Goal: Task Accomplishment & Management: Complete application form

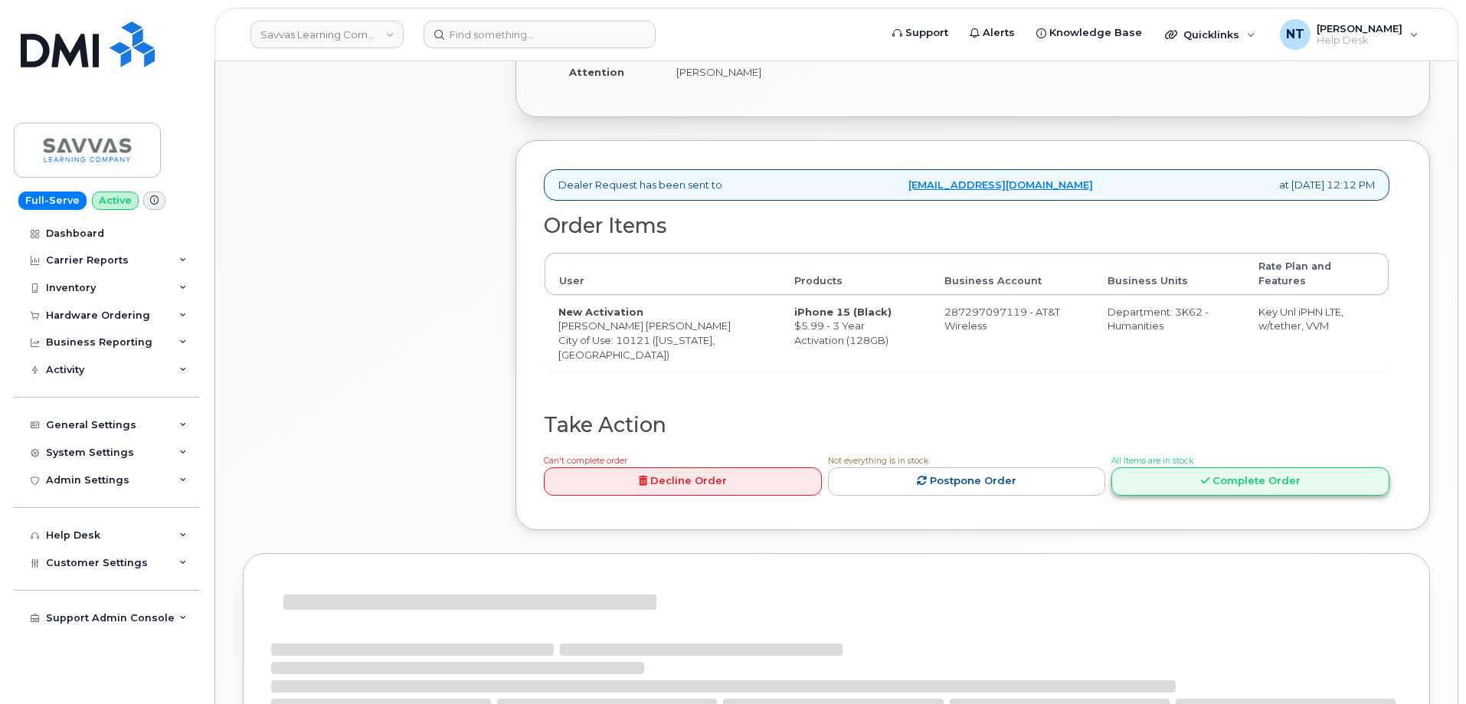
scroll to position [461, 0]
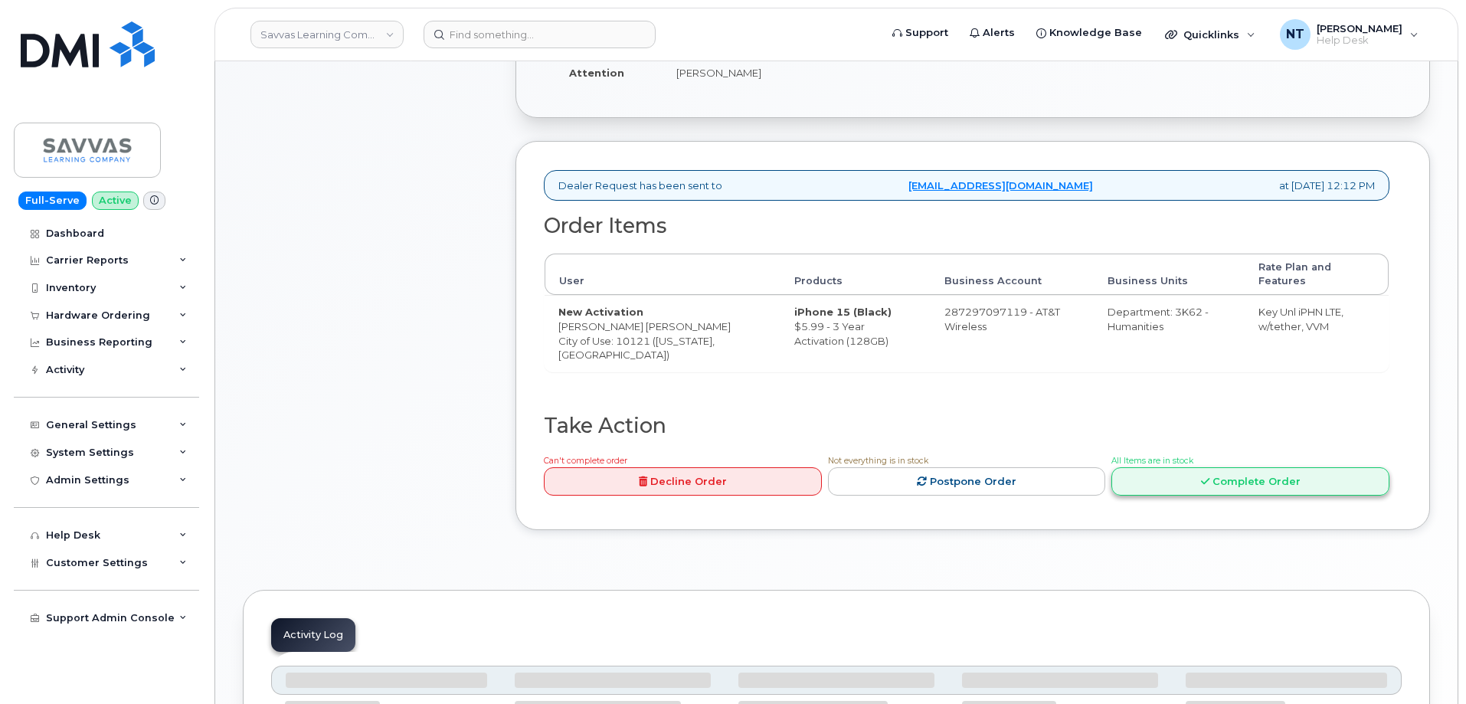
click at [1229, 470] on link "Complete Order" at bounding box center [1250, 481] width 278 height 28
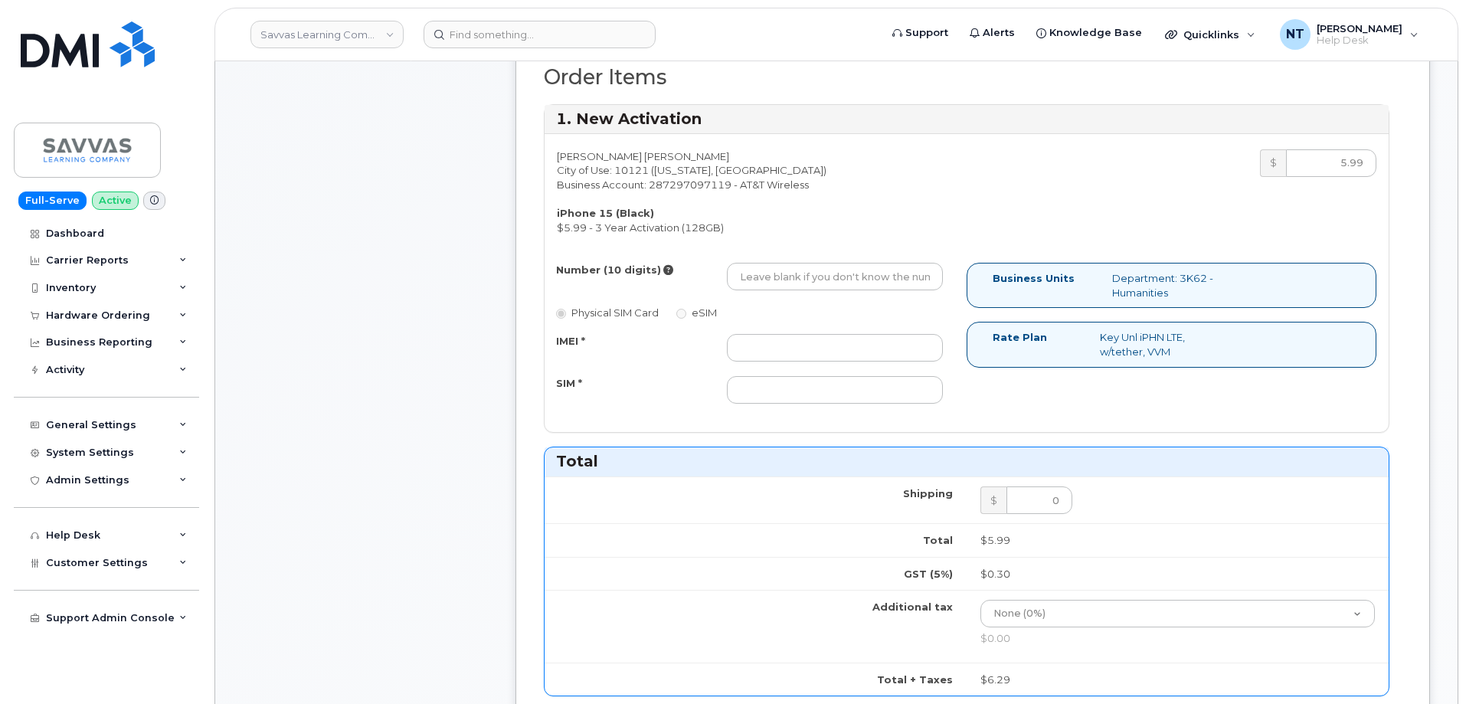
scroll to position [614, 0]
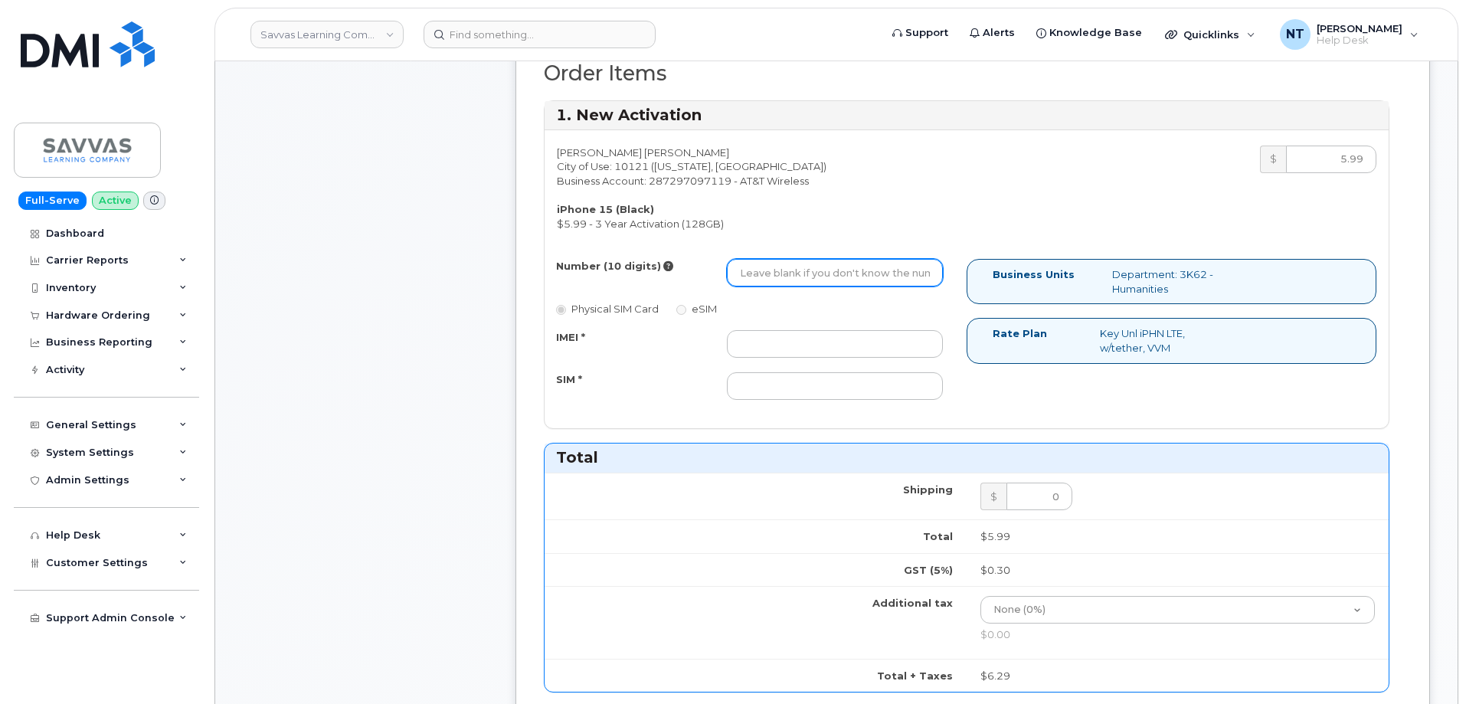
click at [807, 273] on input "Number (10 digits)" at bounding box center [835, 273] width 216 height 28
paste input "551-386-7210"
click at [789, 280] on input "551-386-7210" at bounding box center [835, 273] width 216 height 28
drag, startPoint x: 758, startPoint y: 275, endPoint x: 782, endPoint y: 274, distance: 23.8
click at [782, 274] on input "5513867210" at bounding box center [835, 273] width 216 height 28
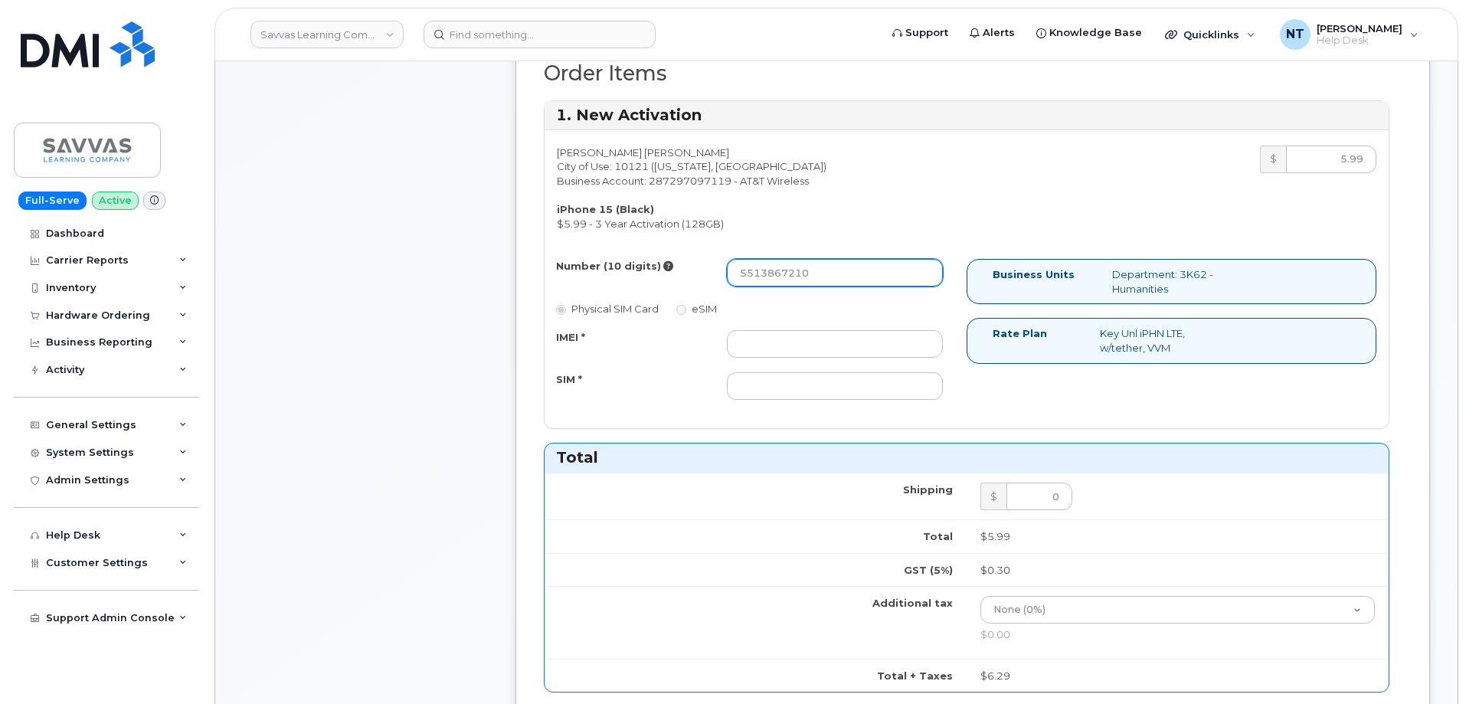
type input "5513867210"
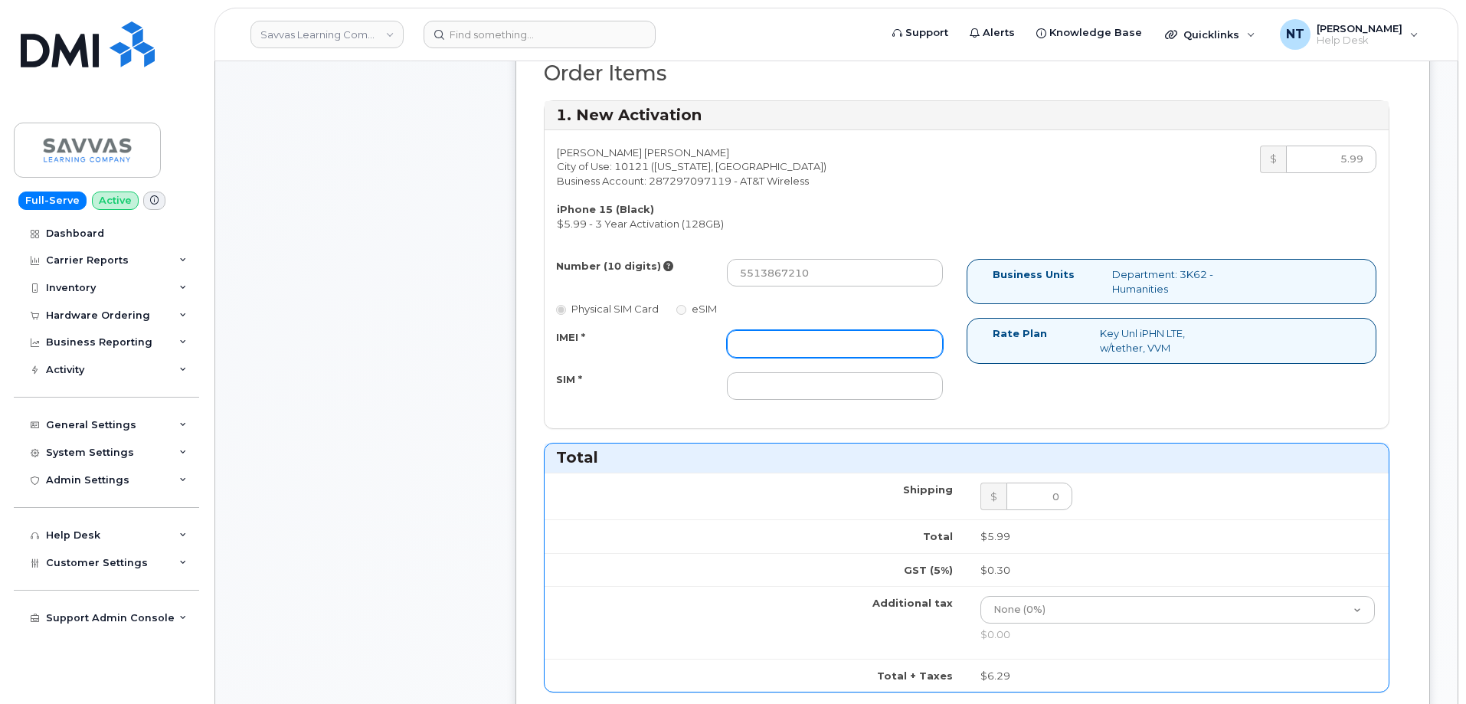
click at [767, 344] on input "IMEI *" at bounding box center [835, 344] width 216 height 28
paste input "355135957130250"
type input "355135957130250"
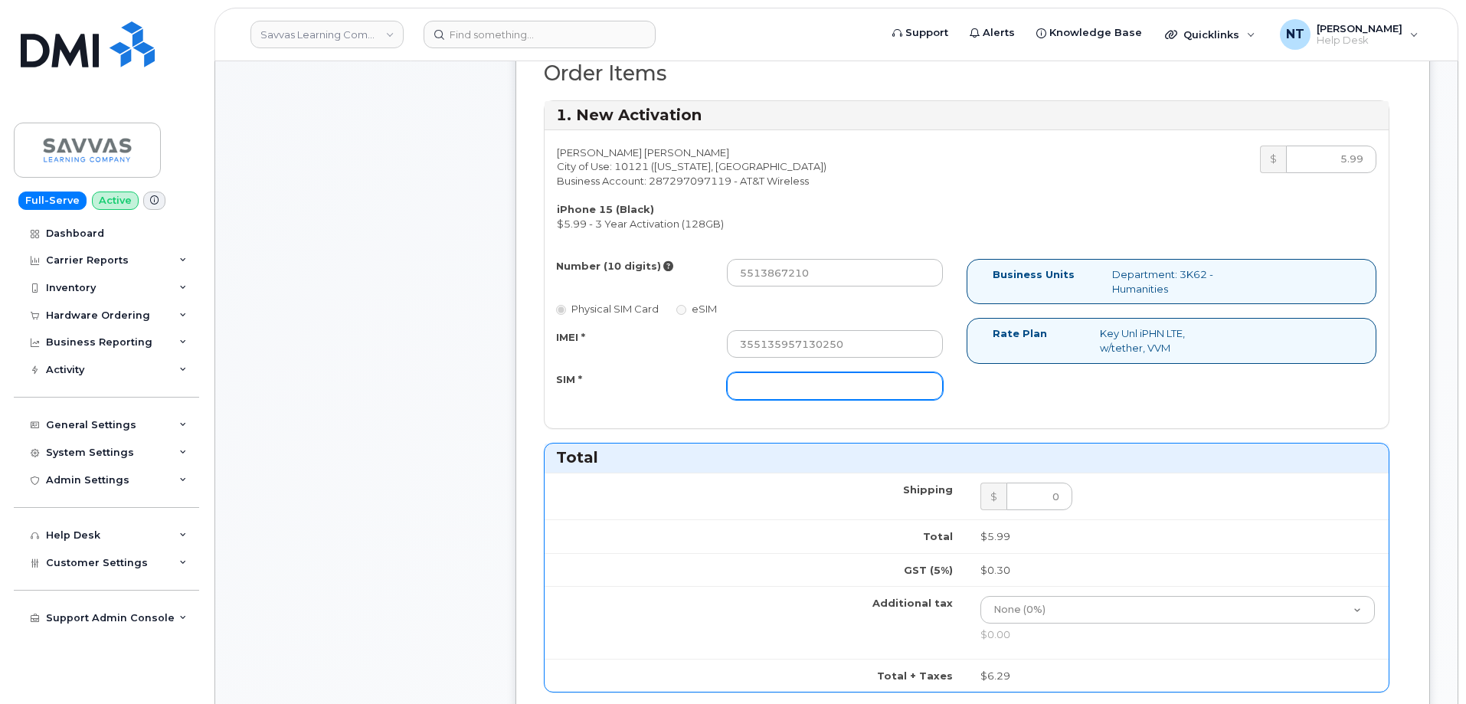
click at [777, 381] on input "SIM *" at bounding box center [835, 386] width 216 height 28
paste input "89049032007208888800208526936293"
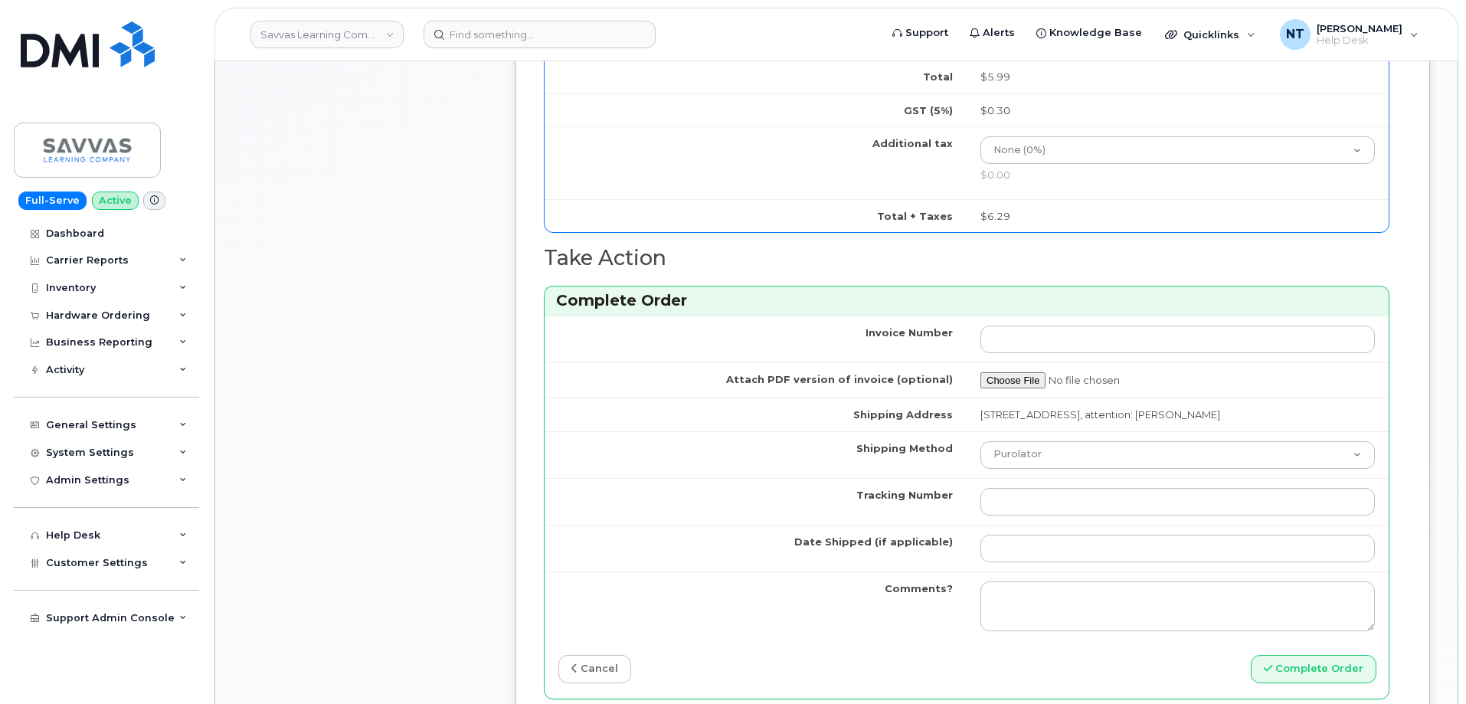
scroll to position [1227, 0]
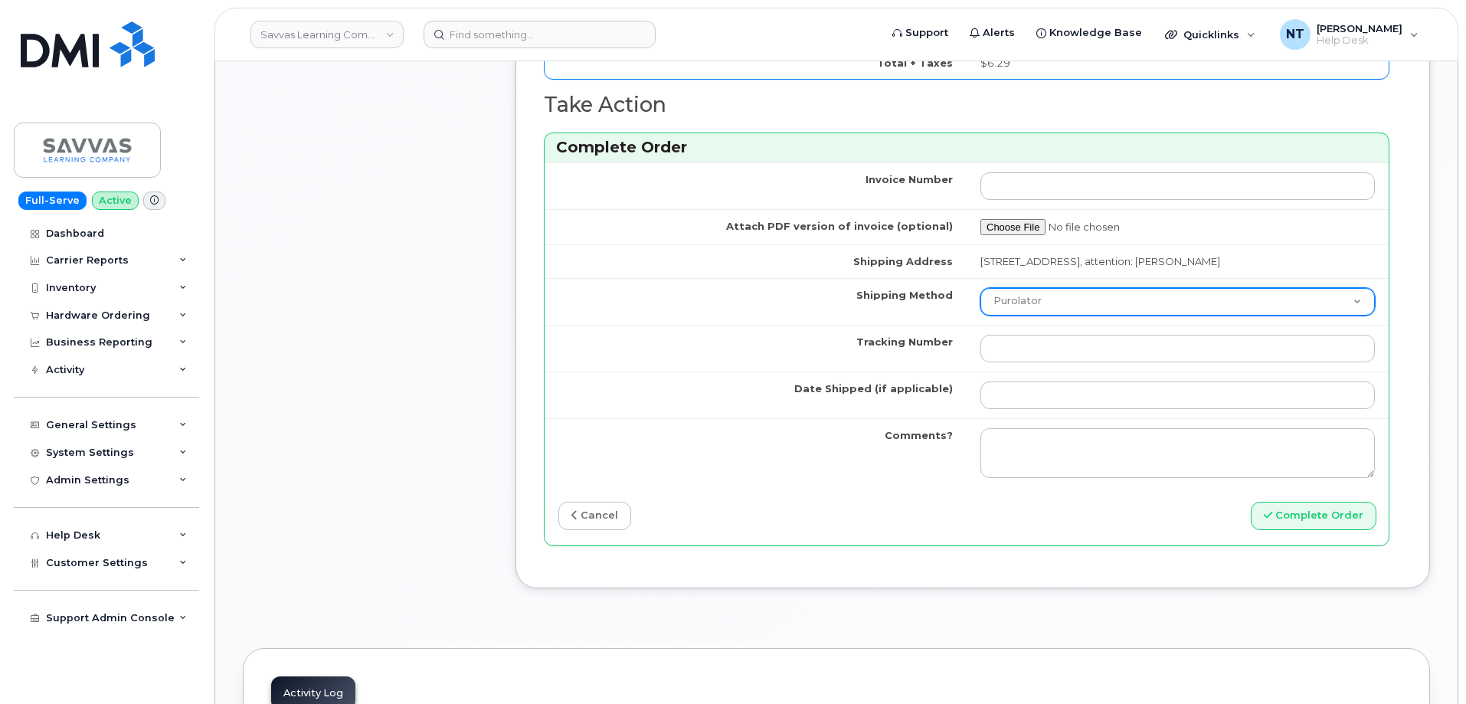
type input "89049032007208888800208526936293"
click at [1045, 295] on select "Purolator UPS FedEx Canada Post Courier Other Drop Off Pick Up" at bounding box center [1177, 302] width 394 height 28
select select "FedEx"
click at [980, 288] on select "Purolator UPS FedEx Canada Post Courier Other Drop Off Pick Up" at bounding box center [1177, 302] width 394 height 28
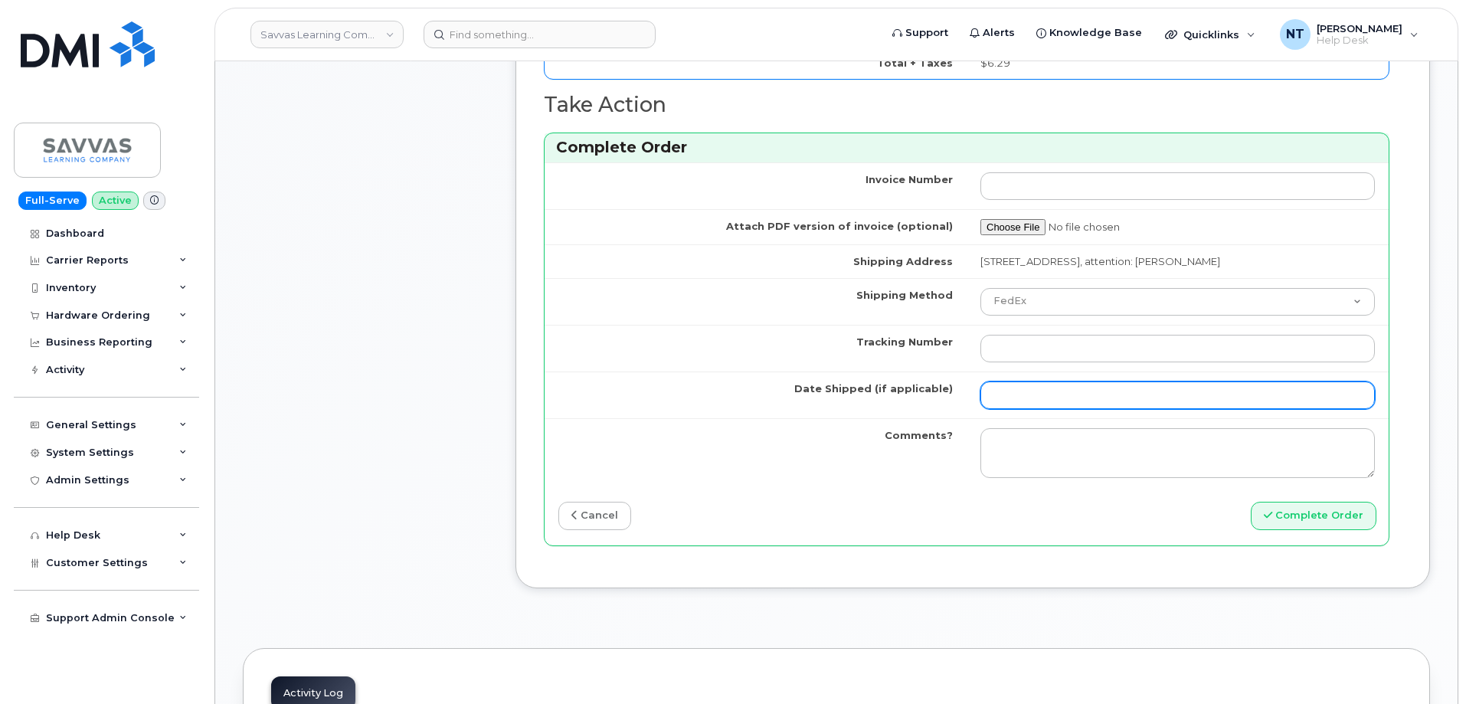
drag, startPoint x: 1025, startPoint y: 392, endPoint x: 1036, endPoint y: 395, distance: 11.9
click at [1025, 392] on input "Date Shipped (if applicable)" at bounding box center [1177, 395] width 394 height 28
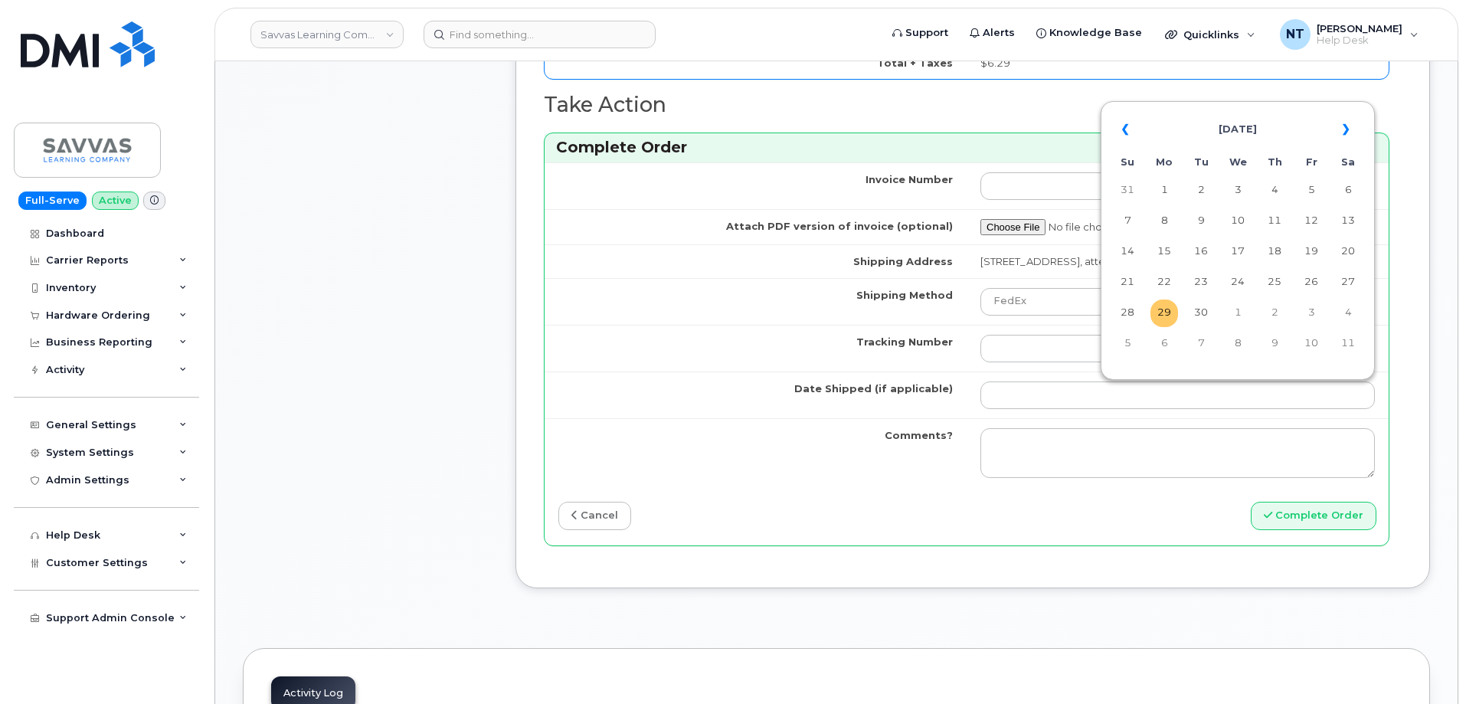
click at [1160, 310] on td "29" at bounding box center [1164, 313] width 28 height 28
type input "[DATE]"
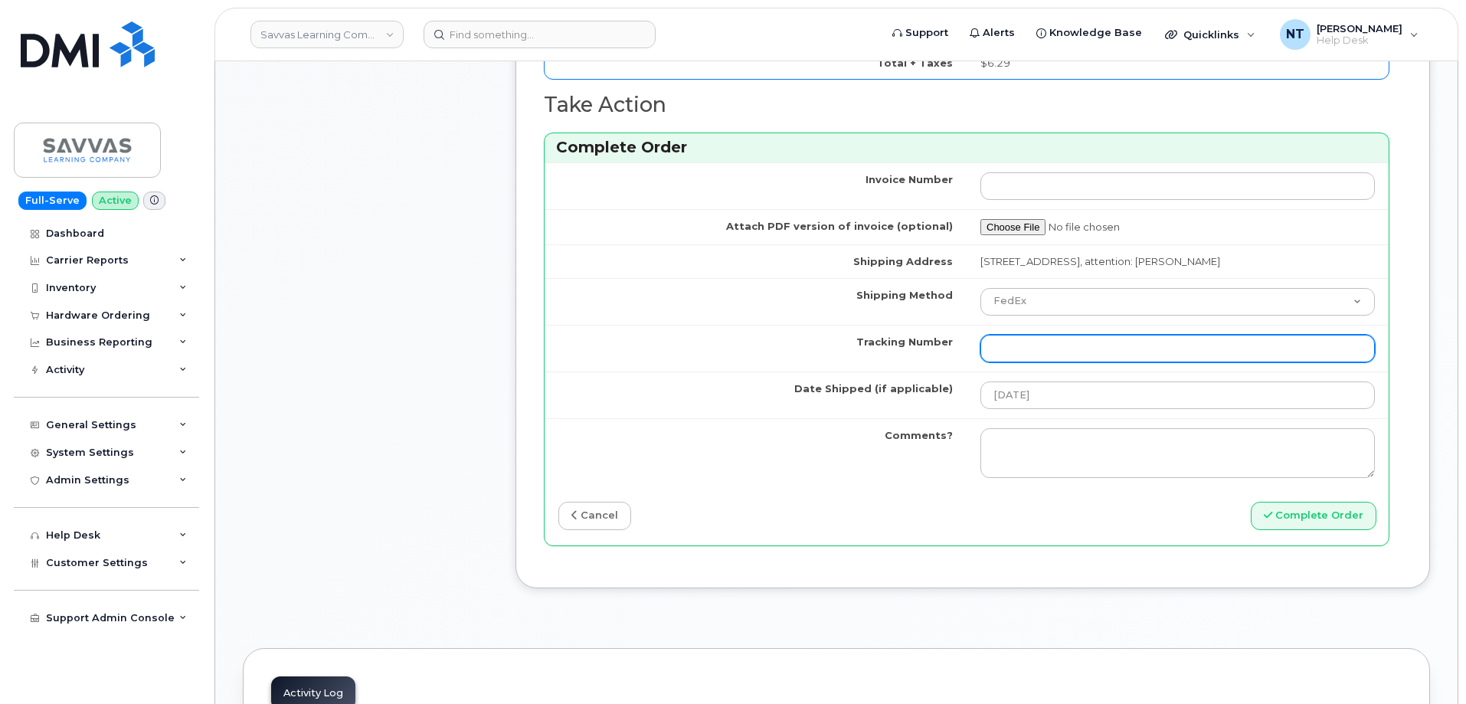
click at [1049, 339] on input "Tracking Number" at bounding box center [1177, 349] width 394 height 28
paste input "444401120127"
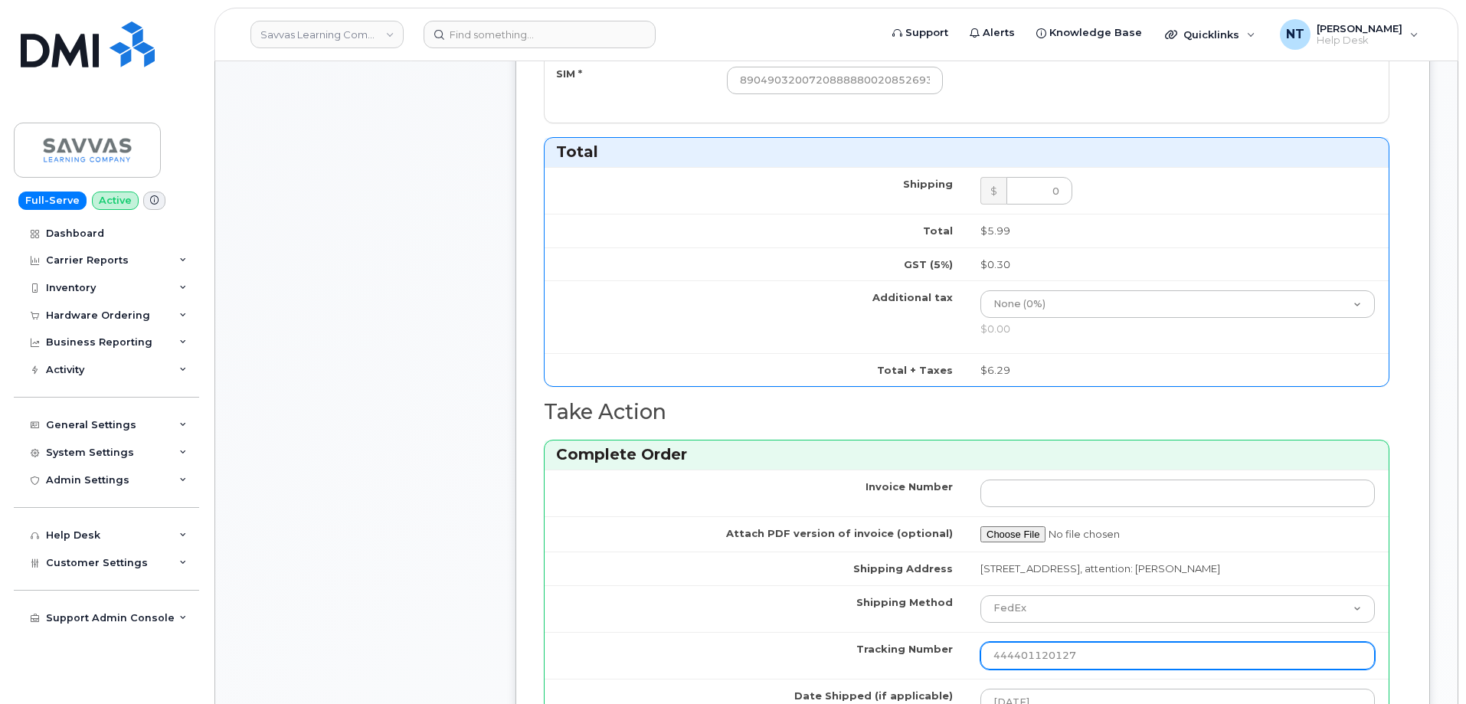
scroll to position [614, 0]
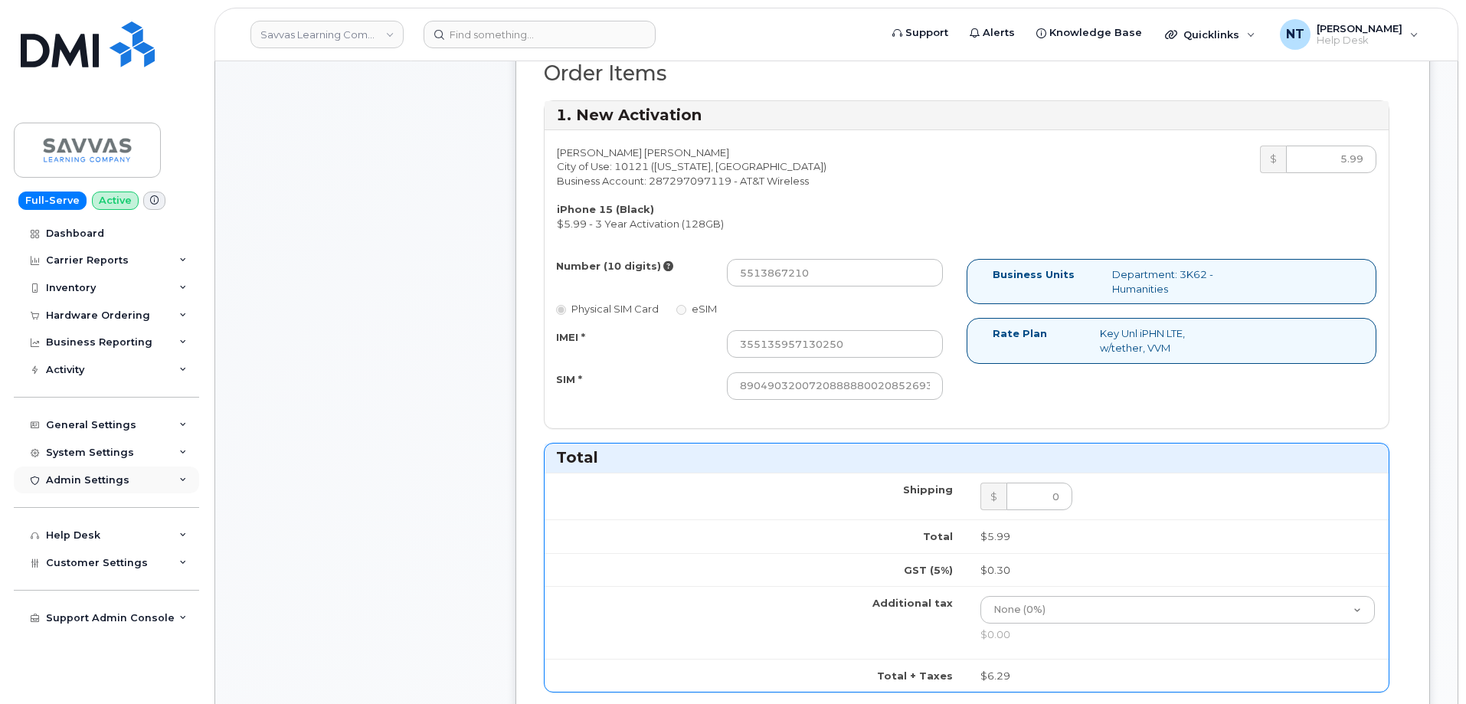
type input "444401120127"
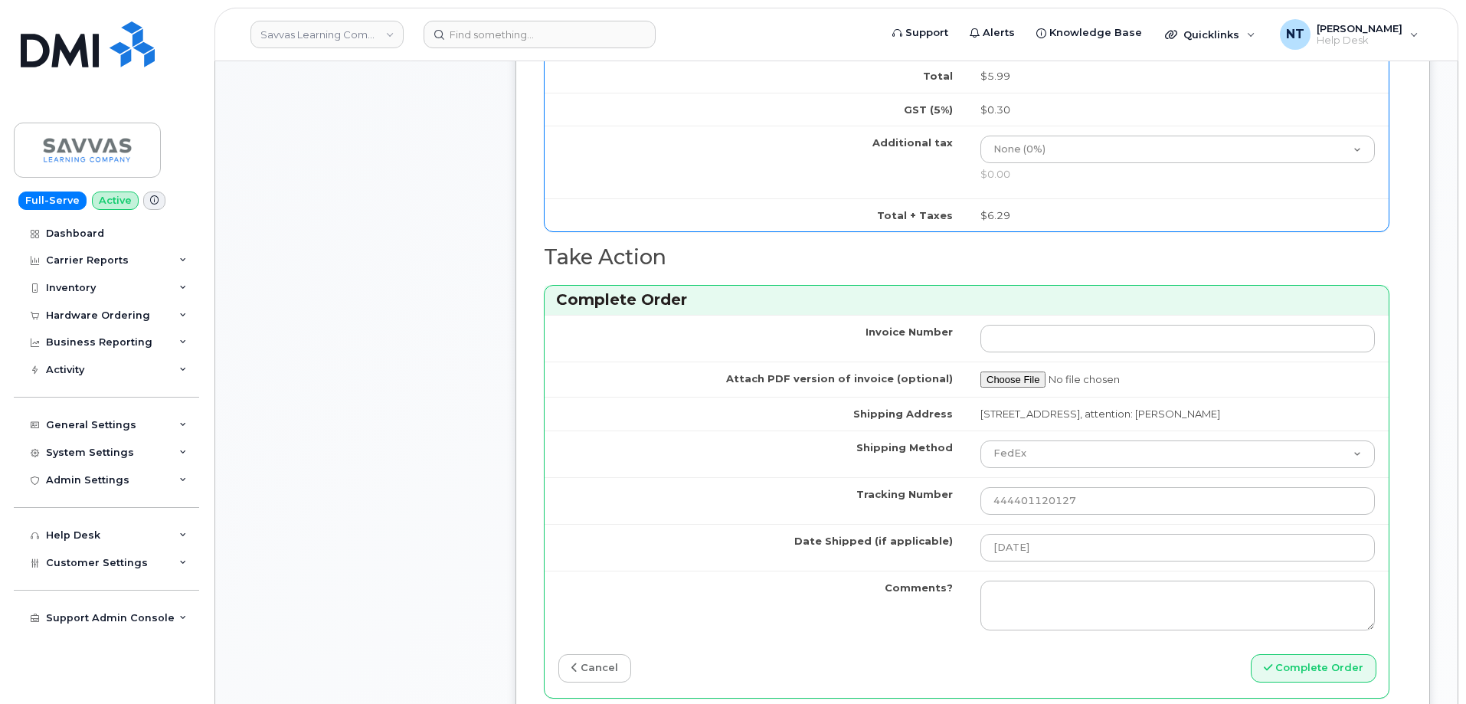
scroll to position [1227, 0]
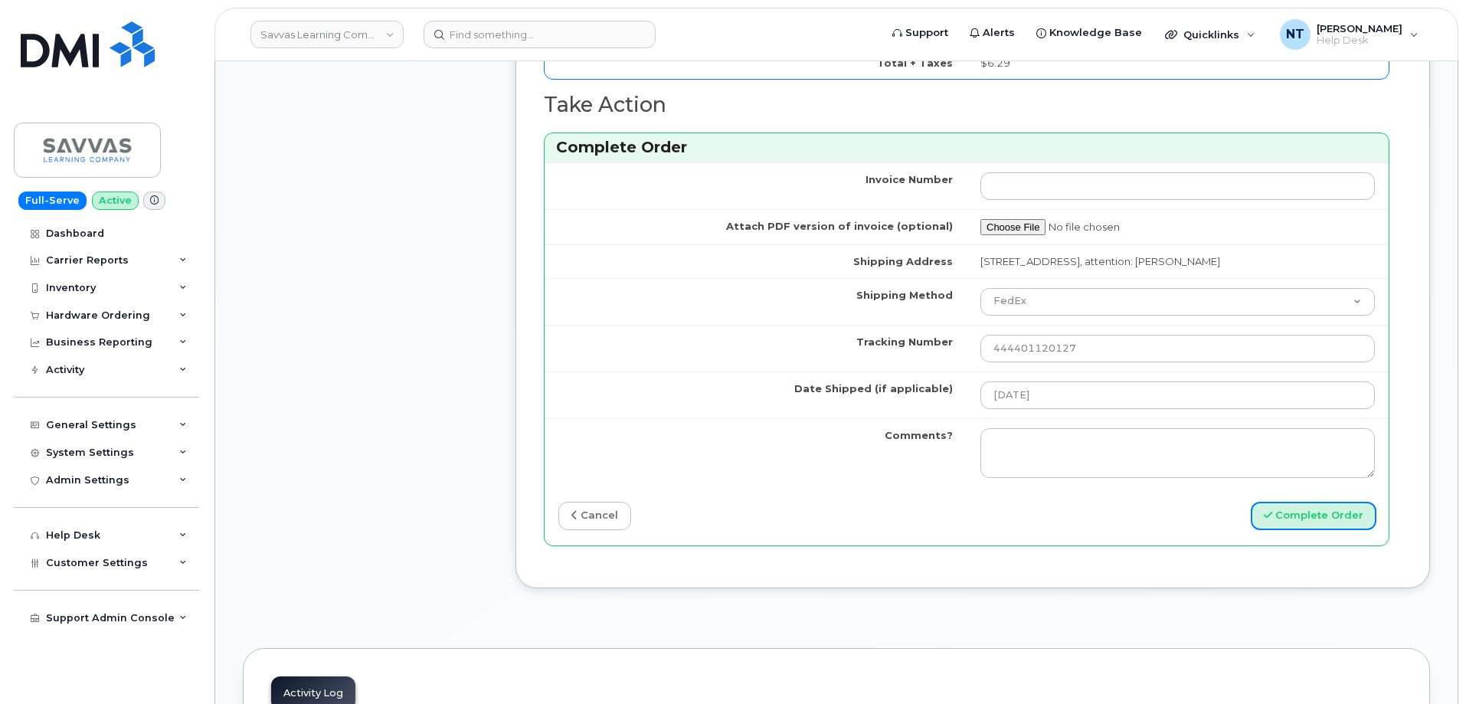
drag, startPoint x: 1335, startPoint y: 516, endPoint x: 454, endPoint y: 379, distance: 891.4
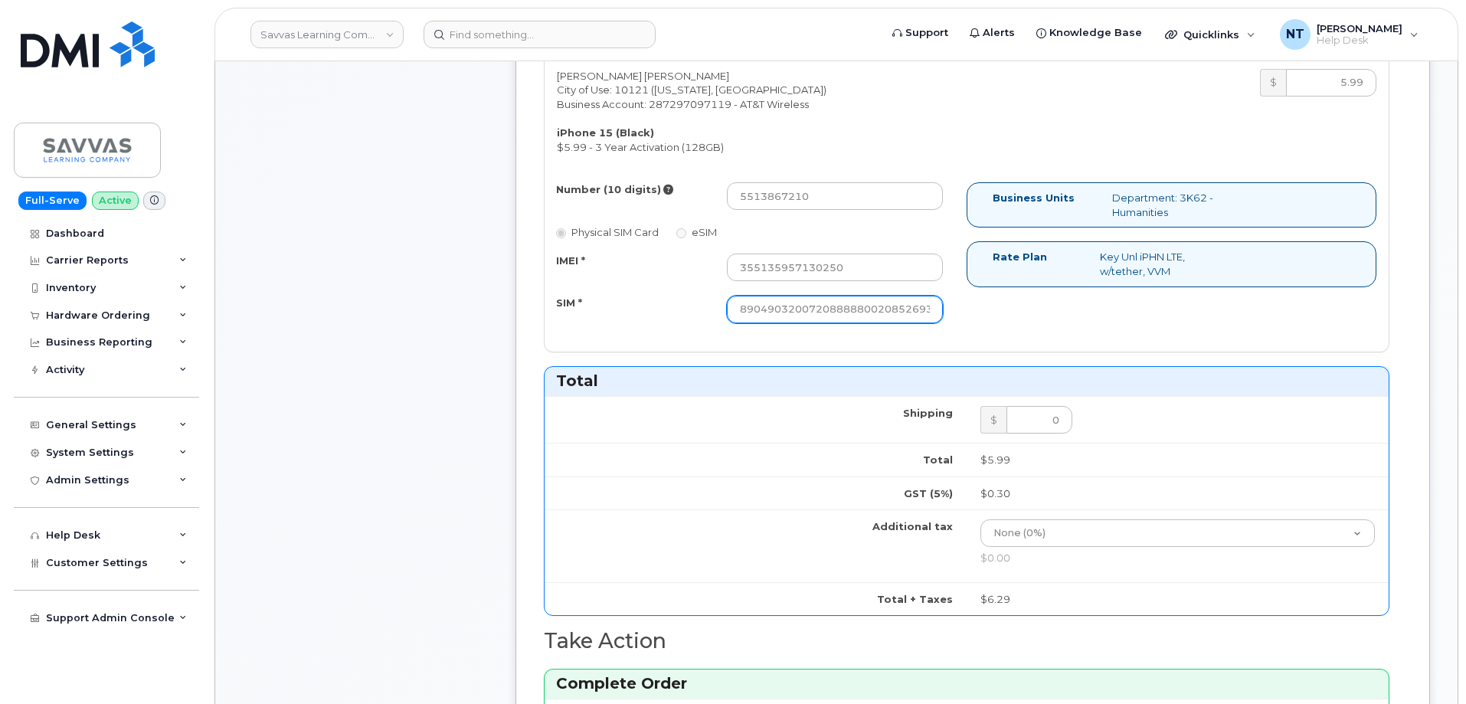
scroll to position [0, 30]
drag, startPoint x: 894, startPoint y: 304, endPoint x: 996, endPoint y: 321, distance: 104.0
click at [996, 321] on div "Number (10 digits) 5513867210 Physical SIM Card eSIM IMEI * 355135957130250 SIM…" at bounding box center [967, 259] width 844 height 155
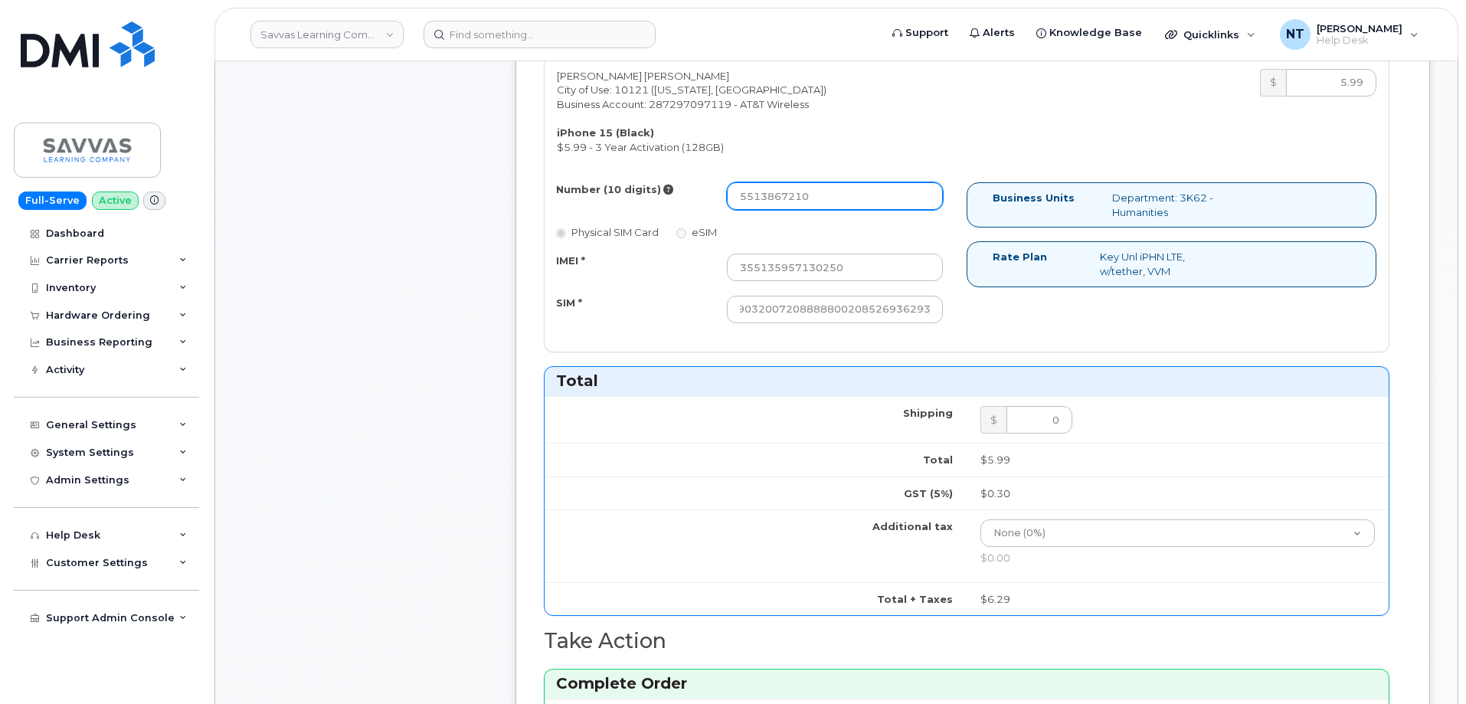
scroll to position [0, 0]
drag, startPoint x: 759, startPoint y: 199, endPoint x: 782, endPoint y: 201, distance: 23.0
click at [782, 201] on input "5513867210" at bounding box center [835, 196] width 216 height 28
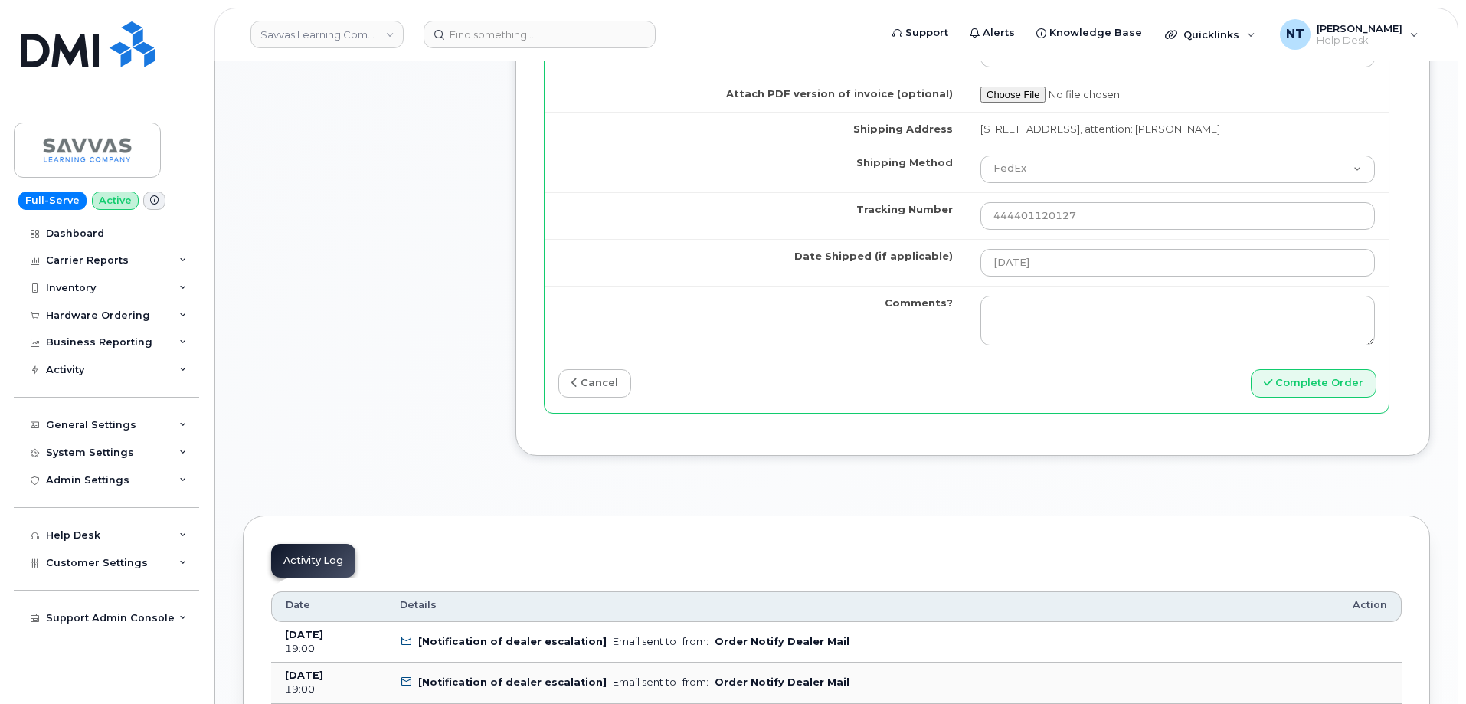
scroll to position [1380, 0]
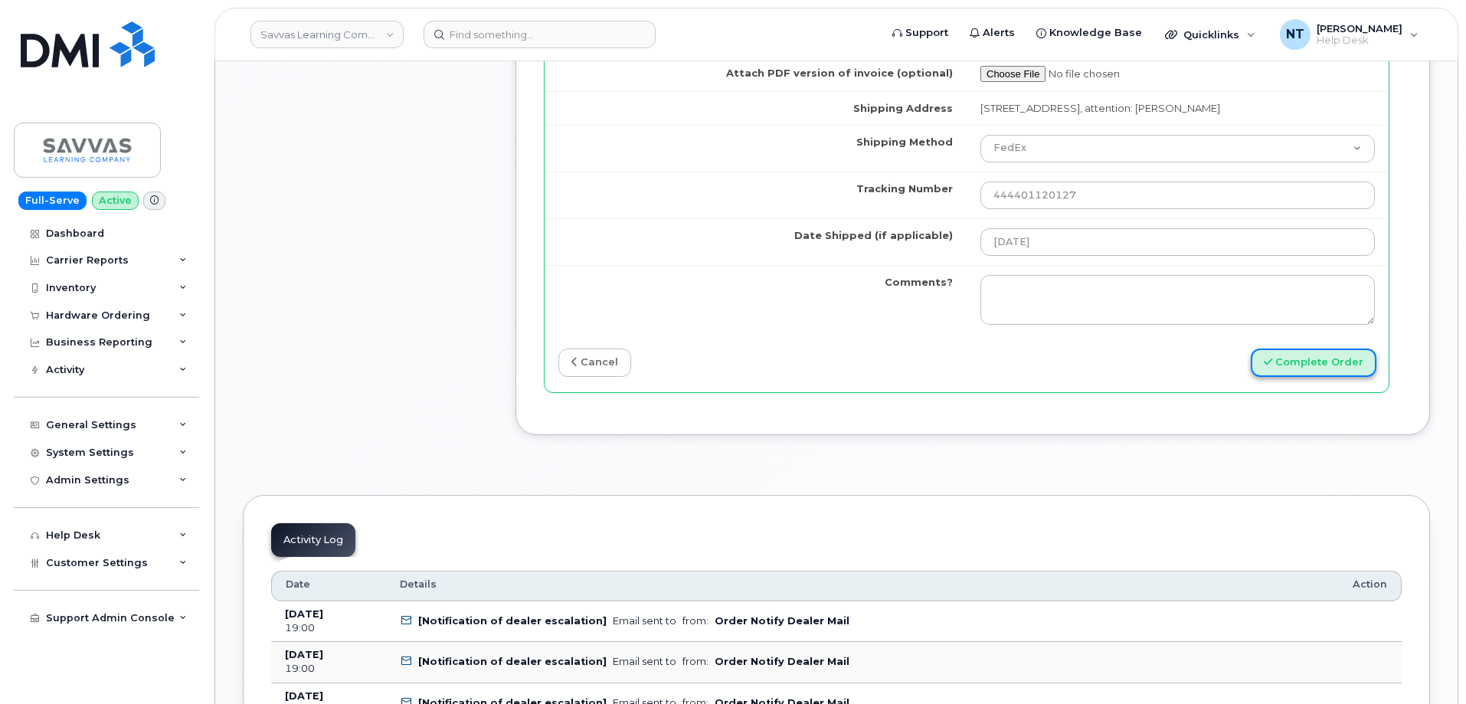
click at [1300, 362] on button "Complete Order" at bounding box center [1314, 362] width 126 height 28
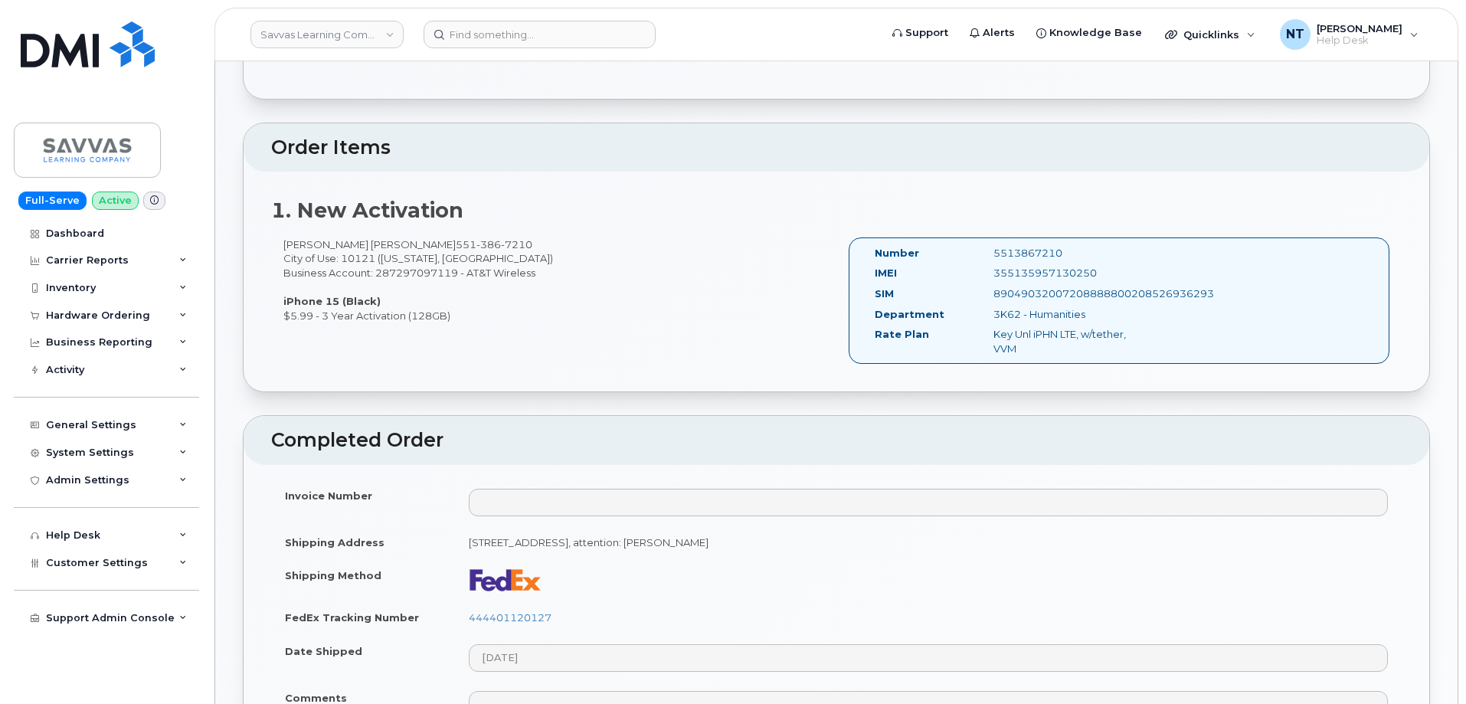
scroll to position [460, 0]
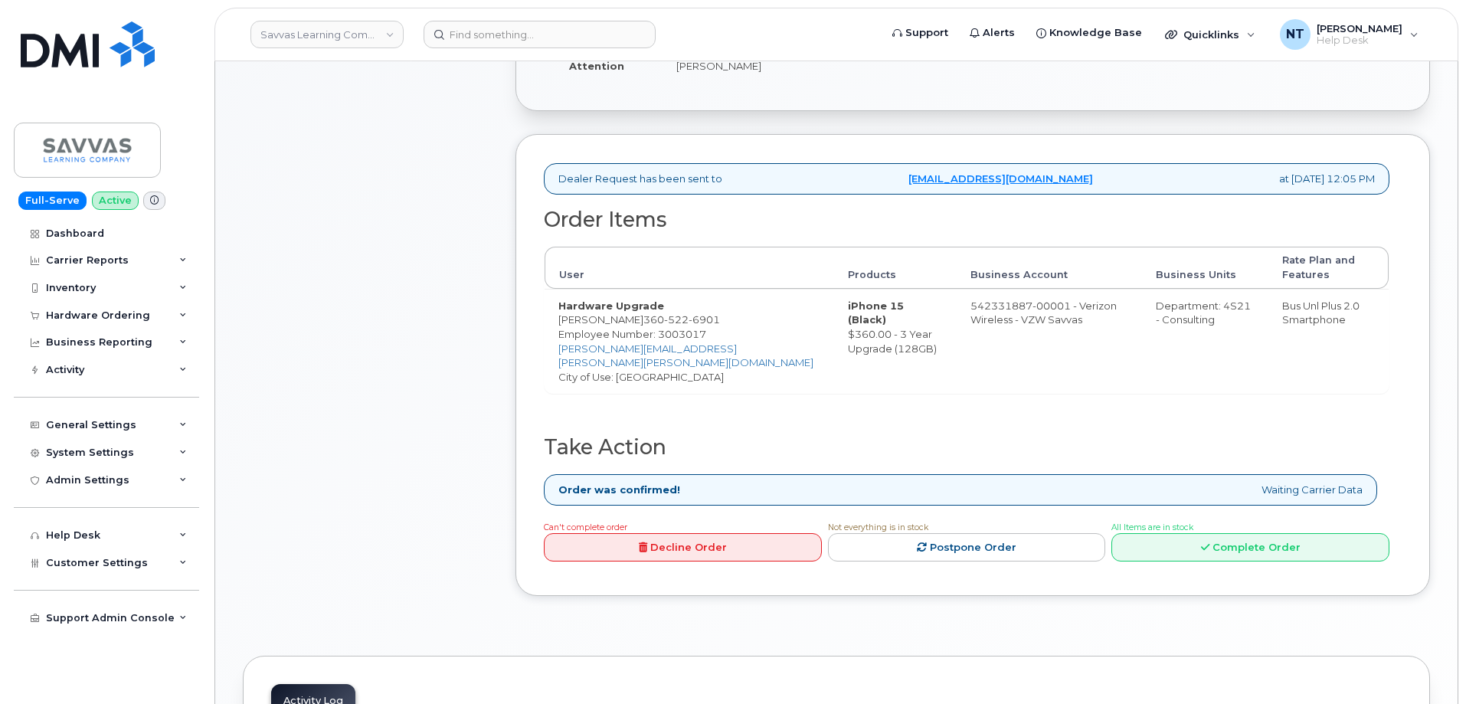
scroll to position [538, 0]
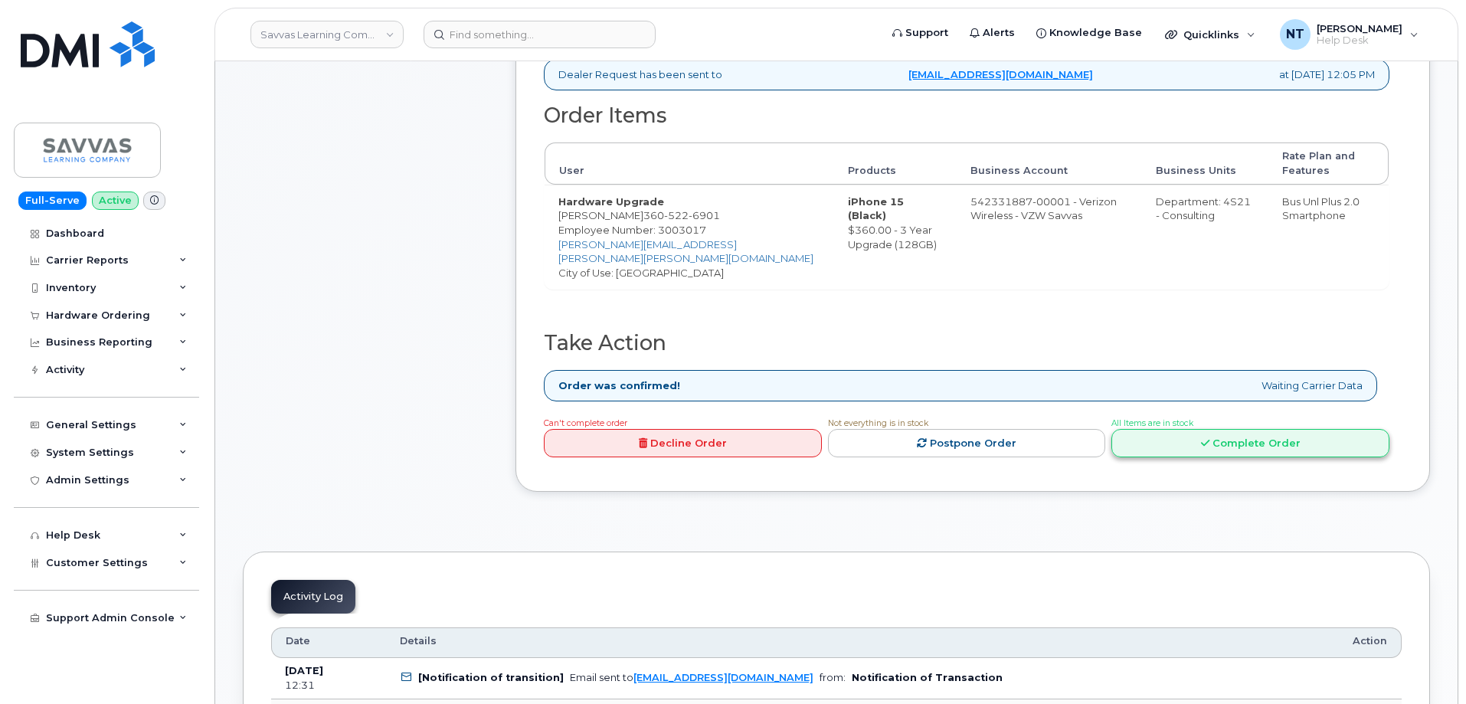
click at [1198, 449] on link "Complete Order" at bounding box center [1250, 443] width 278 height 28
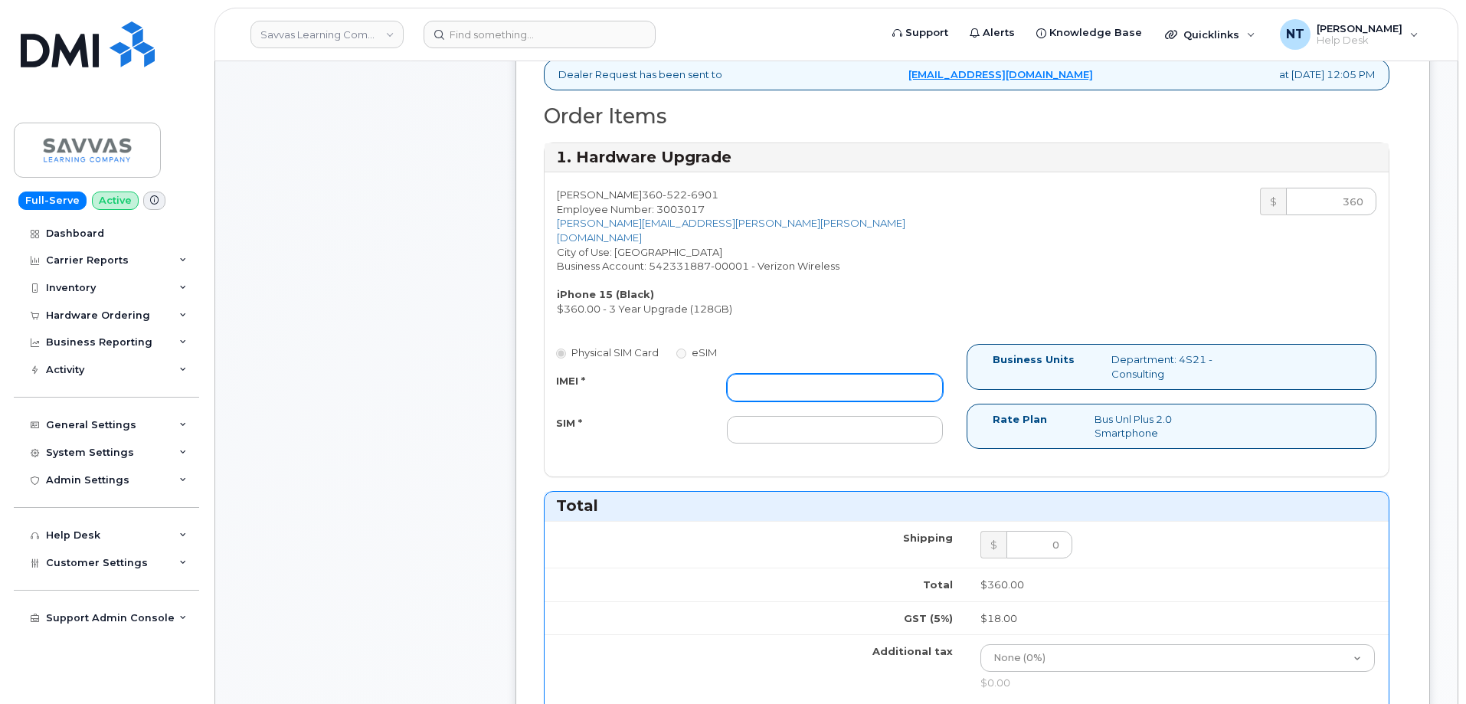
click at [778, 374] on input "IMEI *" at bounding box center [835, 388] width 216 height 28
paste input "357491836334789"
type input "357491836334789"
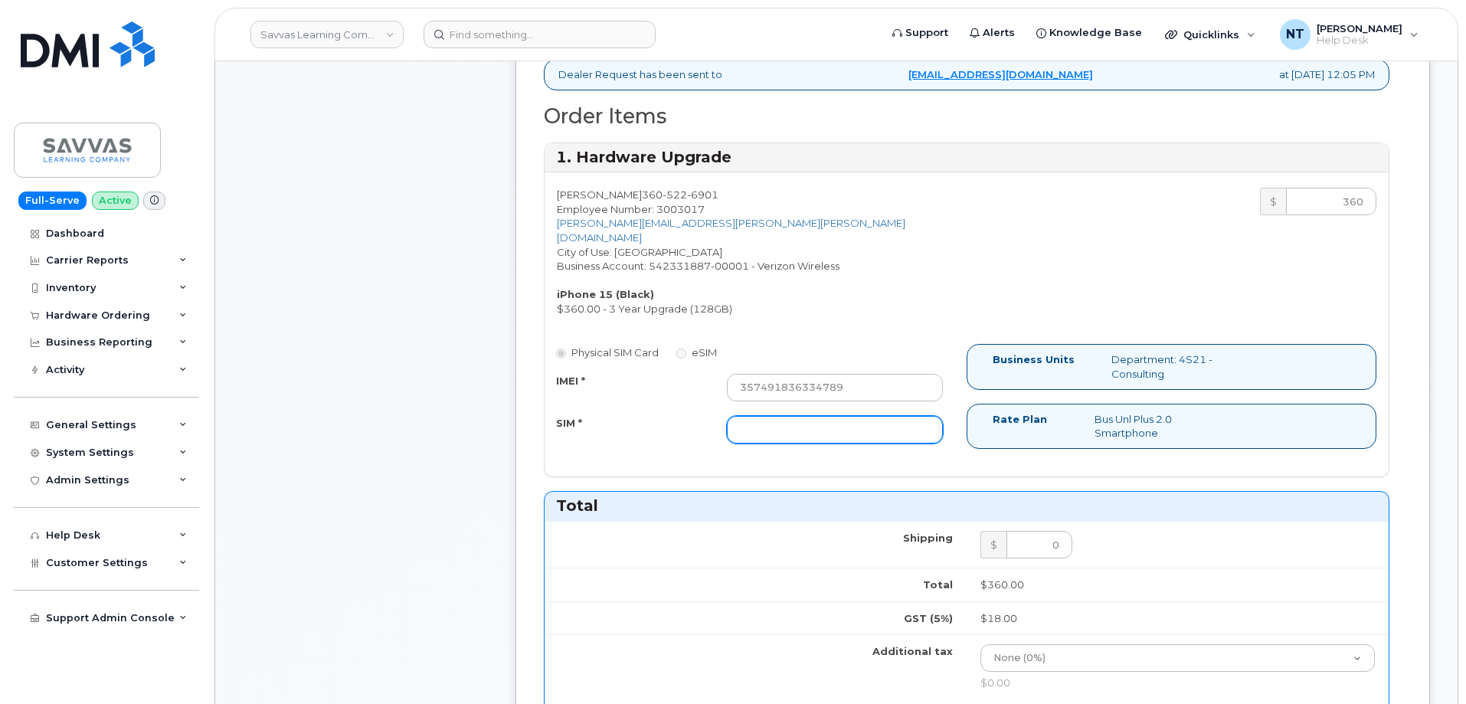
click at [756, 416] on input "SIM *" at bounding box center [835, 430] width 216 height 28
paste input "89049032007208888800212021689444"
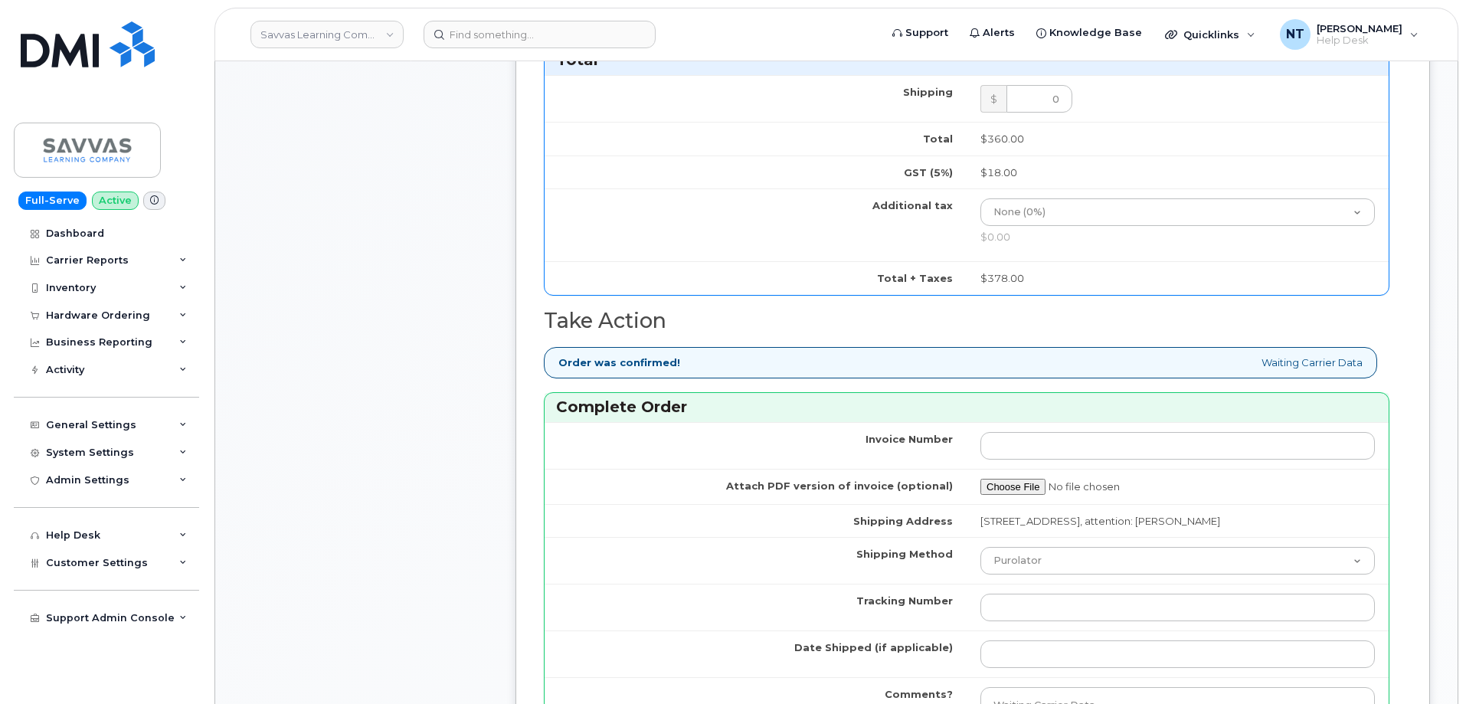
scroll to position [1075, 0]
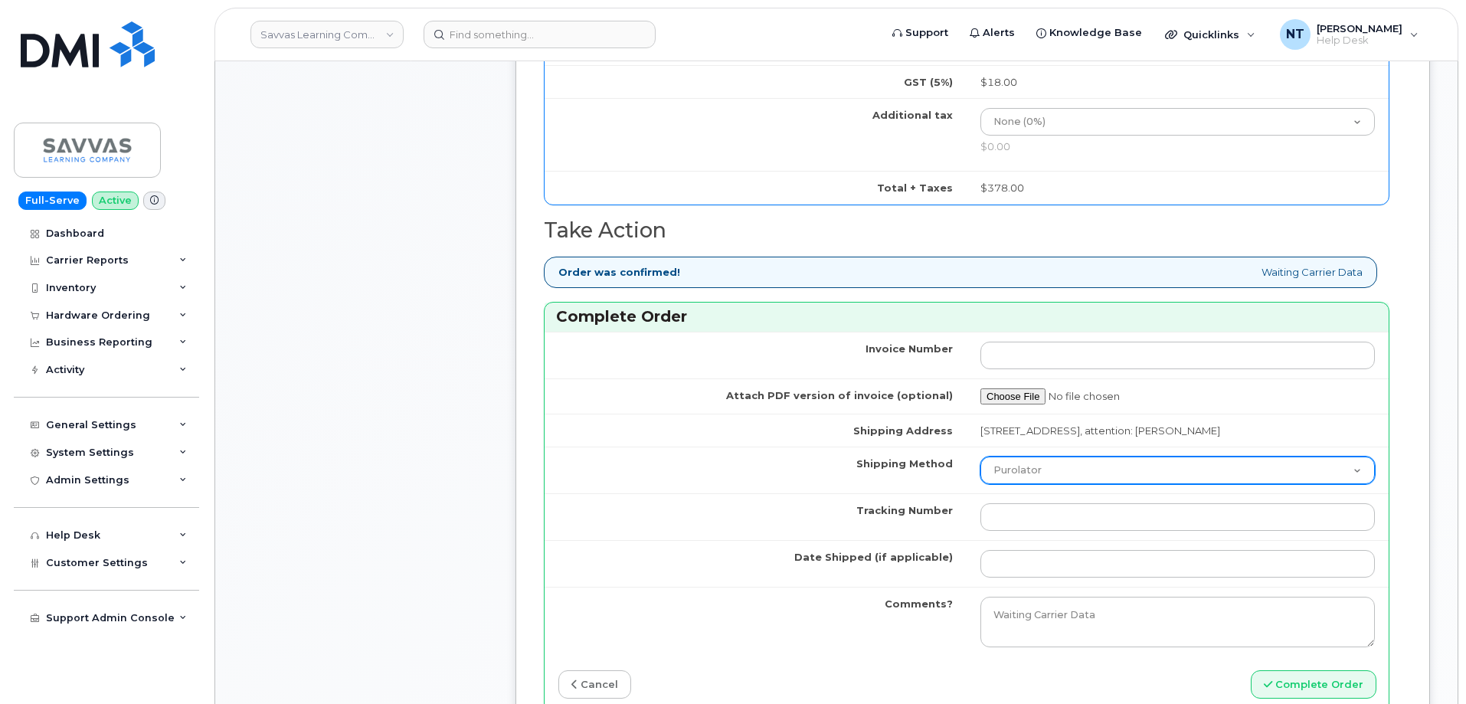
type input "89049032007208888800212021689444"
click at [1065, 460] on select "Purolator UPS FedEx Canada Post Courier Other Drop Off Pick Up" at bounding box center [1177, 470] width 394 height 28
select select "FedEx"
click at [980, 456] on select "Purolator UPS FedEx Canada Post Courier Other Drop Off Pick Up" at bounding box center [1177, 470] width 394 height 28
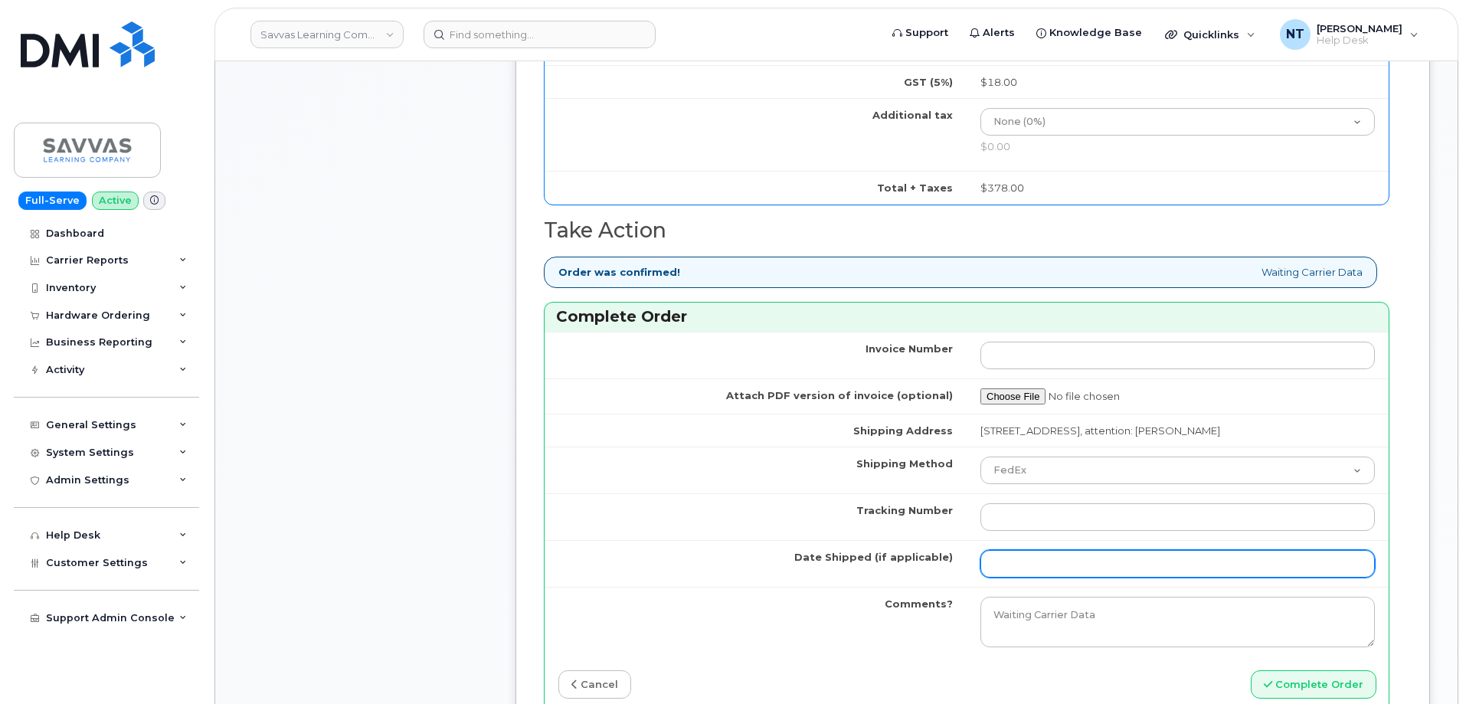
click at [1030, 550] on input "Date Shipped (if applicable)" at bounding box center [1177, 564] width 394 height 28
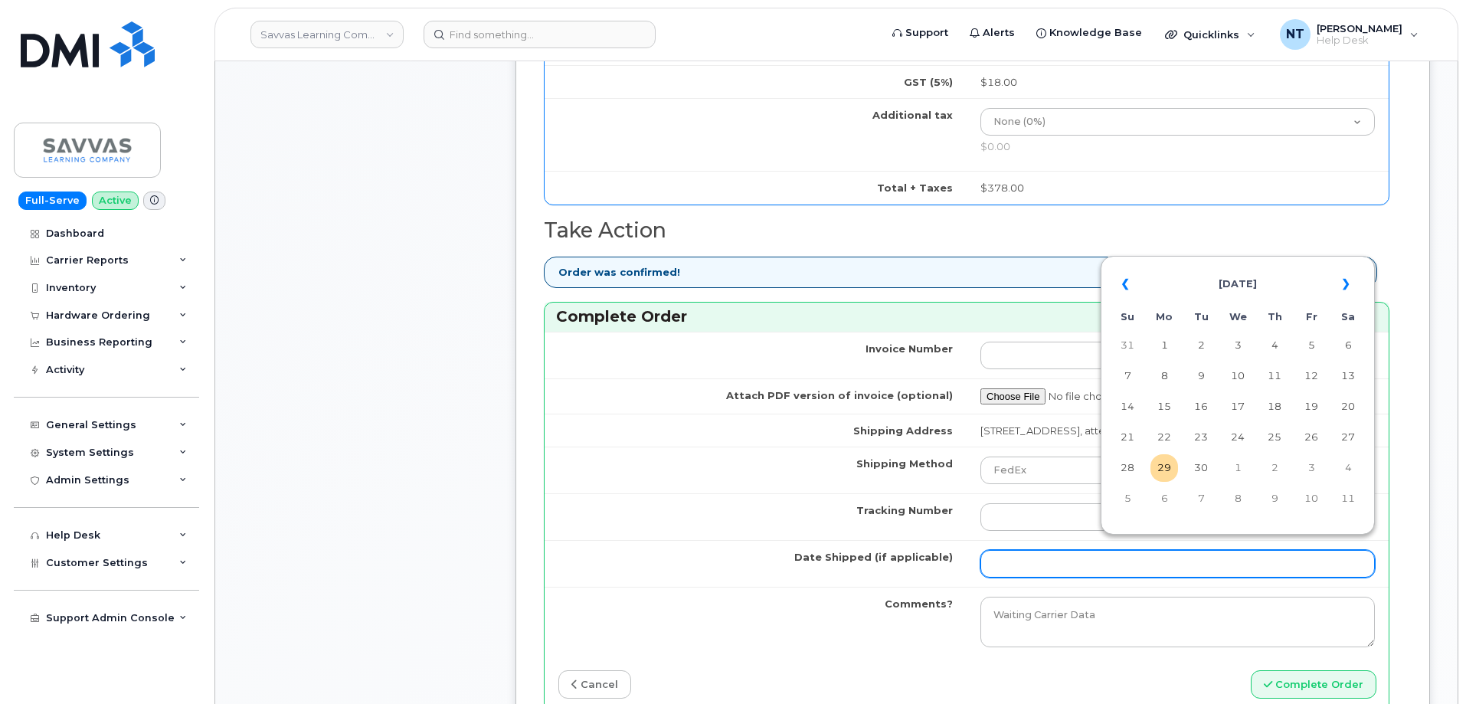
type input "[DATE]"
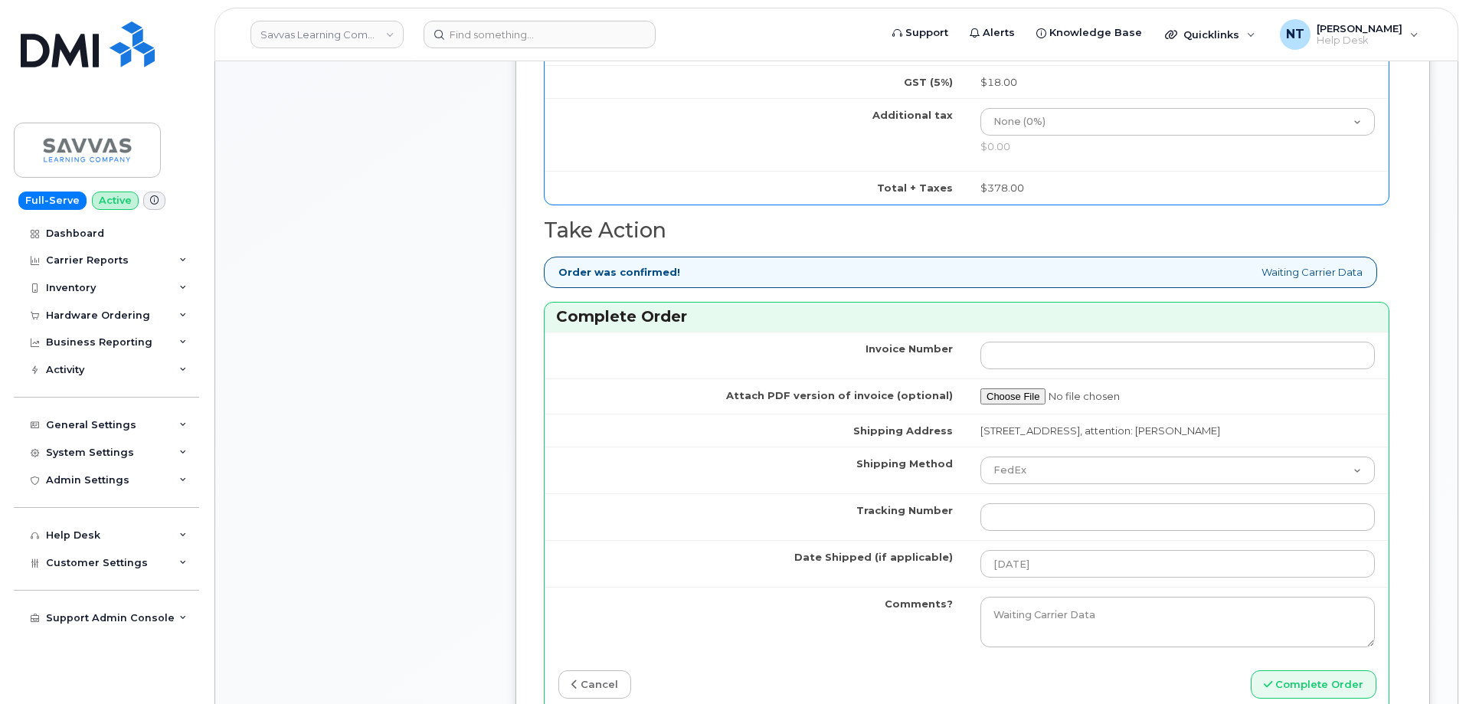
click at [1405, 515] on div "Dealer Request has been sent to mobilitysupport@dminc.com at Sep 24, 2025 12:05…" at bounding box center [972, 125] width 914 height 1263
click at [1029, 511] on input "Tracking Number" at bounding box center [1177, 517] width 394 height 28
paste input "444401120150"
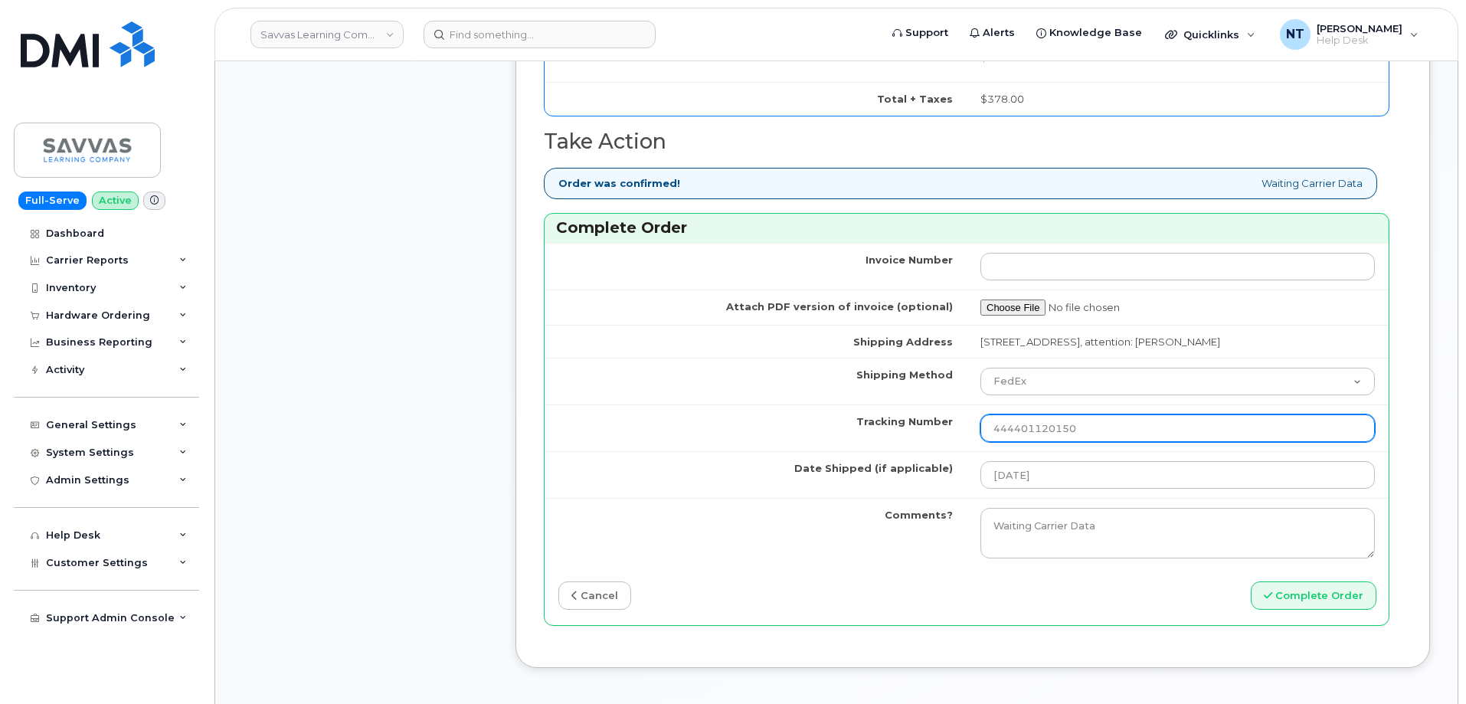
scroll to position [1381, 0]
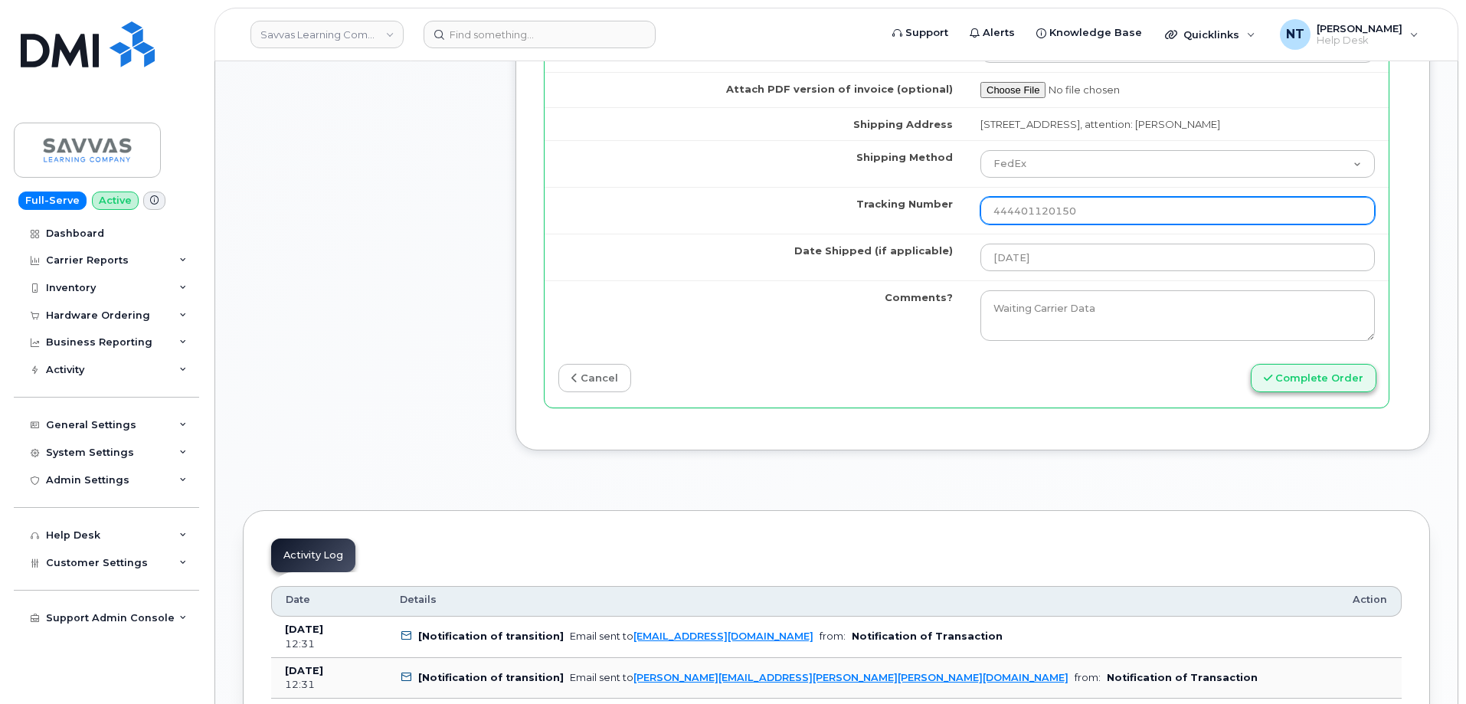
type input "444401120150"
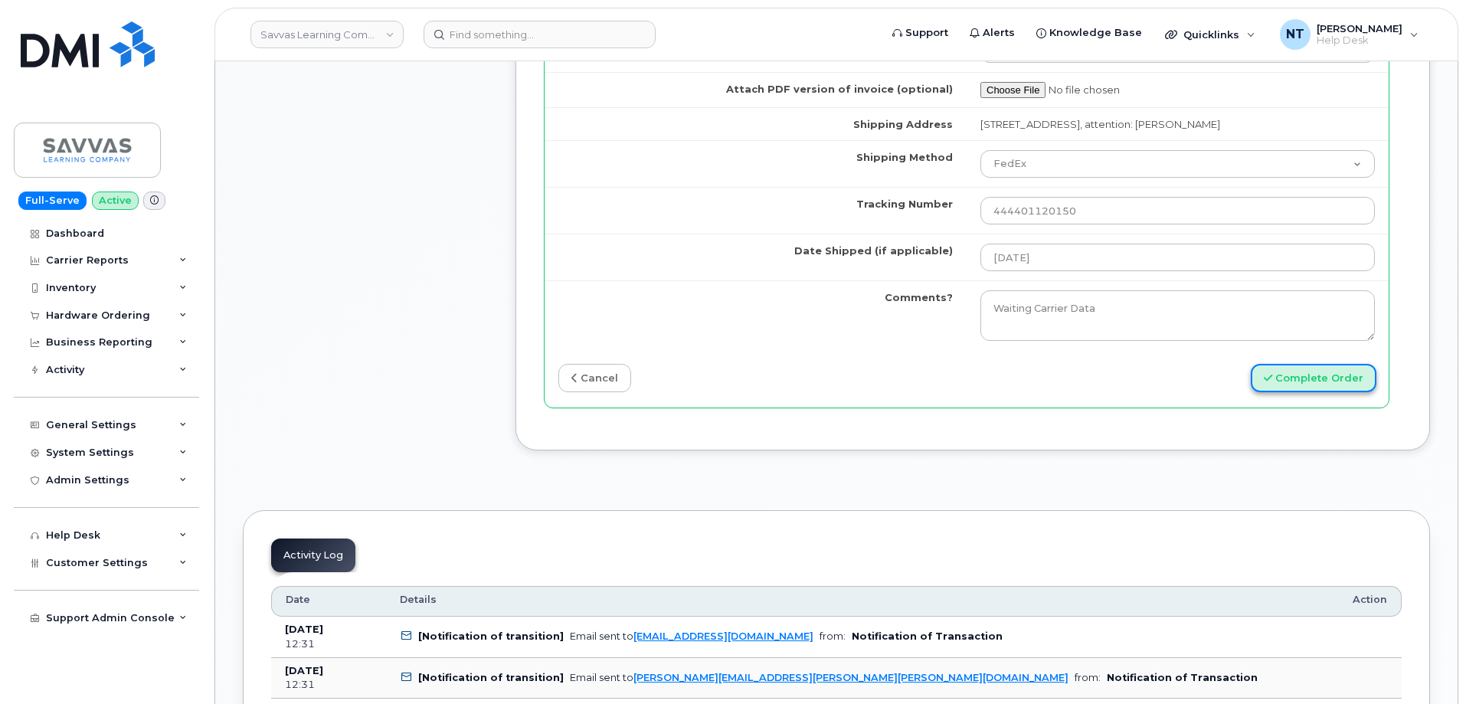
click at [1318, 371] on button "Complete Order" at bounding box center [1314, 378] width 126 height 28
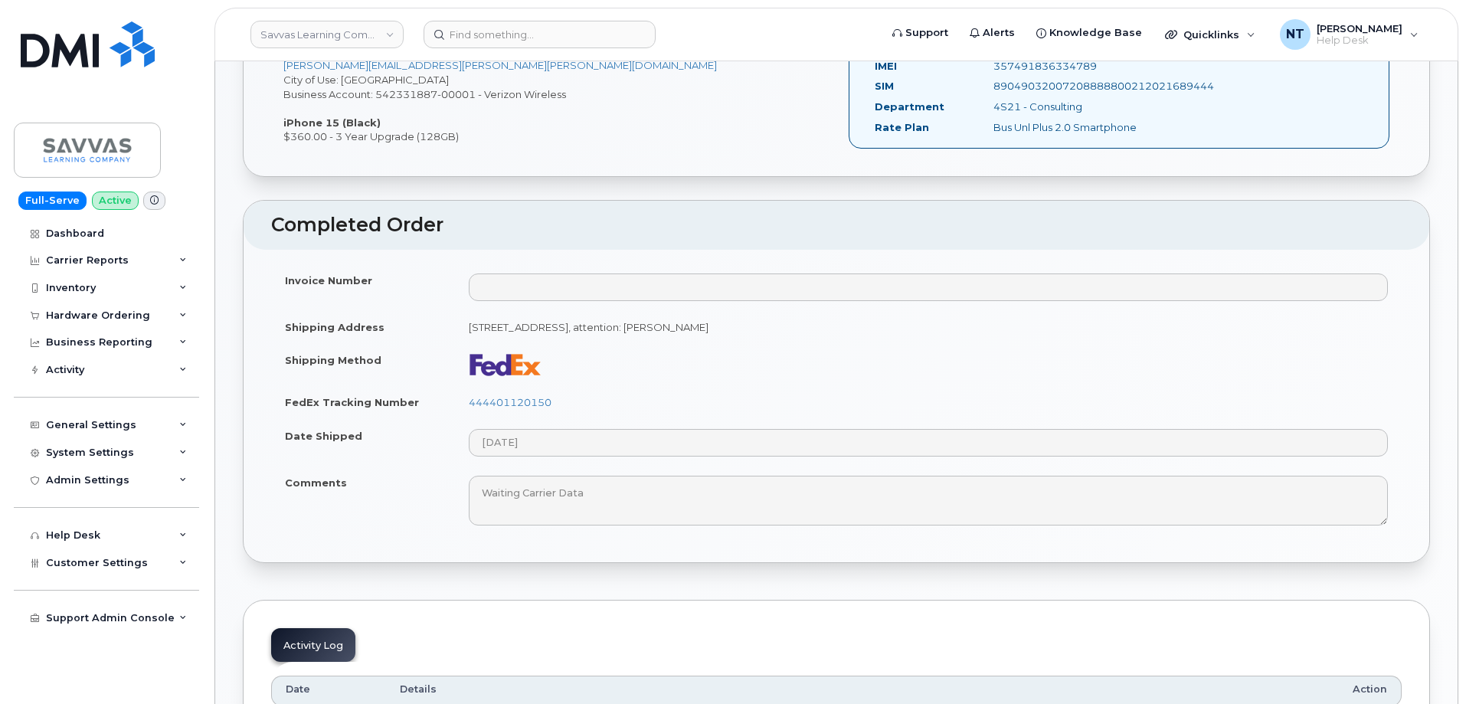
scroll to position [613, 0]
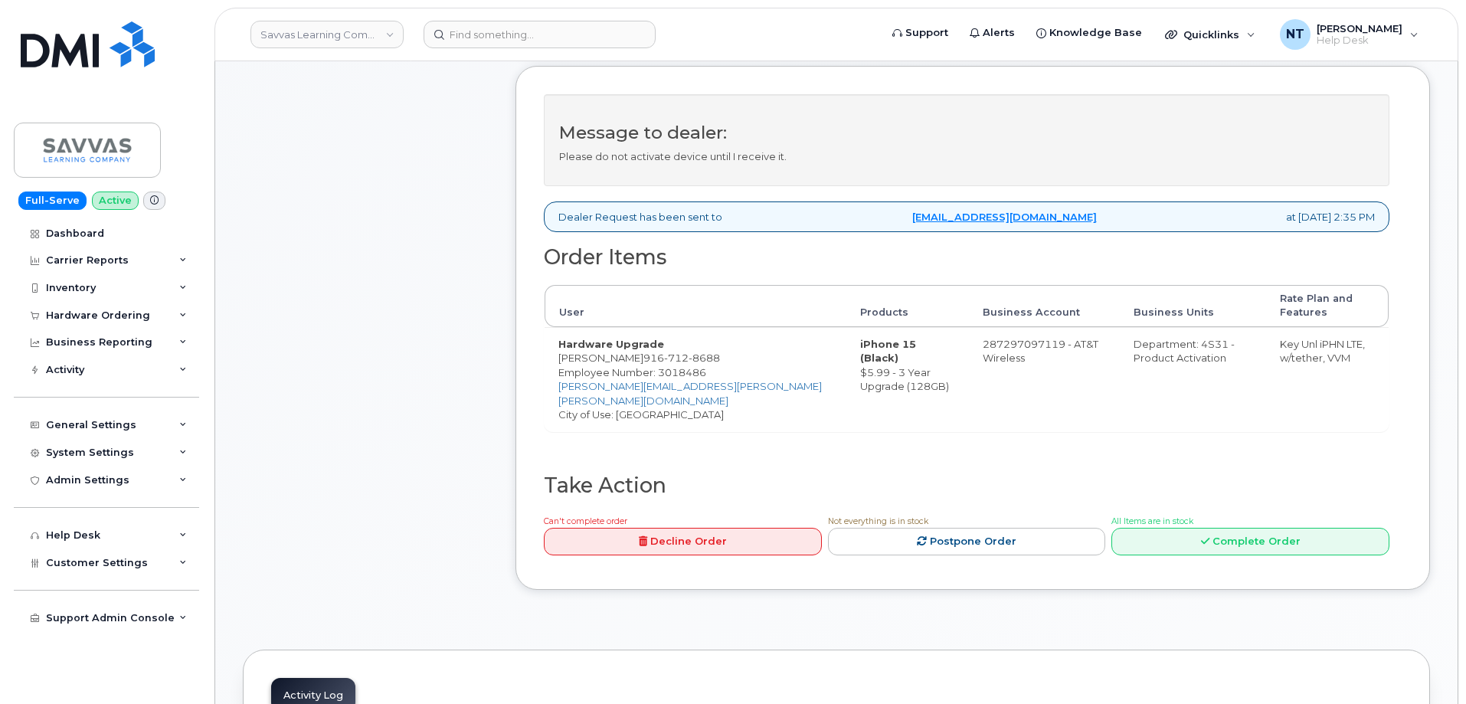
scroll to position [691, 0]
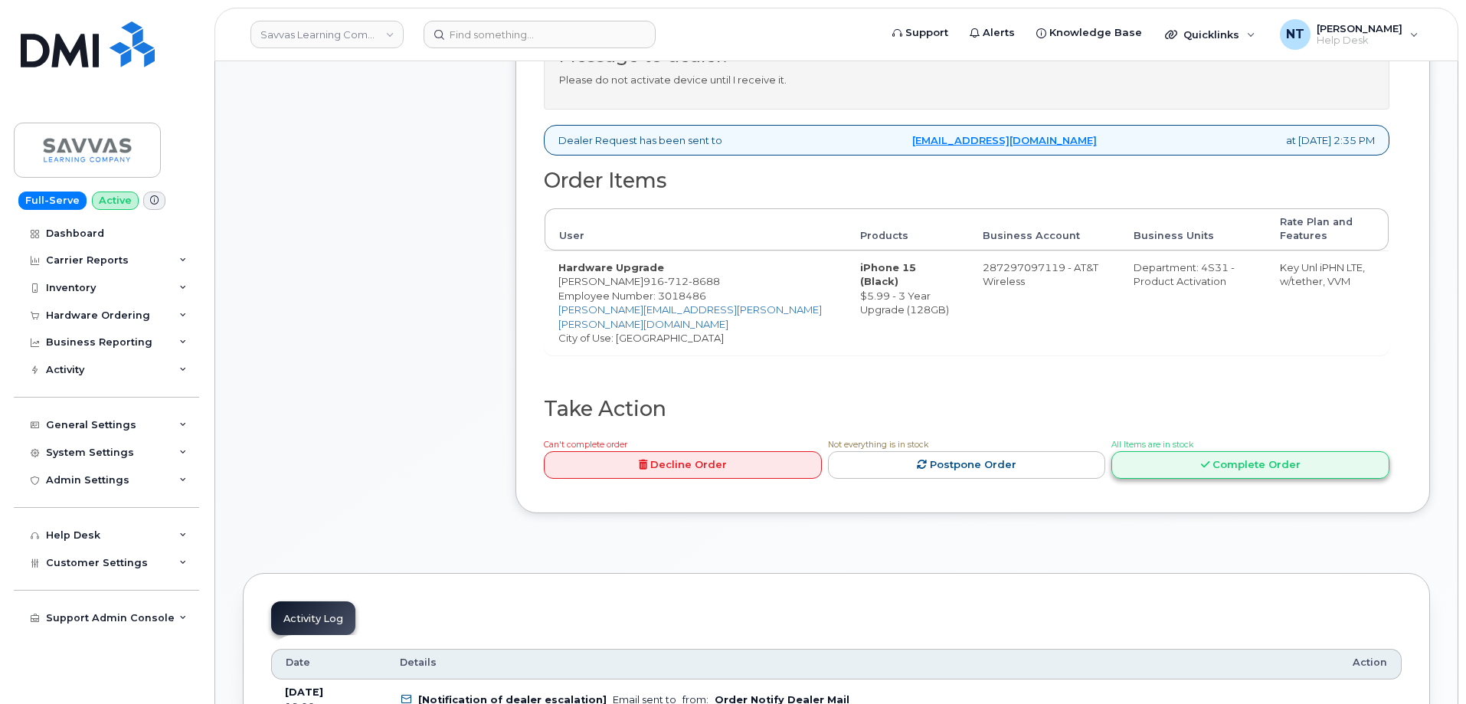
click at [1255, 451] on link "Complete Order" at bounding box center [1250, 465] width 278 height 28
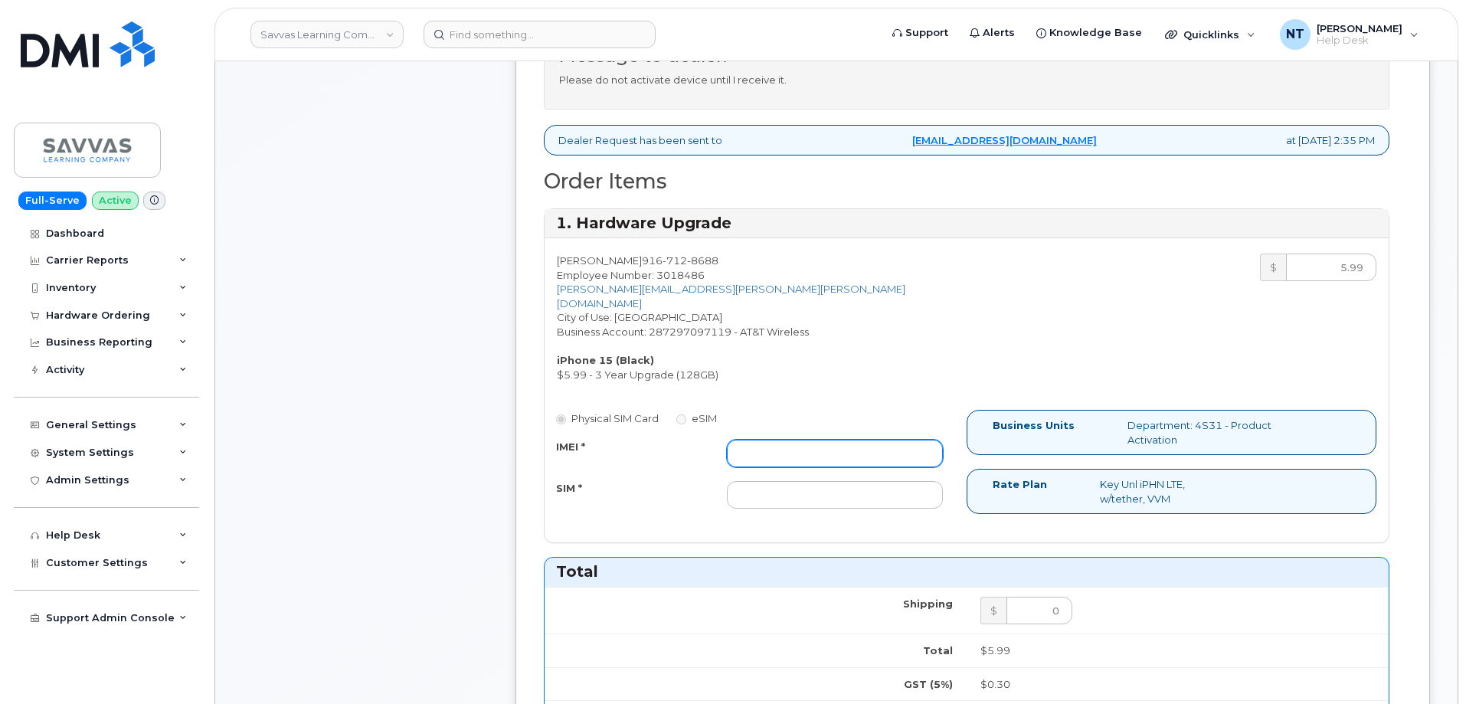
click at [801, 440] on input "IMEI *" at bounding box center [835, 454] width 216 height 28
paste input "355135957380228"
type input "355135957380228"
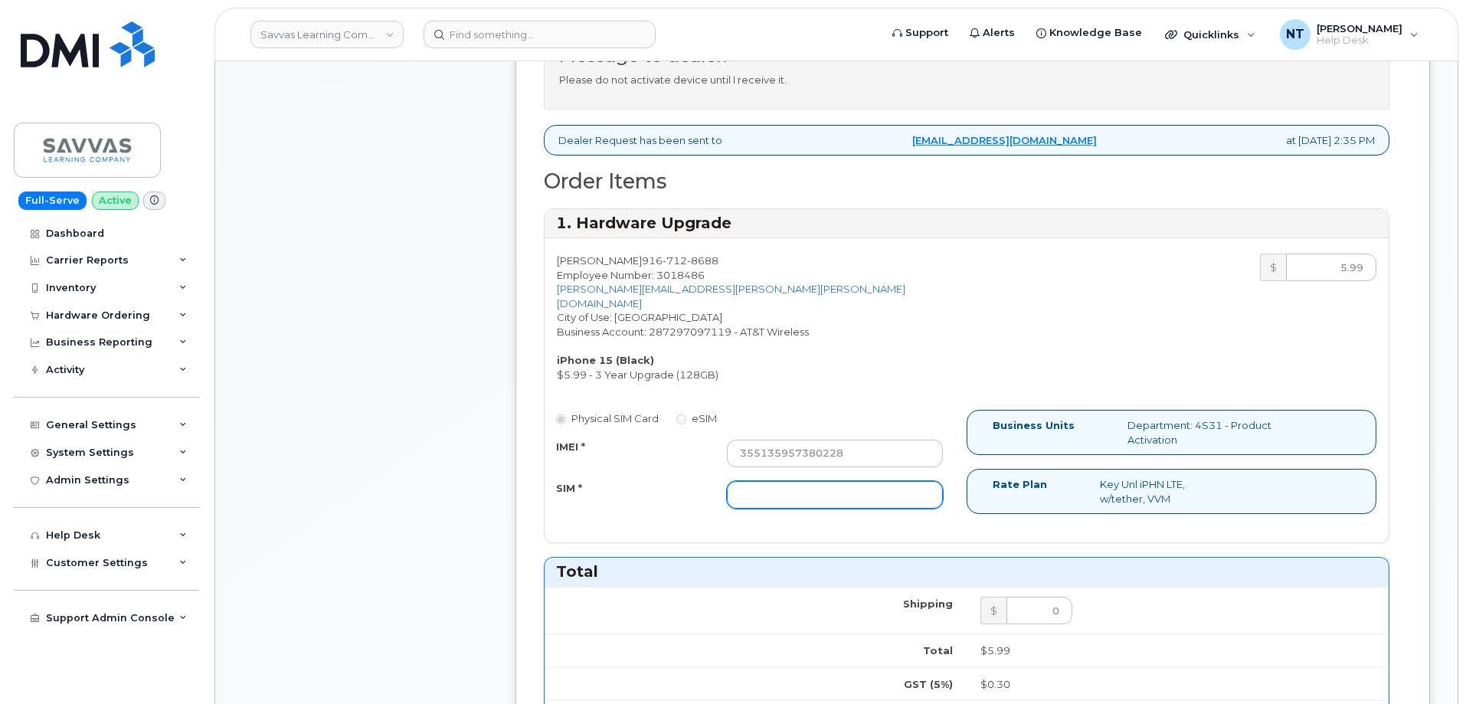
drag, startPoint x: 791, startPoint y: 479, endPoint x: 770, endPoint y: 480, distance: 21.5
click at [791, 481] on input "SIM *" at bounding box center [835, 495] width 216 height 28
paste input "89049032007208888800208538642253"
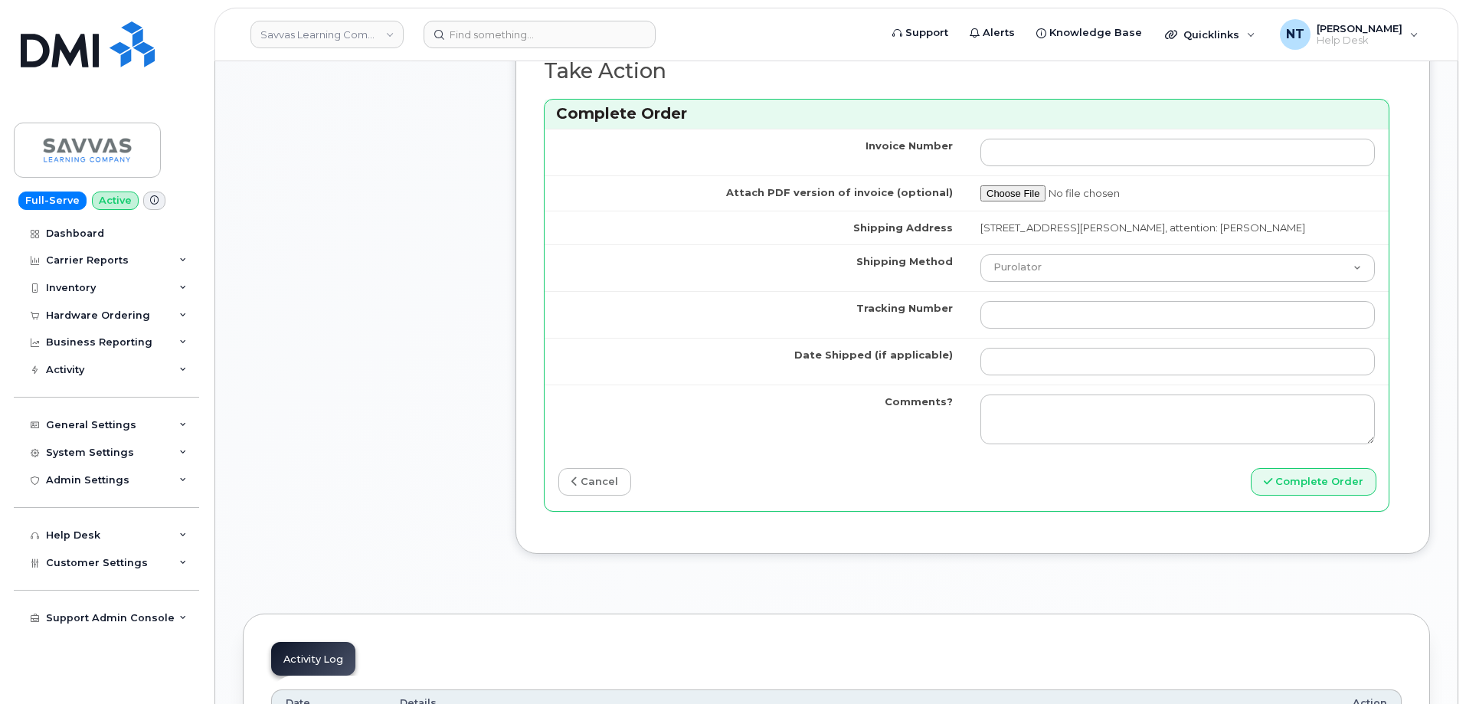
scroll to position [1457, 0]
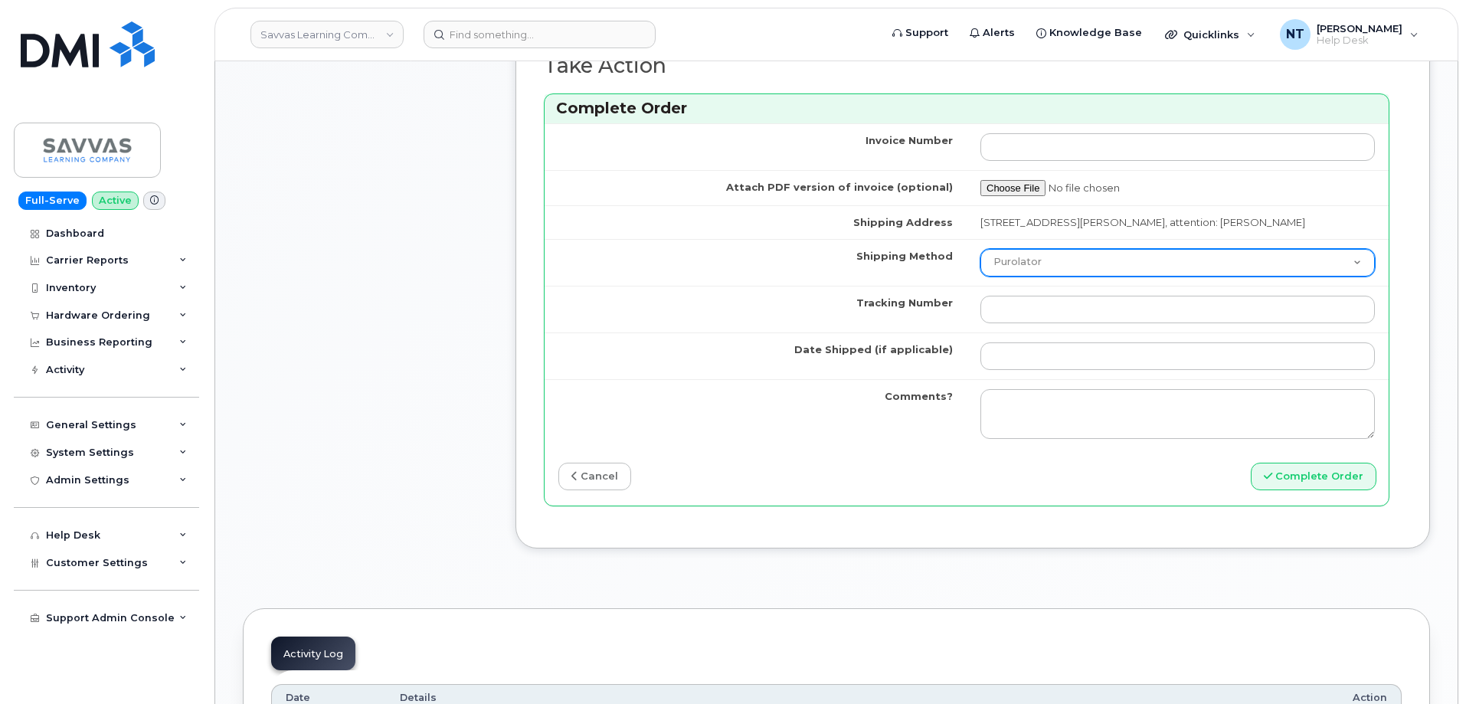
type input "89049032007208888800208538642253"
click at [1081, 269] on select "Purolator UPS FedEx Canada Post Courier Other Drop Off Pick Up" at bounding box center [1177, 263] width 394 height 28
select select "FedEx"
click at [980, 249] on select "Purolator UPS FedEx Canada Post Courier Other Drop Off Pick Up" at bounding box center [1177, 263] width 394 height 28
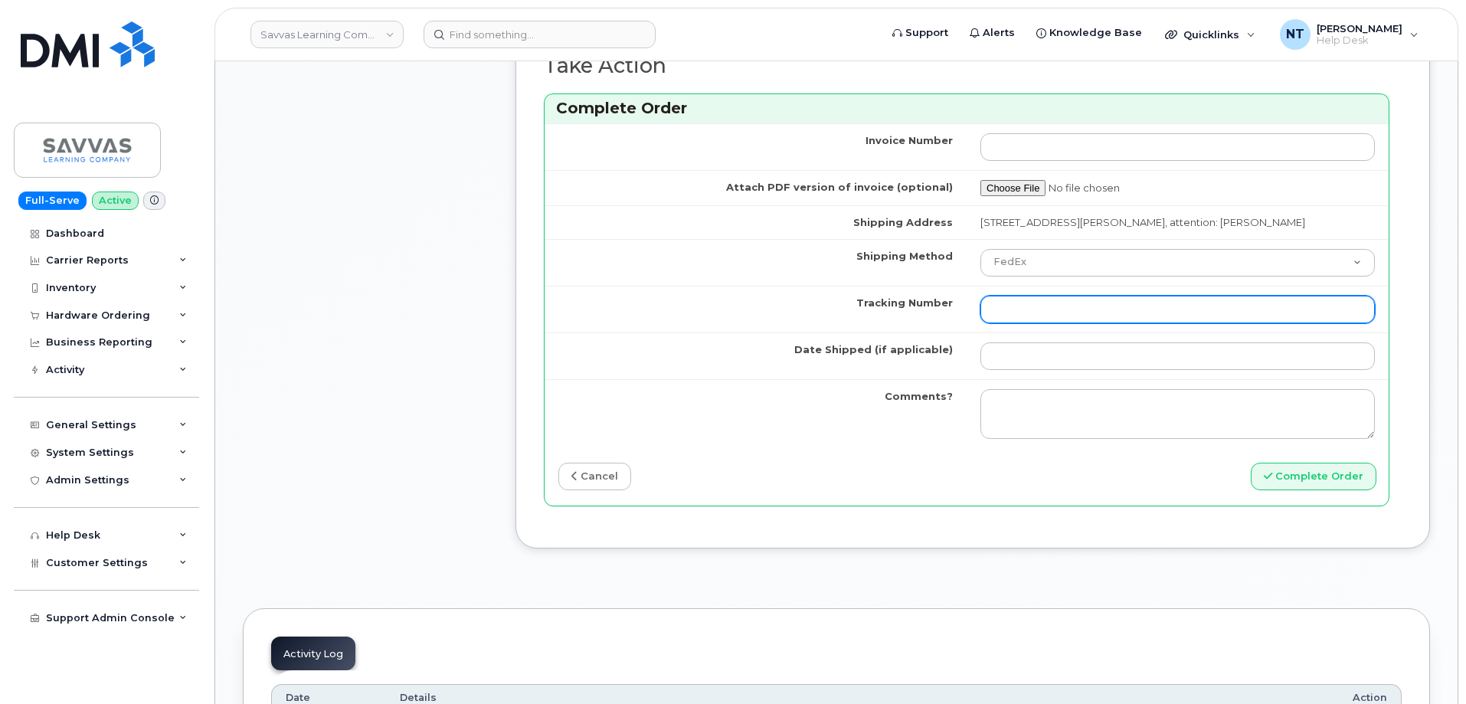
click at [1042, 306] on input "Tracking Number" at bounding box center [1177, 310] width 394 height 28
paste input "444401120138"
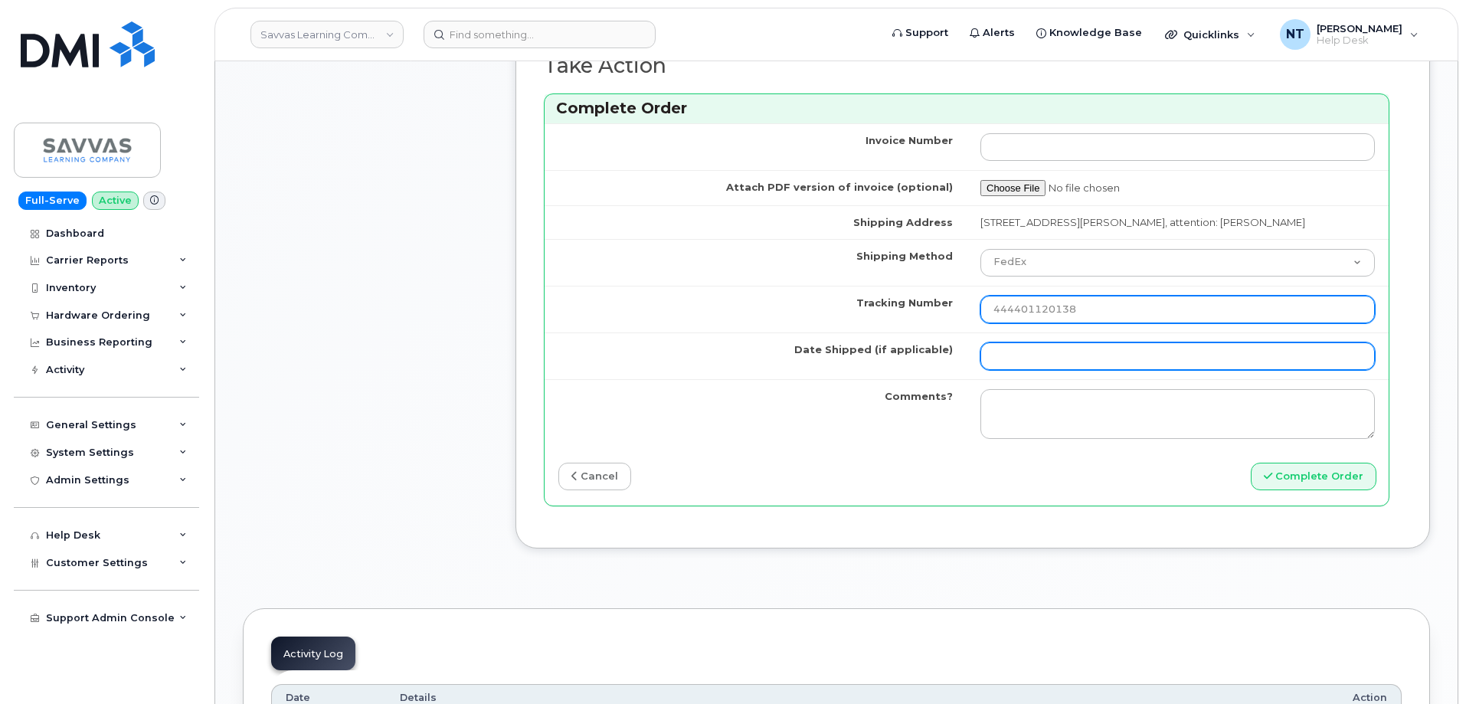
type input "444401120138"
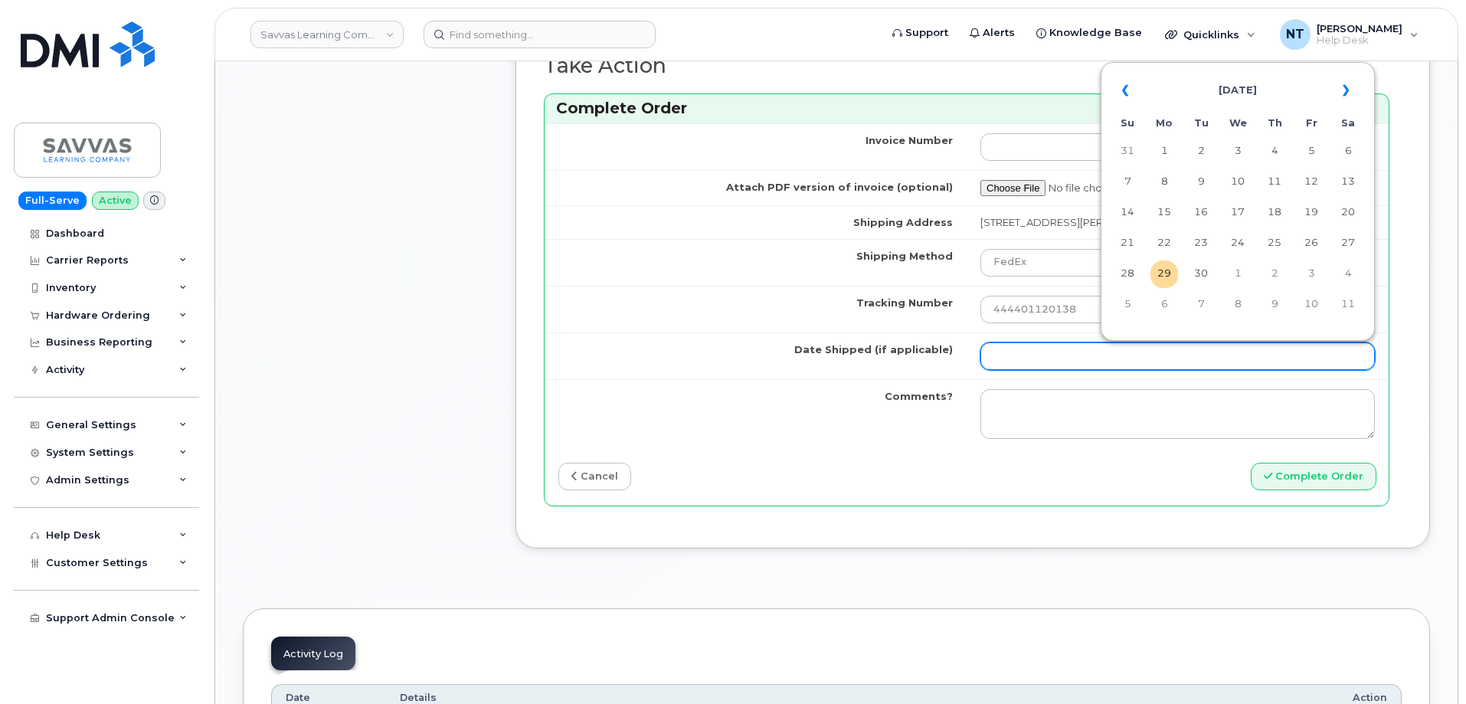
click at [1028, 353] on input "Date Shipped (if applicable)" at bounding box center [1177, 356] width 394 height 28
type input "[DATE]"
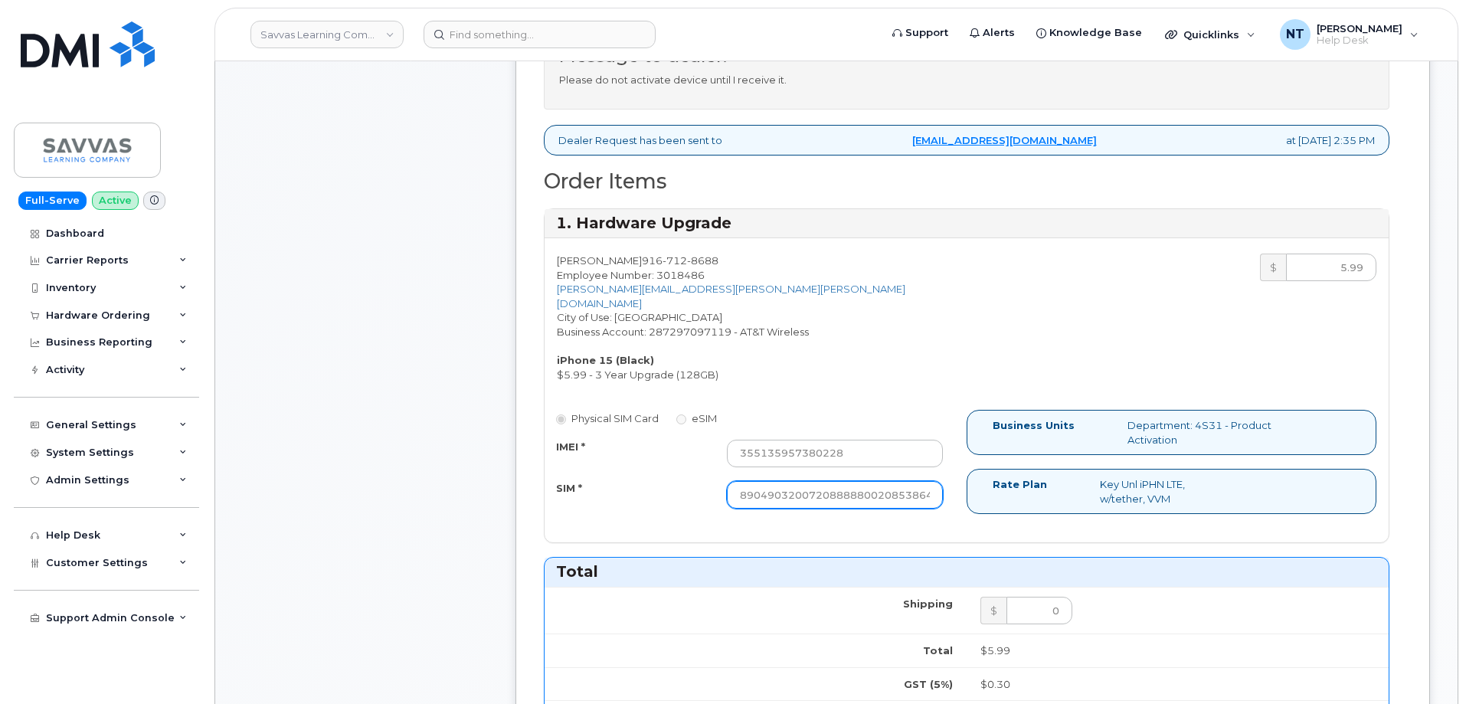
scroll to position [0, 30]
drag, startPoint x: 869, startPoint y: 483, endPoint x: 995, endPoint y: 485, distance: 126.4
click at [995, 485] on div "Physical SIM Card eSIM IMEI * 355135957380228 SIM * 890490320072088888002085386…" at bounding box center [967, 469] width 844 height 118
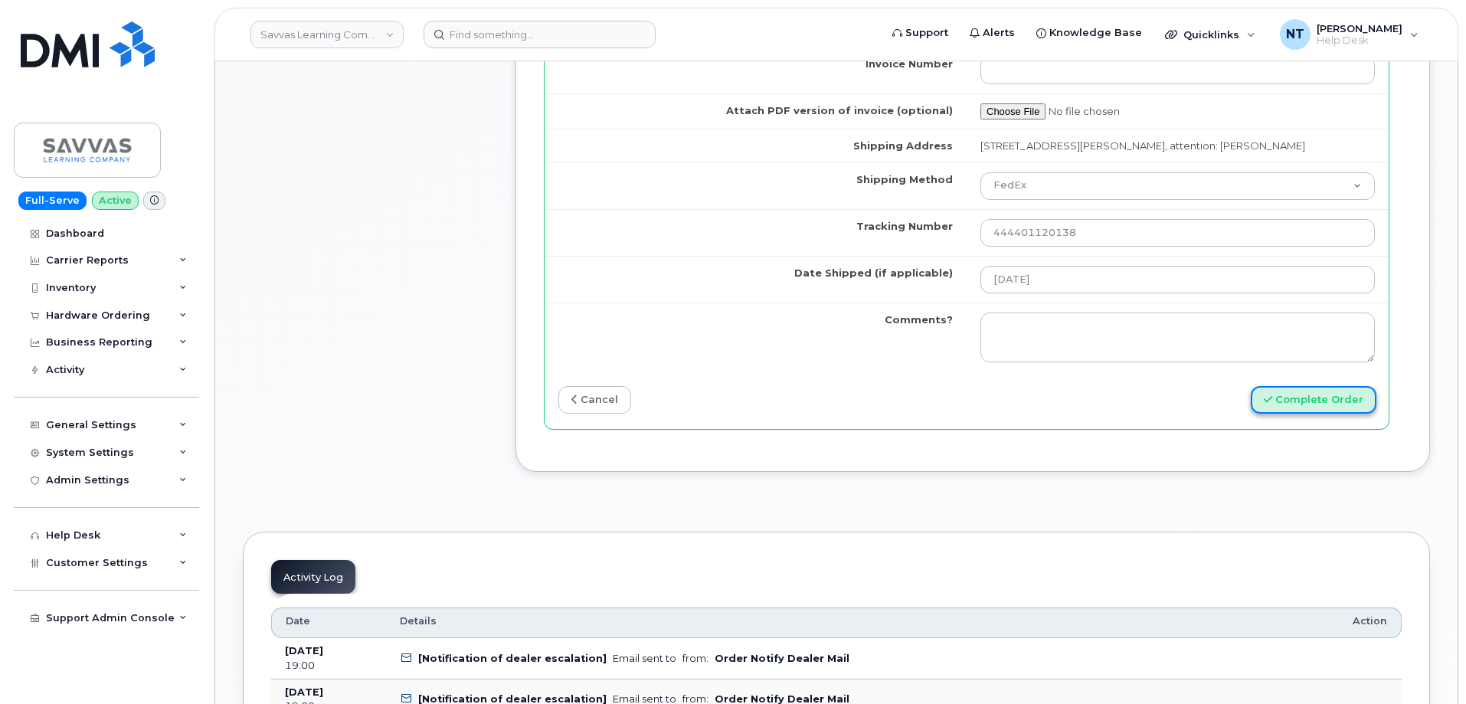
scroll to position [0, 0]
click at [1311, 408] on button "Complete Order" at bounding box center [1314, 400] width 126 height 28
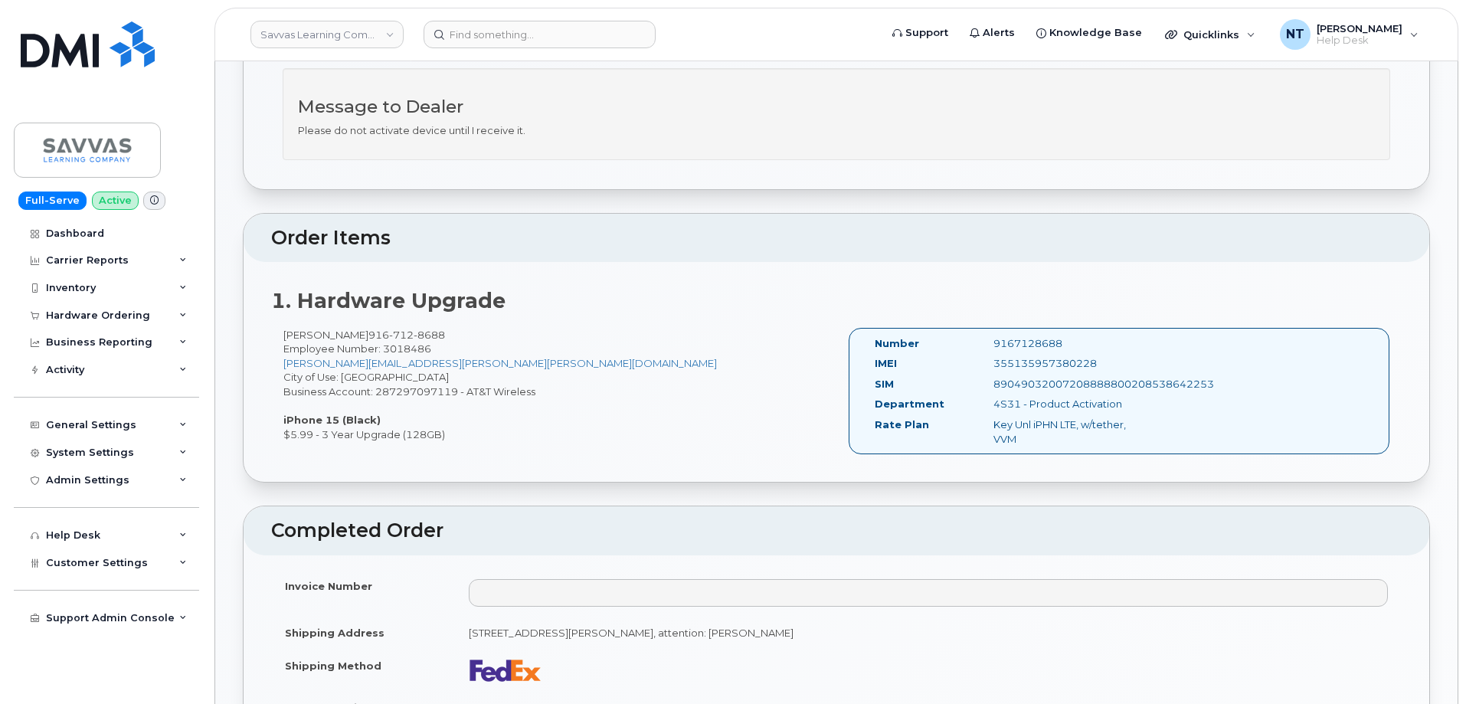
scroll to position [460, 0]
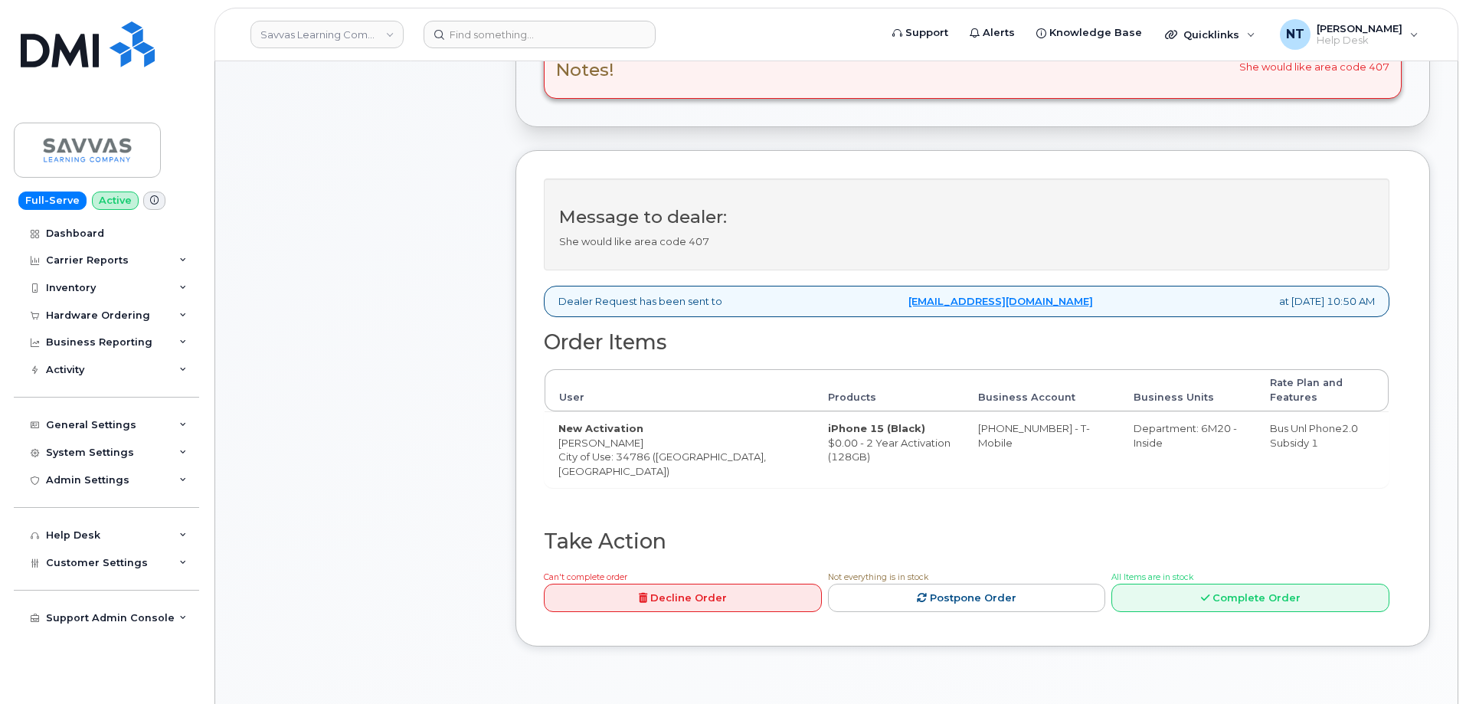
scroll to position [536, 0]
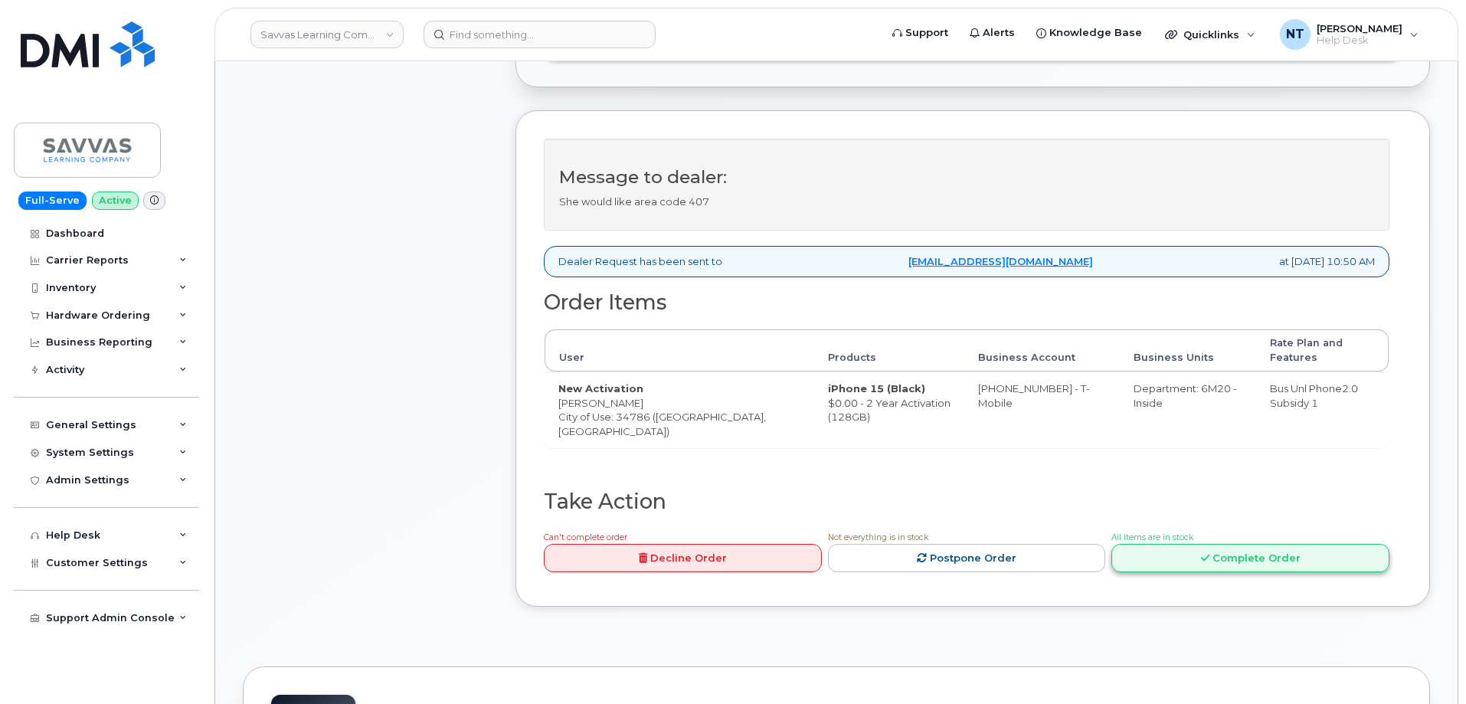
click at [1258, 544] on link "Complete Order" at bounding box center [1250, 558] width 278 height 28
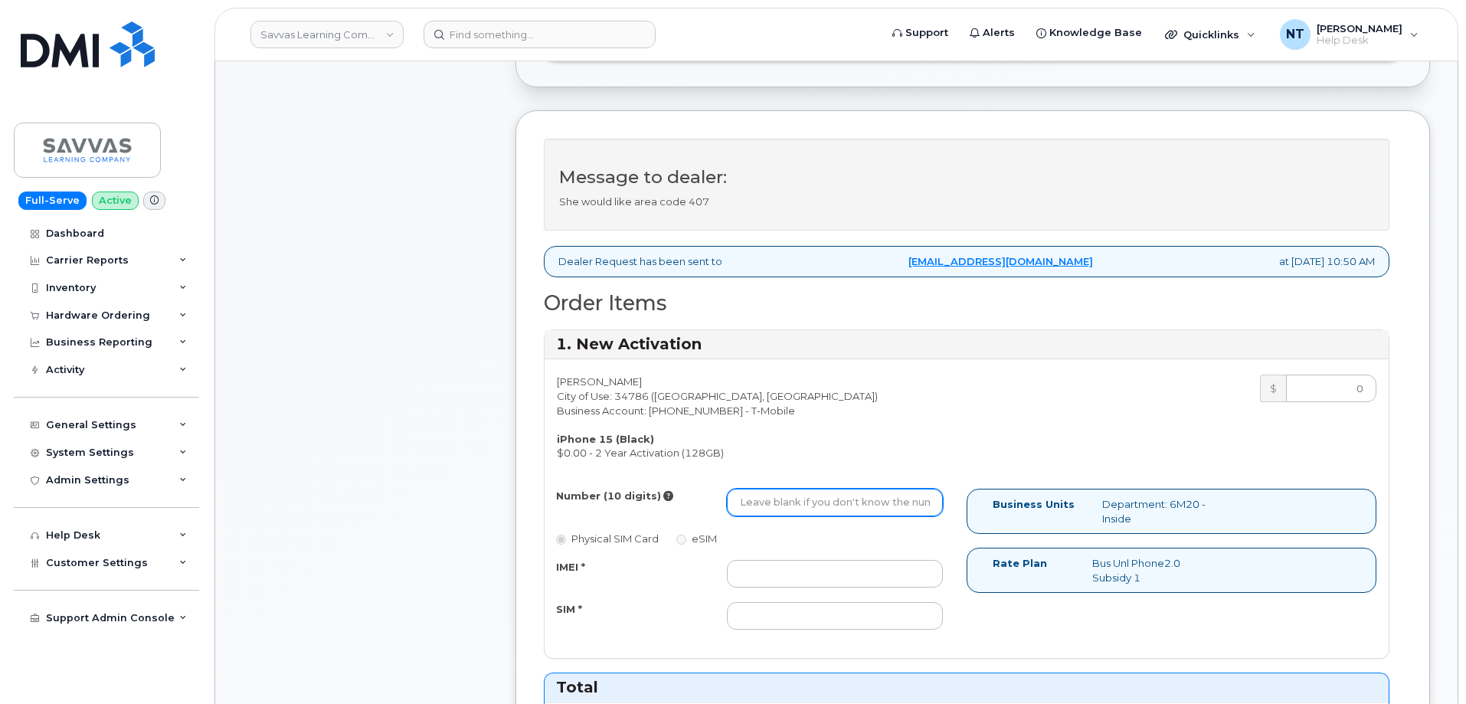
click at [800, 493] on input "Number (10 digits)" at bounding box center [835, 503] width 216 height 28
paste input "[PHONE_NUMBER]"
click at [790, 509] on input "[PHONE_NUMBER]" at bounding box center [835, 503] width 216 height 28
drag, startPoint x: 761, startPoint y: 504, endPoint x: 778, endPoint y: 507, distance: 17.1
click at [778, 507] on input "8478631311" at bounding box center [835, 503] width 216 height 28
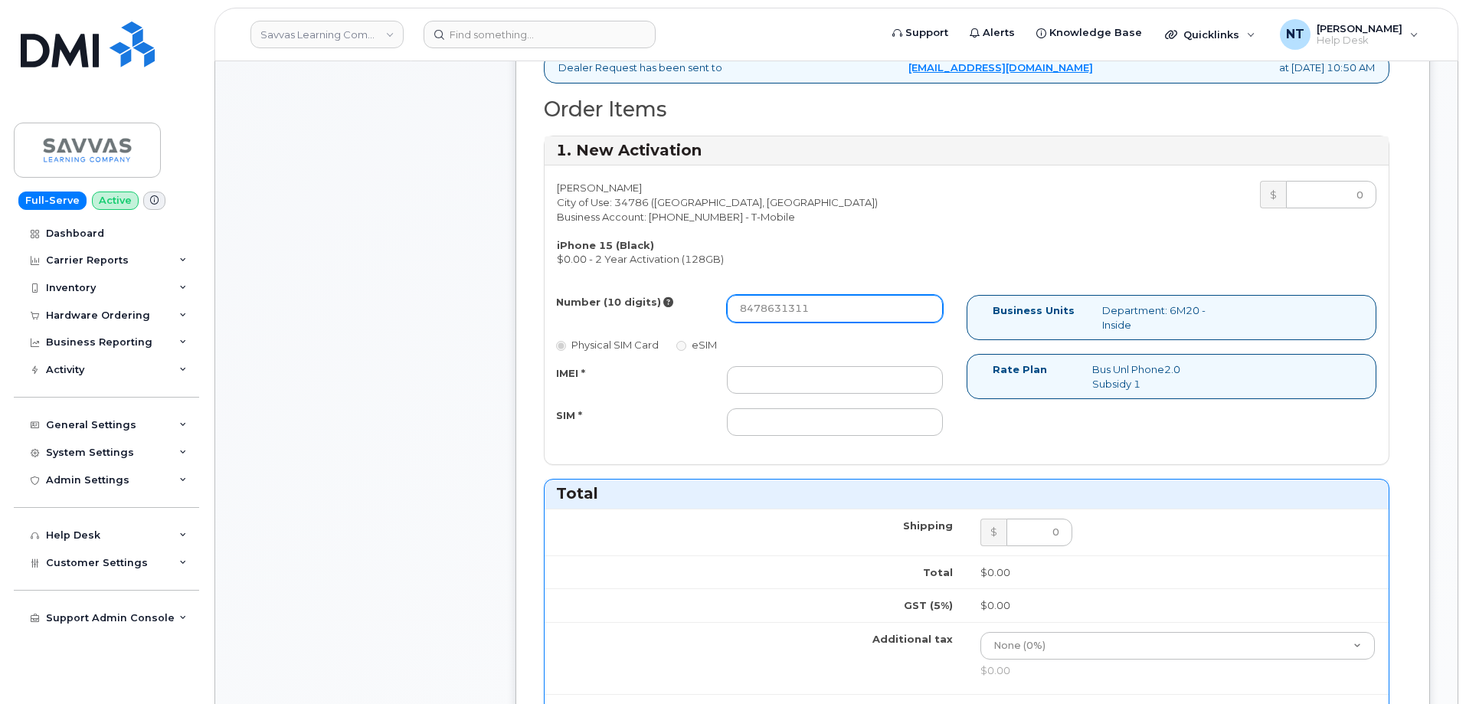
scroll to position [766, 0]
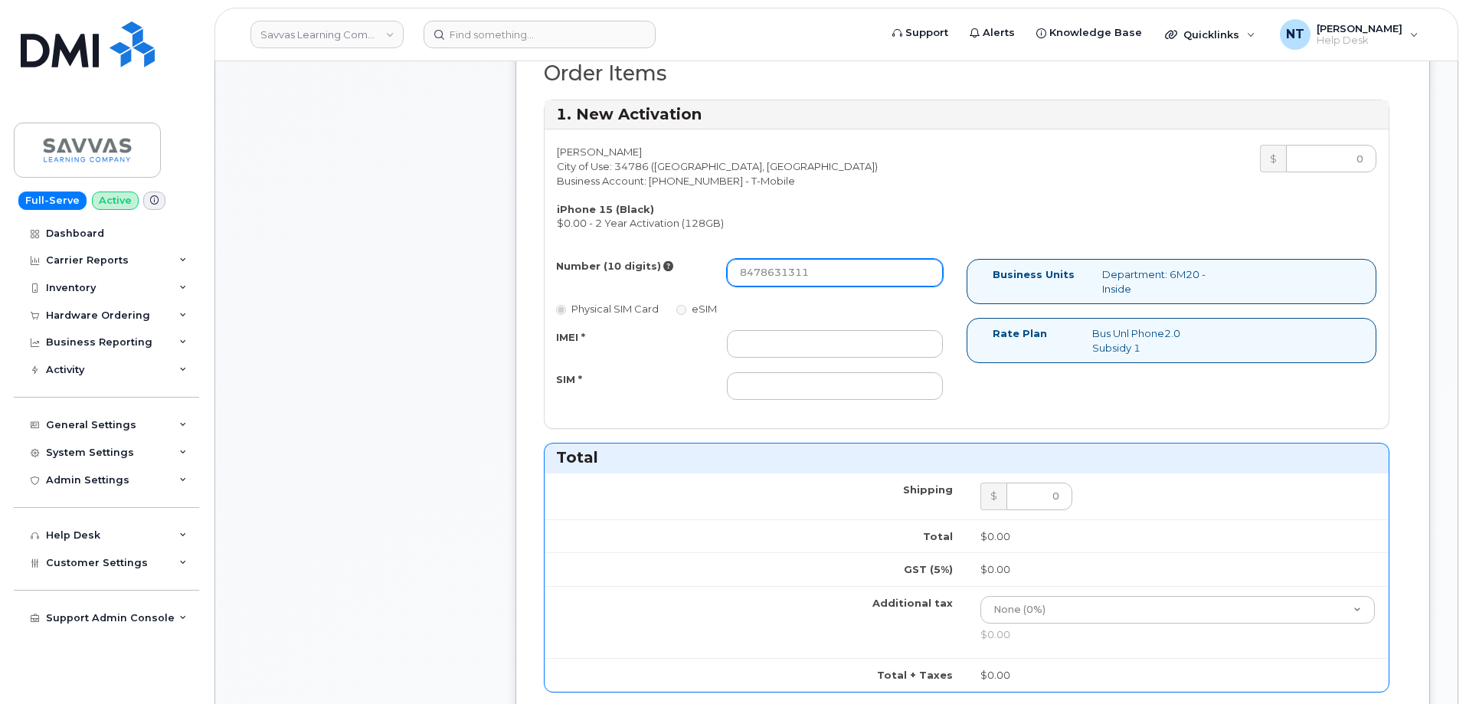
type input "8478631311"
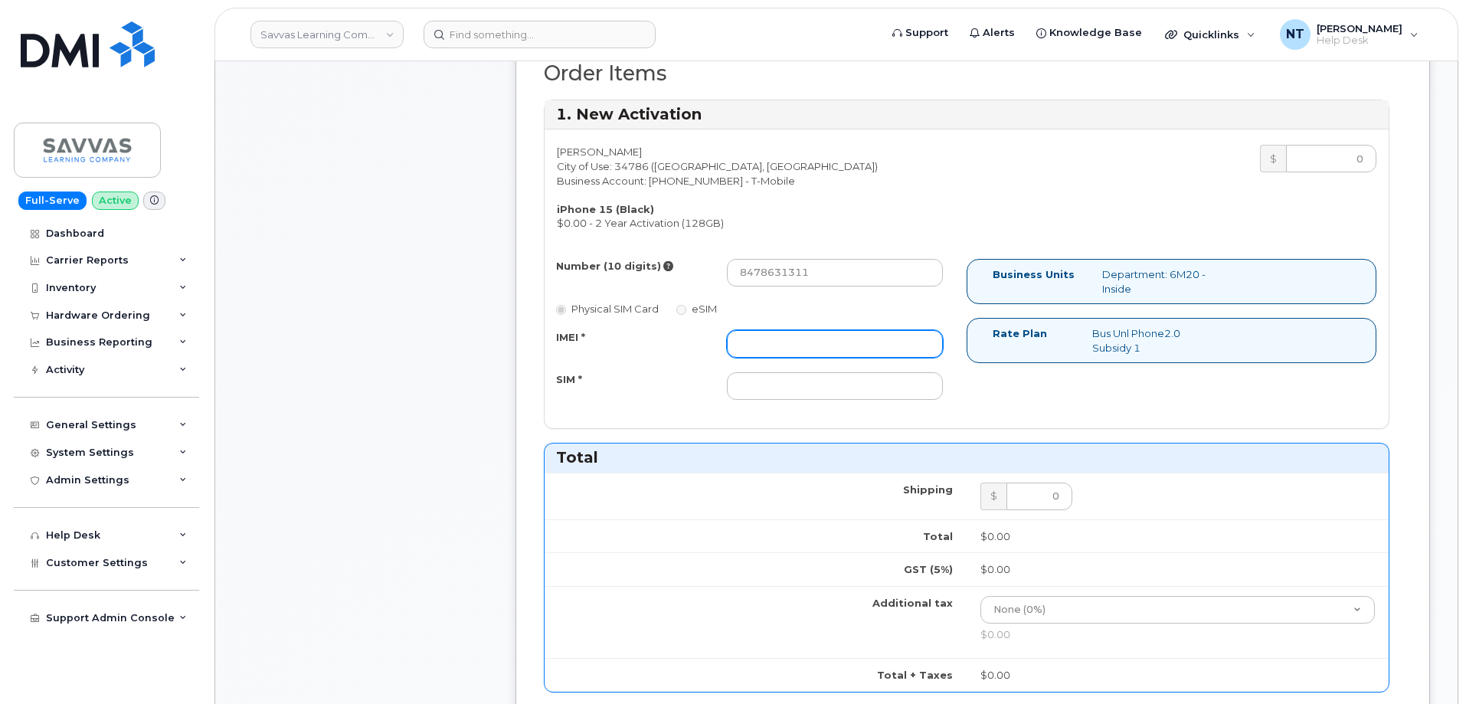
click at [778, 342] on input "IMEI *" at bounding box center [835, 344] width 216 height 28
paste input "356832829589981"
type input "356832829589981"
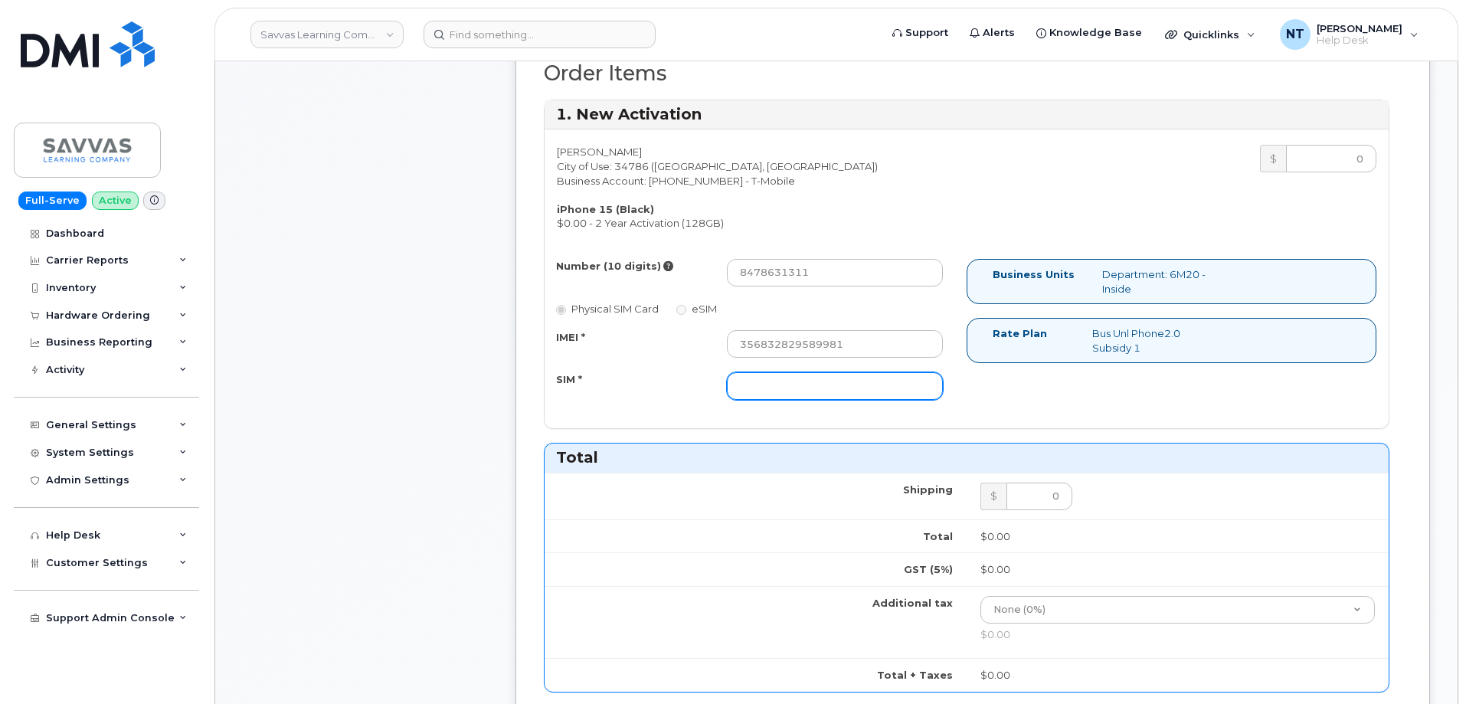
click at [802, 384] on input "SIM *" at bounding box center [835, 386] width 216 height 28
paste input "89049032007208888800193002159819"
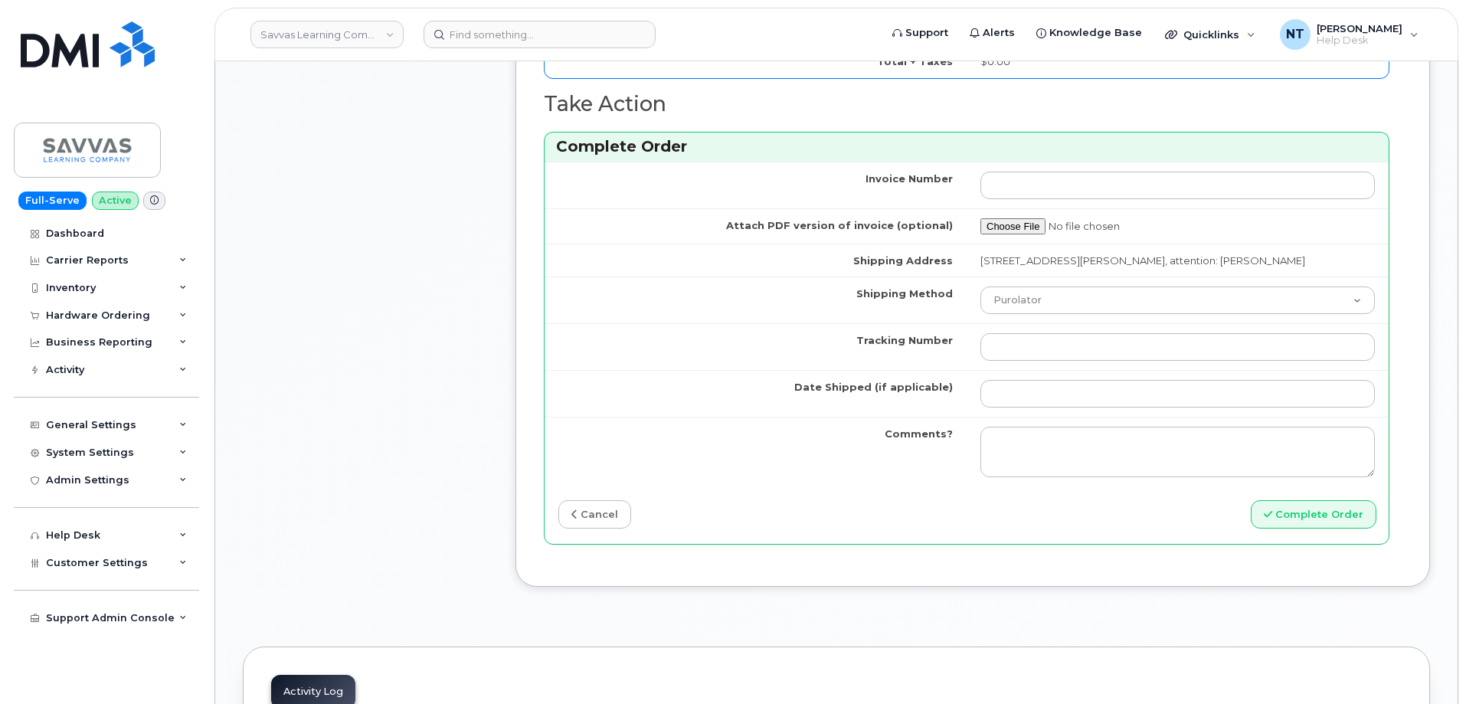
scroll to position [1455, 0]
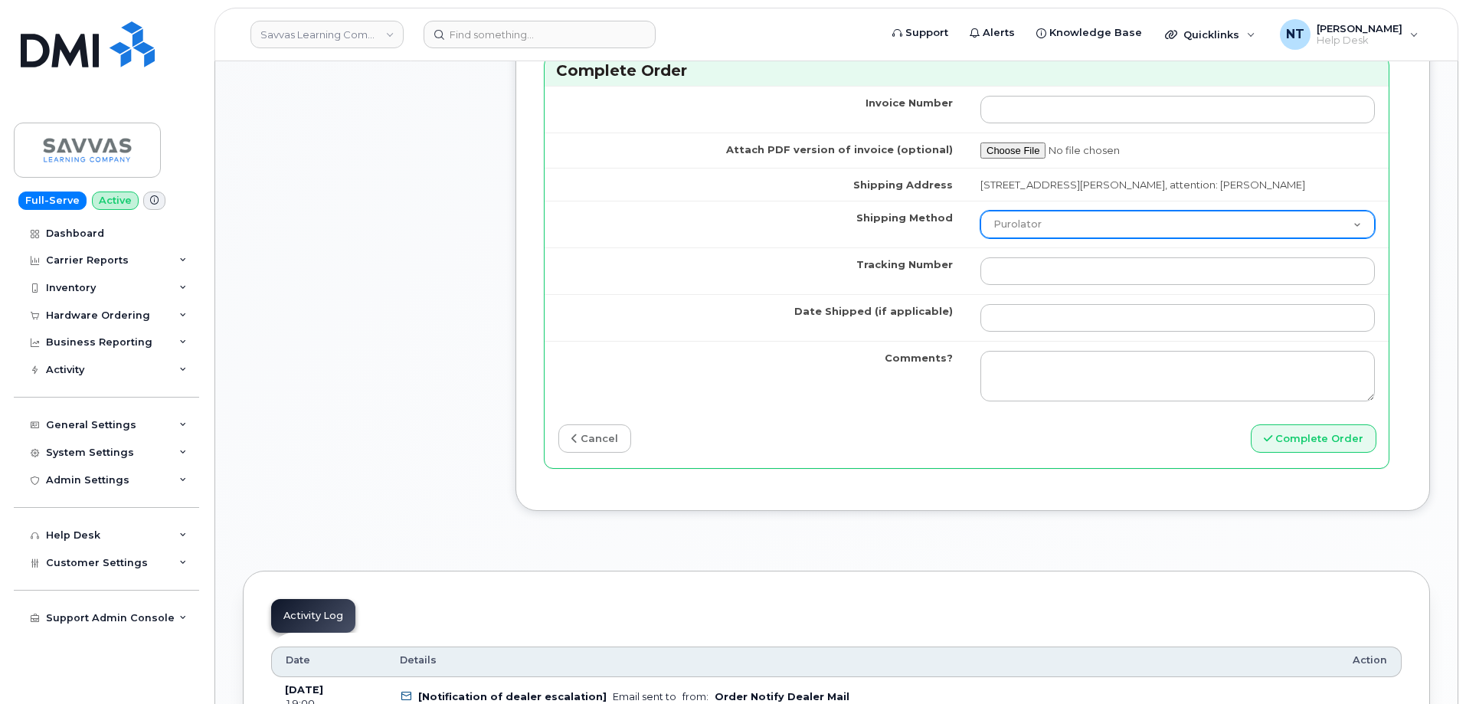
type input "89049032007208888800193002159819"
drag, startPoint x: 1031, startPoint y: 238, endPoint x: 1036, endPoint y: 250, distance: 13.1
click at [1031, 238] on select "Purolator UPS FedEx Canada Post Courier Other Drop Off Pick Up" at bounding box center [1177, 225] width 394 height 28
select select "FedEx"
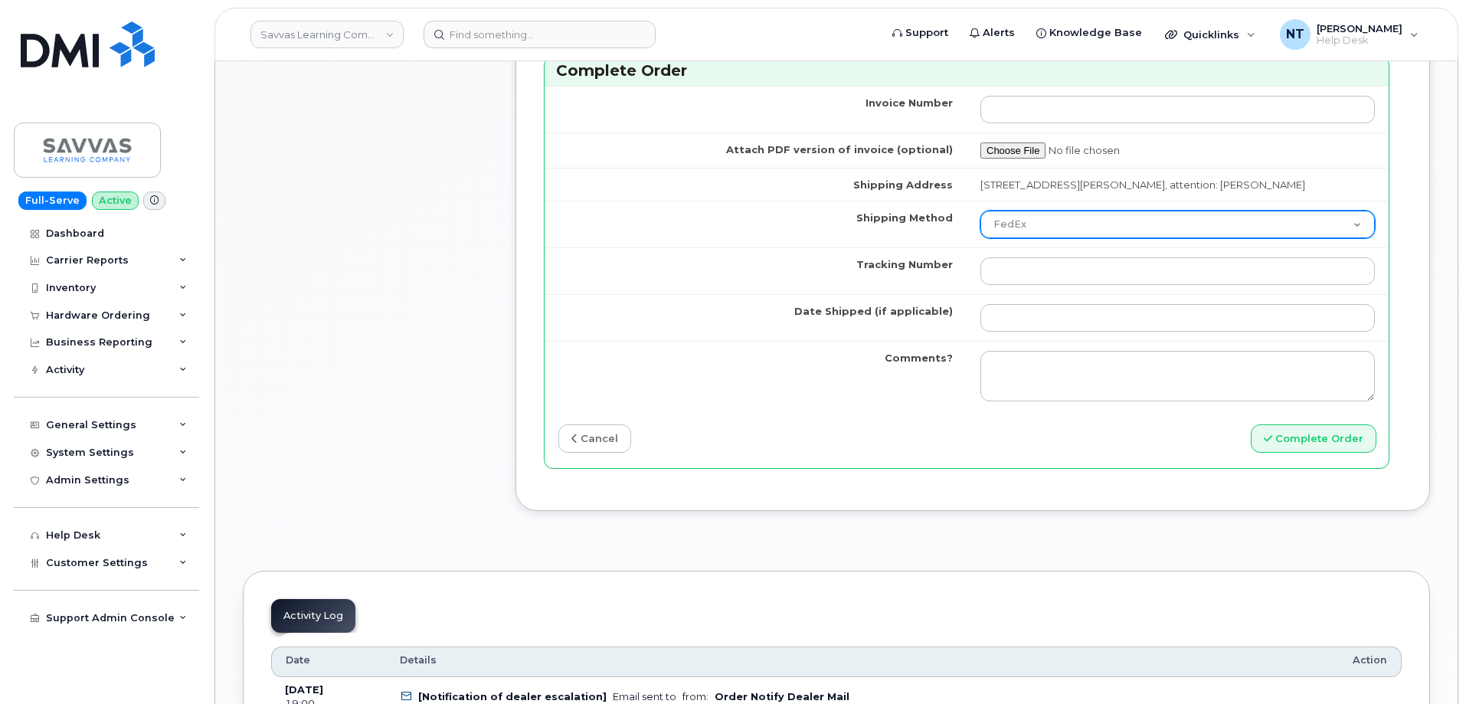
click at [980, 224] on select "Purolator UPS FedEx Canada Post Courier Other Drop Off Pick Up" at bounding box center [1177, 225] width 394 height 28
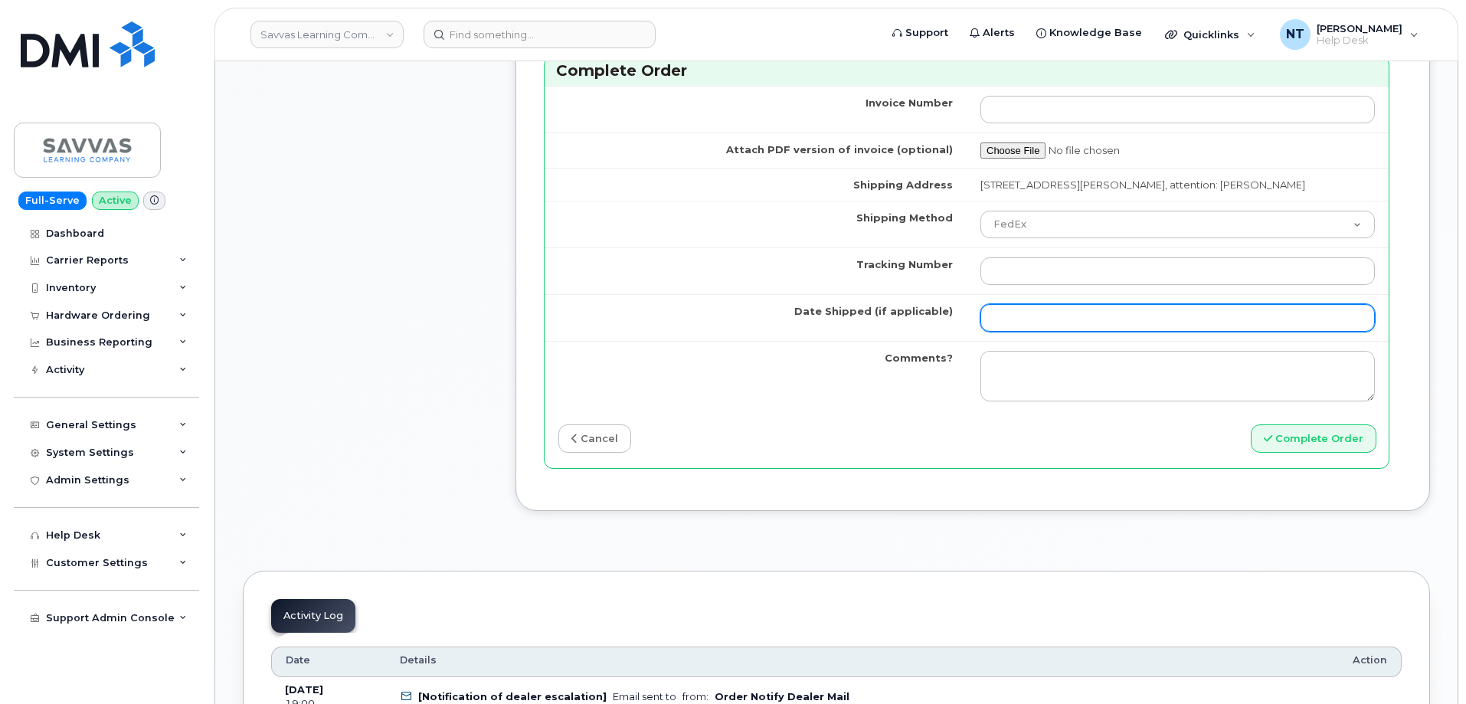
click at [1037, 319] on input "Date Shipped (if applicable)" at bounding box center [1177, 318] width 394 height 28
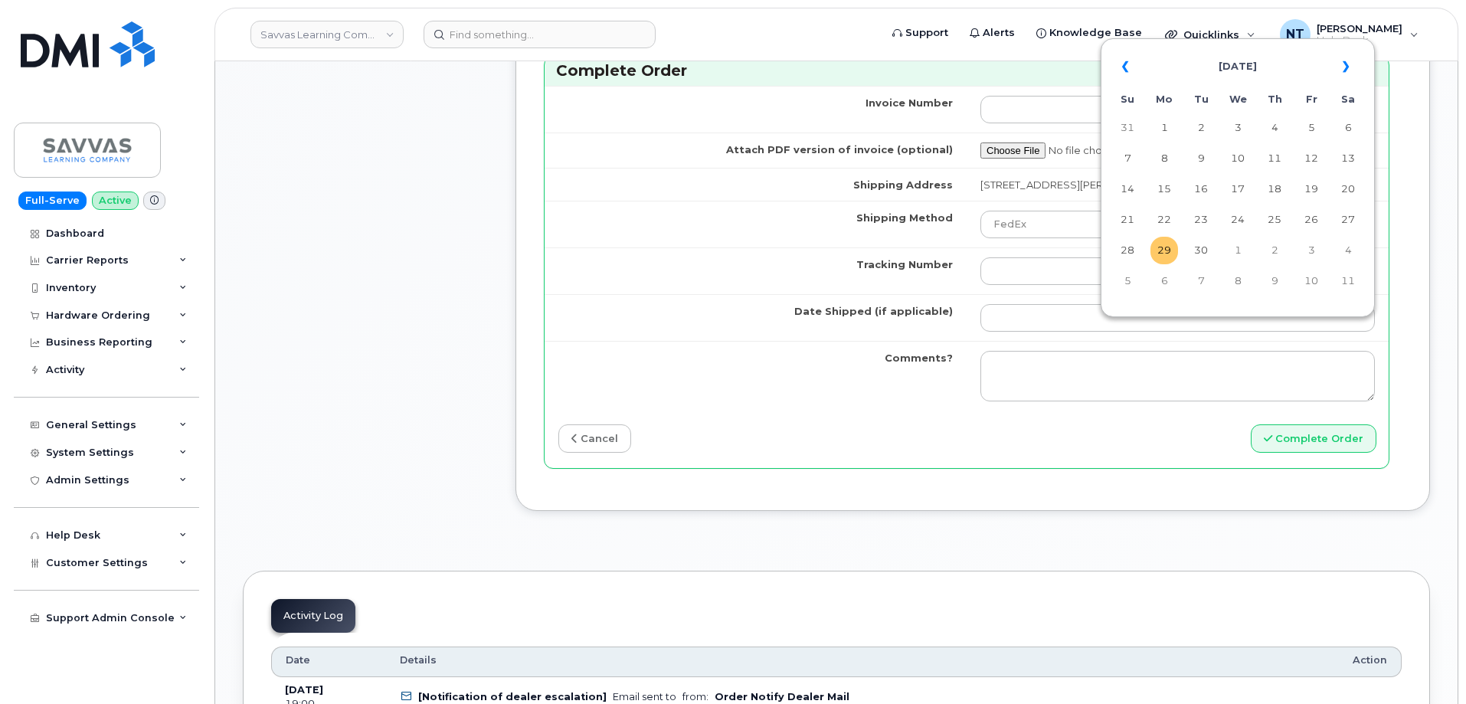
click at [1166, 252] on td "29" at bounding box center [1164, 251] width 28 height 28
type input "[DATE]"
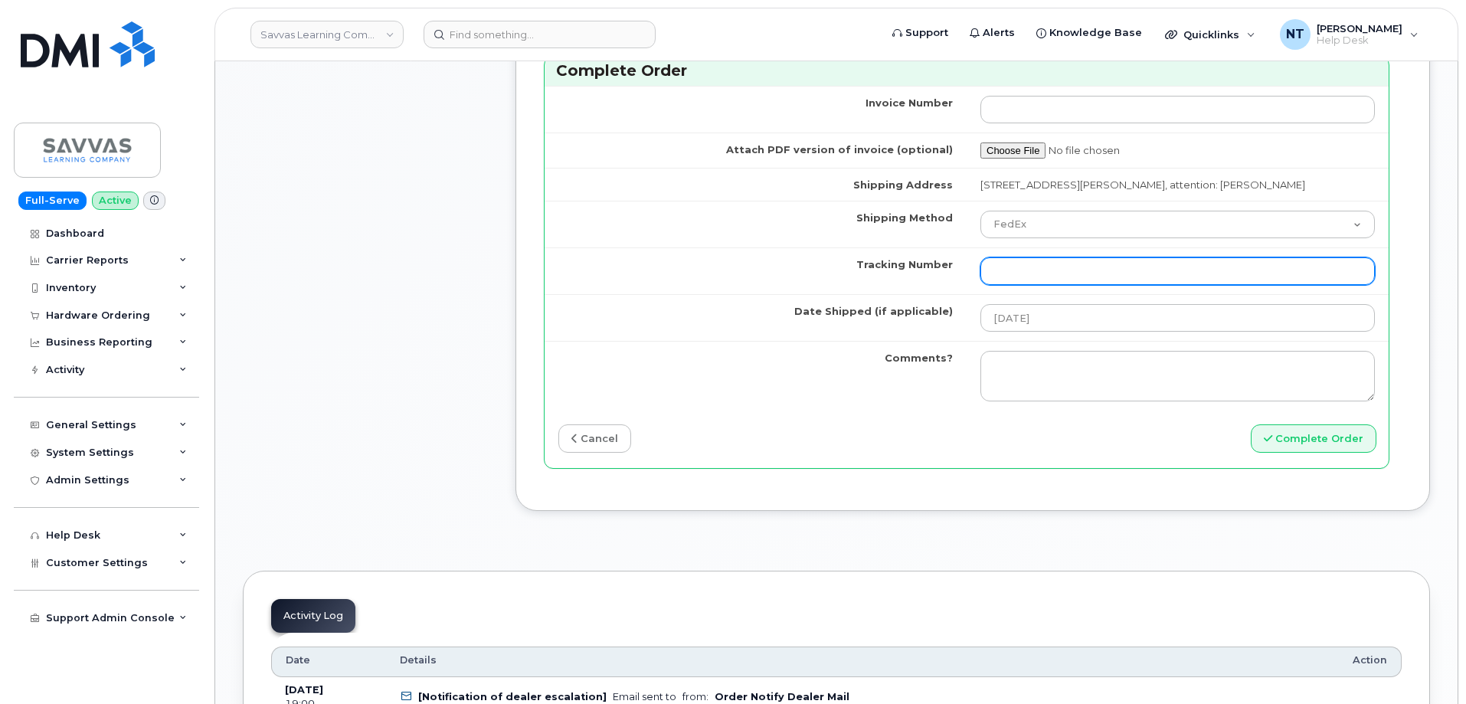
click at [1029, 284] on input "Tracking Number" at bounding box center [1177, 271] width 394 height 28
paste input "444401120171"
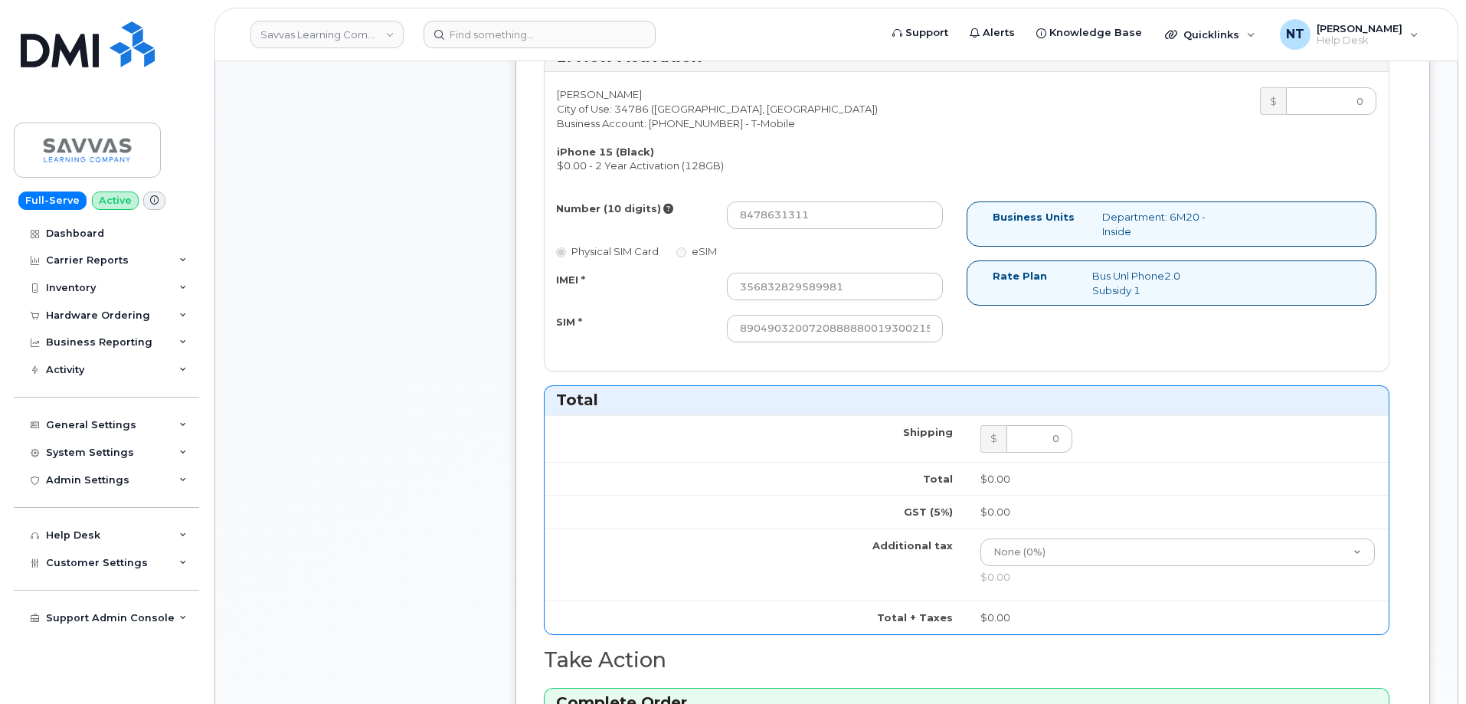
scroll to position [843, 0]
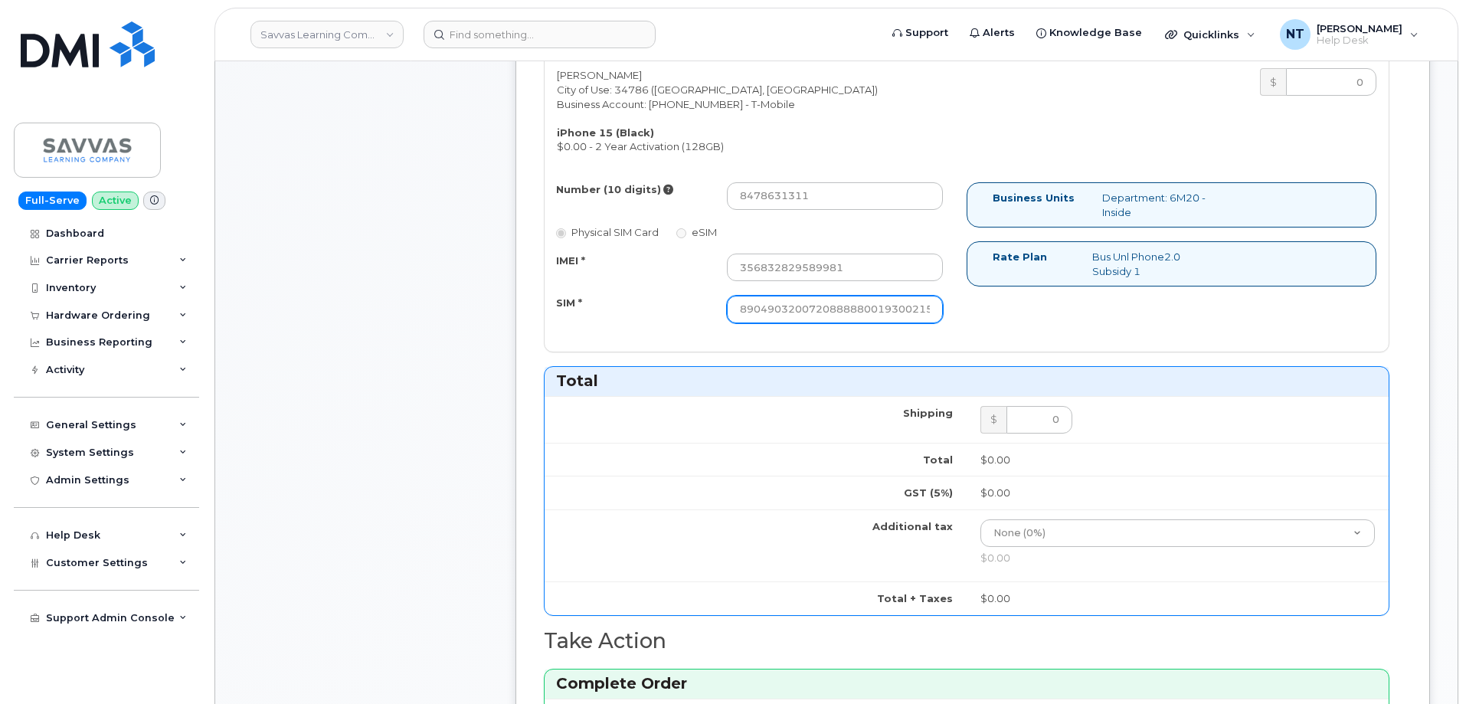
type input "444401120171"
drag, startPoint x: 878, startPoint y: 305, endPoint x: 996, endPoint y: 326, distance: 120.5
click at [996, 326] on div "Number (10 digits) 8478631311 Physical SIM Card eSIM IMEI * 356832829589981 SIM…" at bounding box center [967, 259] width 844 height 155
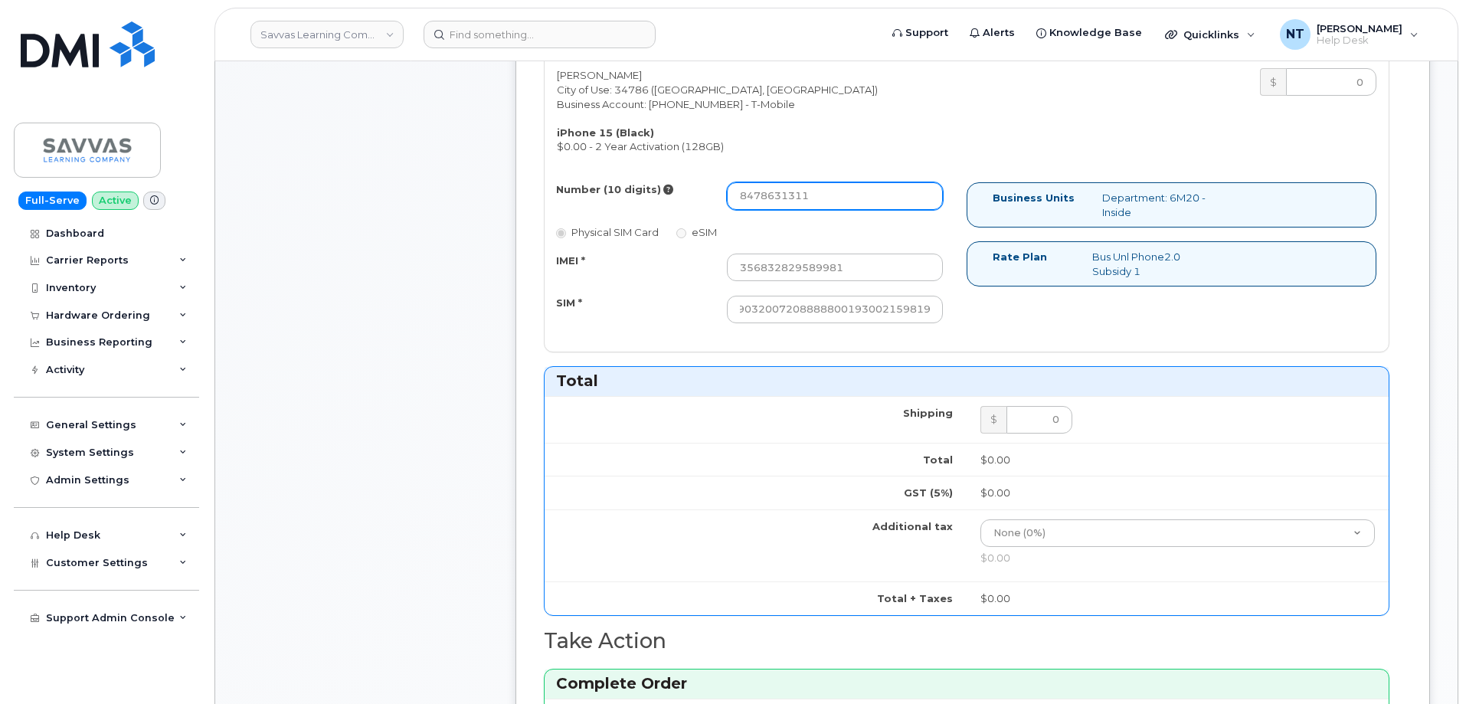
scroll to position [0, 0]
drag, startPoint x: 764, startPoint y: 201, endPoint x: 781, endPoint y: 203, distance: 17.7
click at [781, 203] on input "8478631311" at bounding box center [835, 196] width 216 height 28
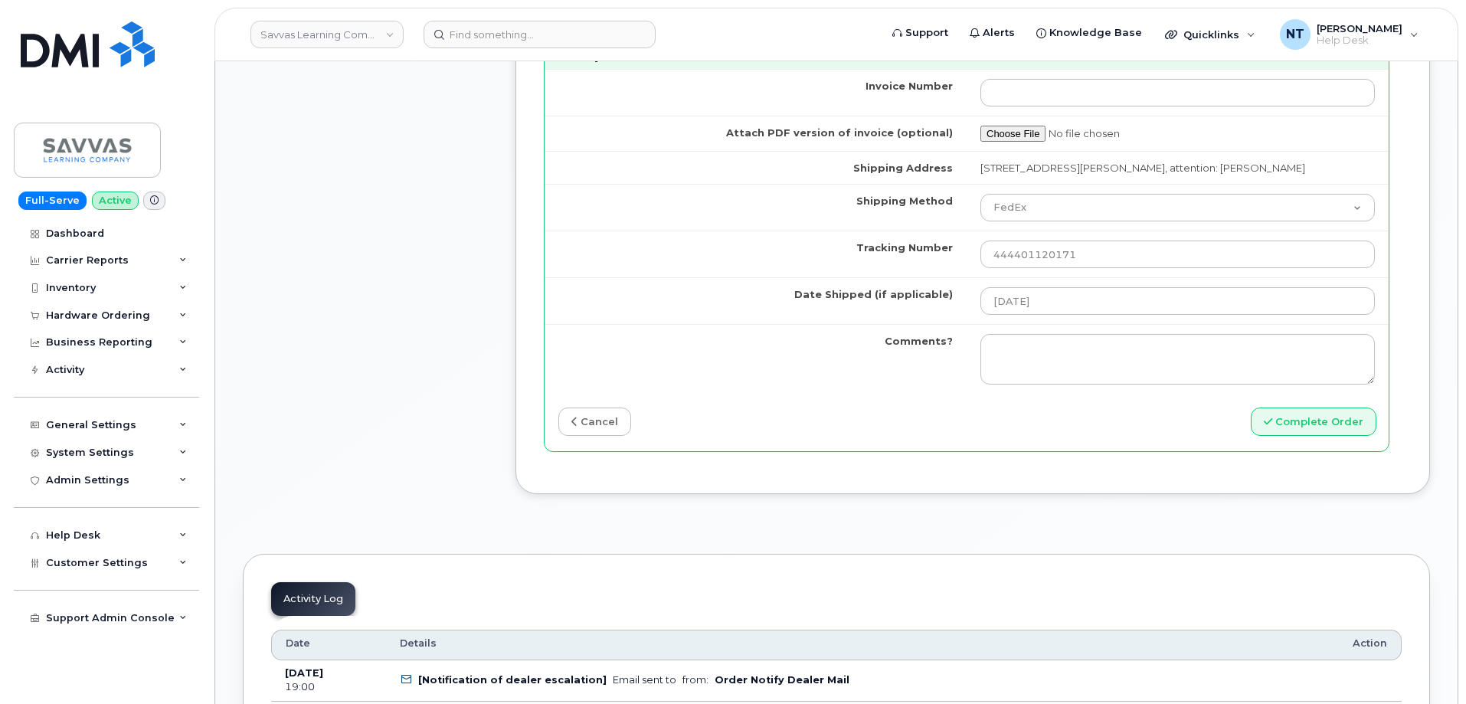
scroll to position [1532, 0]
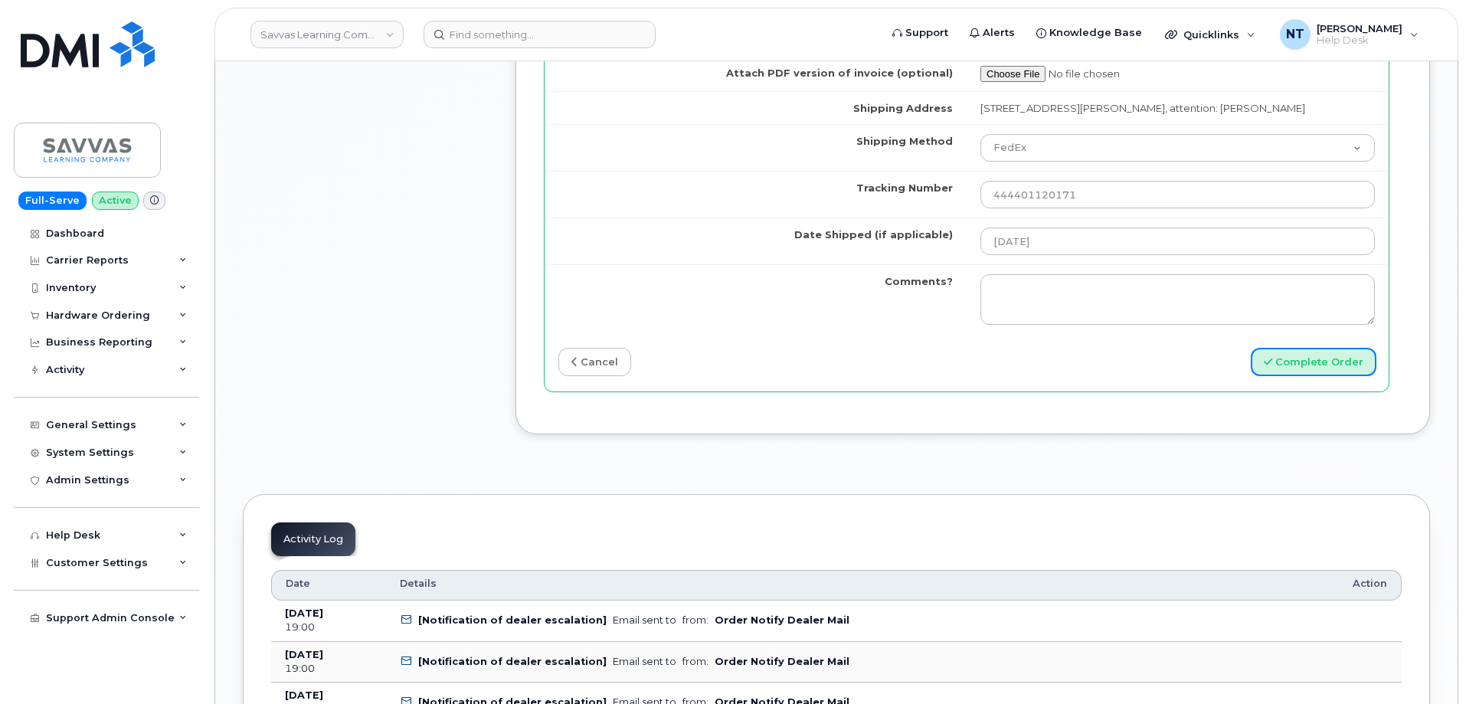
drag, startPoint x: 1310, startPoint y: 381, endPoint x: 363, endPoint y: 248, distance: 956.7
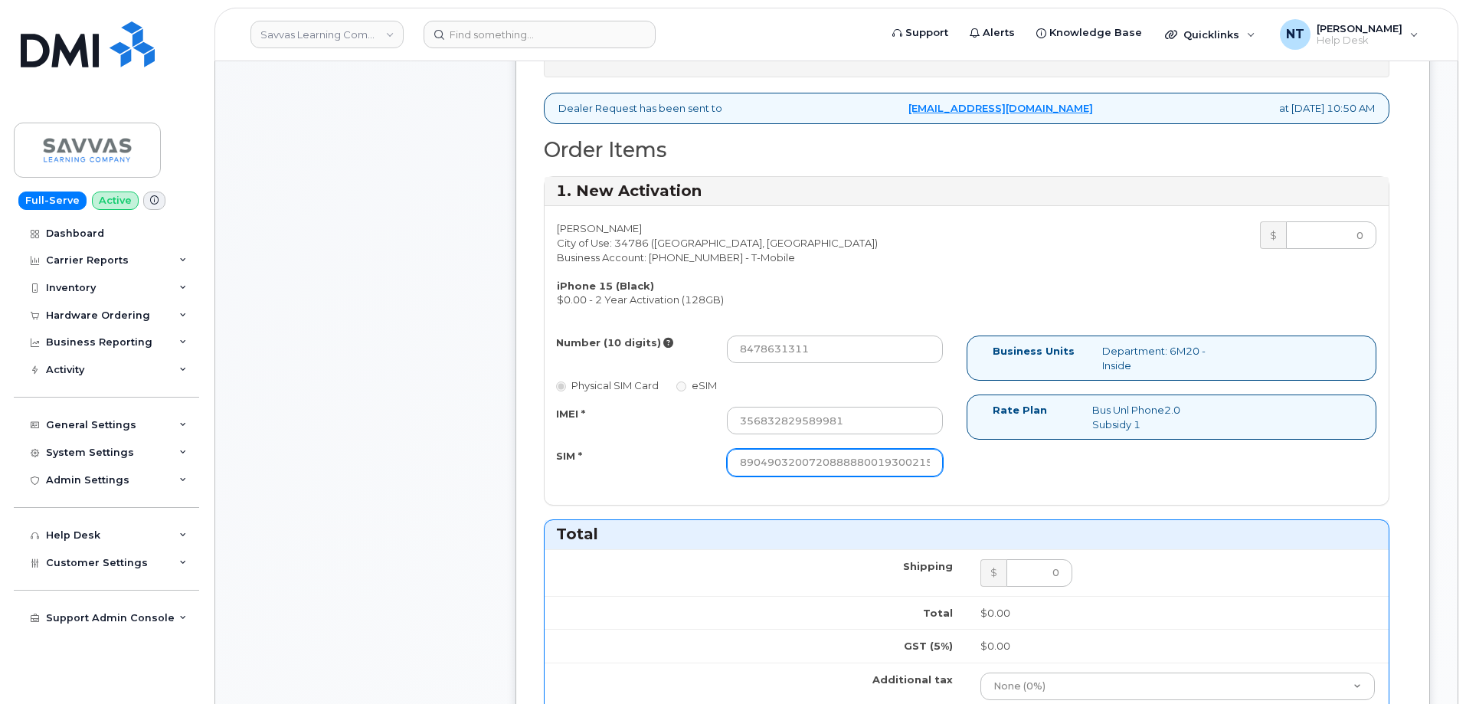
scroll to position [0, 30]
drag, startPoint x: 859, startPoint y: 460, endPoint x: 963, endPoint y: 470, distance: 103.9
click at [963, 470] on div "Number (10 digits) 8478631311 Physical SIM Card eSIM IMEI * 356832829589981 SIM…" at bounding box center [756, 412] width 422 height 155
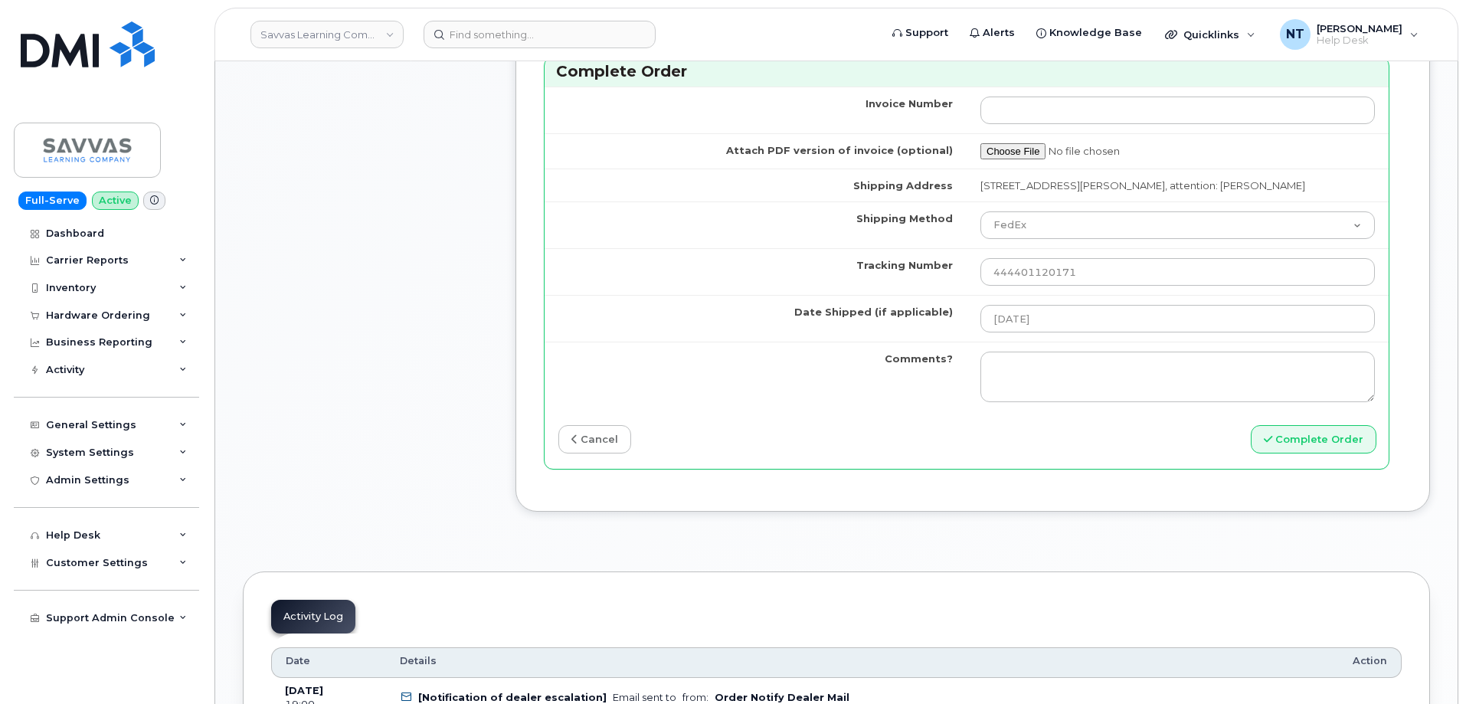
scroll to position [1455, 0]
click at [1333, 453] on button "Complete Order" at bounding box center [1314, 438] width 126 height 28
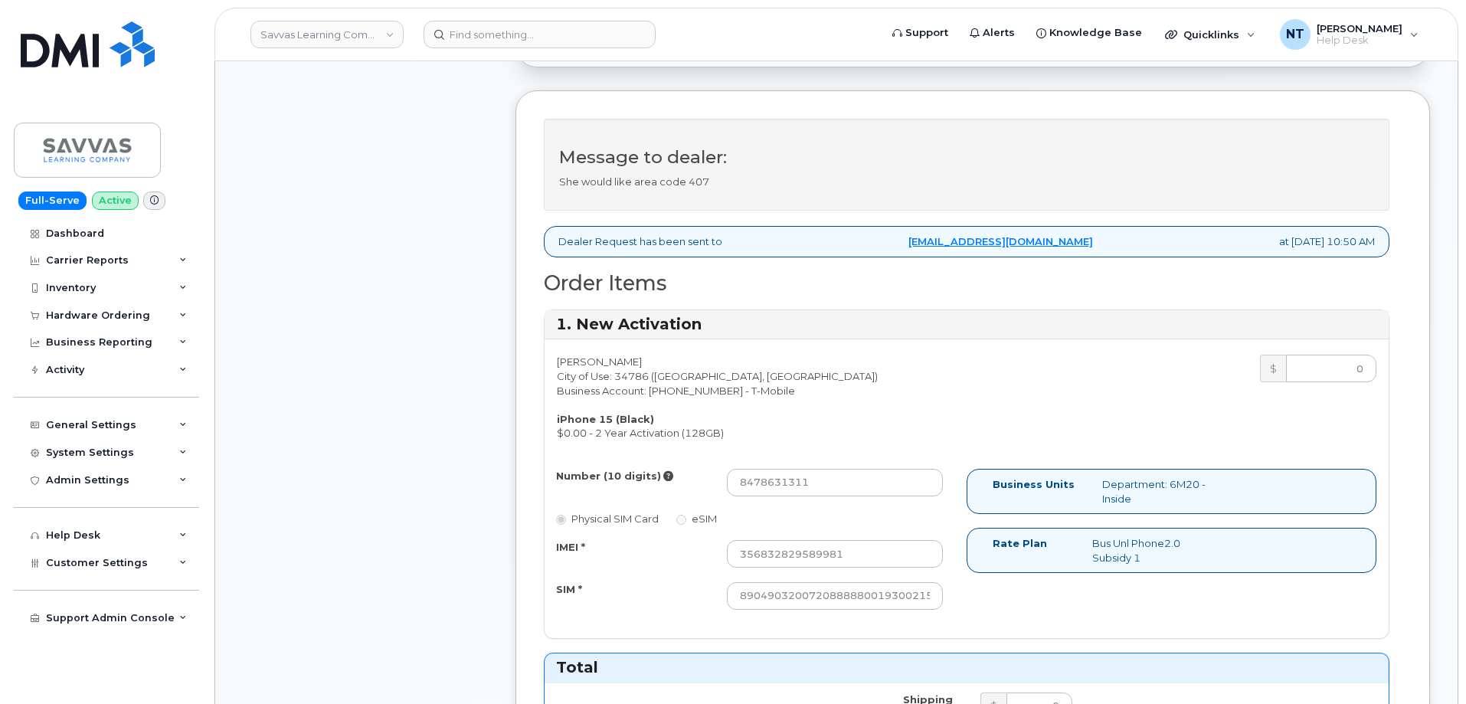
scroll to position [536, 0]
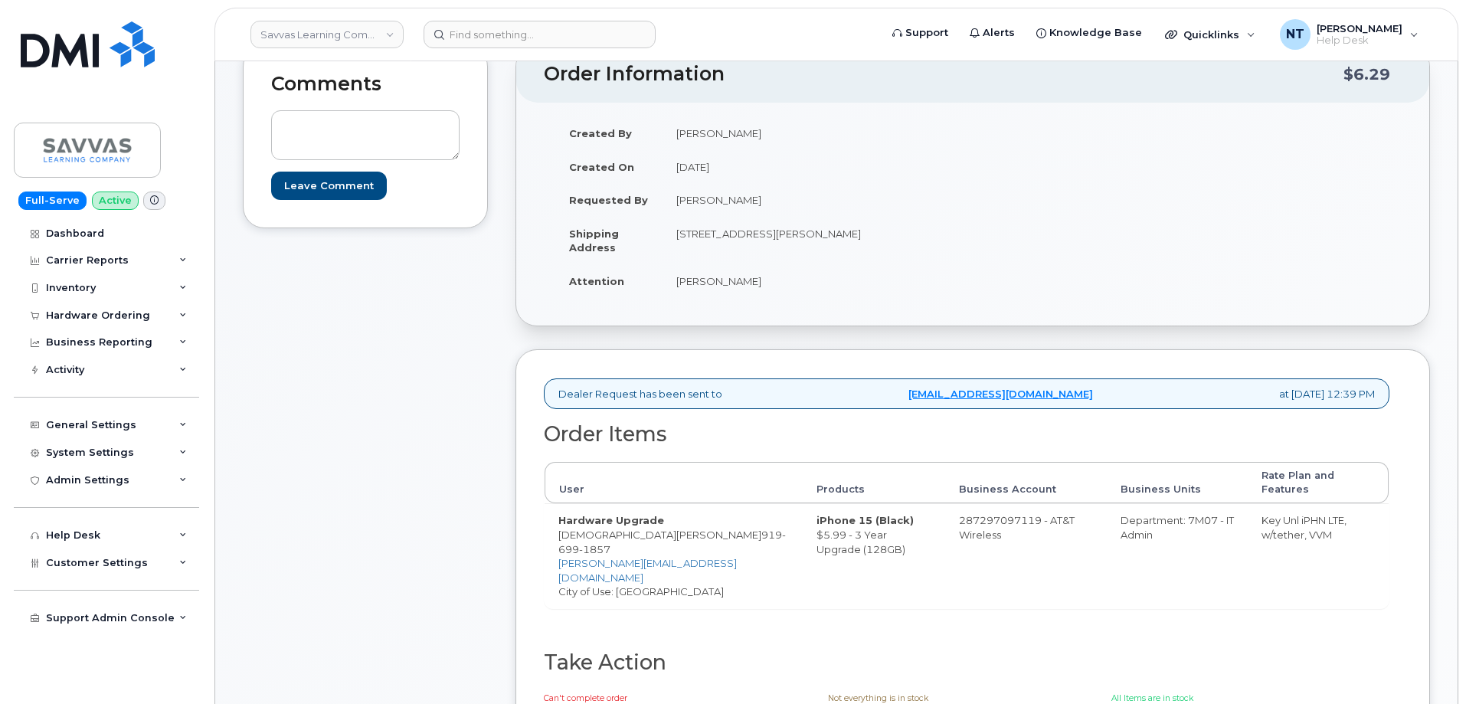
scroll to position [383, 0]
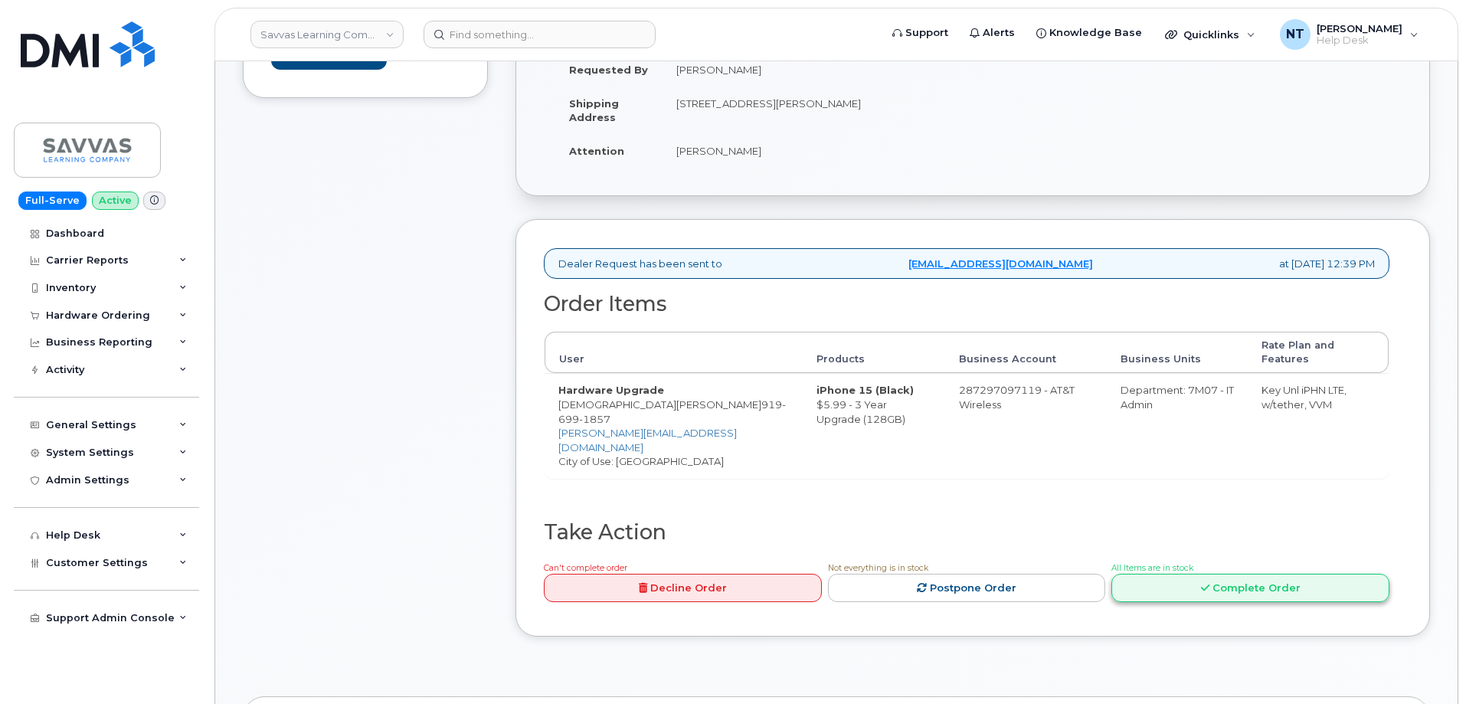
click at [1279, 574] on link "Complete Order" at bounding box center [1250, 588] width 278 height 28
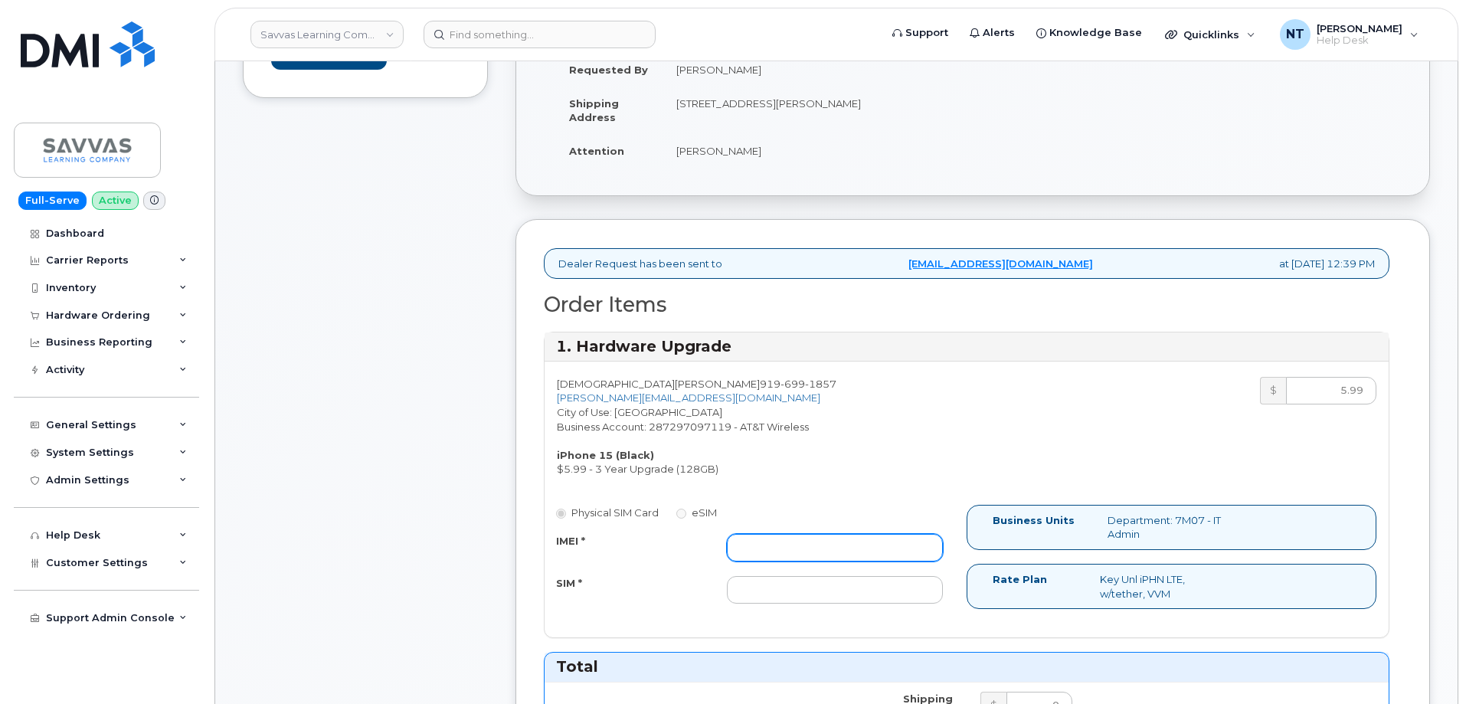
click at [793, 545] on input "IMEI *" at bounding box center [835, 548] width 216 height 28
paste input "355135957401909"
type input "355135957401909"
click at [856, 605] on div "Physical SIM Card eSIM IMEI * 355135957401909 SIM *" at bounding box center [756, 561] width 422 height 113
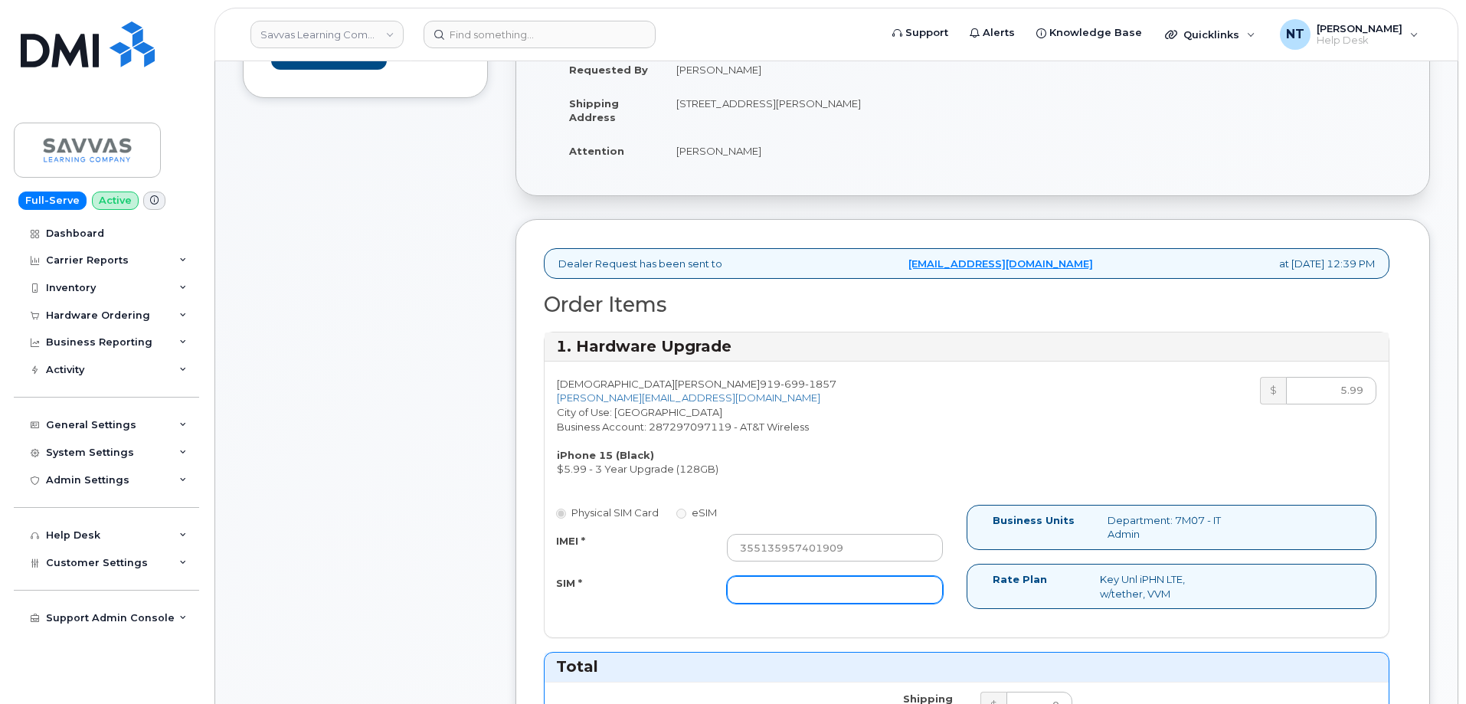
click at [844, 592] on input "SIM *" at bounding box center [835, 590] width 216 height 28
paste input "89049032007208888800192784164541"
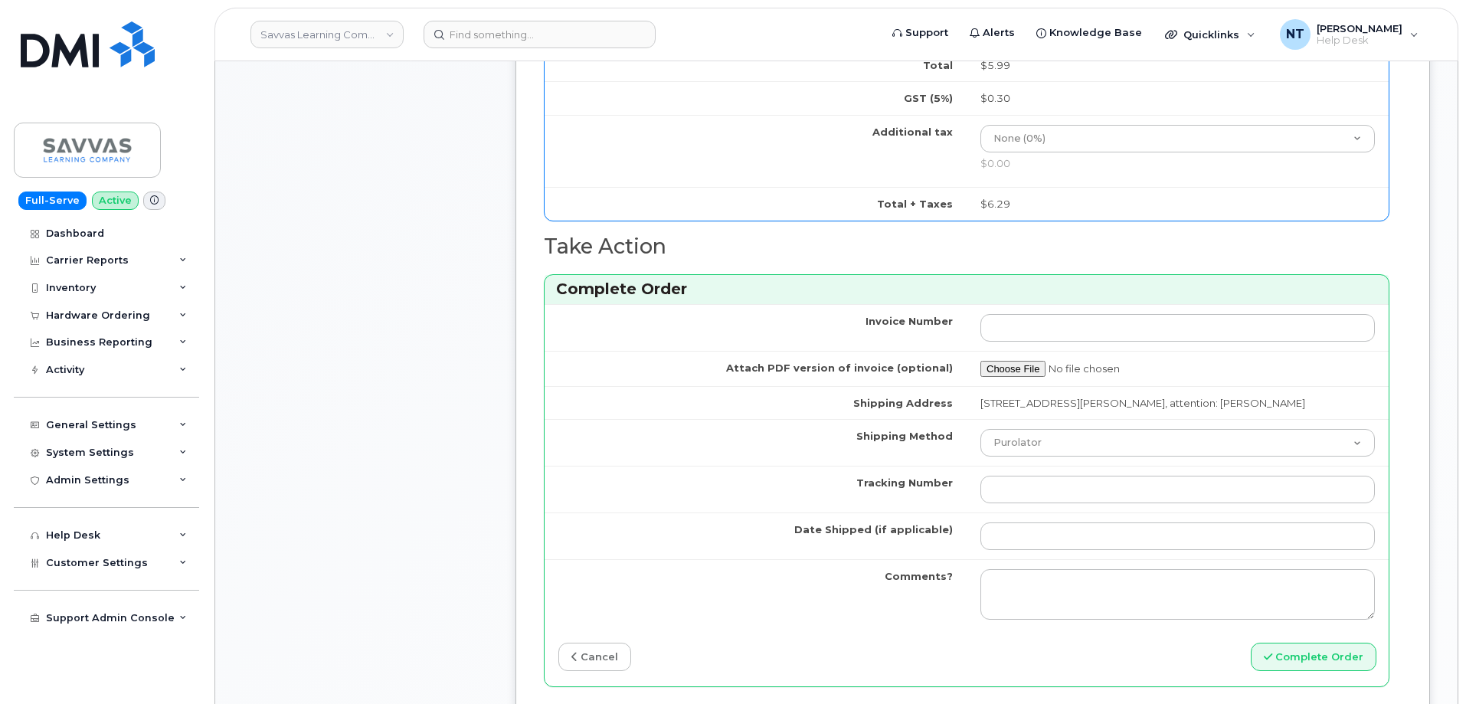
scroll to position [1072, 0]
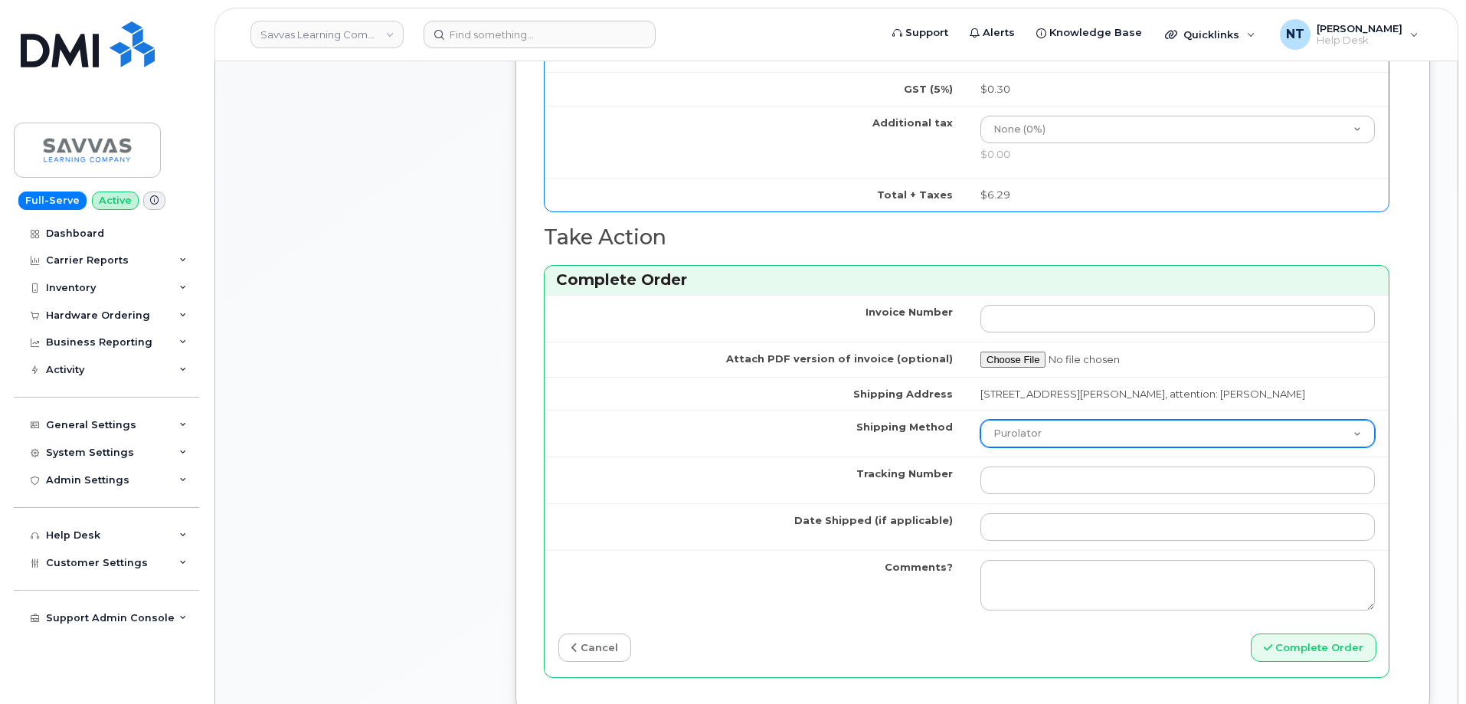
type input "89049032007208888800192784164541"
click at [1083, 447] on select "Purolator UPS FedEx Canada Post Courier Other Drop Off Pick Up" at bounding box center [1177, 434] width 394 height 28
select select "FedEx"
click at [980, 434] on select "Purolator UPS FedEx Canada Post Courier Other Drop Off Pick Up" at bounding box center [1177, 434] width 394 height 28
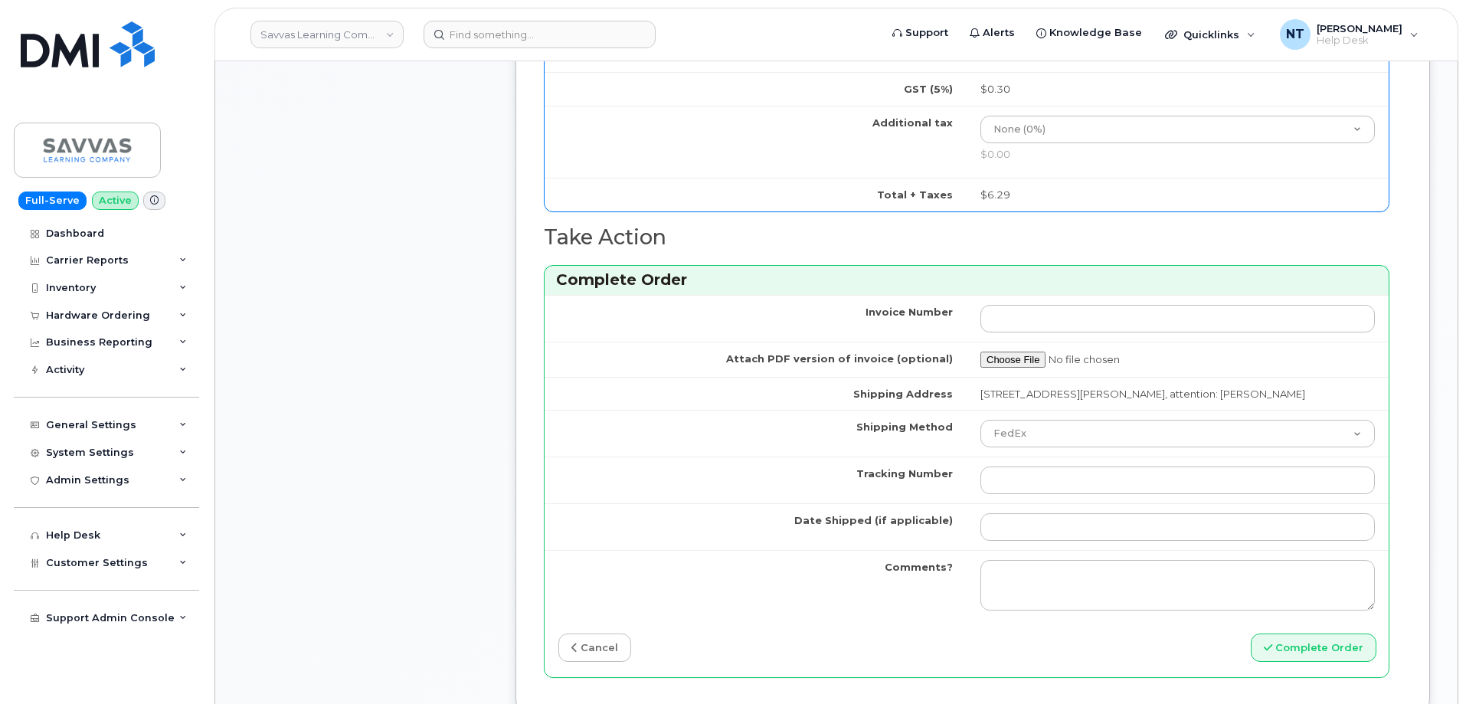
click at [1048, 526] on td at bounding box center [1178, 526] width 422 height 47
click at [1044, 539] on input "Date Shipped (if applicable)" at bounding box center [1177, 527] width 394 height 28
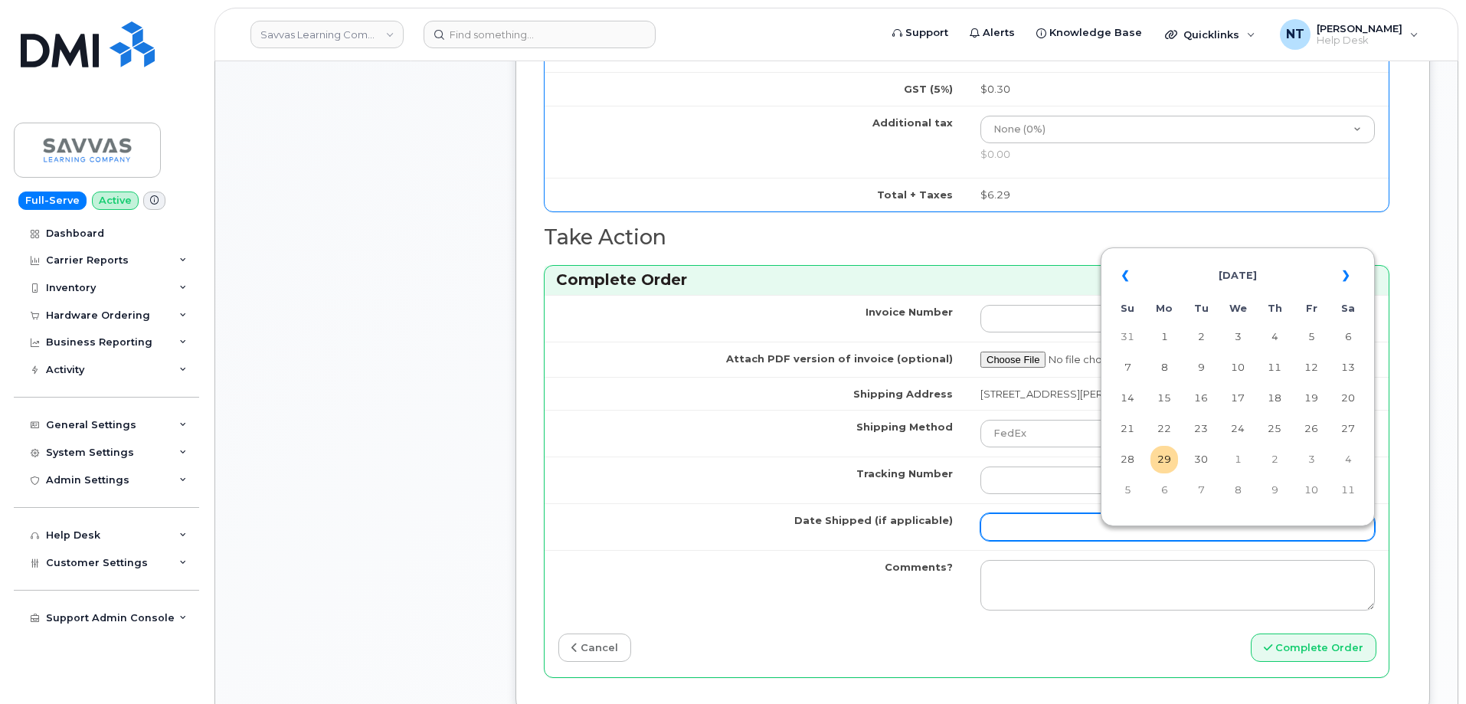
type input "[DATE]"
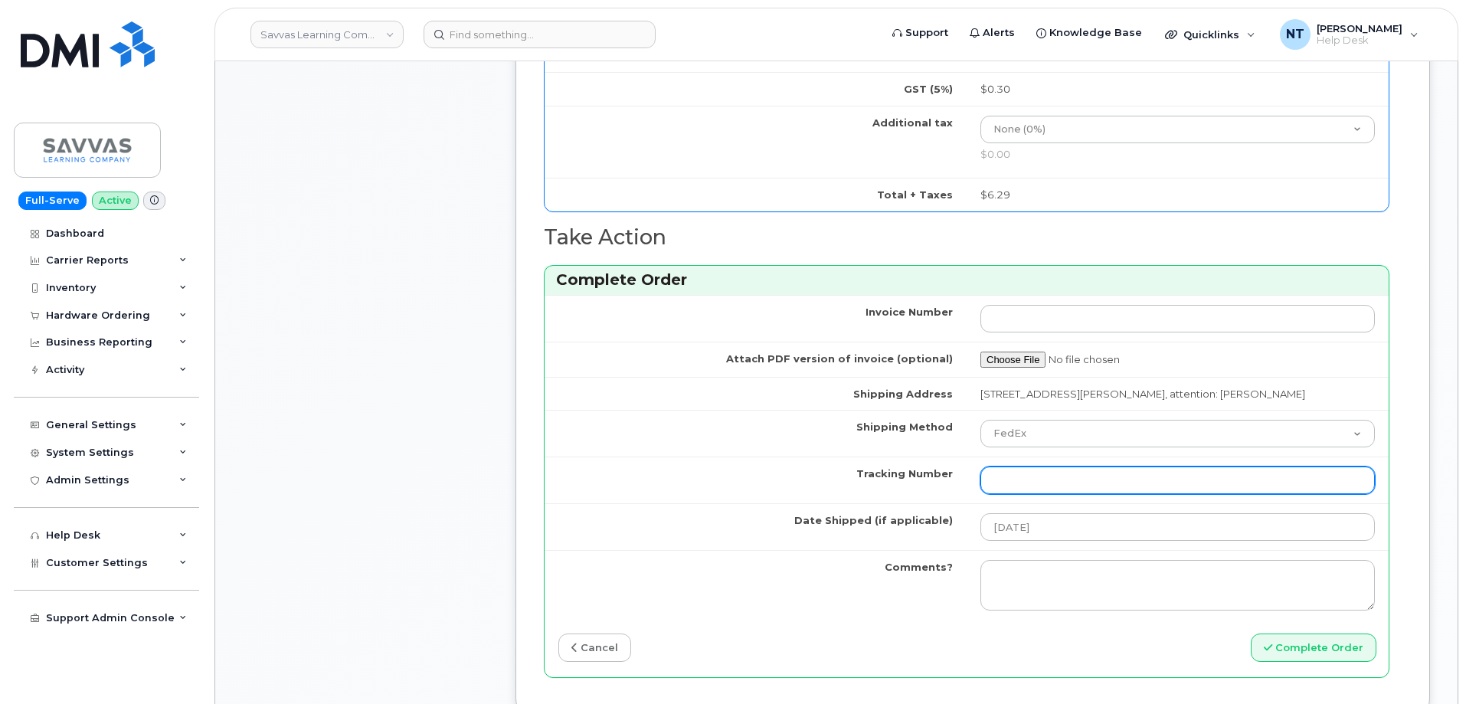
drag, startPoint x: 1031, startPoint y: 473, endPoint x: 1031, endPoint y: 483, distance: 10.0
click at [1031, 473] on td at bounding box center [1178, 479] width 422 height 47
click at [1029, 492] on input "Tracking Number" at bounding box center [1177, 480] width 394 height 28
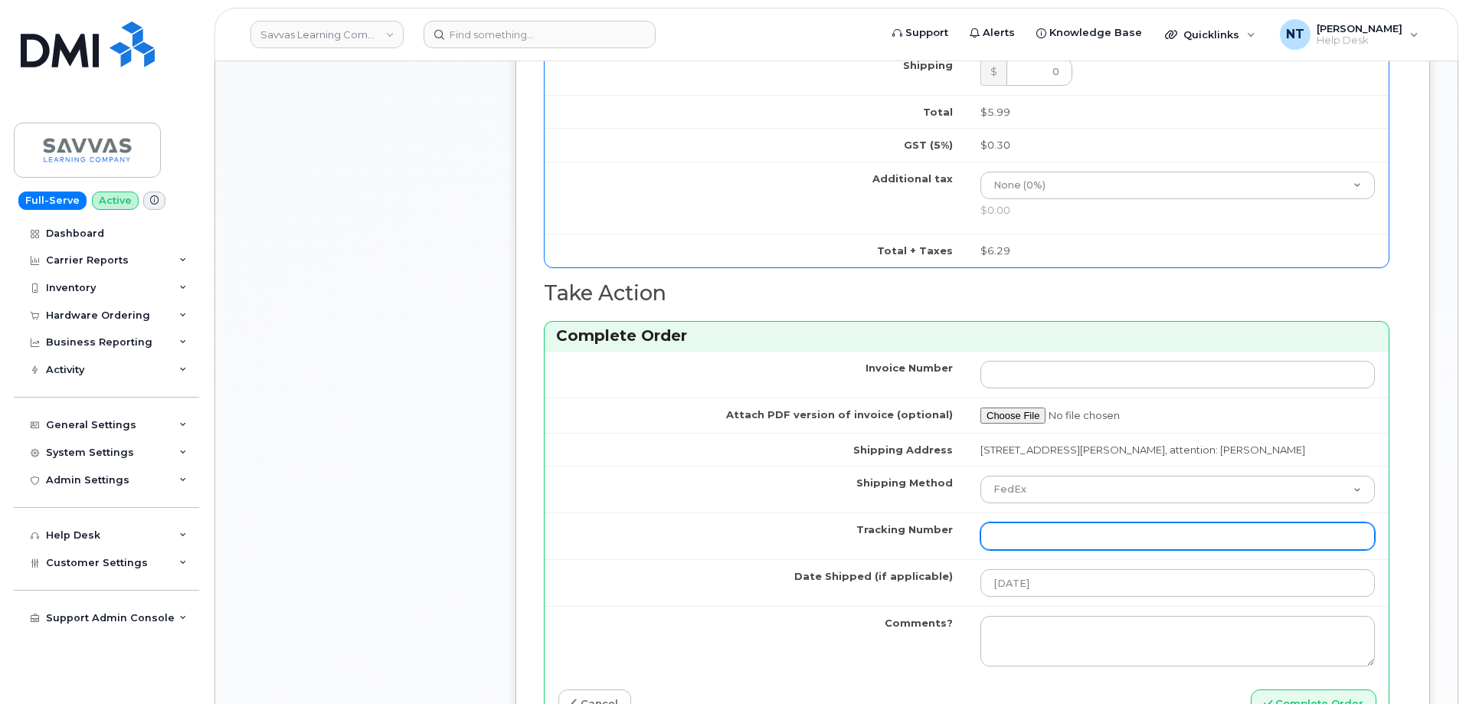
scroll to position [996, 0]
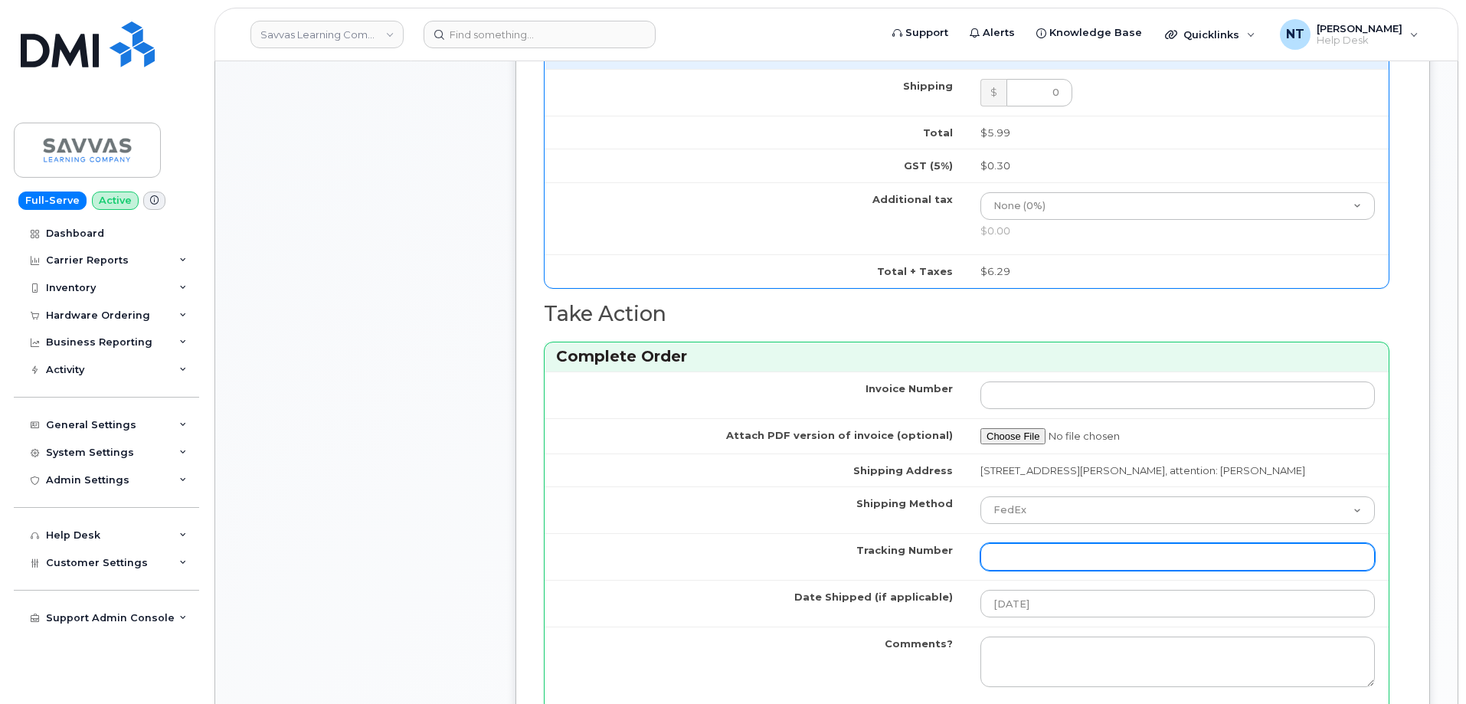
paste input "444401120182"
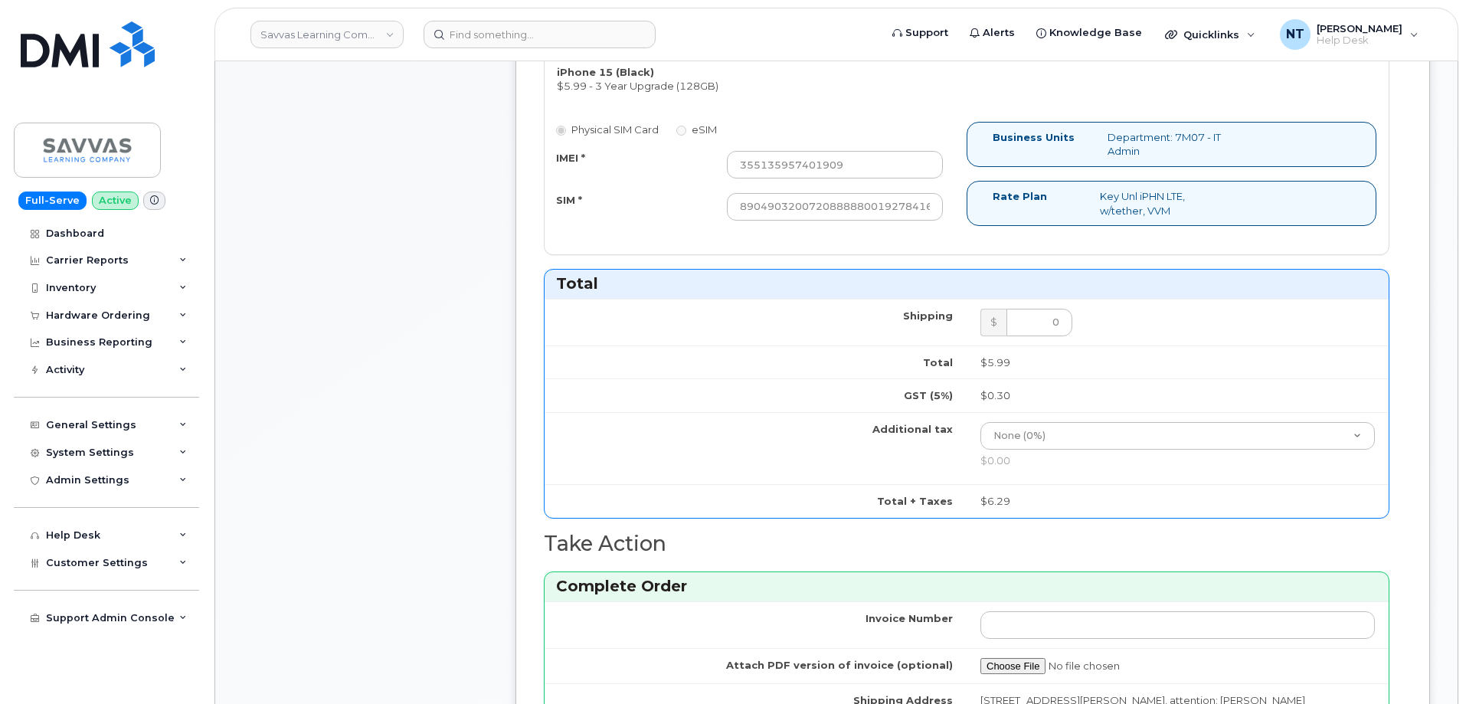
scroll to position [460, 0]
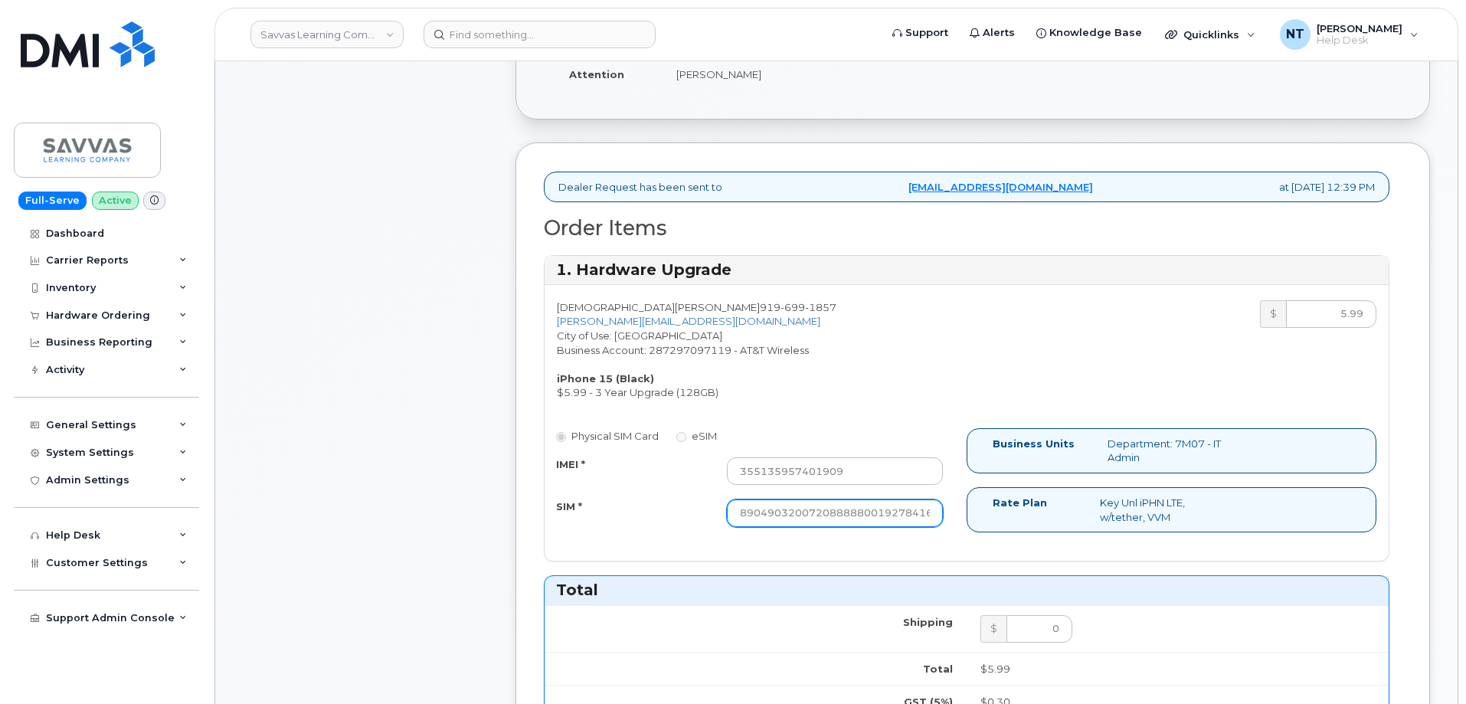
type input "444401120182"
drag, startPoint x: 889, startPoint y: 507, endPoint x: 959, endPoint y: 522, distance: 71.2
click at [959, 522] on div "Physical SIM Card eSIM IMEI * 355135957401909 SIM * 890490320072088888001927841…" at bounding box center [756, 484] width 422 height 113
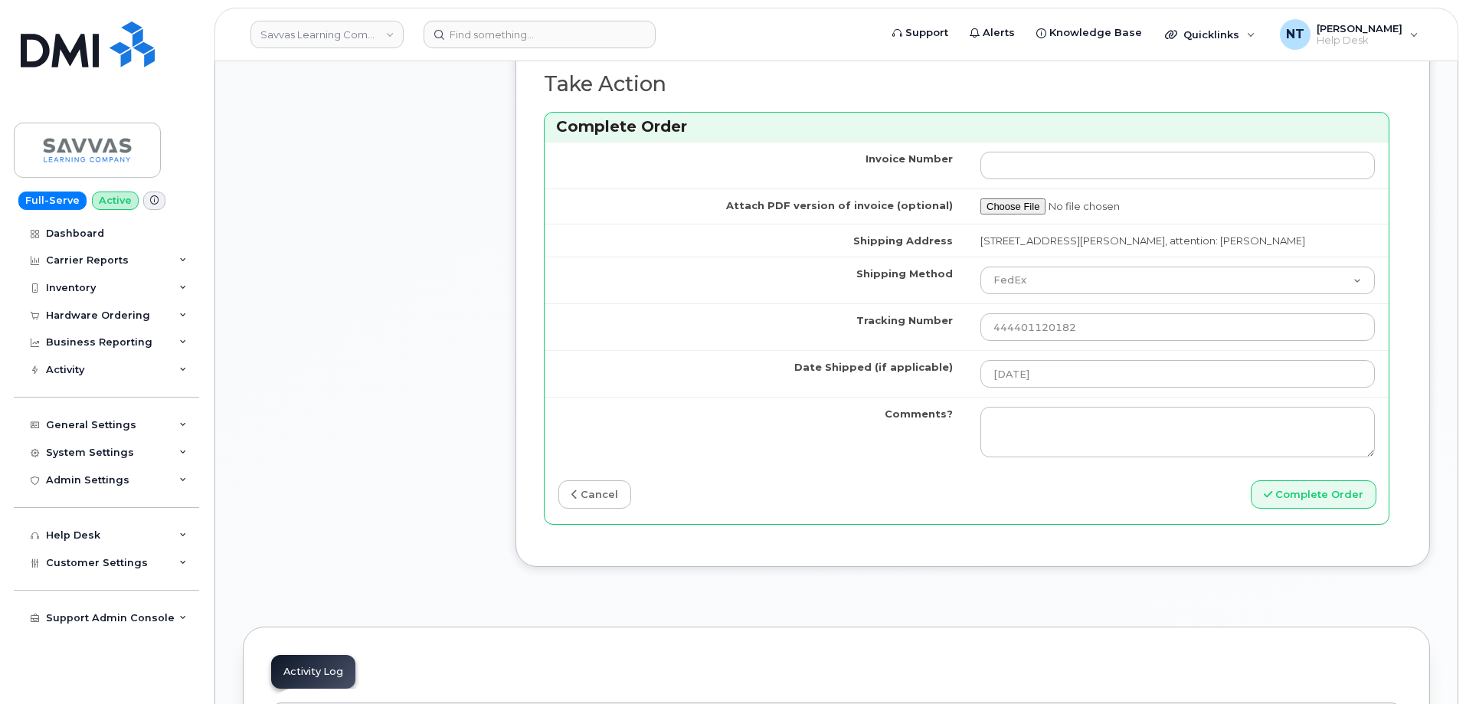
scroll to position [0, 0]
click at [1333, 509] on button "Complete Order" at bounding box center [1314, 494] width 126 height 28
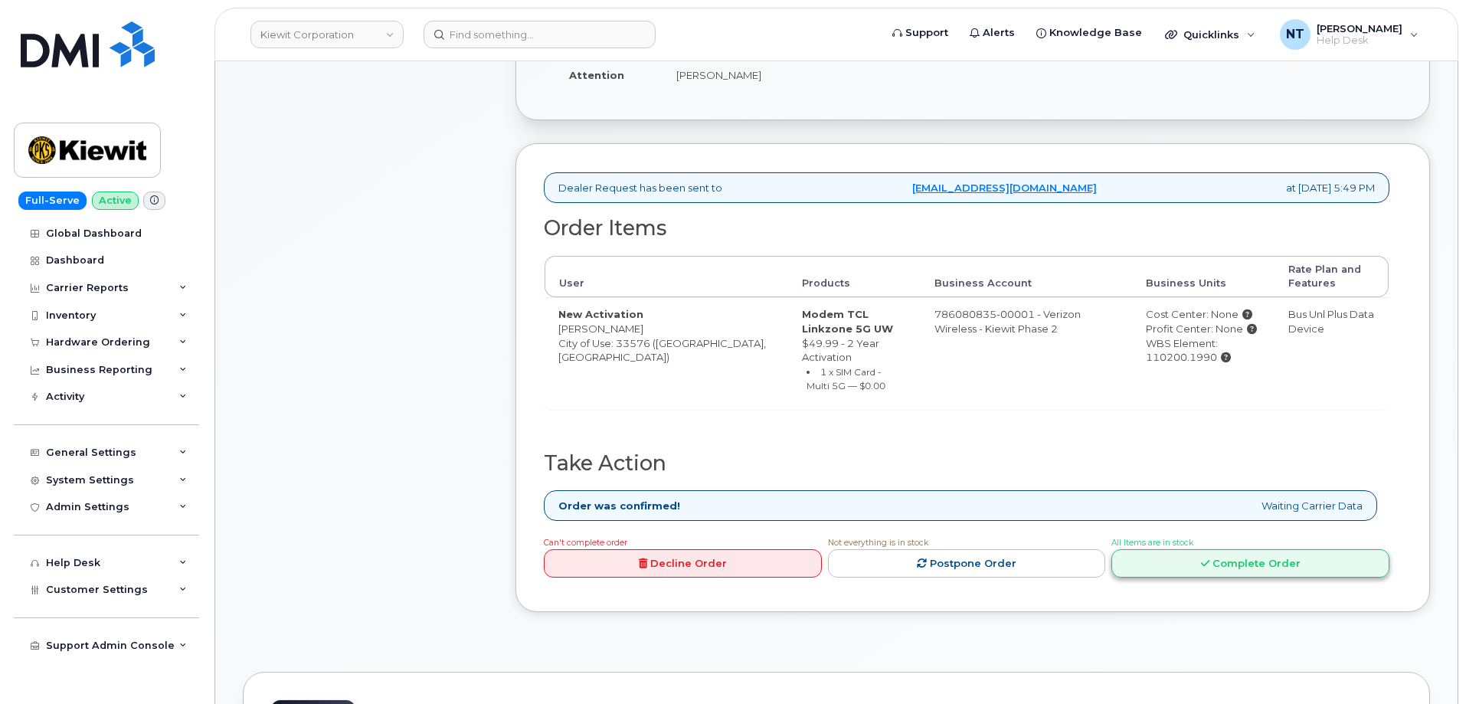
scroll to position [460, 0]
click at [1276, 569] on link "Complete Order" at bounding box center [1250, 562] width 278 height 28
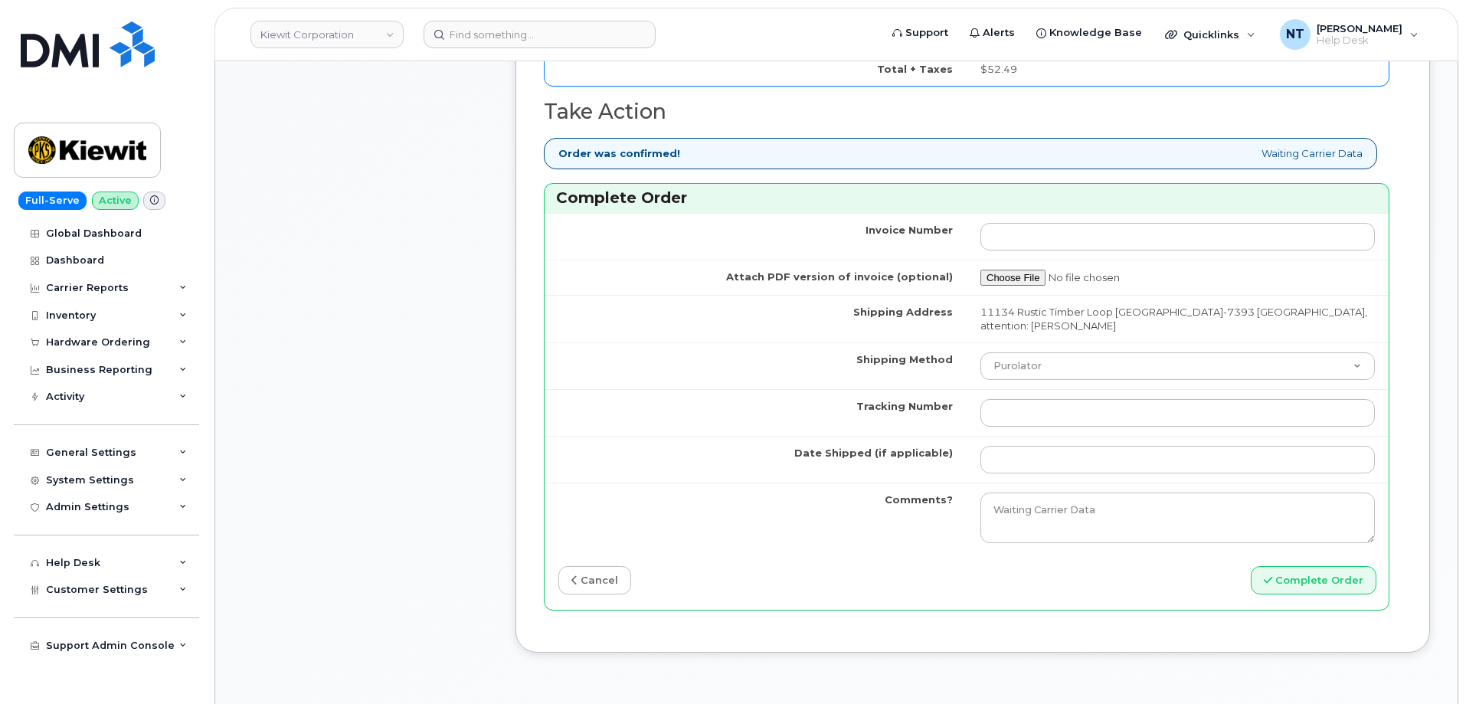
scroll to position [1379, 0]
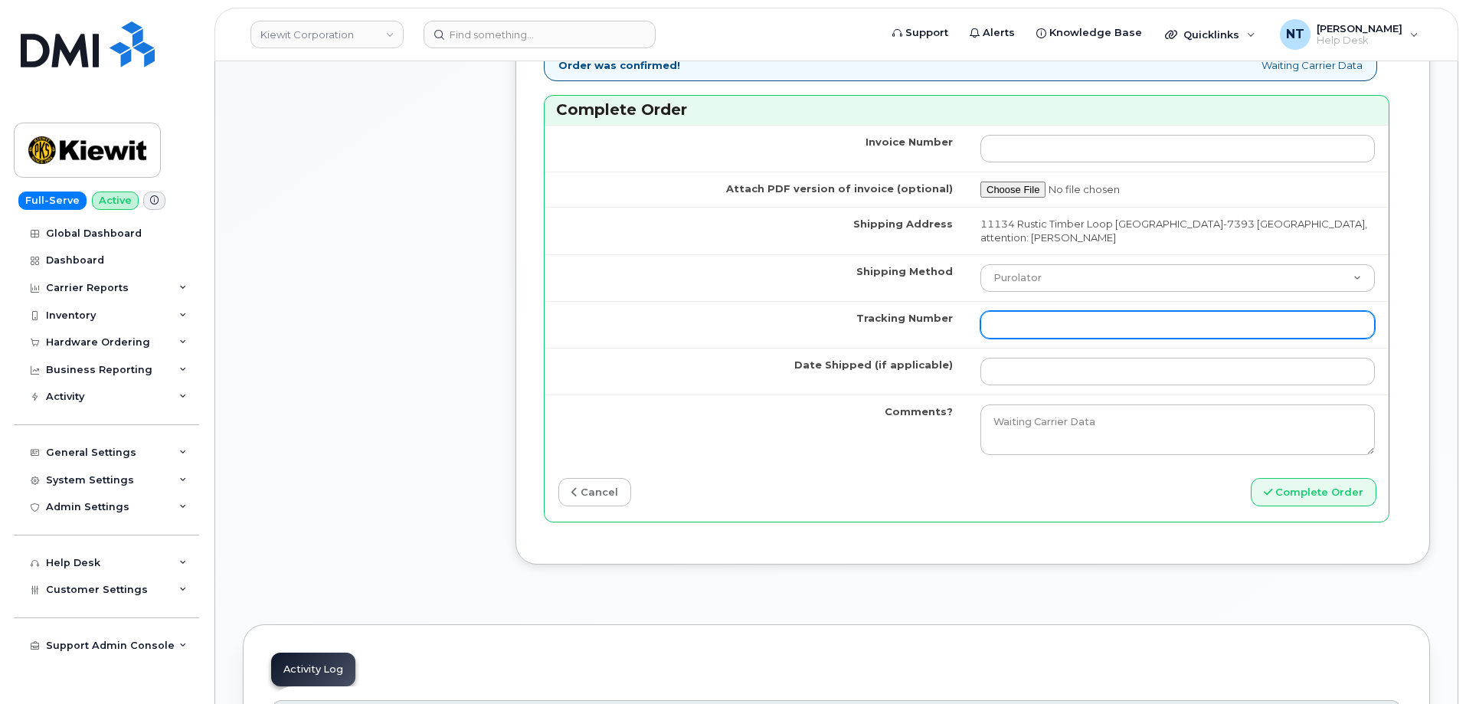
click at [1019, 323] on input "Tracking Number" at bounding box center [1177, 325] width 394 height 28
paste input "444401120208"
type input "444401120208"
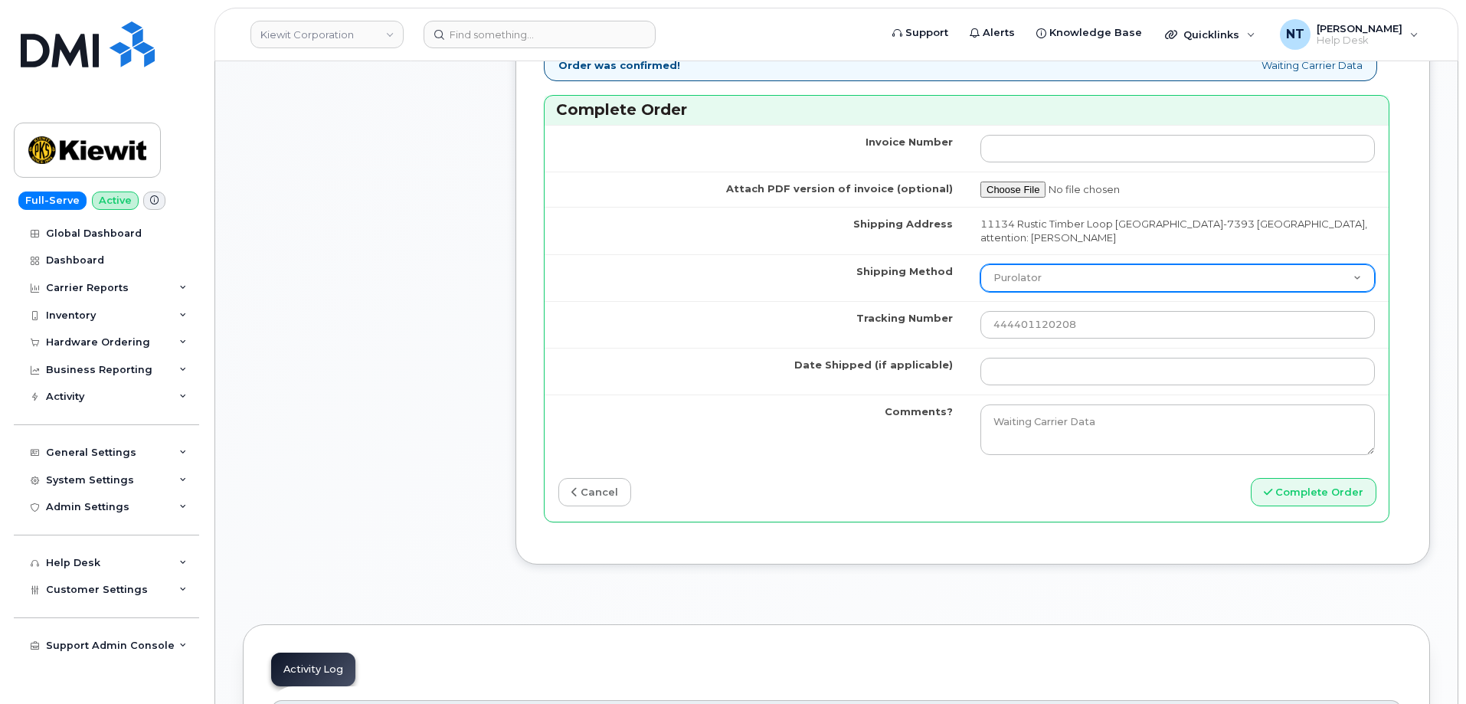
click at [1030, 284] on select "Purolator UPS FedEx Canada Post Courier Other Drop Off Pick Up" at bounding box center [1177, 278] width 394 height 28
select select "FedEx"
click at [980, 264] on select "Purolator UPS FedEx Canada Post Courier Other Drop Off Pick Up" at bounding box center [1177, 278] width 394 height 28
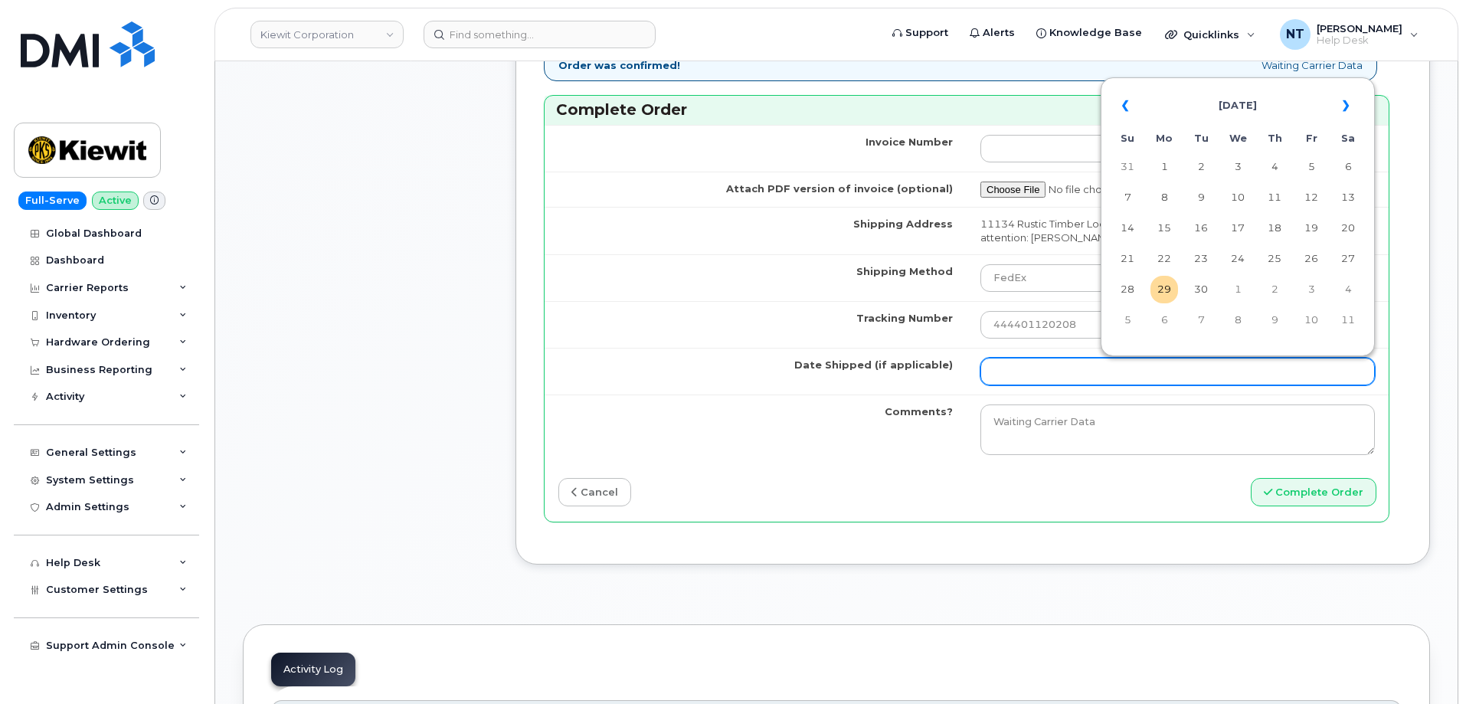
drag, startPoint x: 1033, startPoint y: 370, endPoint x: 1049, endPoint y: 370, distance: 15.3
click at [1033, 370] on input "Date Shipped (if applicable)" at bounding box center [1177, 372] width 394 height 28
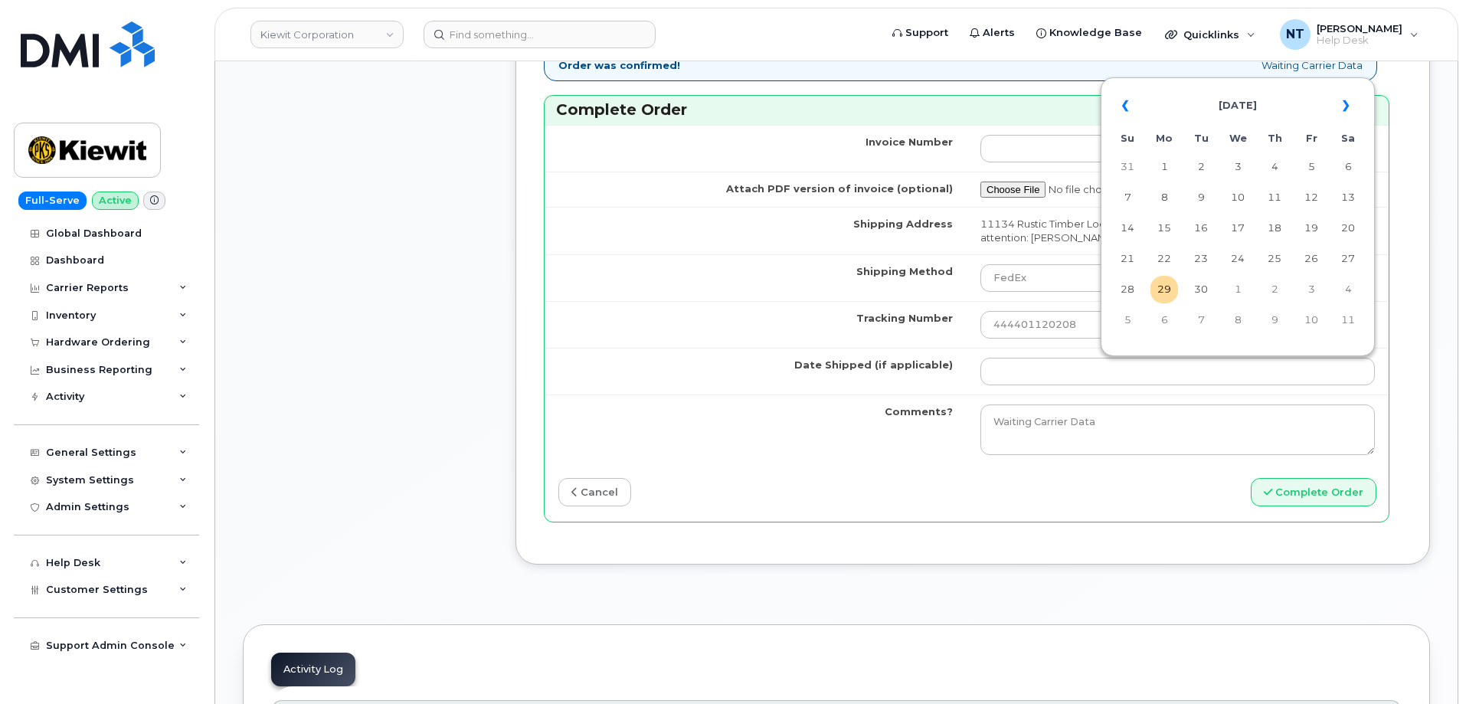
drag, startPoint x: 1168, startPoint y: 290, endPoint x: 1156, endPoint y: 293, distance: 12.6
click at [1168, 290] on td "29" at bounding box center [1164, 290] width 28 height 28
type input "[DATE]"
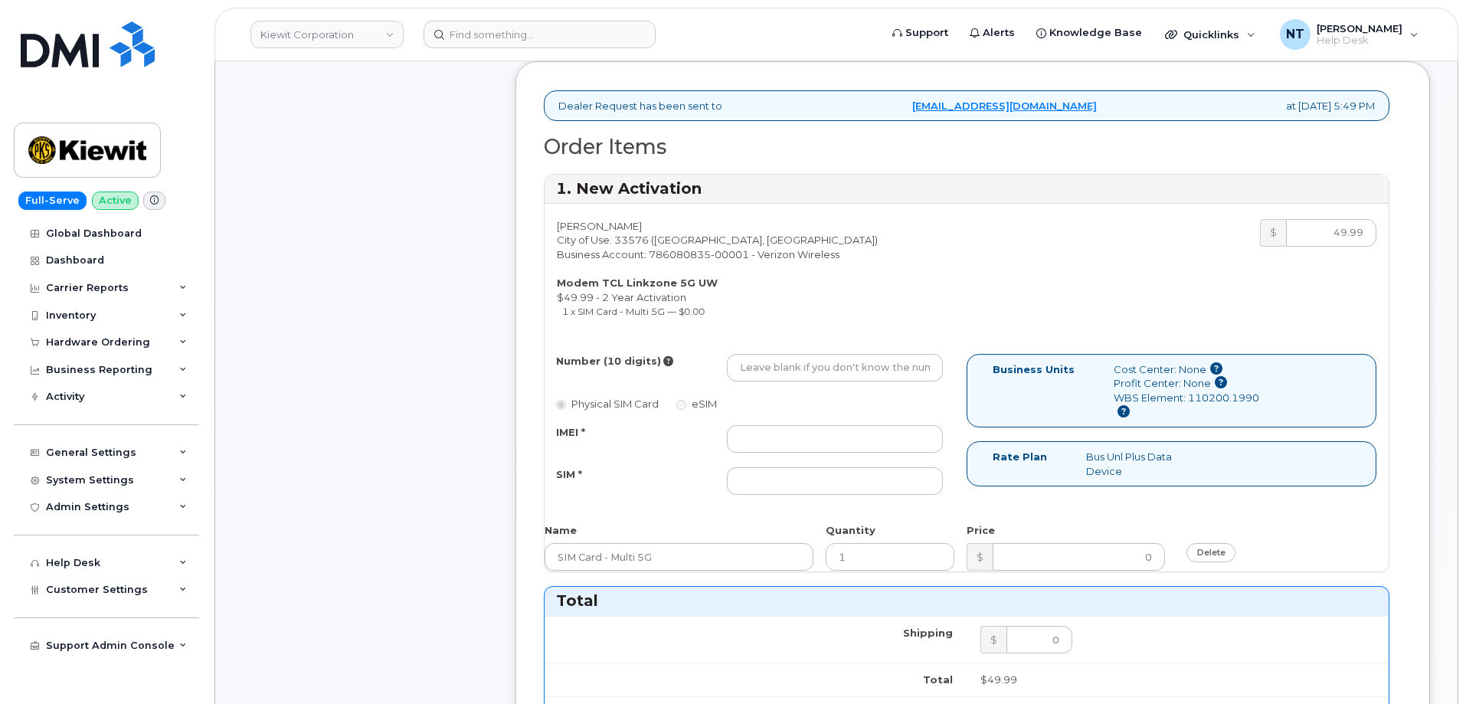
scroll to position [536, 0]
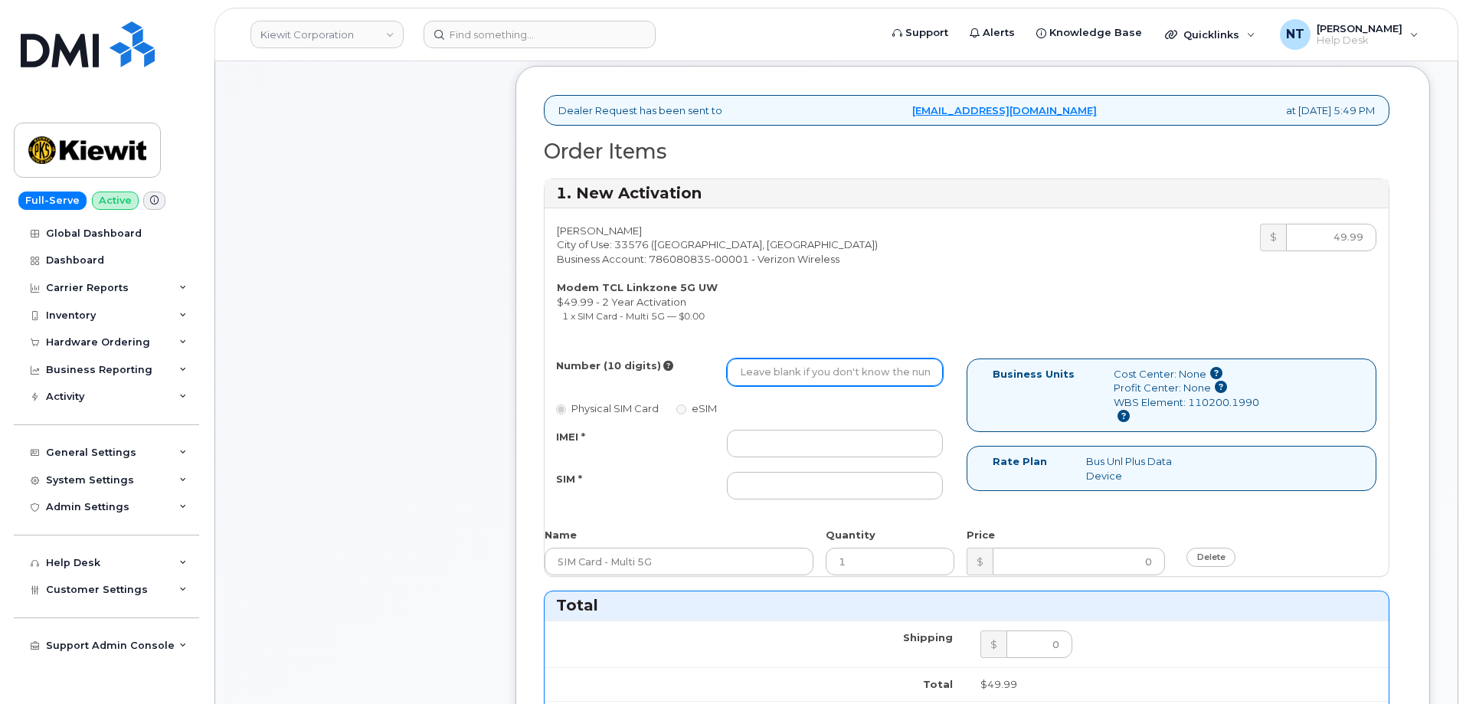
click at [802, 371] on input "Number (10 digits)" at bounding box center [835, 372] width 216 height 28
paste input "[PHONE_NUMBER]"
click at [790, 377] on input "[PHONE_NUMBER]" at bounding box center [835, 372] width 216 height 28
drag, startPoint x: 761, startPoint y: 371, endPoint x: 779, endPoint y: 375, distance: 18.2
click at [779, 375] on input "6562624892" at bounding box center [835, 372] width 216 height 28
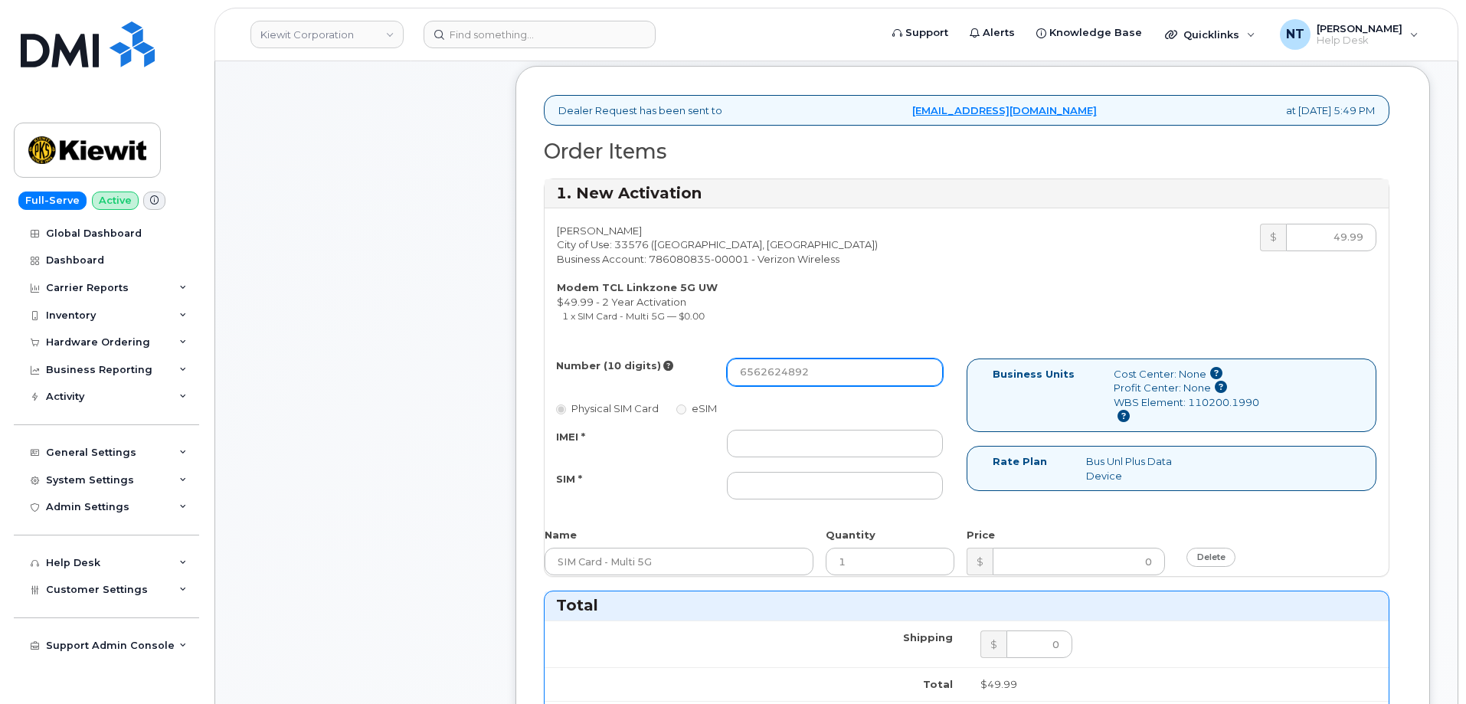
type input "6562624892"
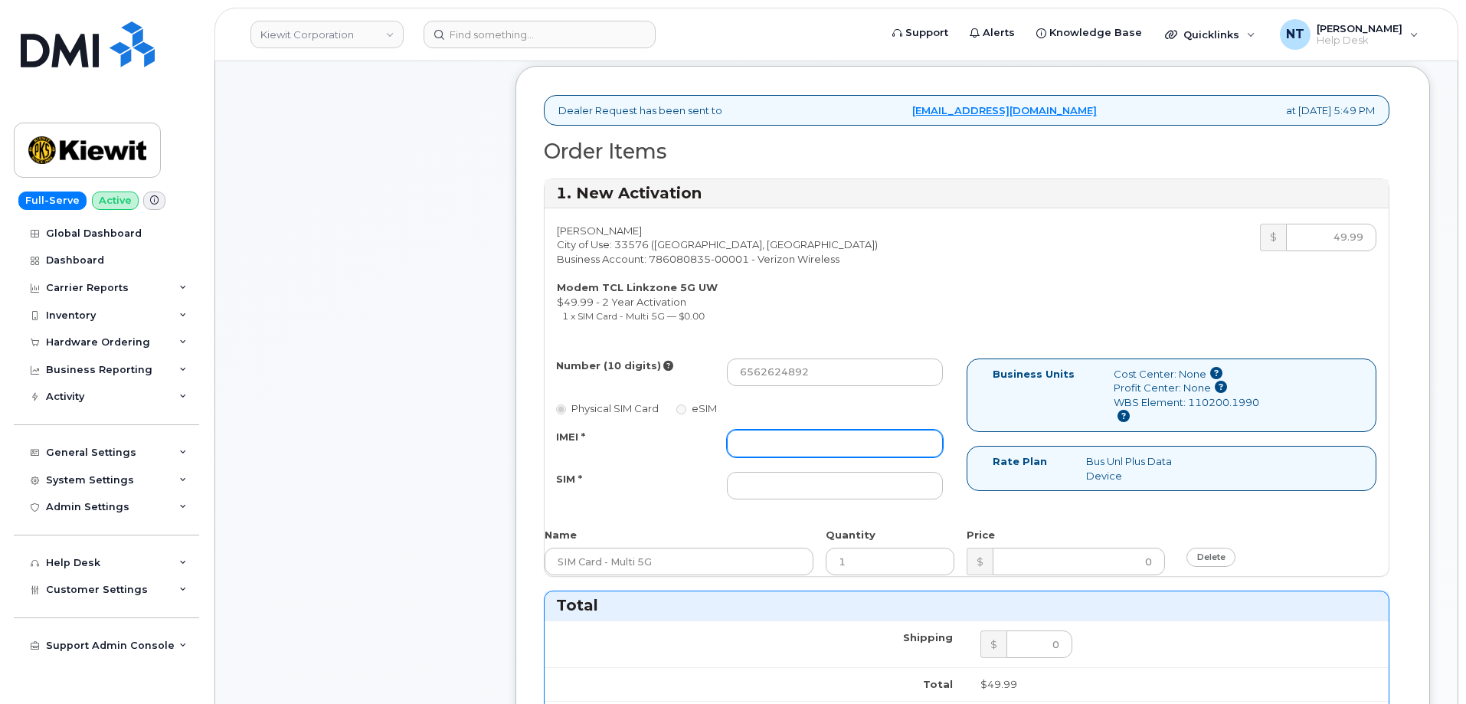
click at [792, 439] on input "IMEI *" at bounding box center [835, 444] width 216 height 28
paste input "990018054312370"
type input "990018054312370"
click at [789, 492] on input "SIM *" at bounding box center [835, 486] width 216 height 28
paste input "[TECHNICAL_ID]"
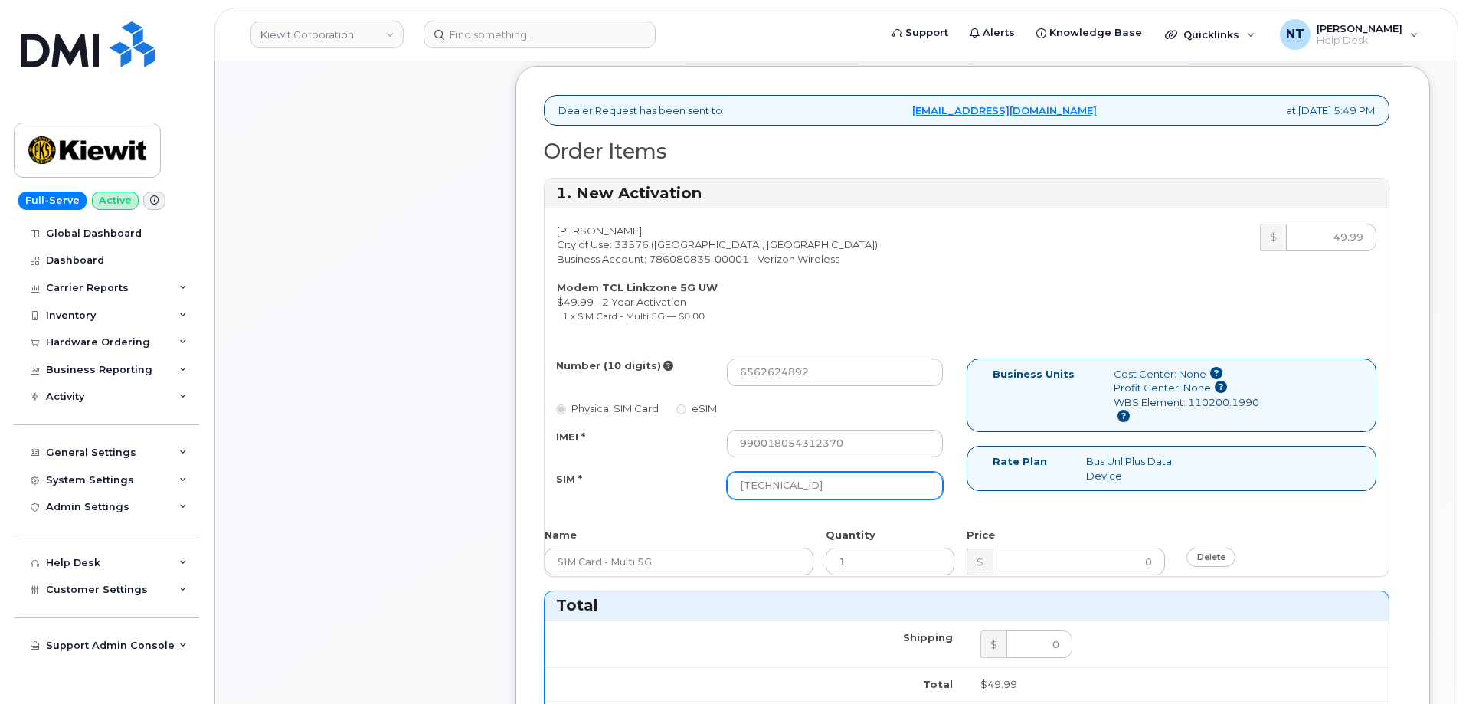
type input "[TECHNICAL_ID]"
click at [455, 459] on div "Comments Leave Comment" at bounding box center [365, 596] width 245 height 1668
click at [861, 404] on div "Physical SIM Card eSIM" at bounding box center [749, 407] width 387 height 15
drag, startPoint x: 761, startPoint y: 377, endPoint x: 784, endPoint y: 377, distance: 22.2
click at [784, 377] on input "6562624892" at bounding box center [835, 372] width 216 height 28
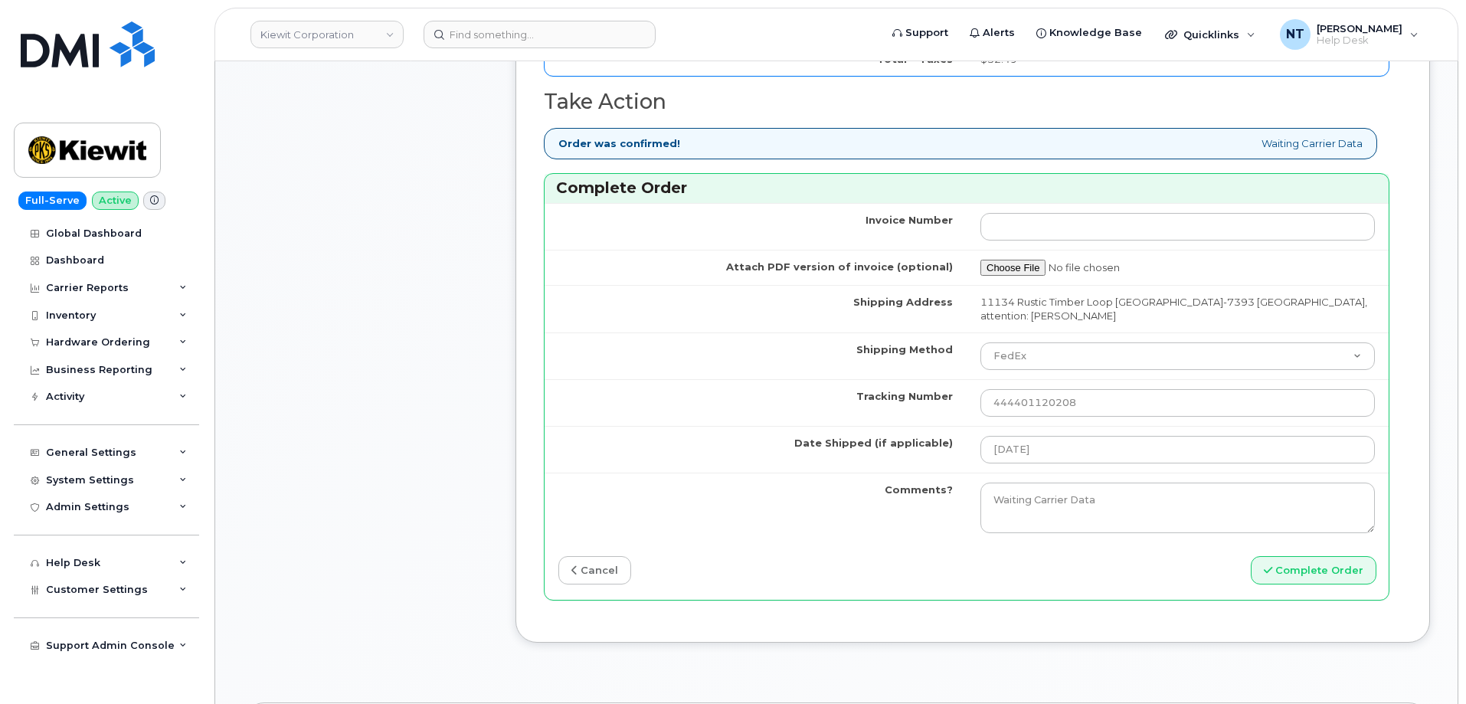
scroll to position [1302, 0]
click at [1289, 575] on button "Complete Order" at bounding box center [1314, 569] width 126 height 28
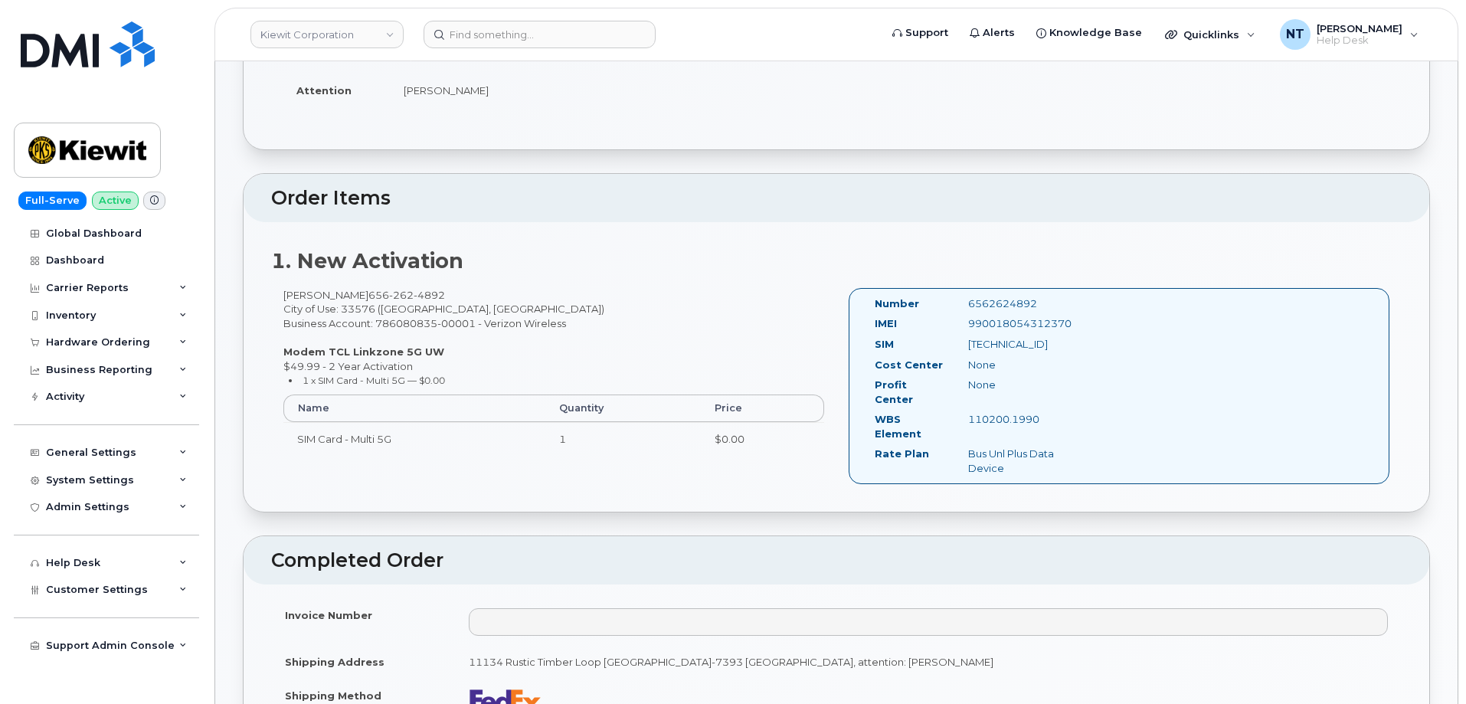
scroll to position [153, 0]
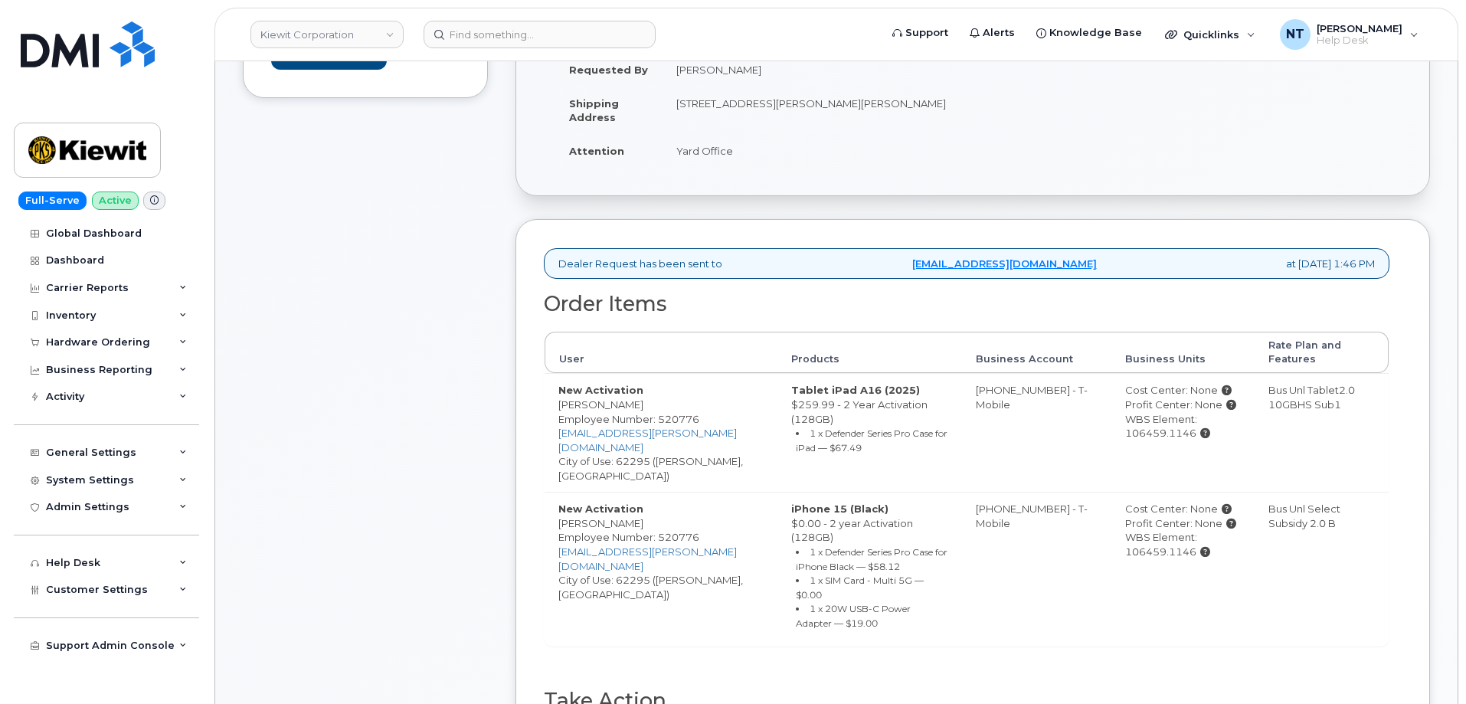
scroll to position [689, 0]
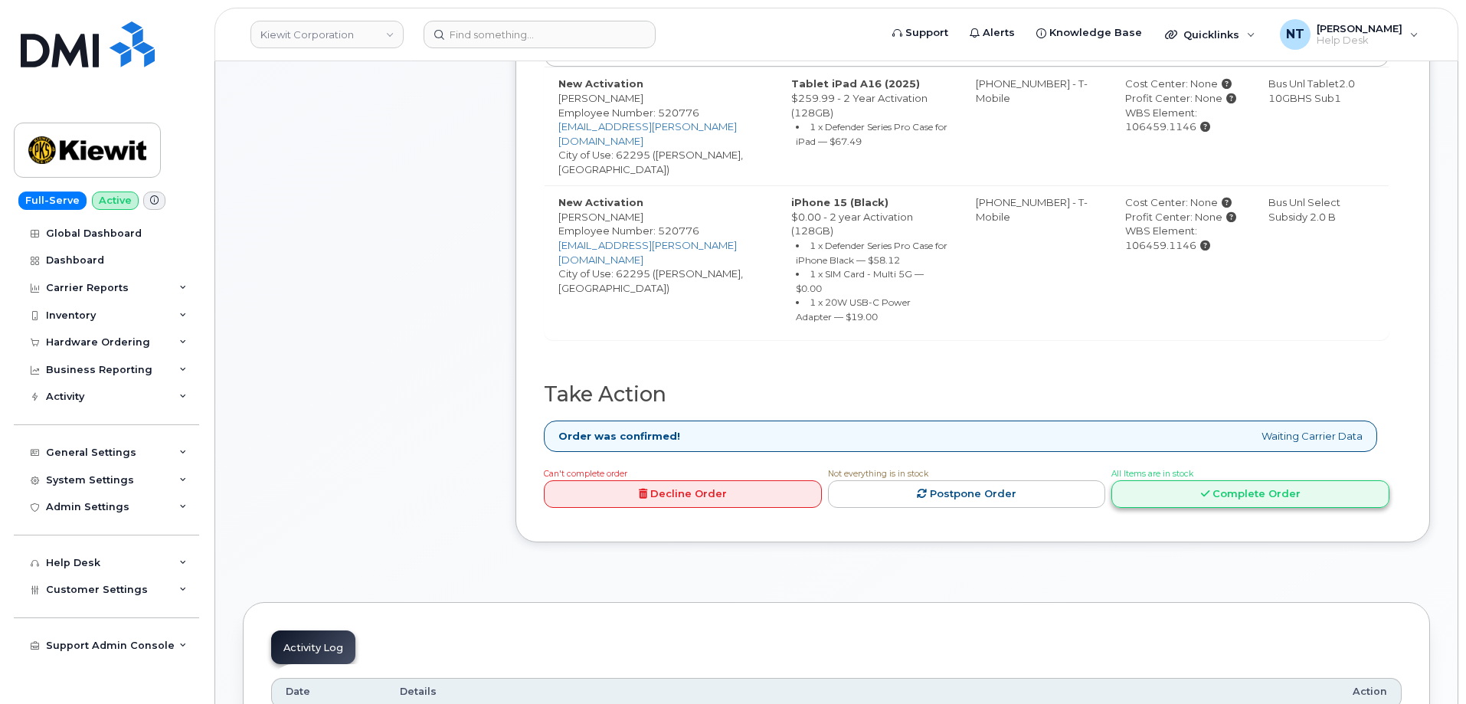
click at [1274, 480] on link "Complete Order" at bounding box center [1250, 494] width 278 height 28
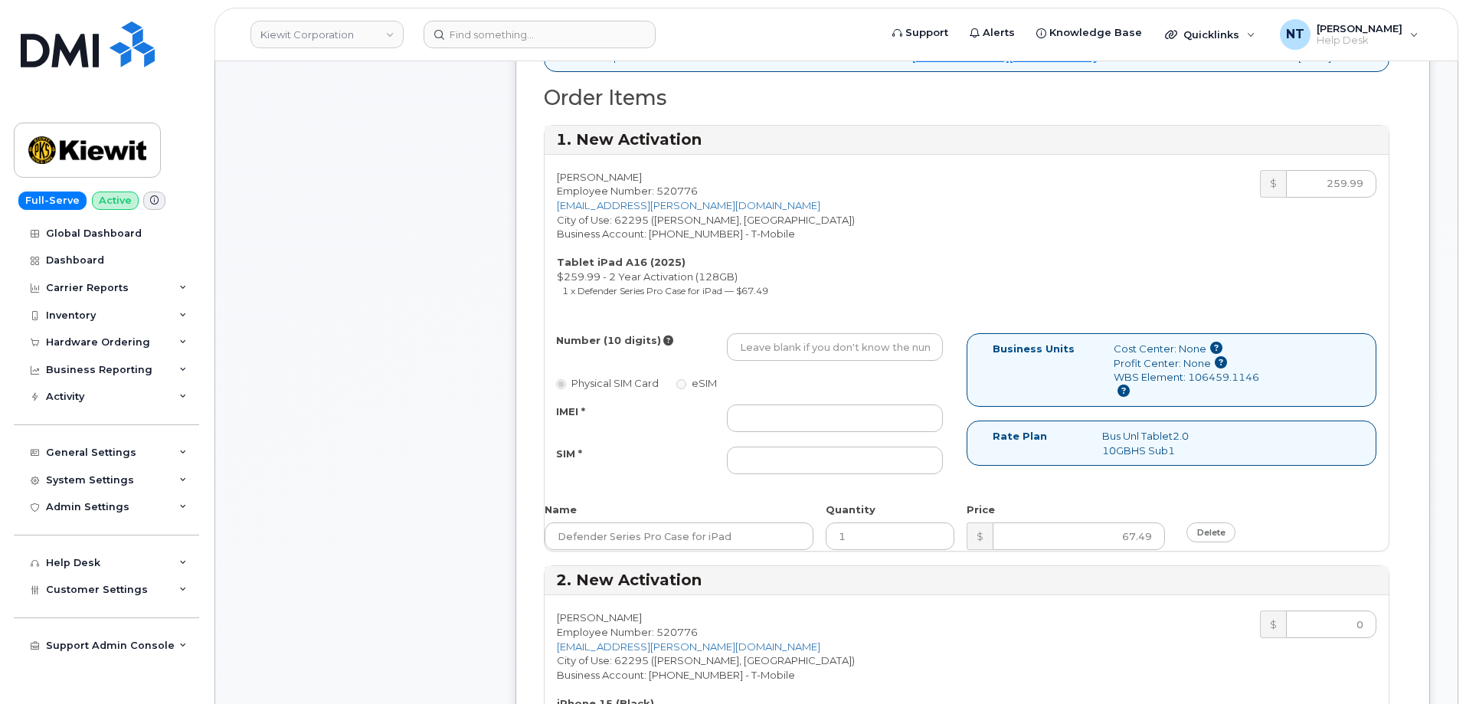
scroll to position [613, 0]
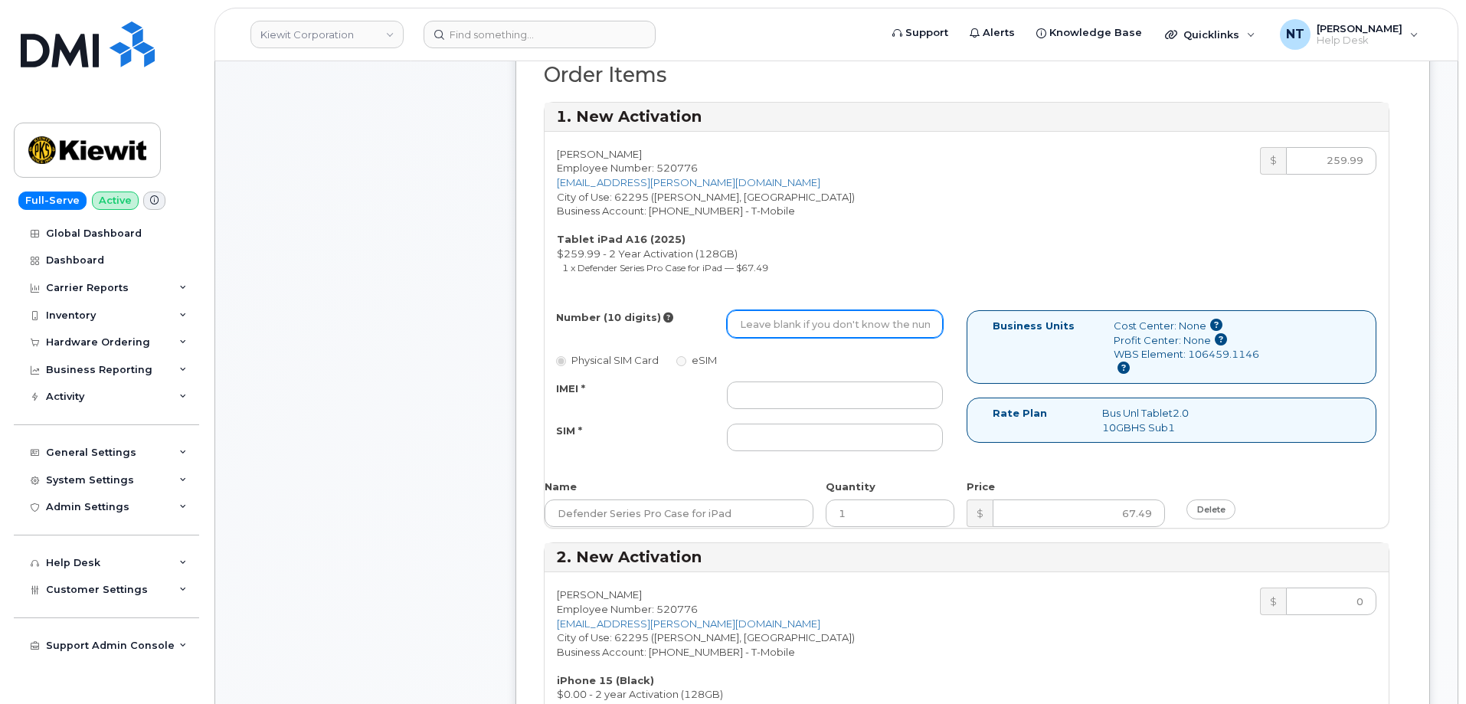
click at [776, 323] on input "Number (10 digits)" at bounding box center [835, 324] width 216 height 28
paste input "618-434-0155"
click at [790, 325] on input "618-434-0155" at bounding box center [835, 324] width 216 height 28
drag, startPoint x: 761, startPoint y: 329, endPoint x: 779, endPoint y: 329, distance: 17.6
click at [779, 329] on input "6184340155" at bounding box center [835, 324] width 216 height 28
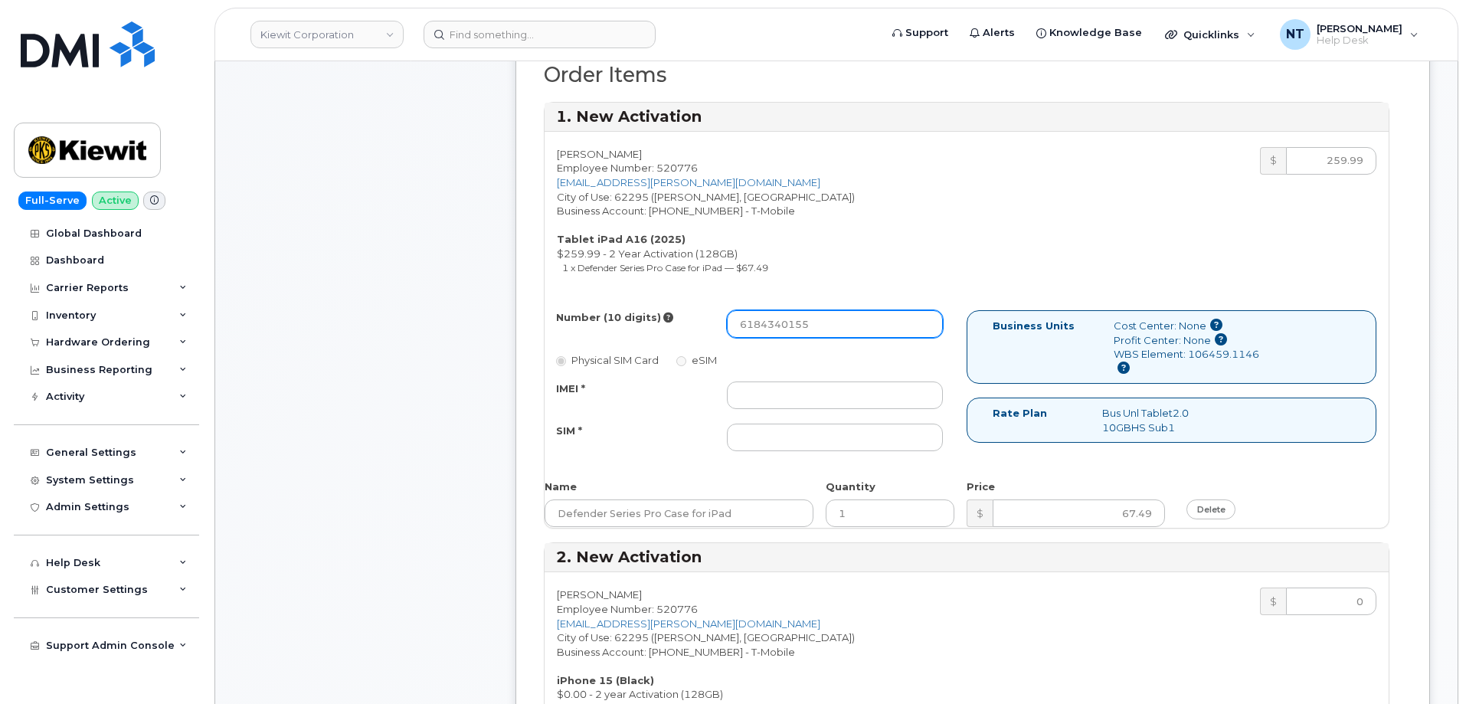
type input "6184340155"
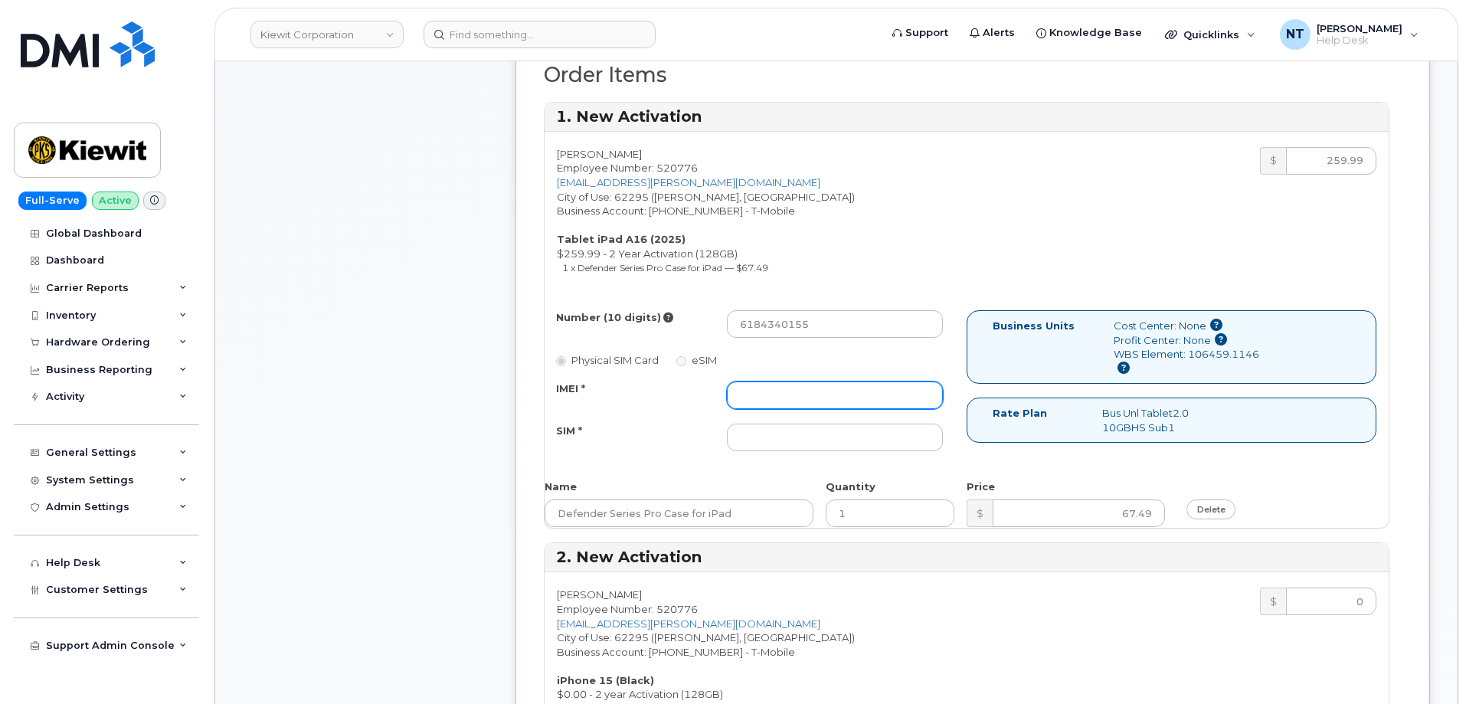
click at [784, 399] on input "IMEI *" at bounding box center [835, 395] width 216 height 28
paste input "352302616204842"
type input "352302616204842"
click at [790, 462] on div "Number (10 digits) 6184340155 Physical SIM Card eSIM IMEI * 352302616204842 SIM…" at bounding box center [756, 387] width 422 height 155
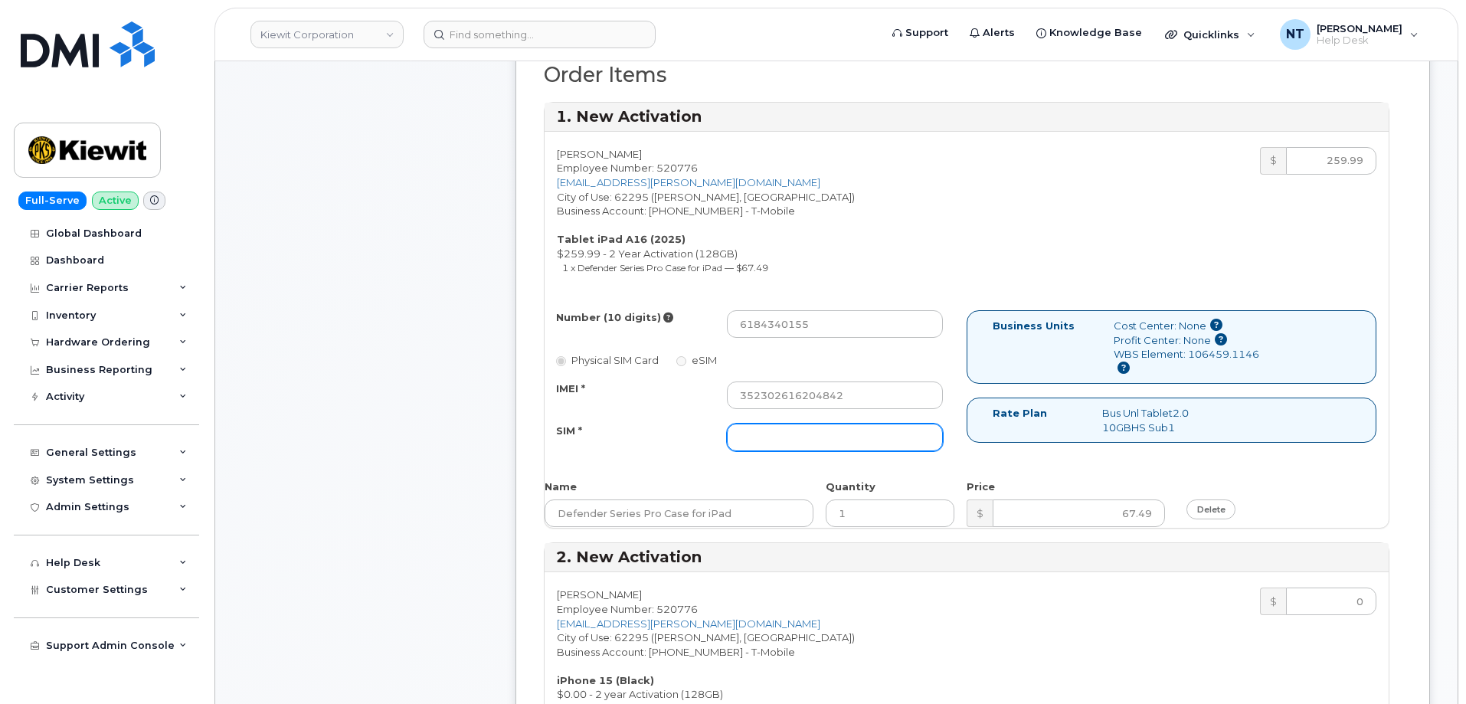
click at [793, 450] on input "SIM *" at bounding box center [835, 438] width 216 height 28
paste input "89049032007408888700218841818036"
type input "89049032007408888700218841818036"
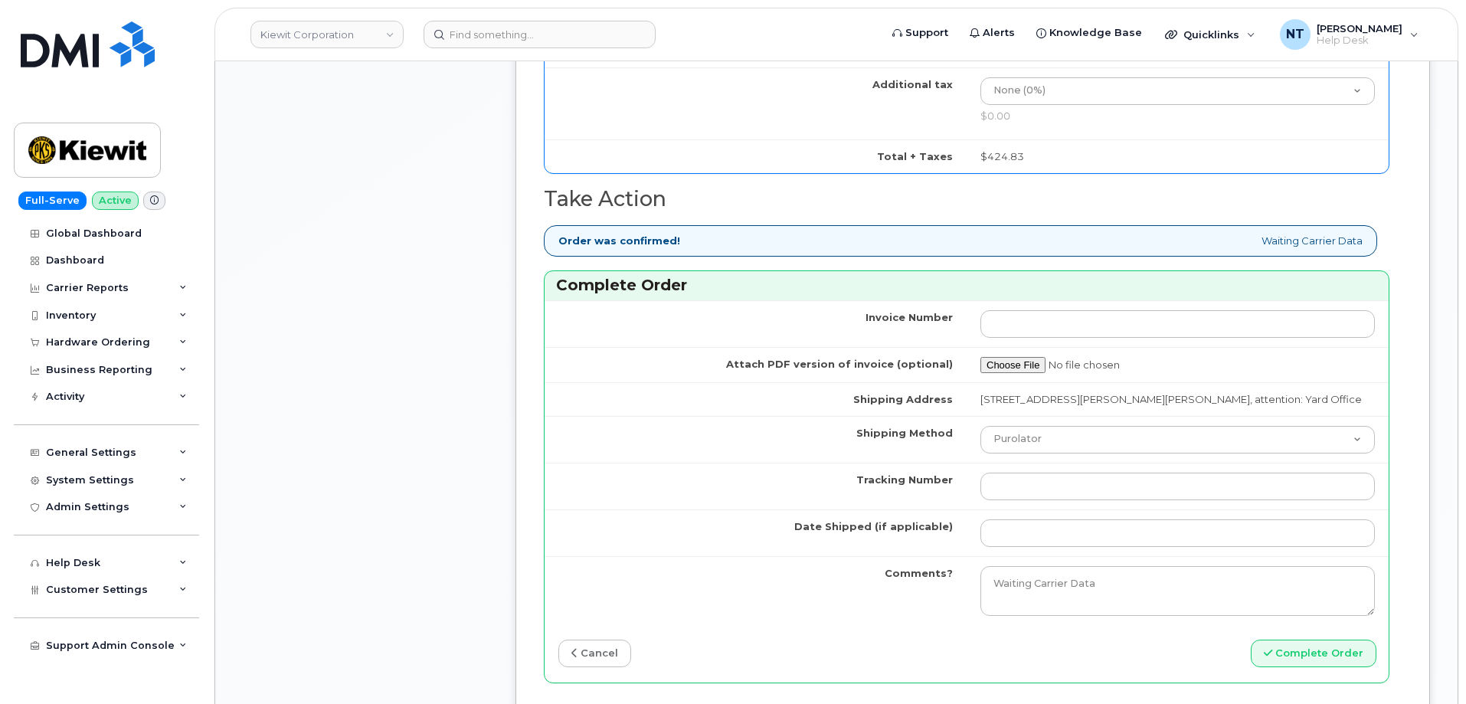
scroll to position [1762, 0]
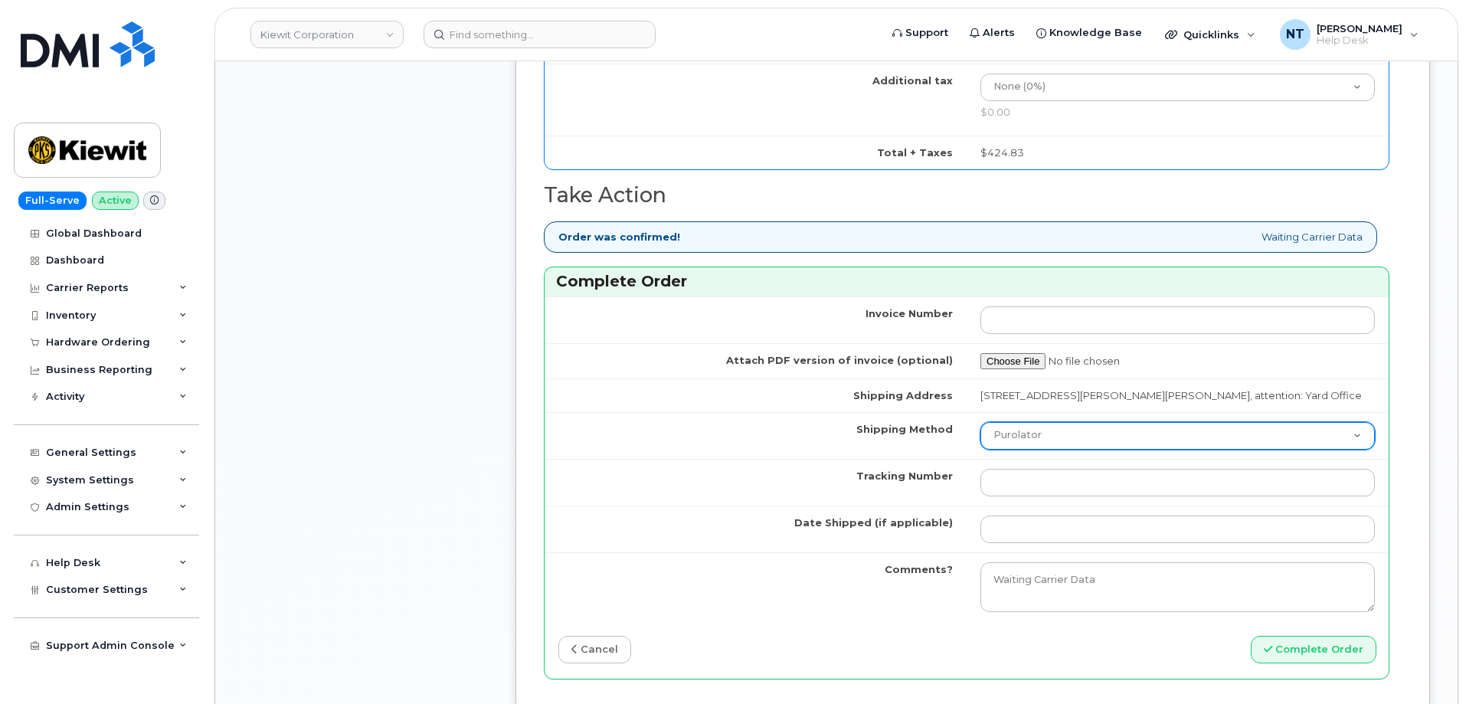
click at [1067, 439] on select "Purolator UPS FedEx Canada Post Courier Other Drop Off Pick Up" at bounding box center [1177, 436] width 394 height 28
select select "FedEx"
click at [980, 422] on select "Purolator UPS FedEx Canada Post Courier Other Drop Off Pick Up" at bounding box center [1177, 436] width 394 height 28
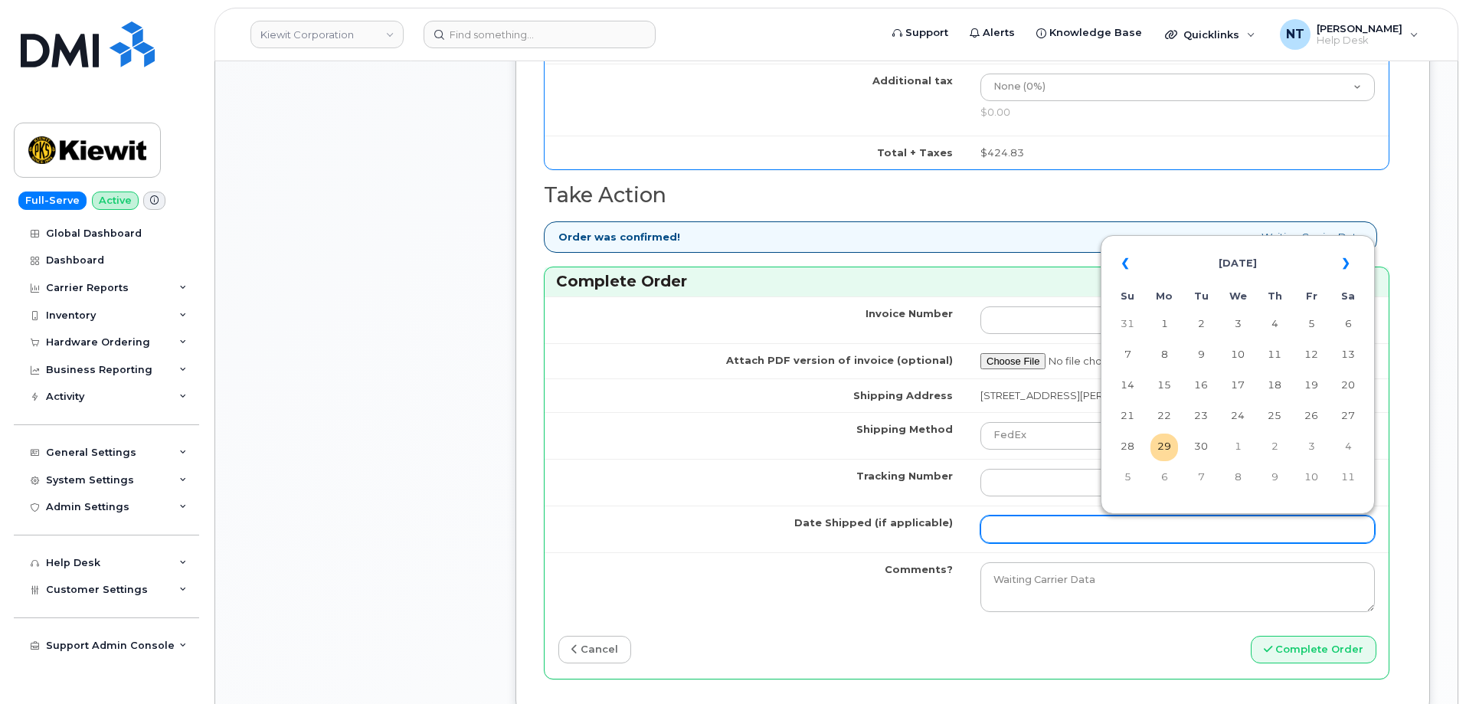
drag, startPoint x: 1021, startPoint y: 528, endPoint x: 1052, endPoint y: 528, distance: 31.4
click at [1021, 528] on input "Date Shipped (if applicable)" at bounding box center [1177, 529] width 394 height 28
click at [653, 467] on td "Tracking Number" at bounding box center [756, 482] width 422 height 47
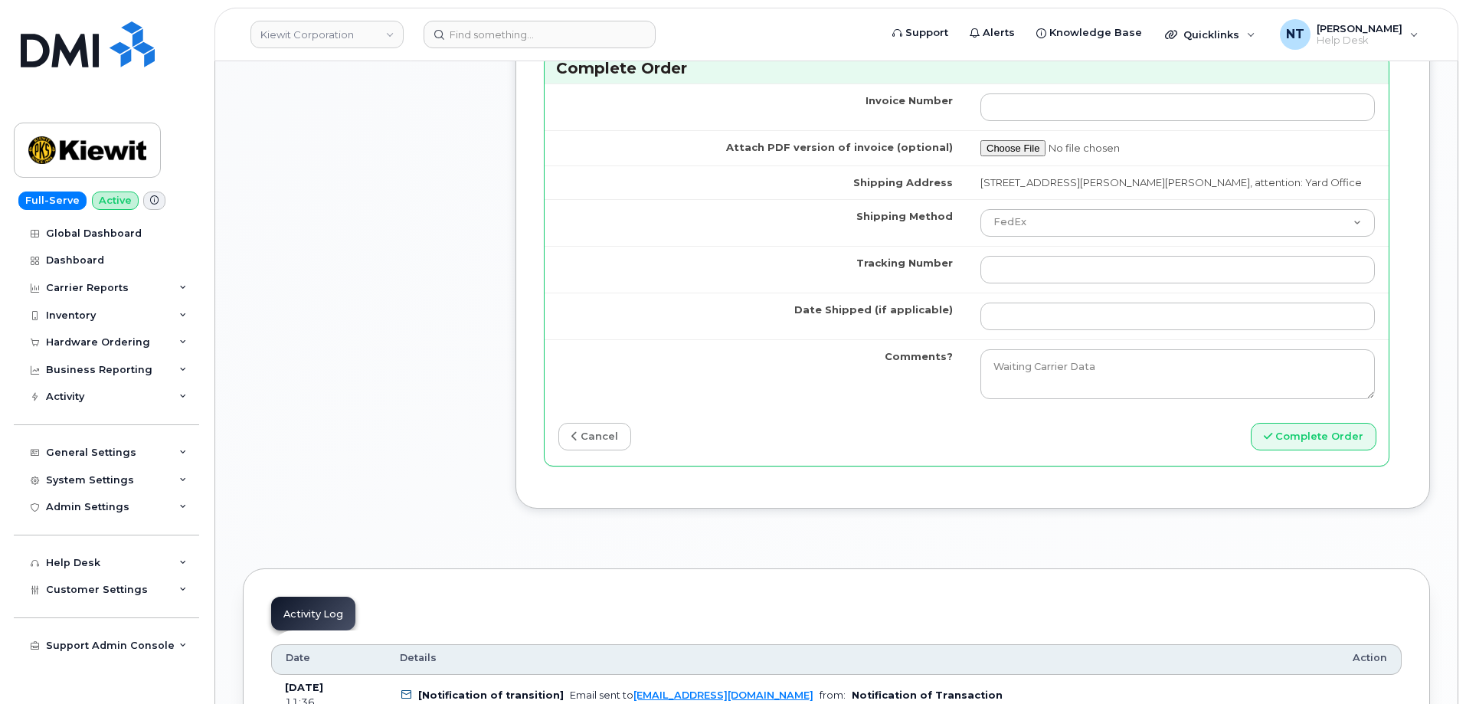
scroll to position [1991, 0]
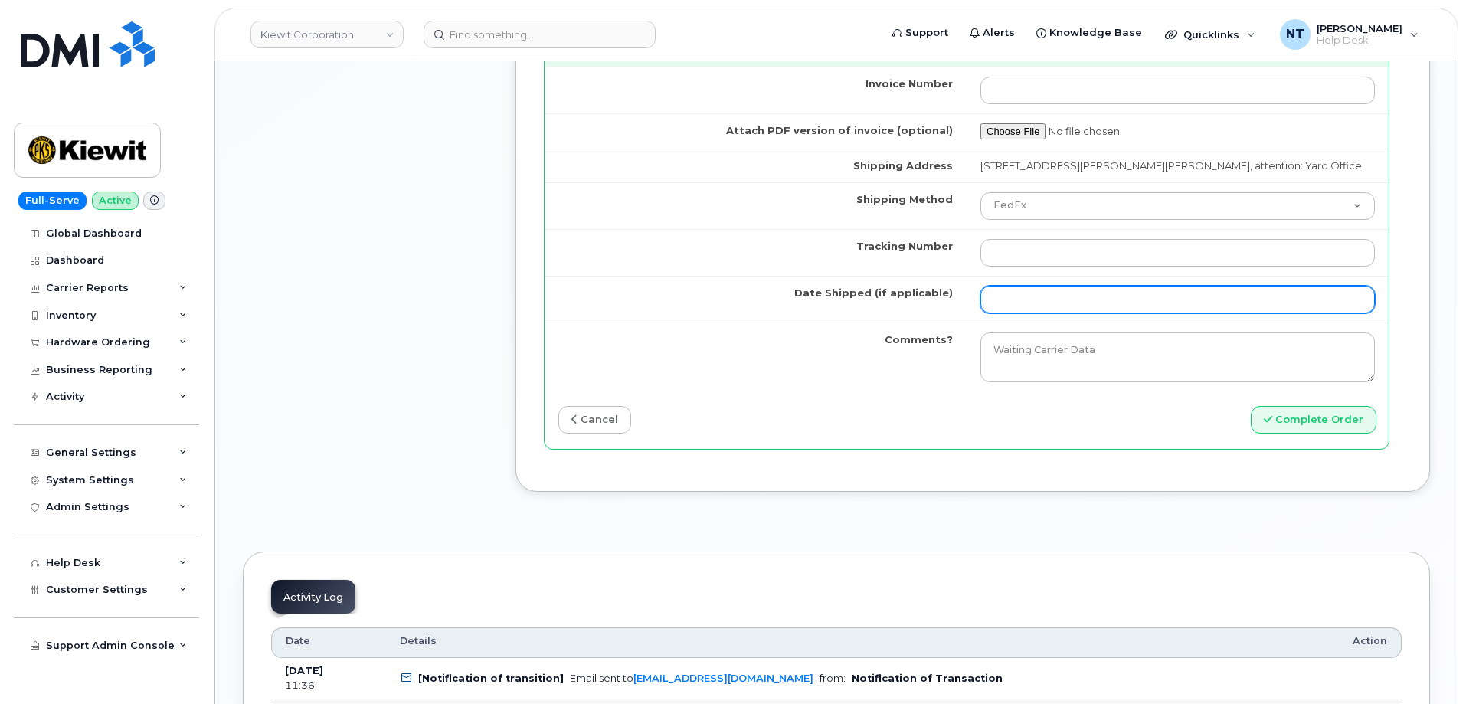
drag, startPoint x: 1003, startPoint y: 292, endPoint x: 1010, endPoint y: 293, distance: 7.8
click at [1003, 292] on input "Date Shipped (if applicable)" at bounding box center [1177, 300] width 394 height 28
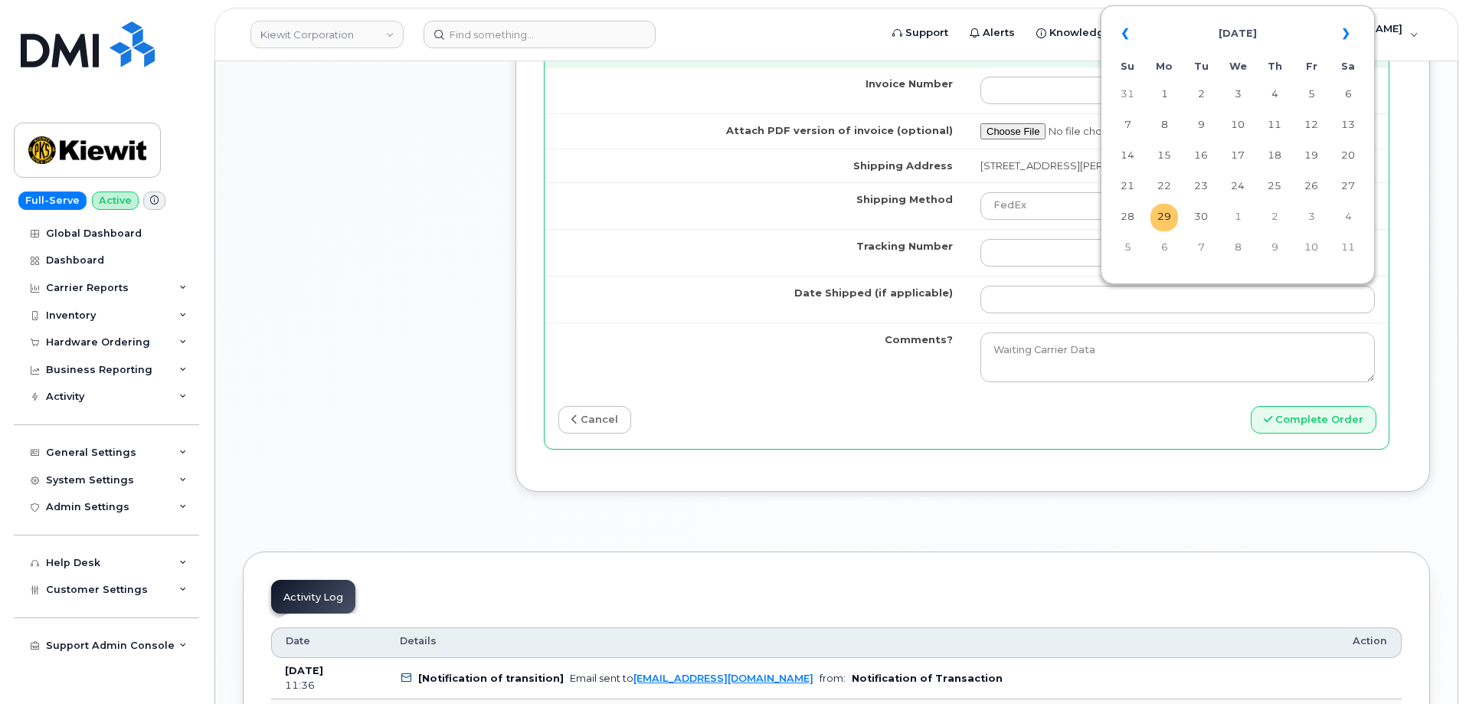
click at [1159, 218] on td "29" at bounding box center [1164, 218] width 28 height 28
type input "[DATE]"
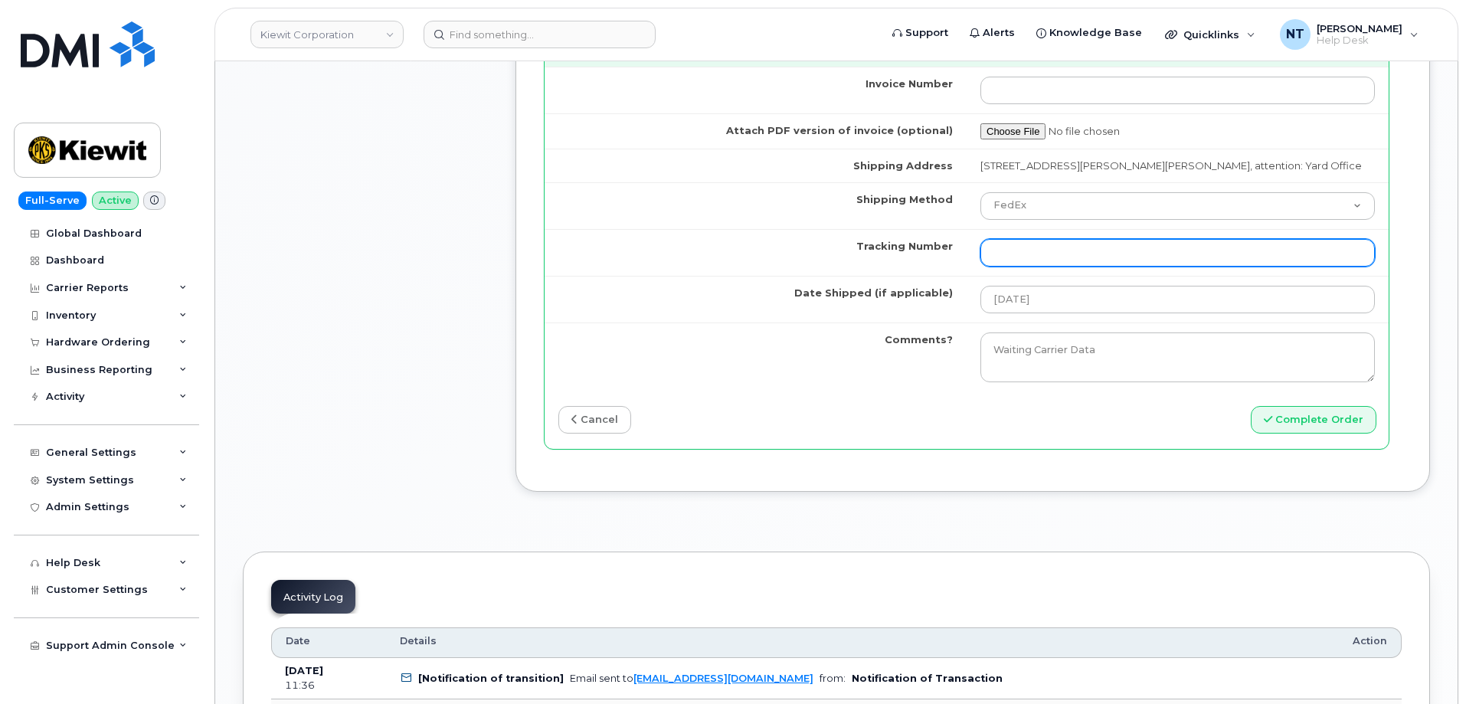
click at [1040, 250] on input "Tracking Number" at bounding box center [1177, 253] width 394 height 28
paste input "352302616204842"
type input "352302616204842"
drag, startPoint x: 1105, startPoint y: 250, endPoint x: 859, endPoint y: 251, distance: 246.6
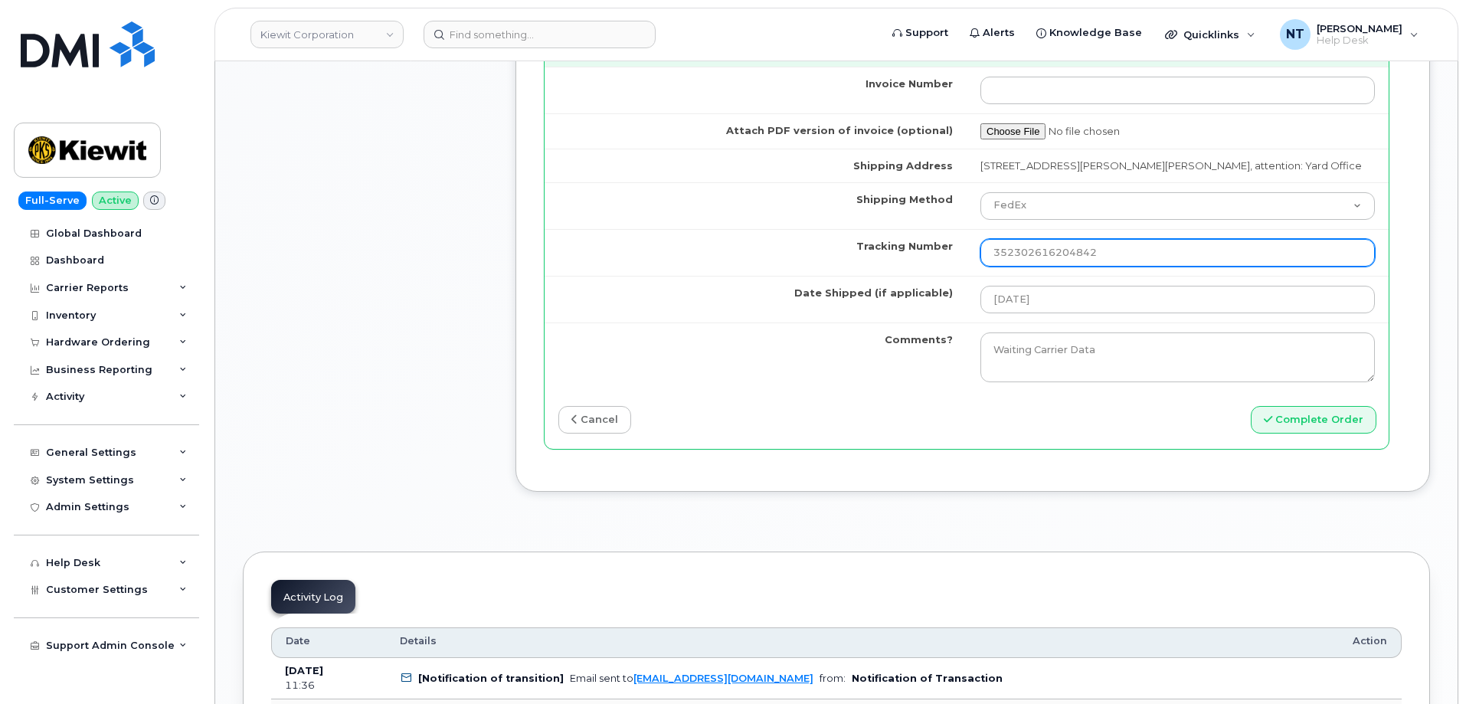
click at [859, 251] on tr "Tracking Number 352302616204842" at bounding box center [967, 252] width 844 height 47
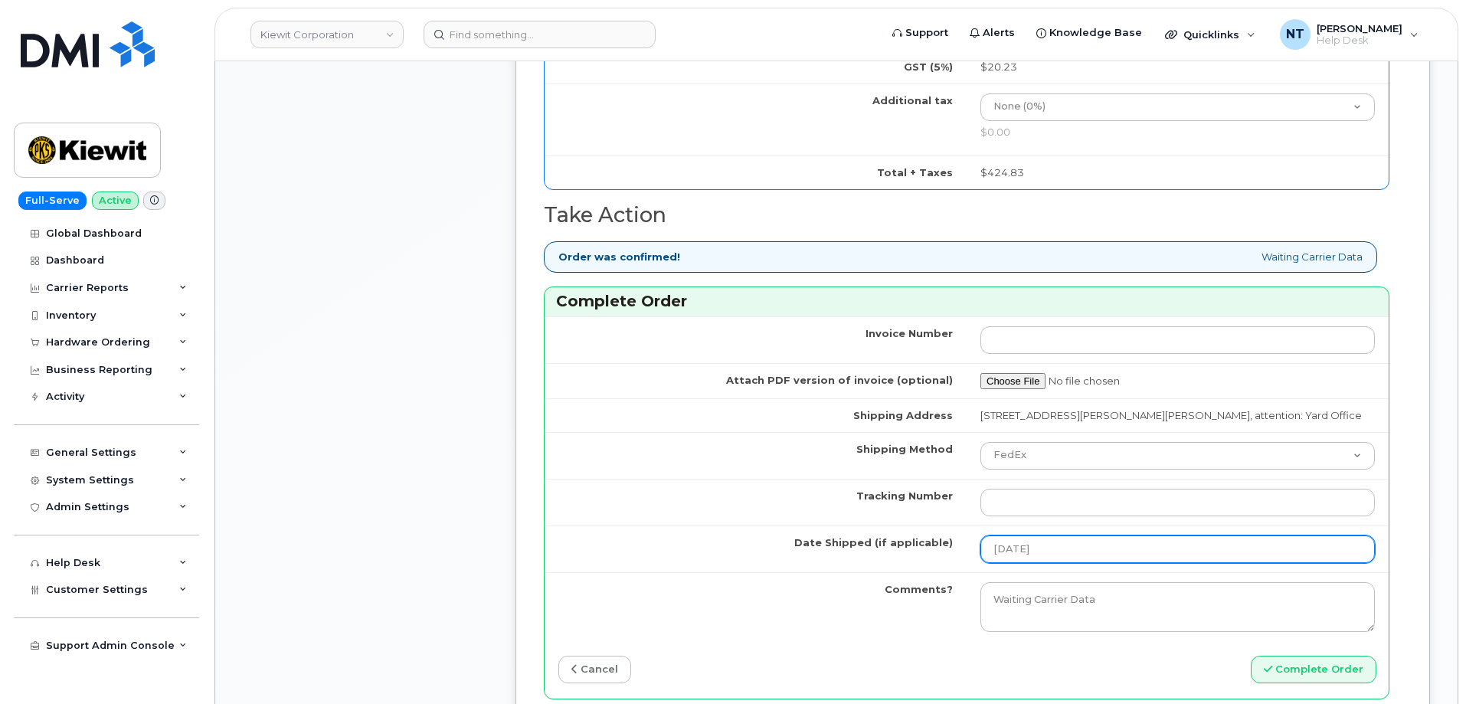
scroll to position [1762, 0]
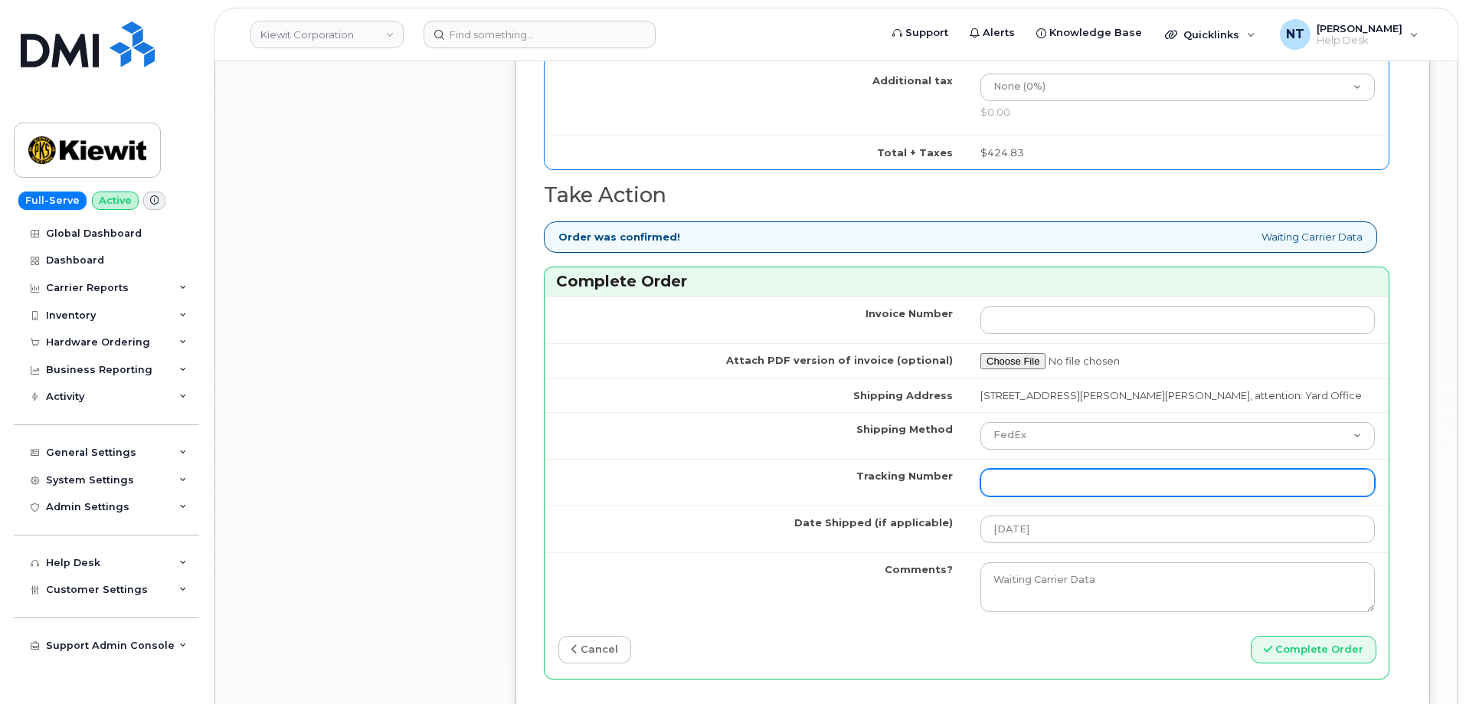
click at [1081, 476] on input "Tracking Number" at bounding box center [1177, 483] width 394 height 28
paste input "444401120219"
type input "444401120219"
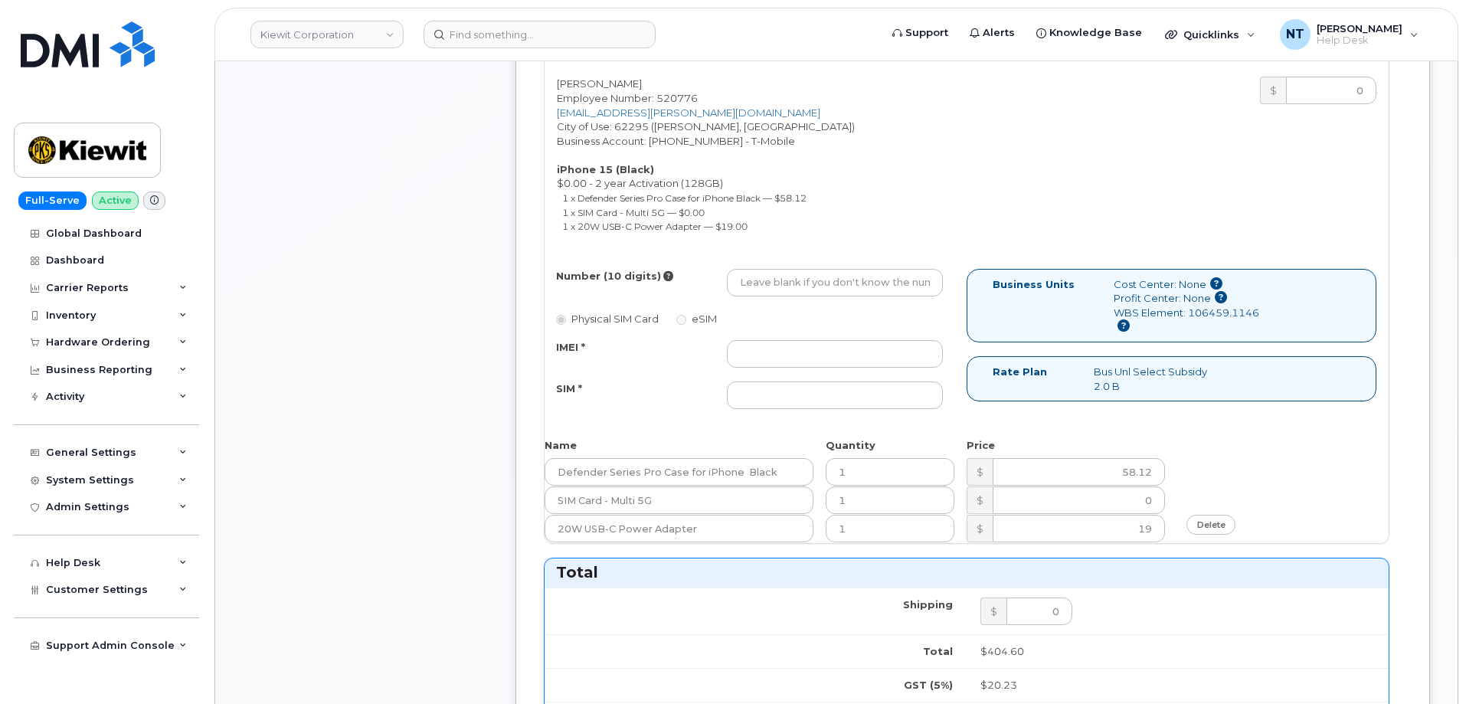
scroll to position [1149, 0]
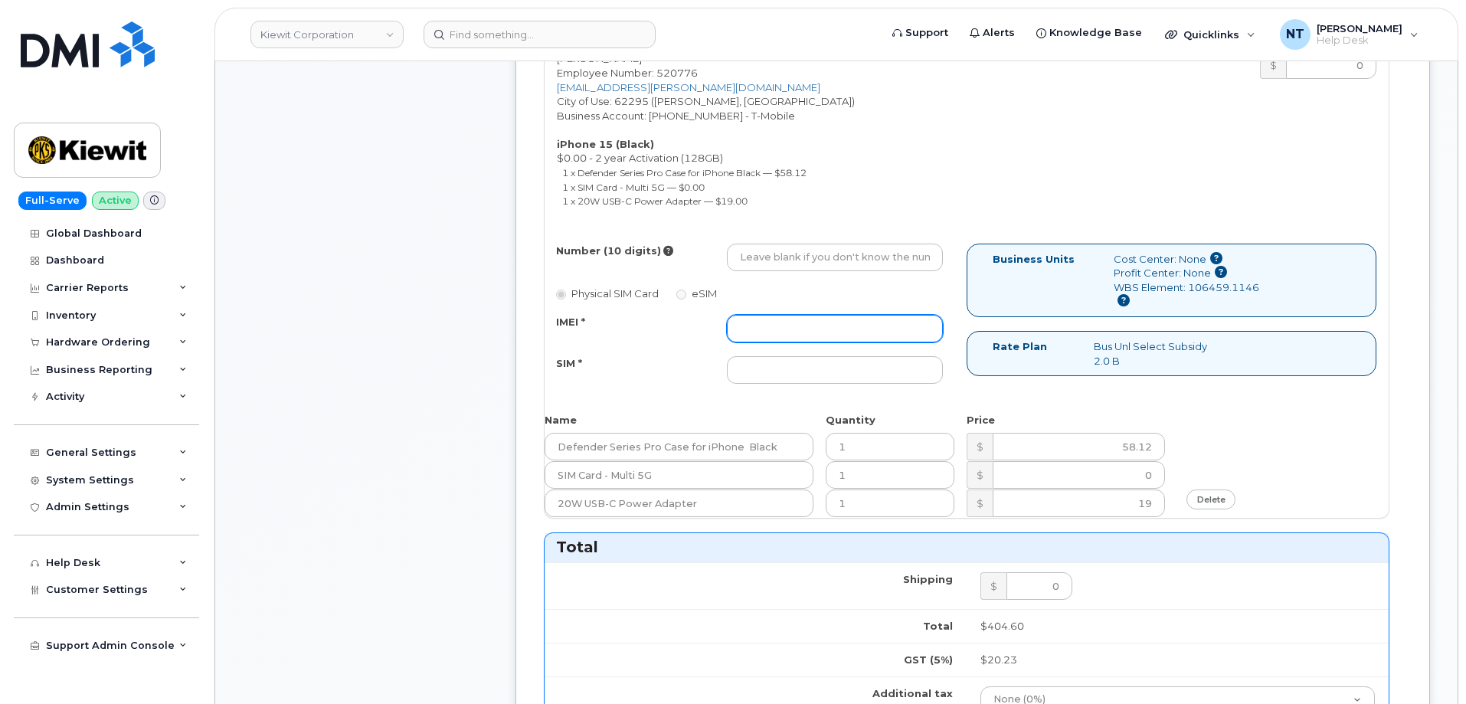
click at [779, 327] on input "IMEI *" at bounding box center [835, 329] width 216 height 28
paste input "355135957786259"
type input "355135957786259"
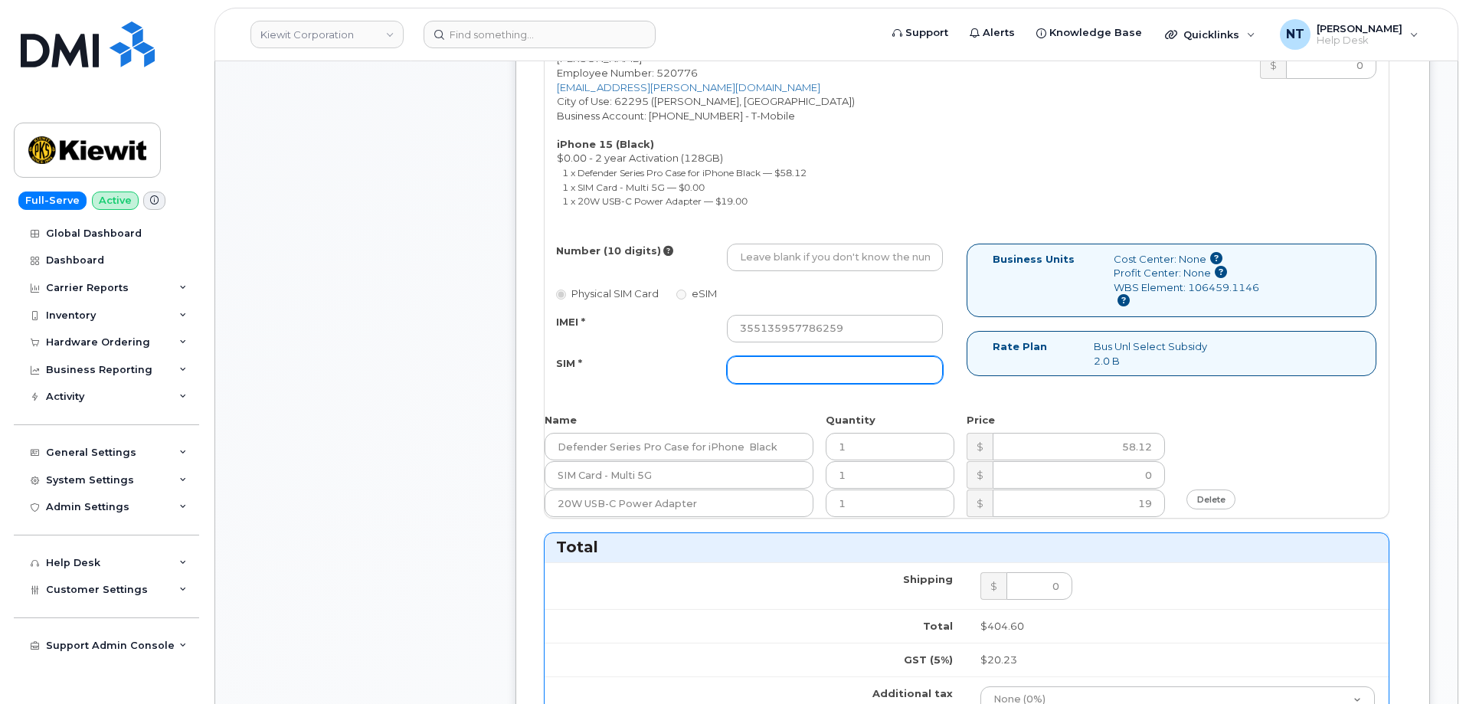
click at [802, 370] on input "SIM *" at bounding box center [835, 370] width 216 height 28
paste input "89049032007208888800211997333132"
type input "89049032007208888800211997333132"
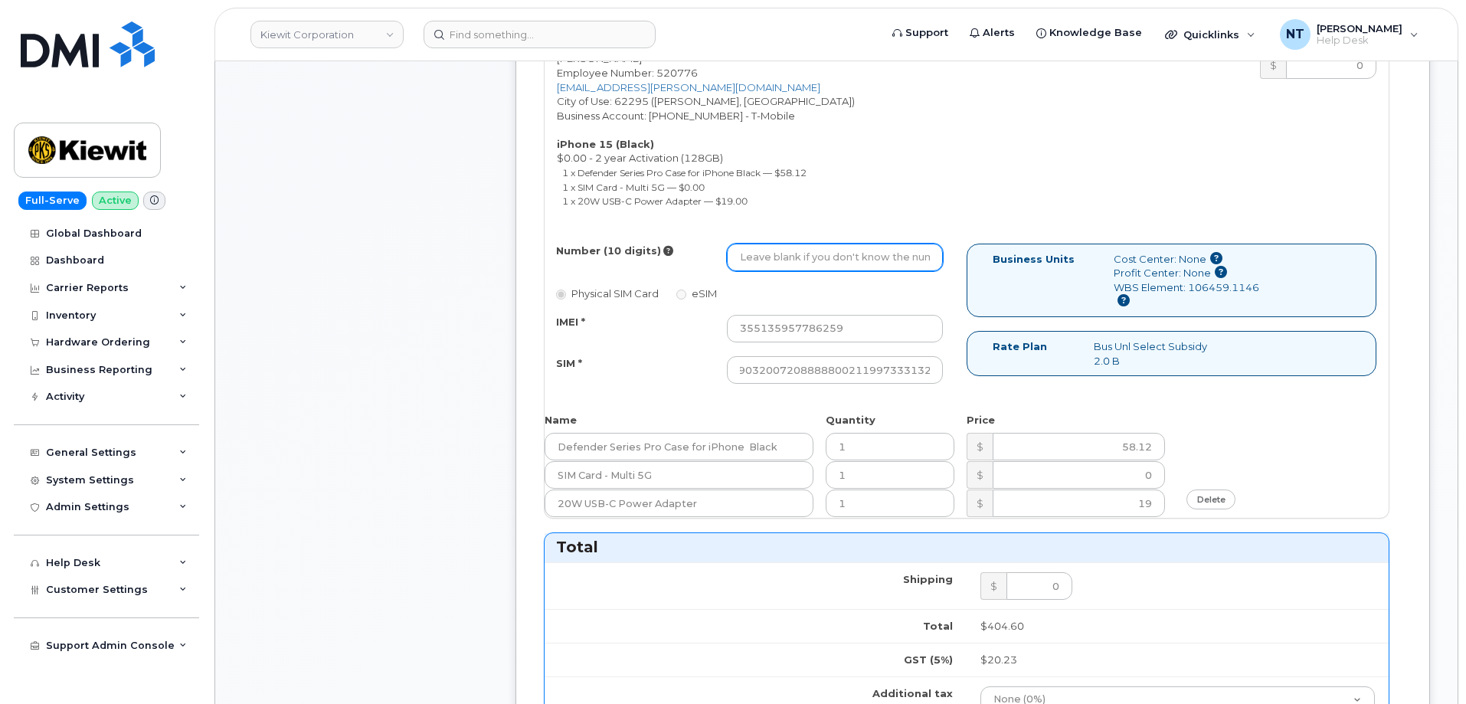
drag, startPoint x: 830, startPoint y: 257, endPoint x: 709, endPoint y: 158, distance: 156.7
click at [830, 257] on input "Number (10 digits)" at bounding box center [835, 258] width 216 height 28
paste input "618-434-0692"
click at [790, 264] on input "618-434-0692" at bounding box center [835, 258] width 216 height 28
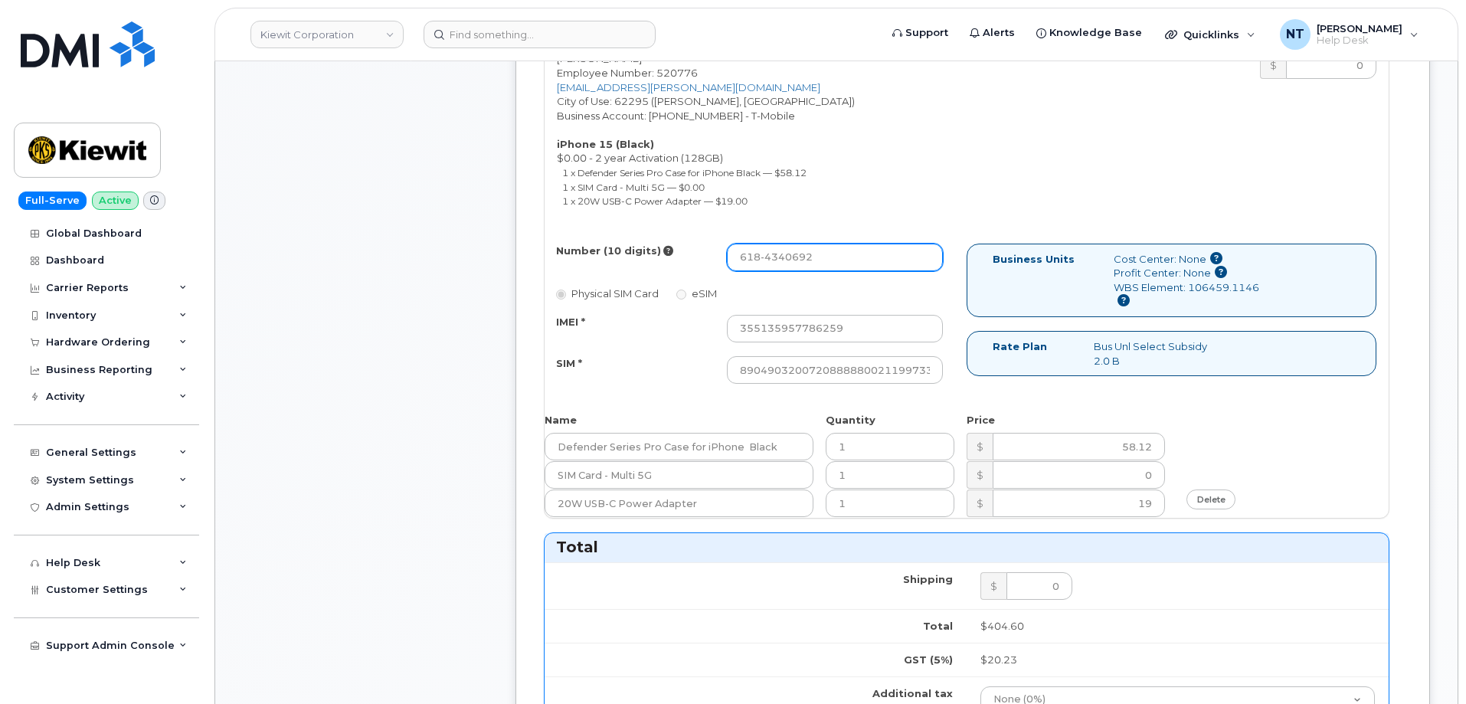
click at [767, 257] on input "618-4340692" at bounding box center [835, 258] width 216 height 28
drag, startPoint x: 761, startPoint y: 257, endPoint x: 780, endPoint y: 260, distance: 19.5
click at [780, 260] on input "6184340692" at bounding box center [835, 258] width 216 height 28
type input "6184340692"
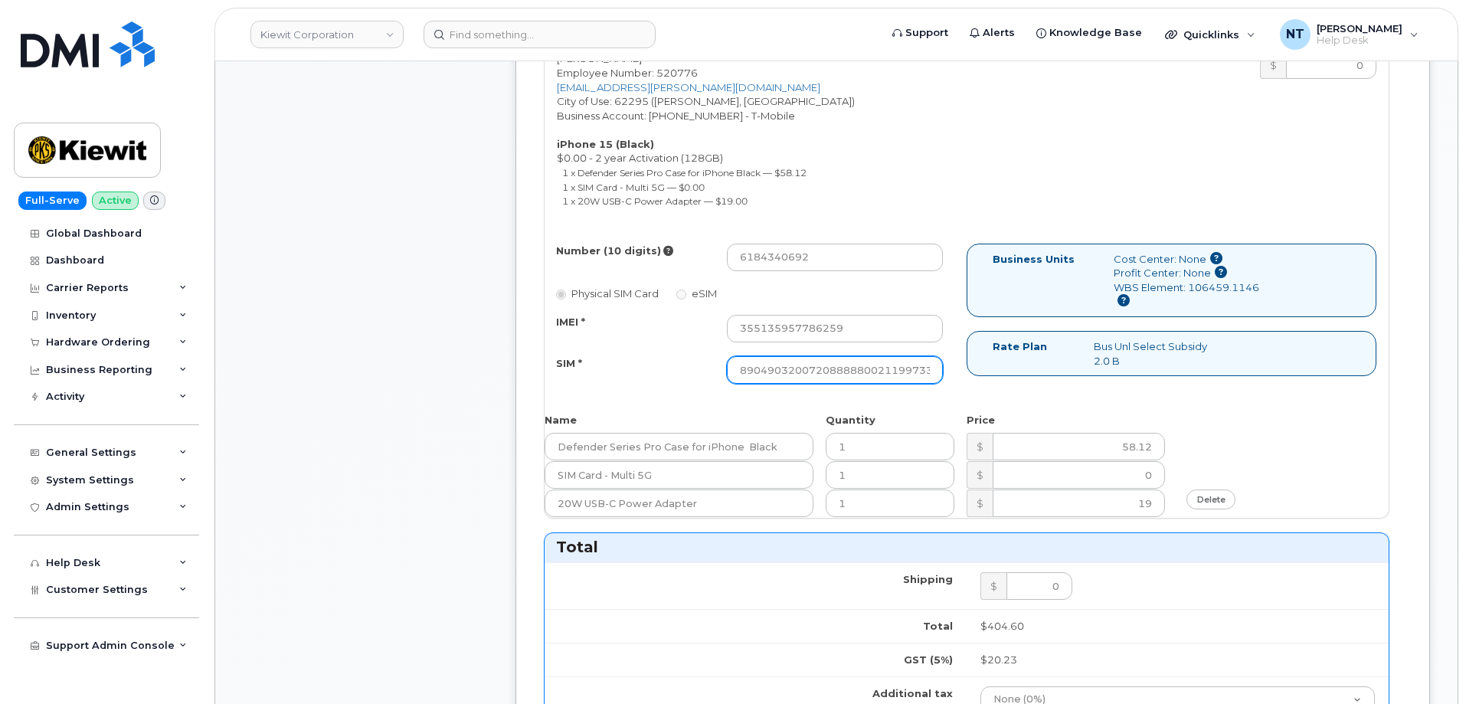
scroll to position [0, 30]
drag, startPoint x: 844, startPoint y: 361, endPoint x: 977, endPoint y: 375, distance: 133.2
click at [977, 375] on div "Number (10 digits) 6184340692 Physical SIM Card eSIM IMEI * 355135957786259 SIM…" at bounding box center [967, 321] width 844 height 155
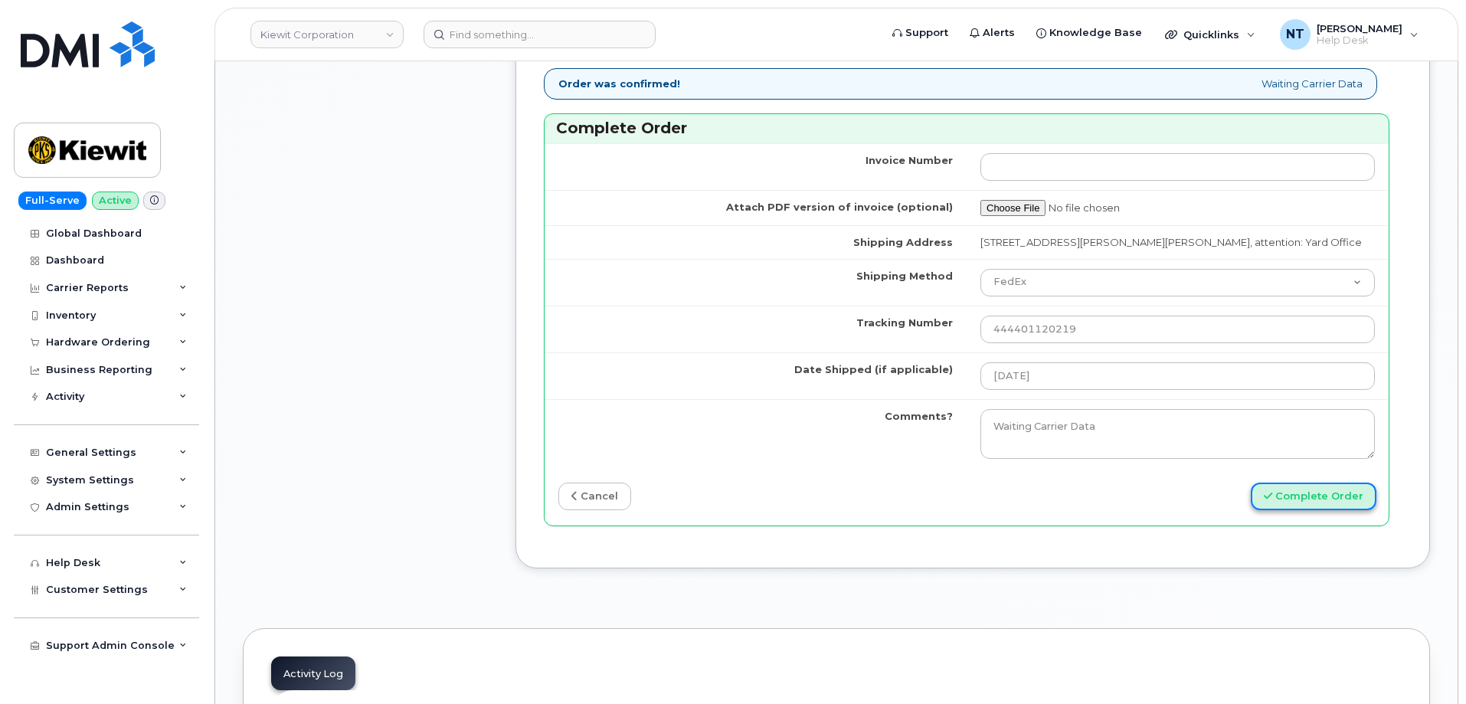
scroll to position [0, 0]
drag, startPoint x: 1334, startPoint y: 498, endPoint x: 346, endPoint y: 220, distance: 1026.4
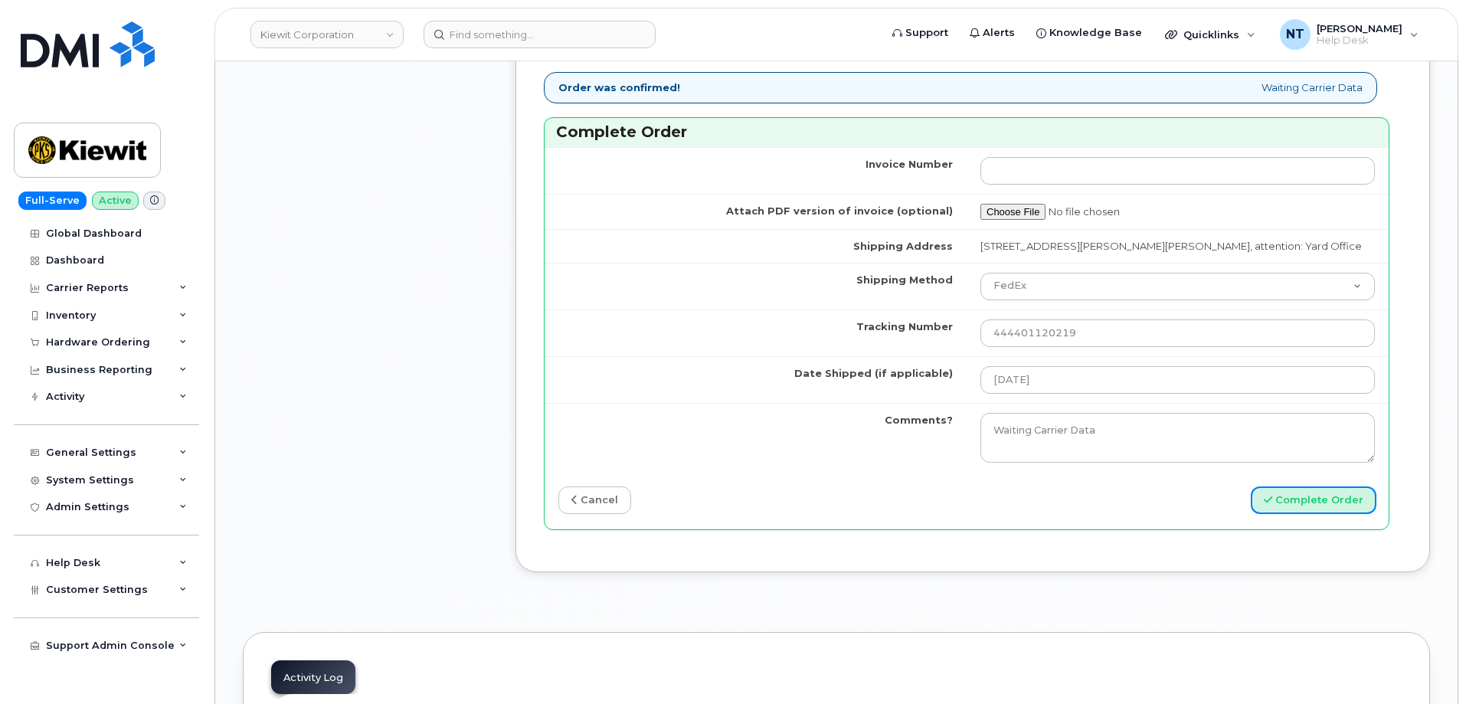
scroll to position [1915, 0]
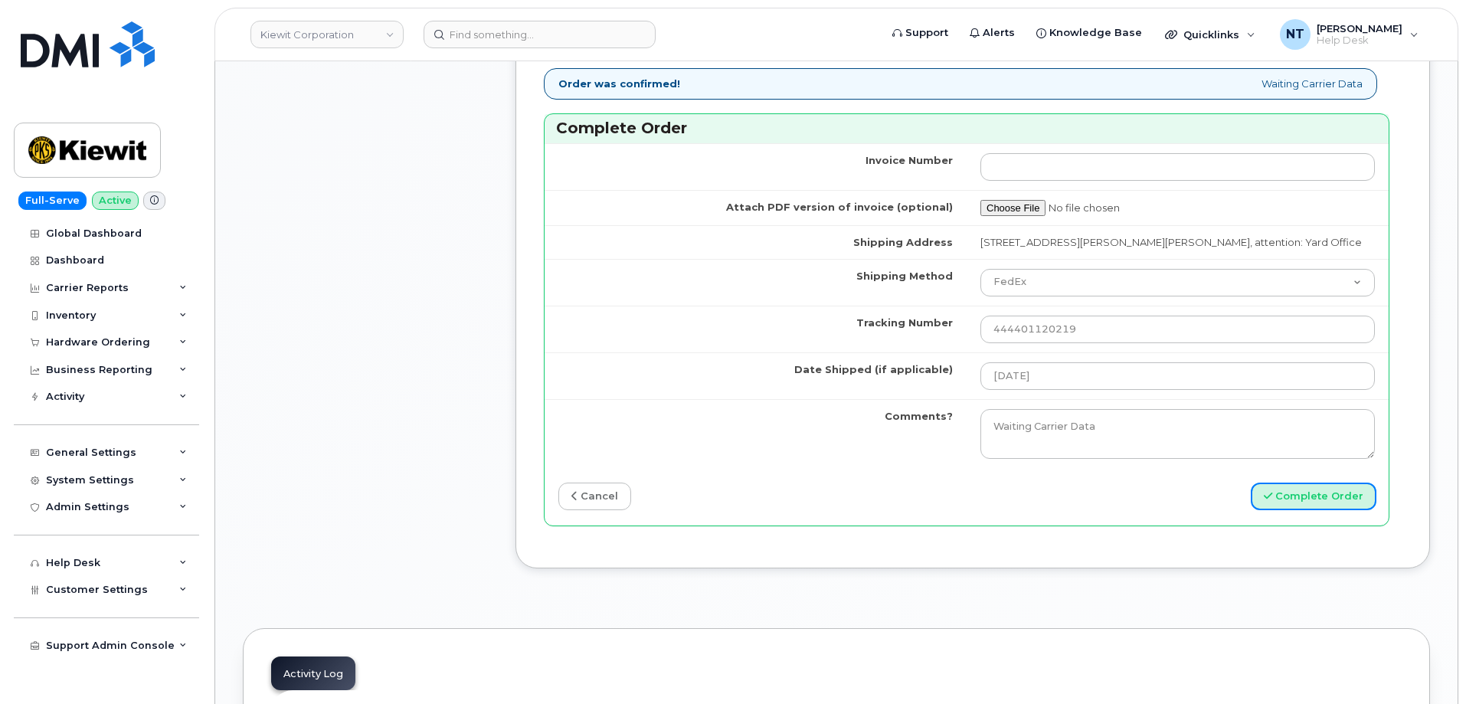
drag, startPoint x: 1323, startPoint y: 501, endPoint x: 497, endPoint y: 388, distance: 834.2
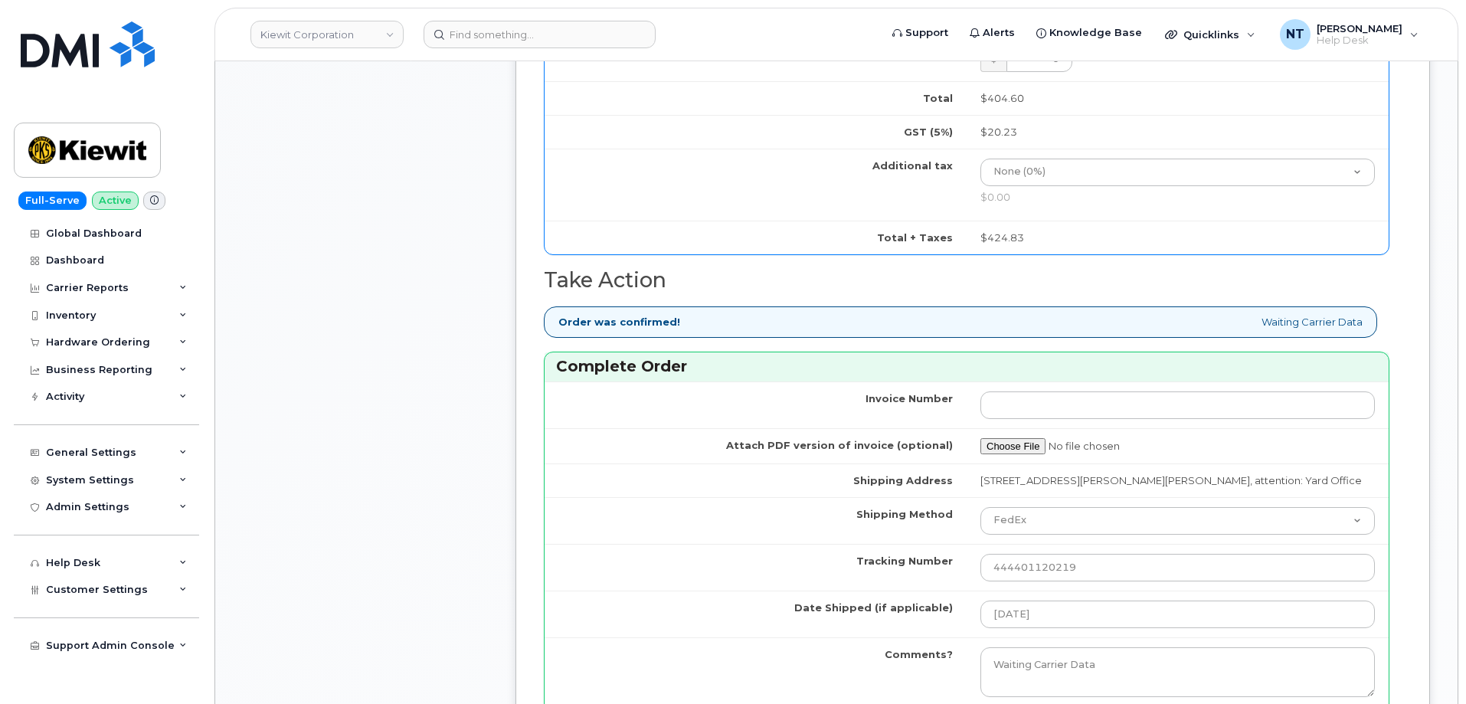
scroll to position [1762, 0]
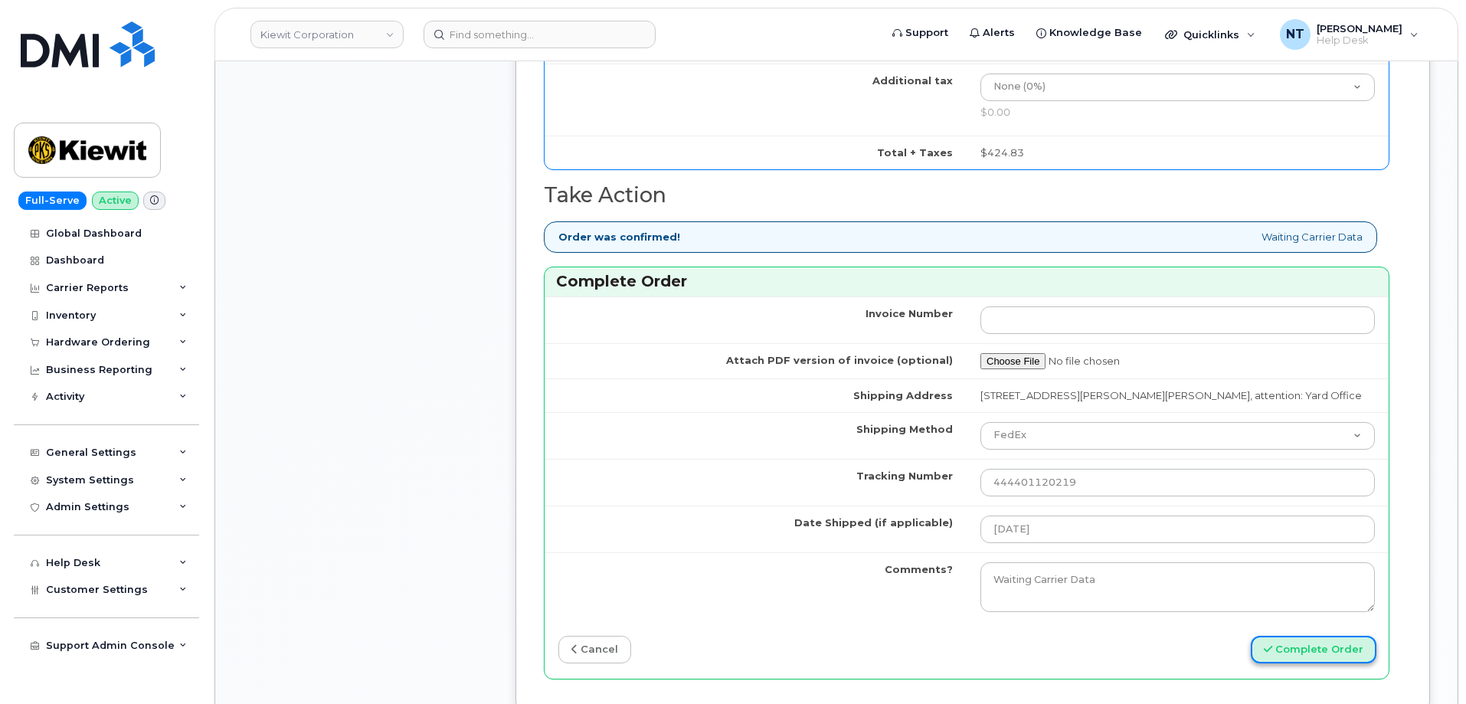
click at [1338, 649] on button "Complete Order" at bounding box center [1314, 650] width 126 height 28
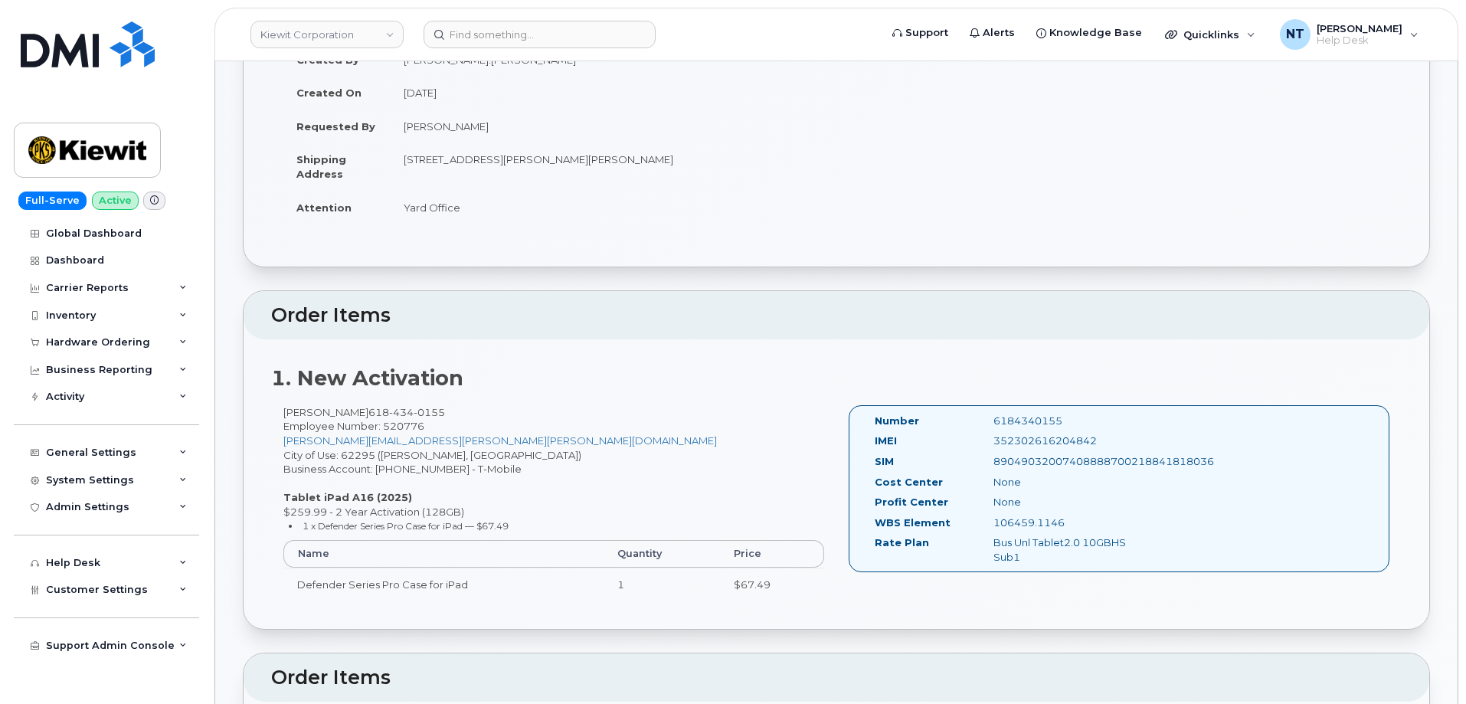
scroll to position [77, 0]
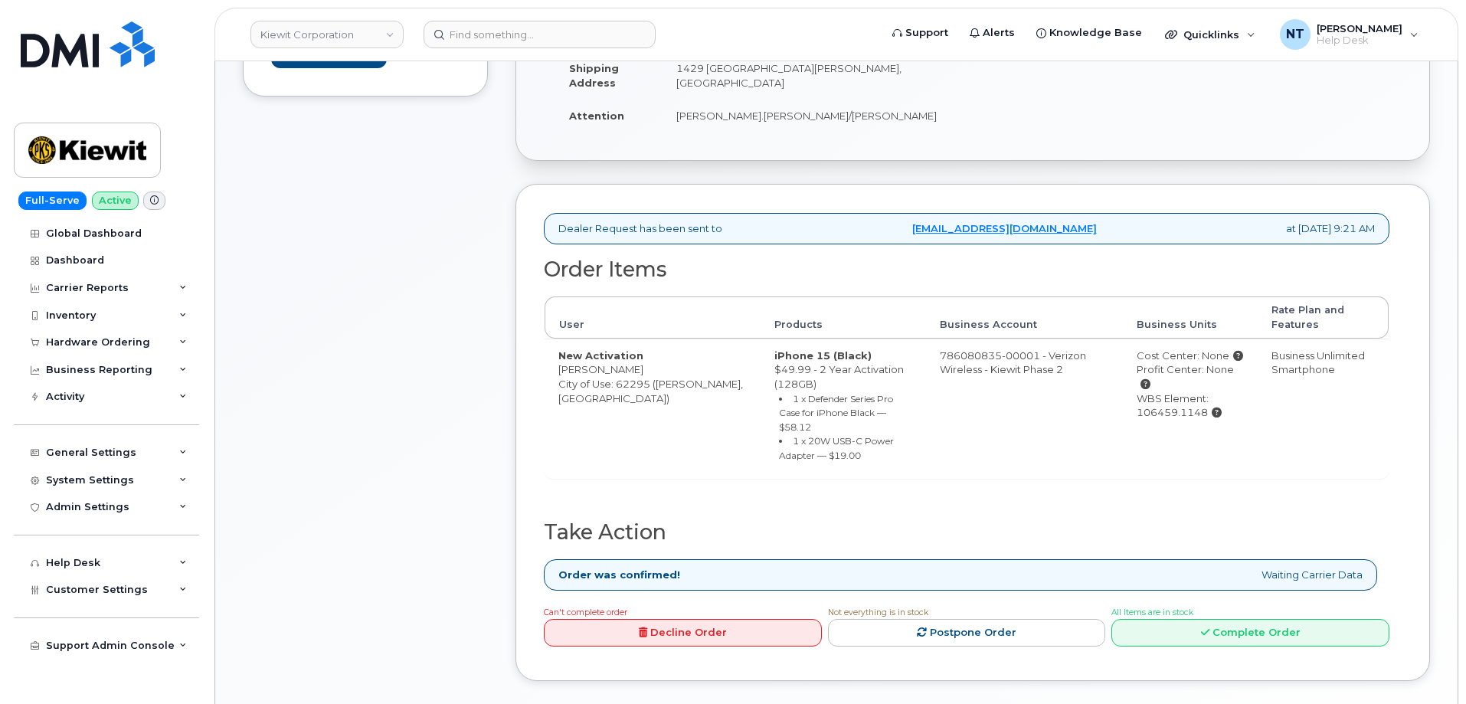
scroll to position [461, 0]
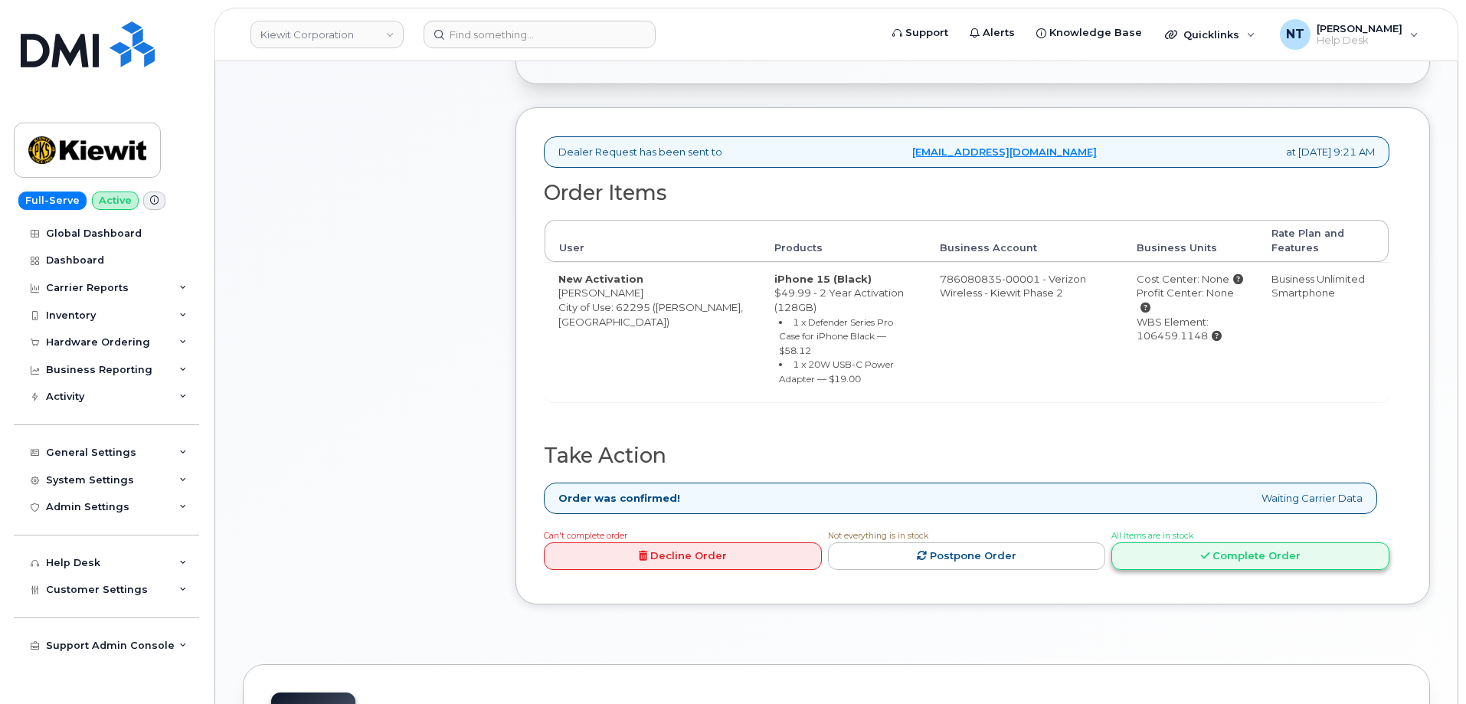
click at [1248, 542] on link "Complete Order" at bounding box center [1250, 556] width 278 height 28
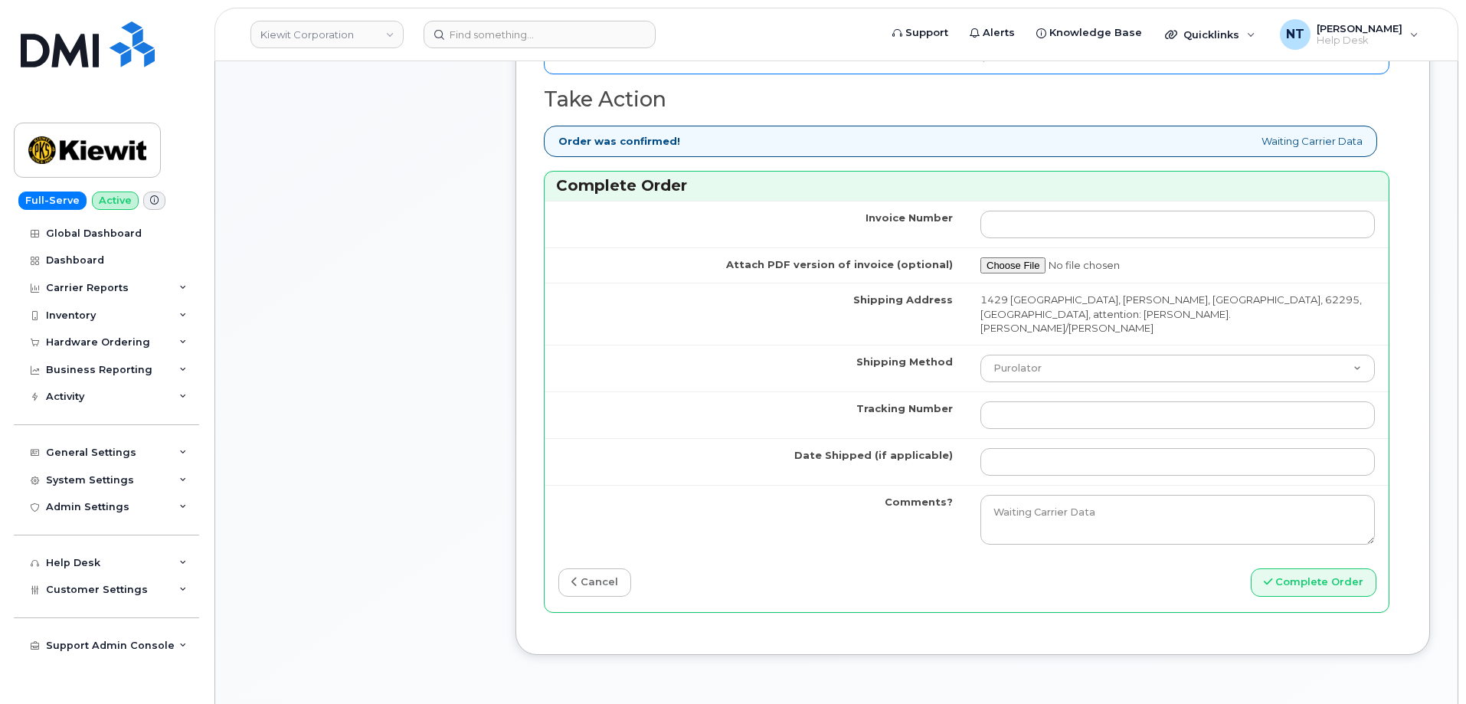
scroll to position [1304, 0]
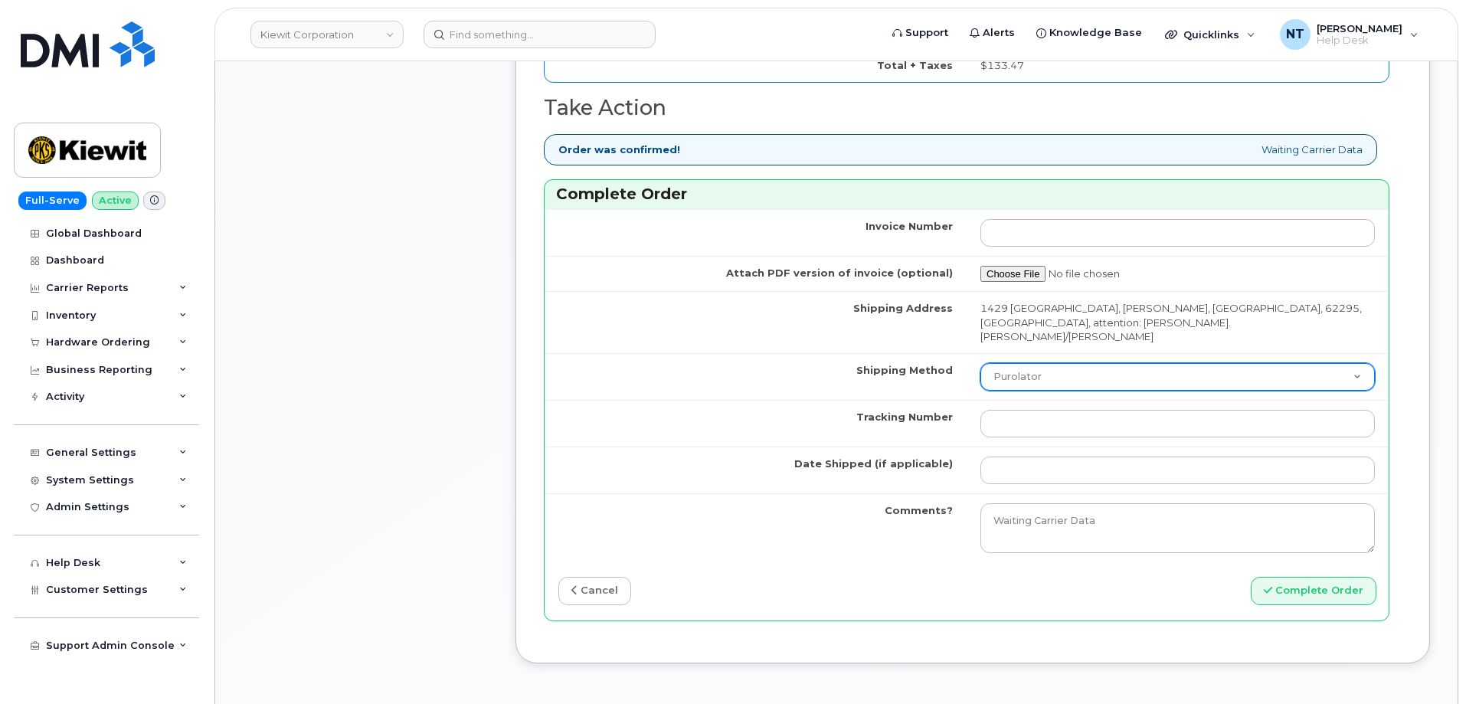
click at [1033, 363] on select "Purolator UPS FedEx Canada Post Courier Other Drop Off Pick Up" at bounding box center [1177, 377] width 394 height 28
select select "FedEx"
click at [980, 363] on select "Purolator UPS FedEx Canada Post Courier Other Drop Off Pick Up" at bounding box center [1177, 377] width 394 height 28
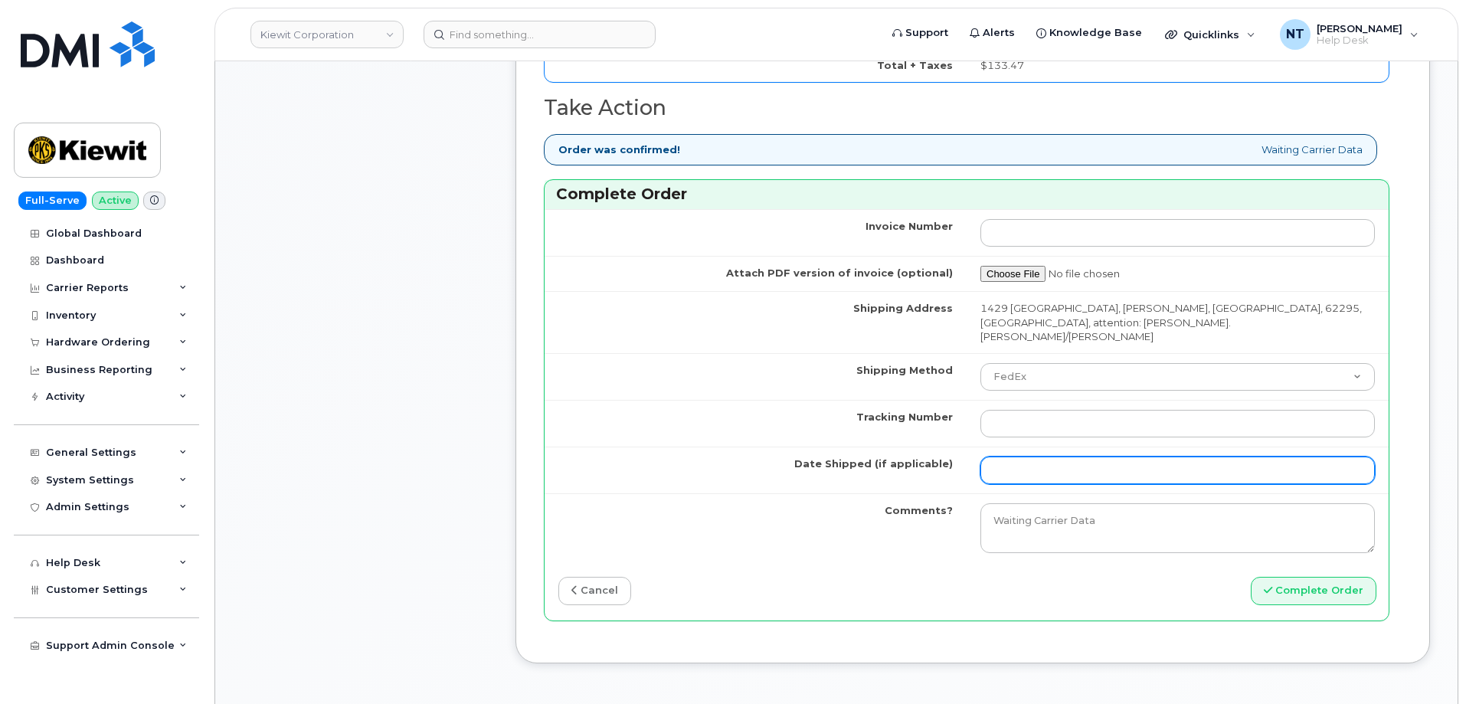
drag, startPoint x: 1042, startPoint y: 456, endPoint x: 1058, endPoint y: 457, distance: 16.1
click at [1042, 456] on input "Date Shipped (if applicable)" at bounding box center [1177, 470] width 394 height 28
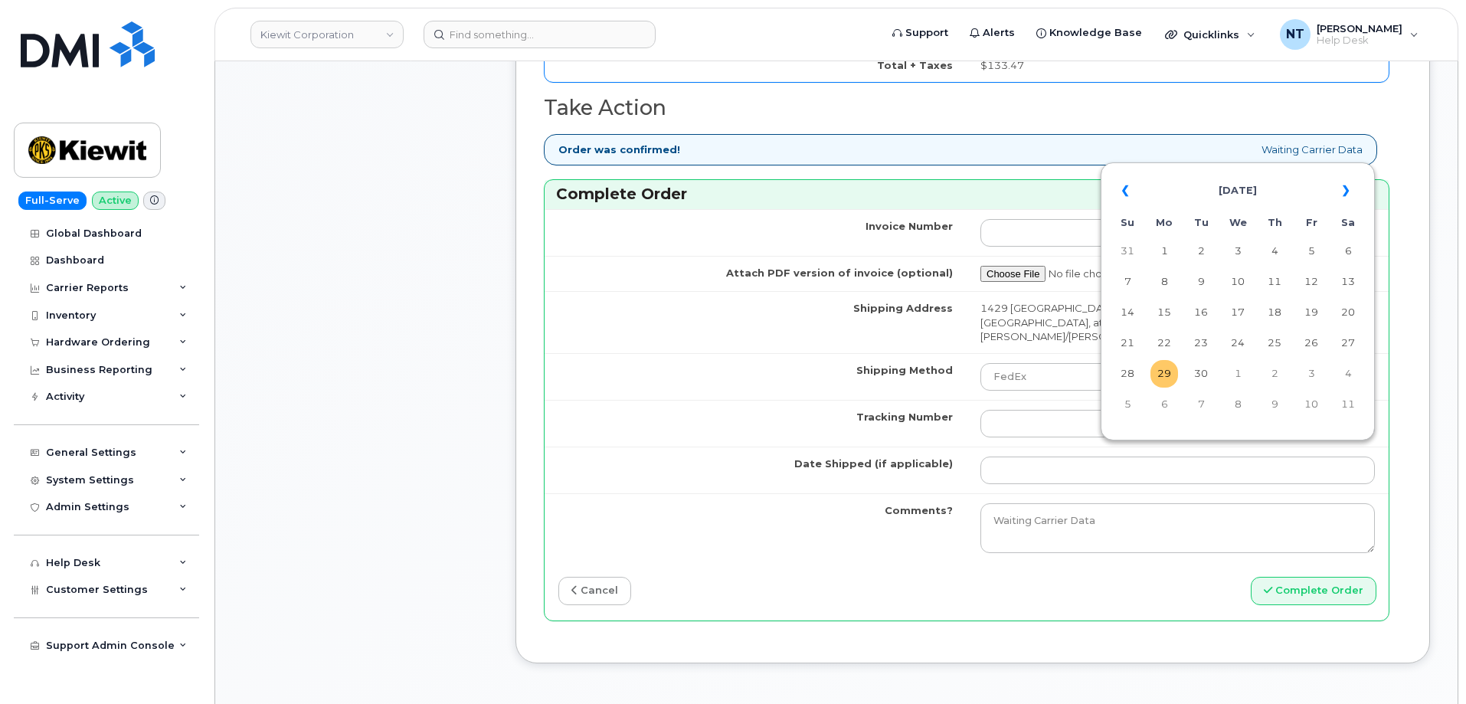
click at [1166, 375] on td "29" at bounding box center [1164, 374] width 28 height 28
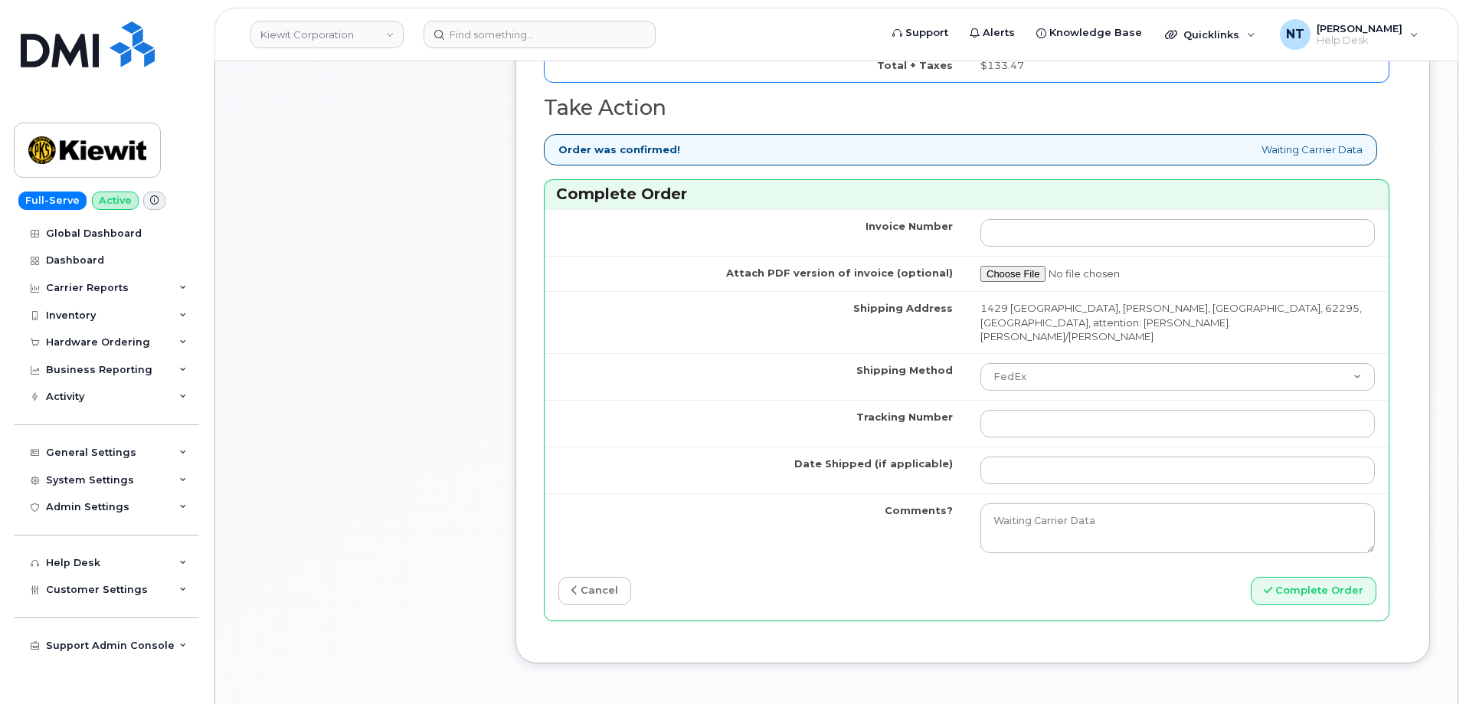
type input "[DATE]"
click at [1008, 410] on input "Tracking Number" at bounding box center [1177, 424] width 394 height 28
paste input "444401120220"
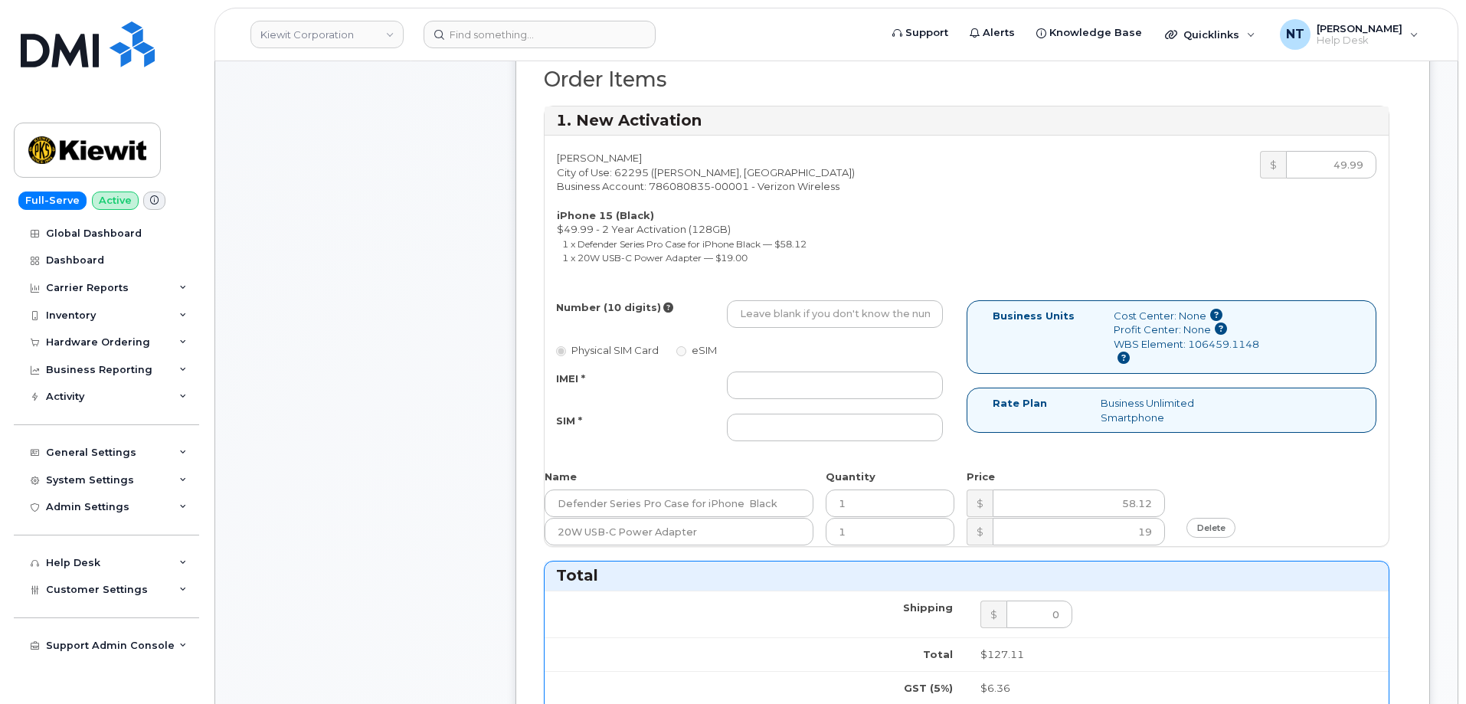
scroll to position [538, 0]
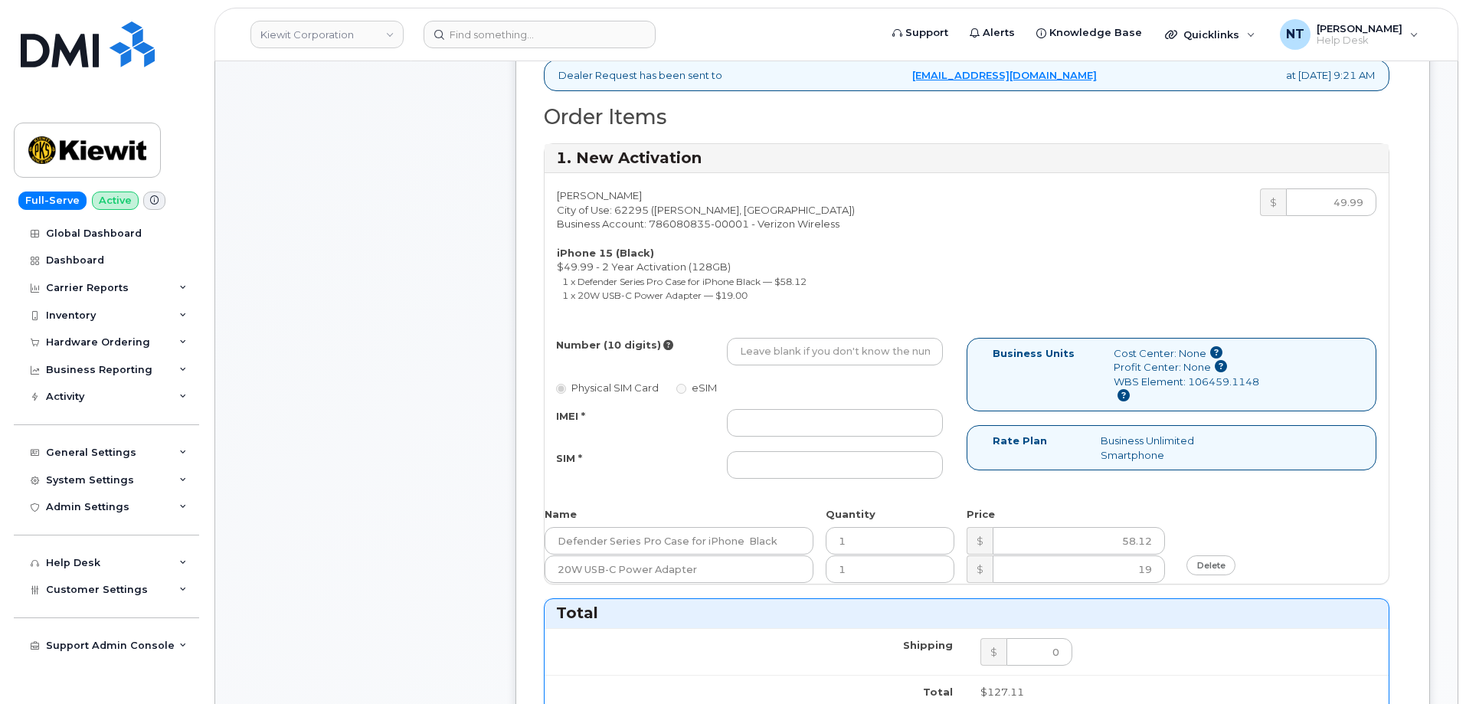
type input "444401120220"
click at [800, 351] on input "Number (10 digits)" at bounding box center [835, 352] width 216 height 28
paste input "618-470-5307"
click at [787, 356] on input "618-470-5307" at bounding box center [835, 352] width 216 height 28
type input "6184705307"
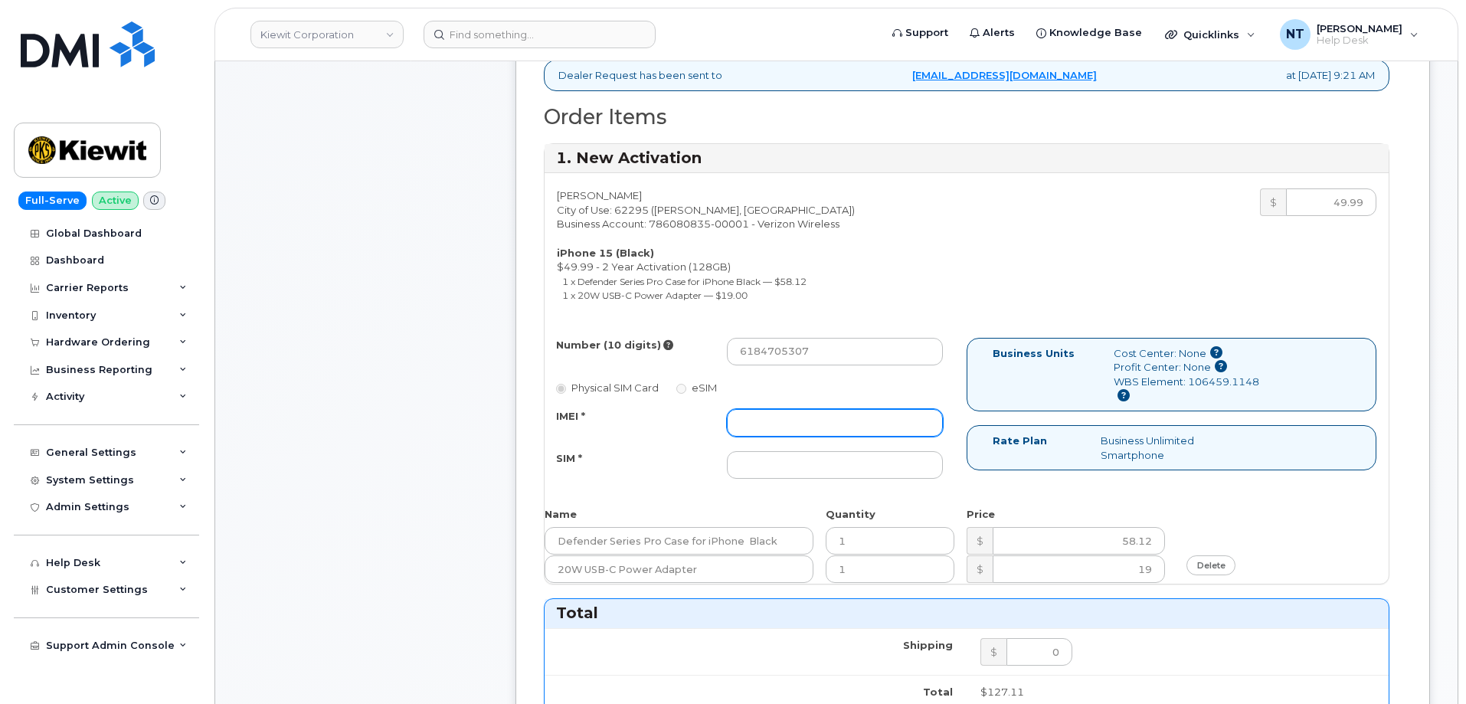
drag, startPoint x: 779, startPoint y: 401, endPoint x: 785, endPoint y: 410, distance: 11.0
click at [780, 407] on div "Number (10 digits) 6184705307 Physical SIM Card eSIM IMEI * SIM *" at bounding box center [756, 415] width 422 height 155
click at [794, 417] on input "IMEI *" at bounding box center [835, 423] width 216 height 28
paste input "357491838989853"
type input "357491838989853"
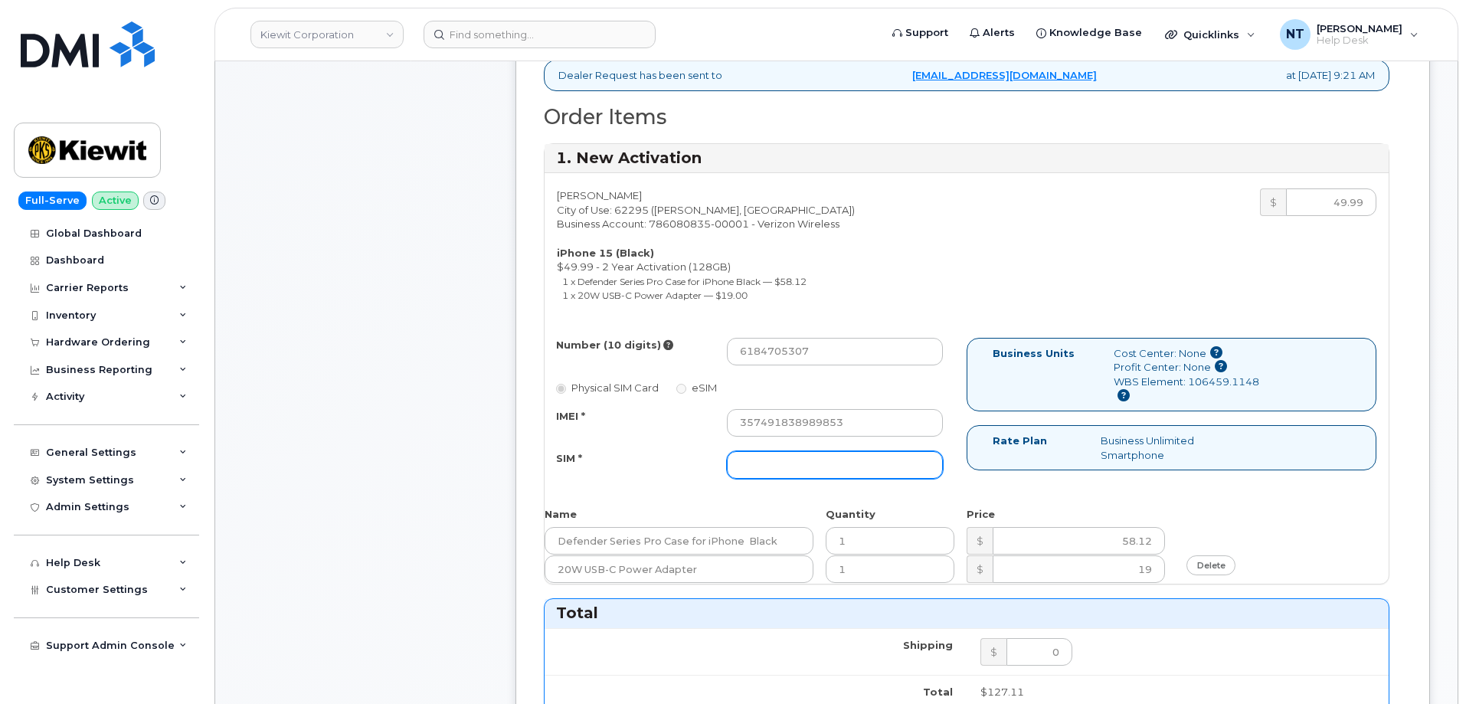
click at [820, 475] on input "SIM *" at bounding box center [835, 465] width 216 height 28
paste input "89049032007208888800192833070389"
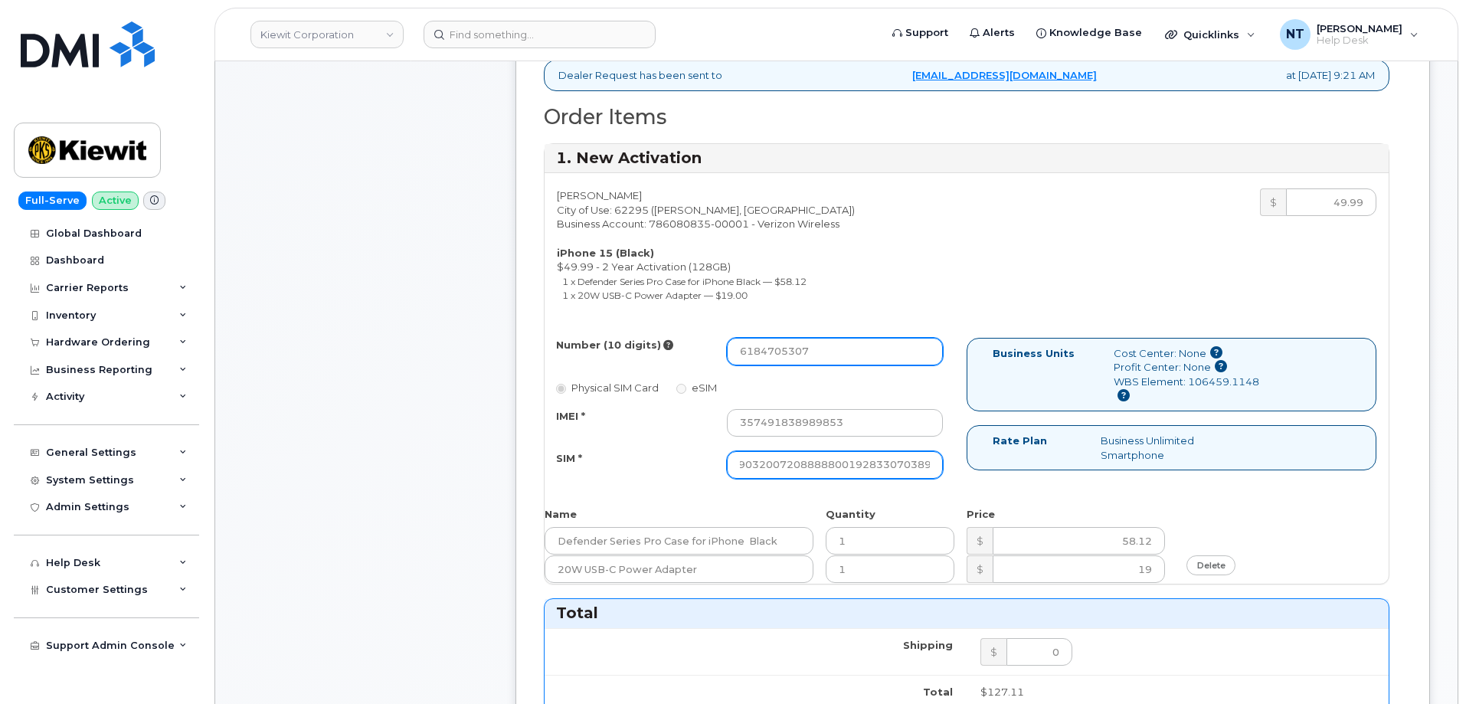
type input "89049032007208888800192833070389"
drag, startPoint x: 762, startPoint y: 353, endPoint x: 779, endPoint y: 355, distance: 17.0
click at [779, 355] on input "6184705307" at bounding box center [835, 352] width 216 height 28
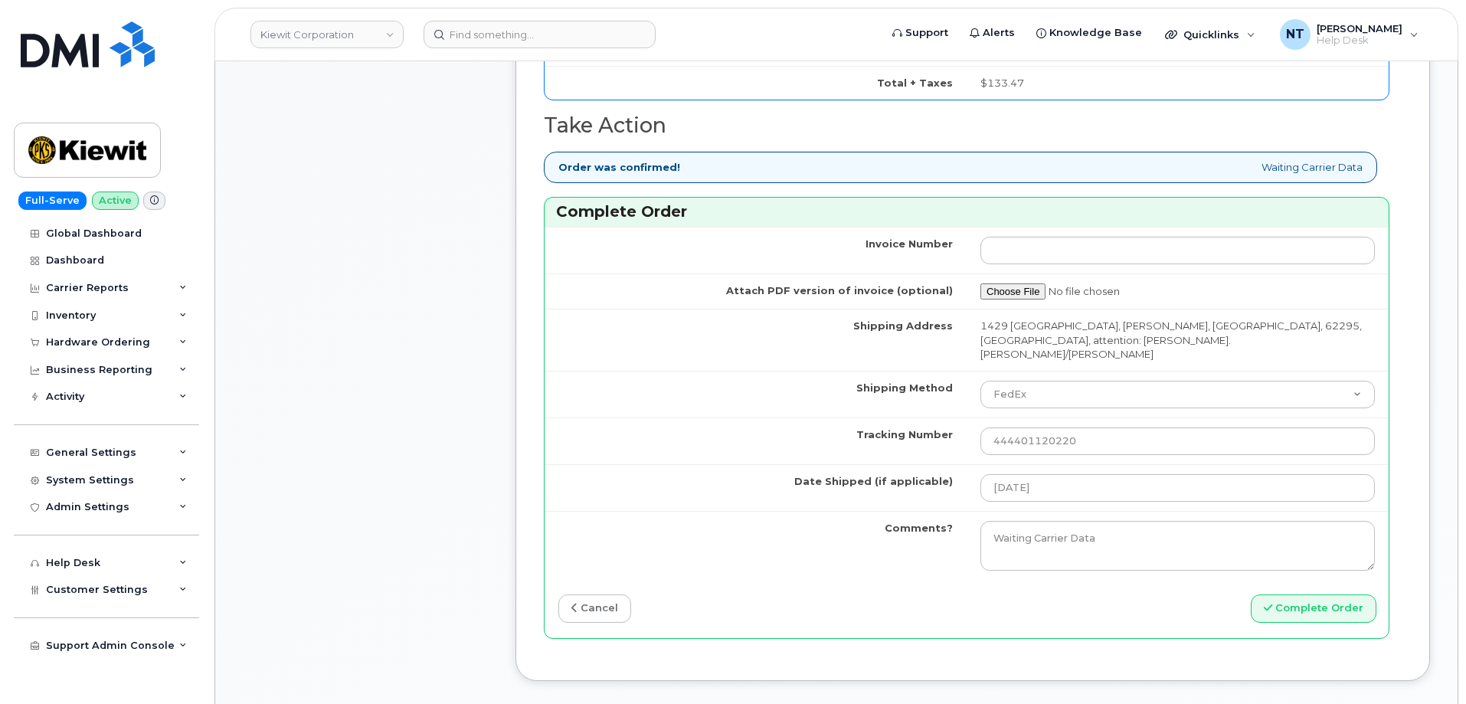
scroll to position [1304, 0]
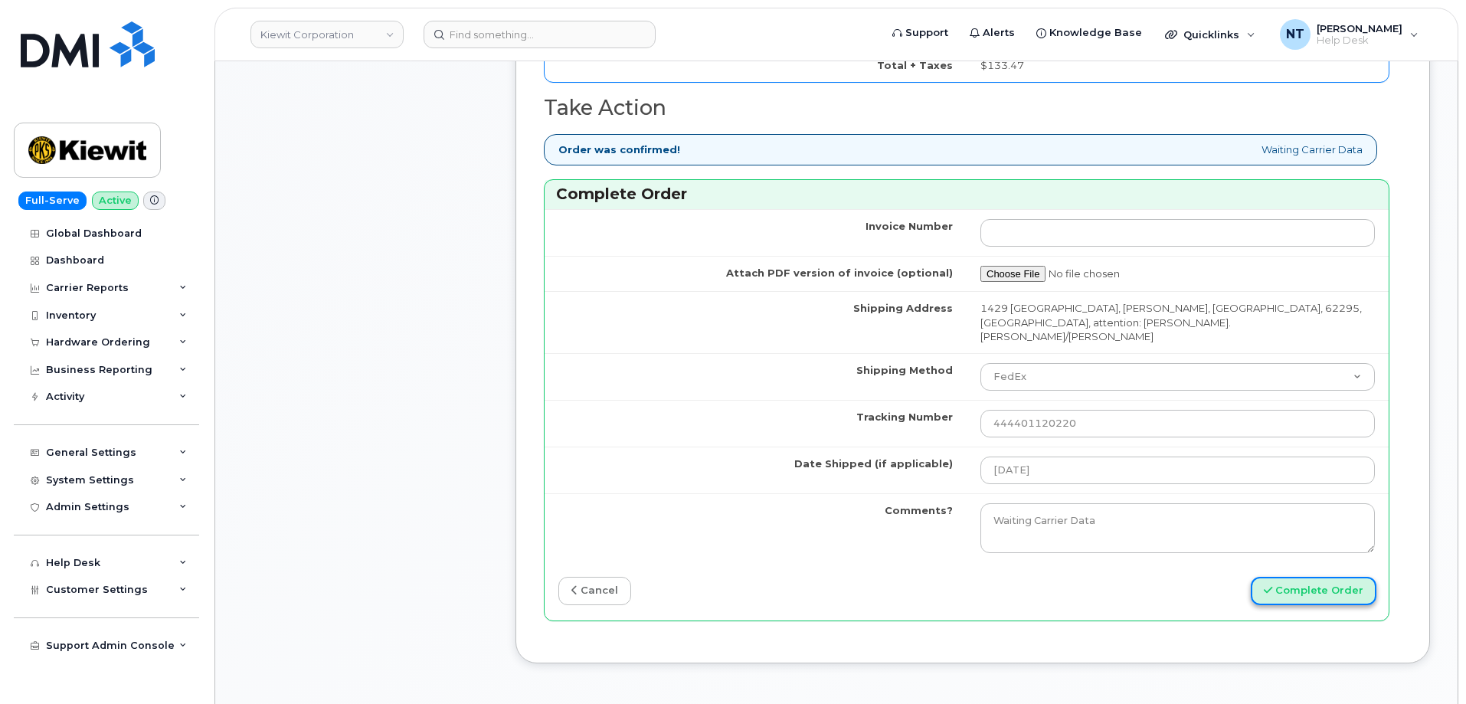
click at [1314, 577] on button "Complete Order" at bounding box center [1314, 591] width 126 height 28
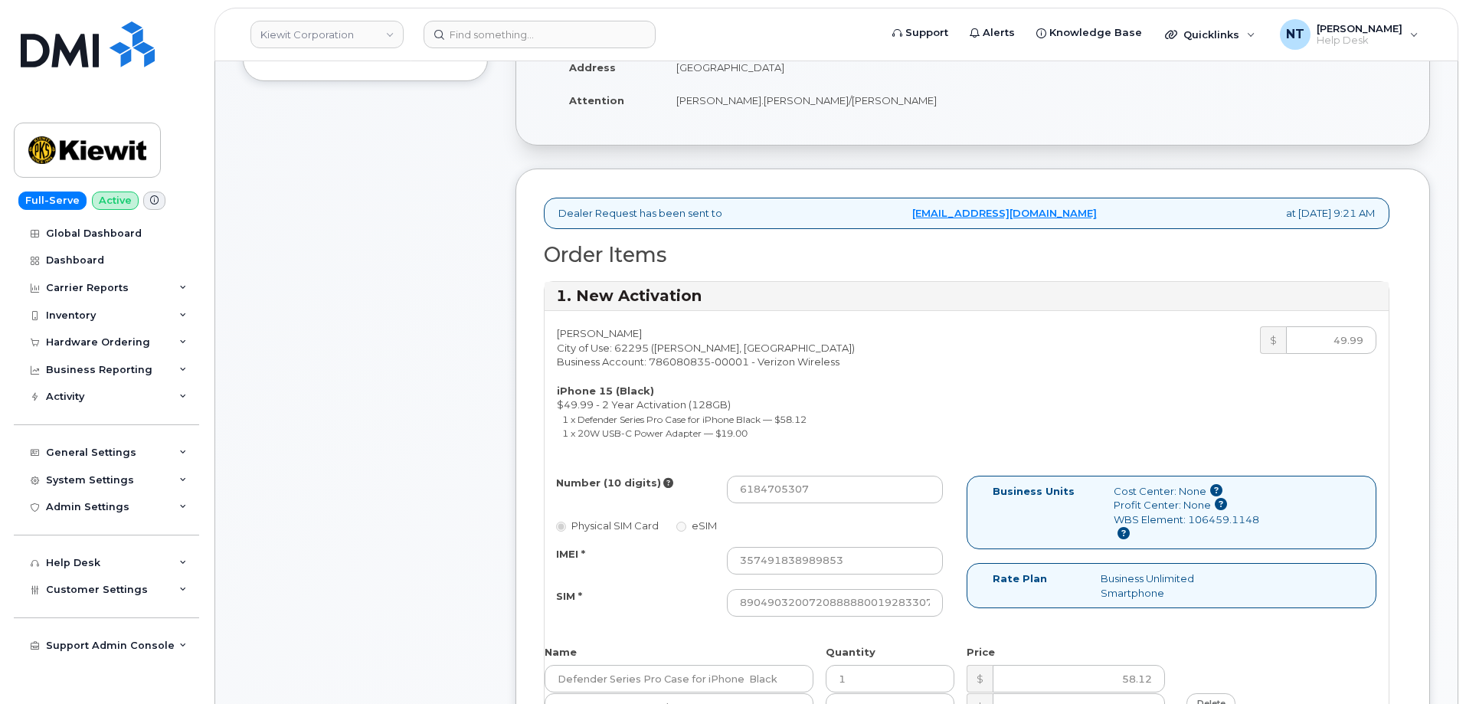
scroll to position [384, 0]
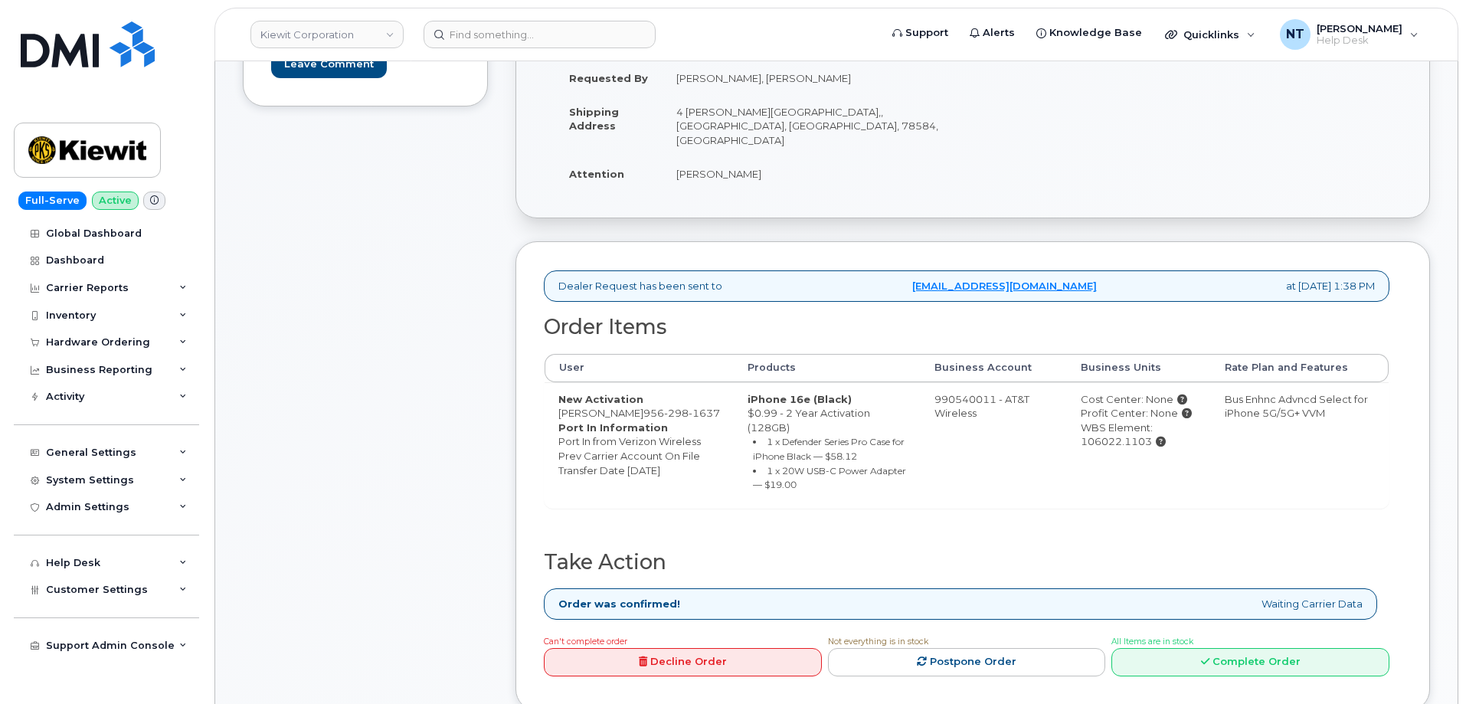
scroll to position [460, 0]
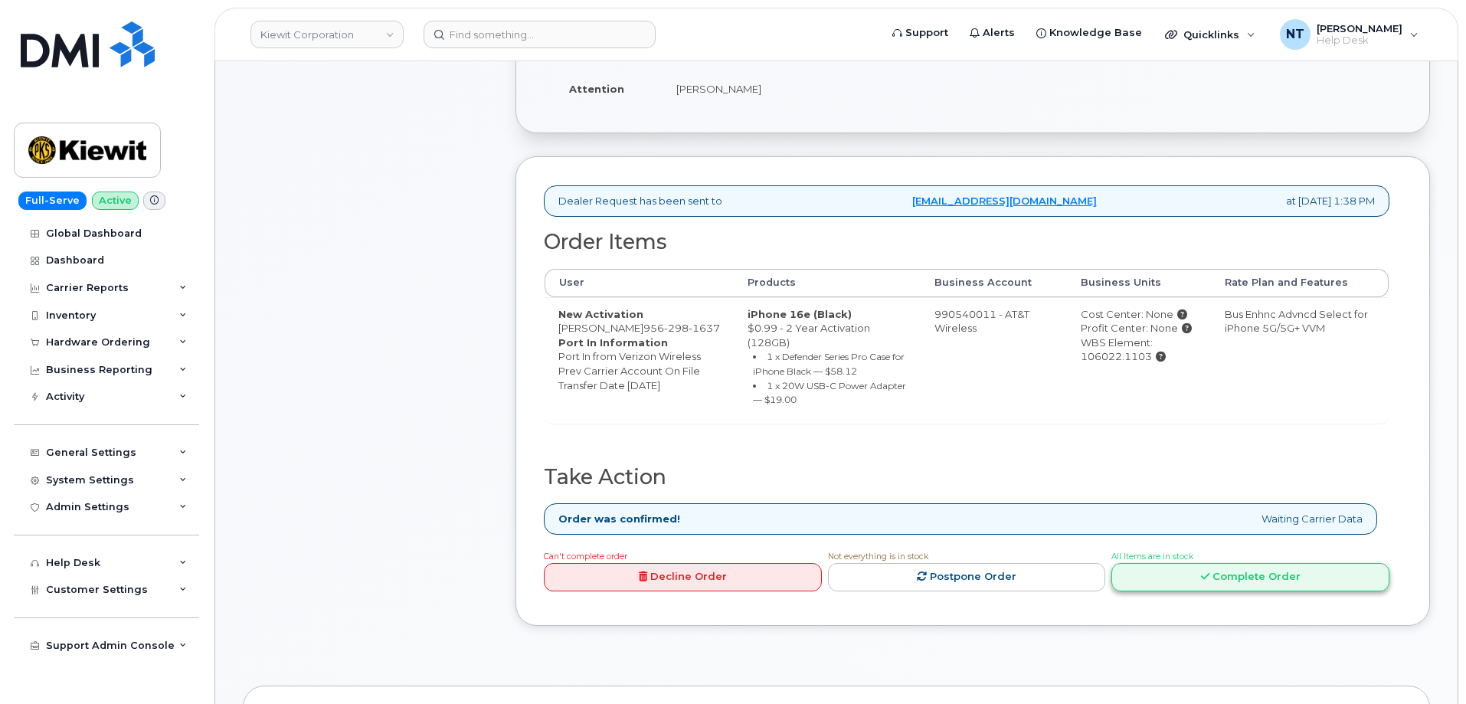
click at [1183, 591] on link "Complete Order" at bounding box center [1250, 577] width 278 height 28
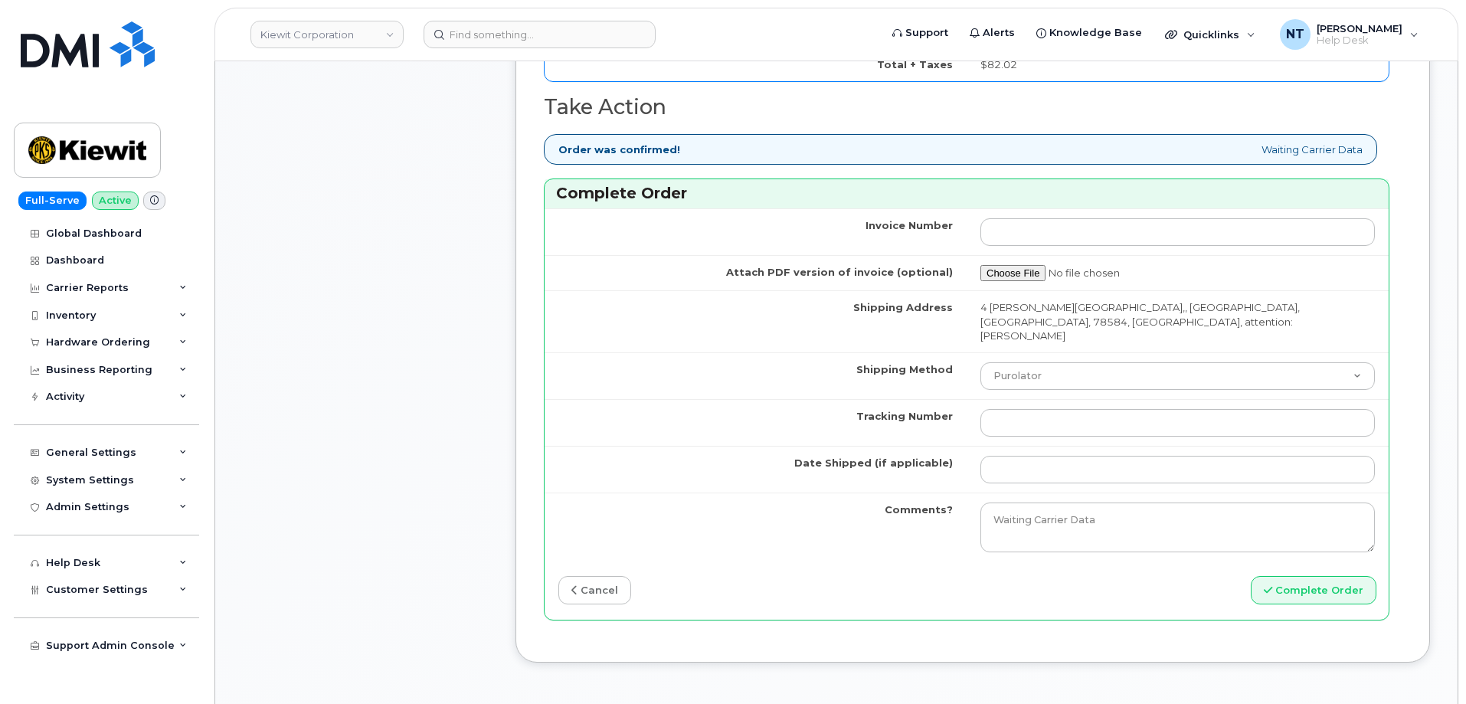
scroll to position [1379, 0]
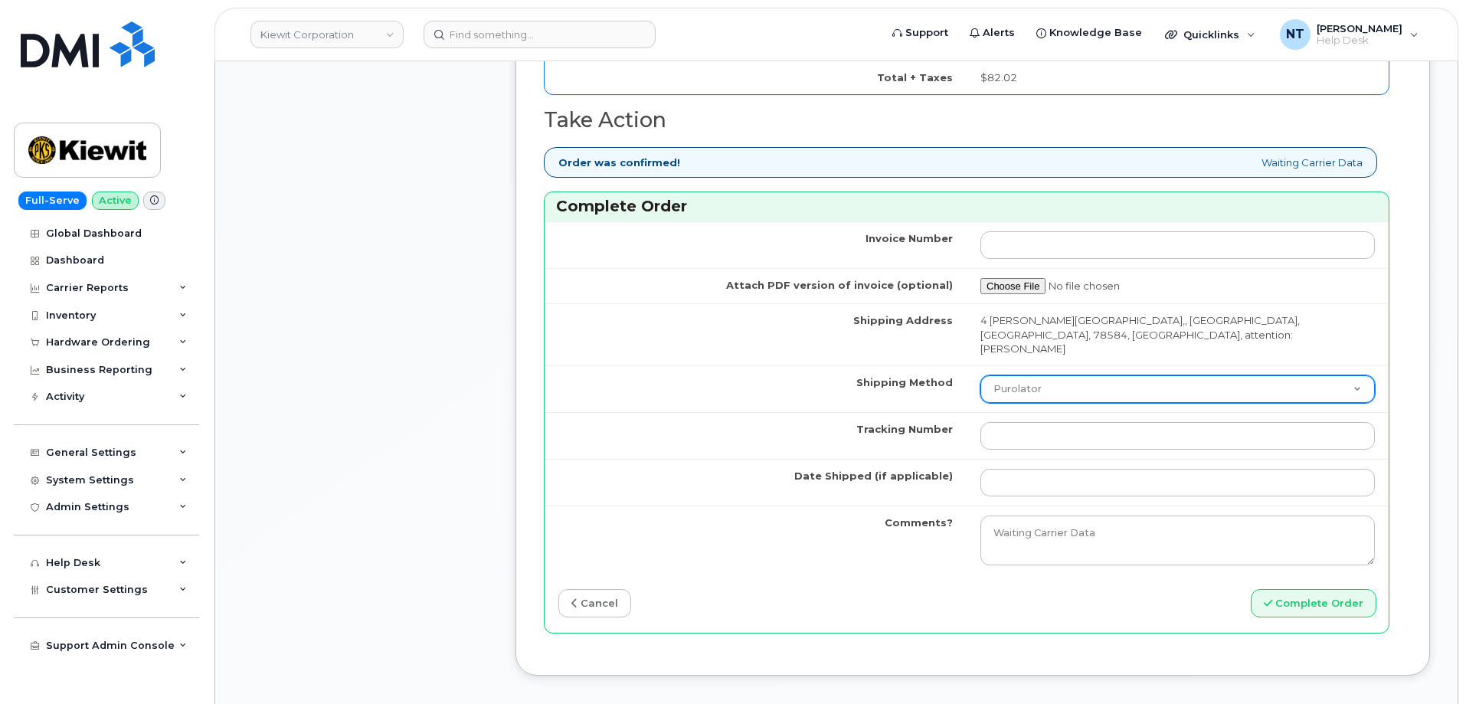
click at [1029, 375] on select "Purolator UPS FedEx Canada Post Courier Other Drop Off Pick Up" at bounding box center [1177, 389] width 394 height 28
select select "FedEx"
click at [980, 375] on select "Purolator UPS FedEx Canada Post Courier Other Drop Off Pick Up" at bounding box center [1177, 389] width 394 height 28
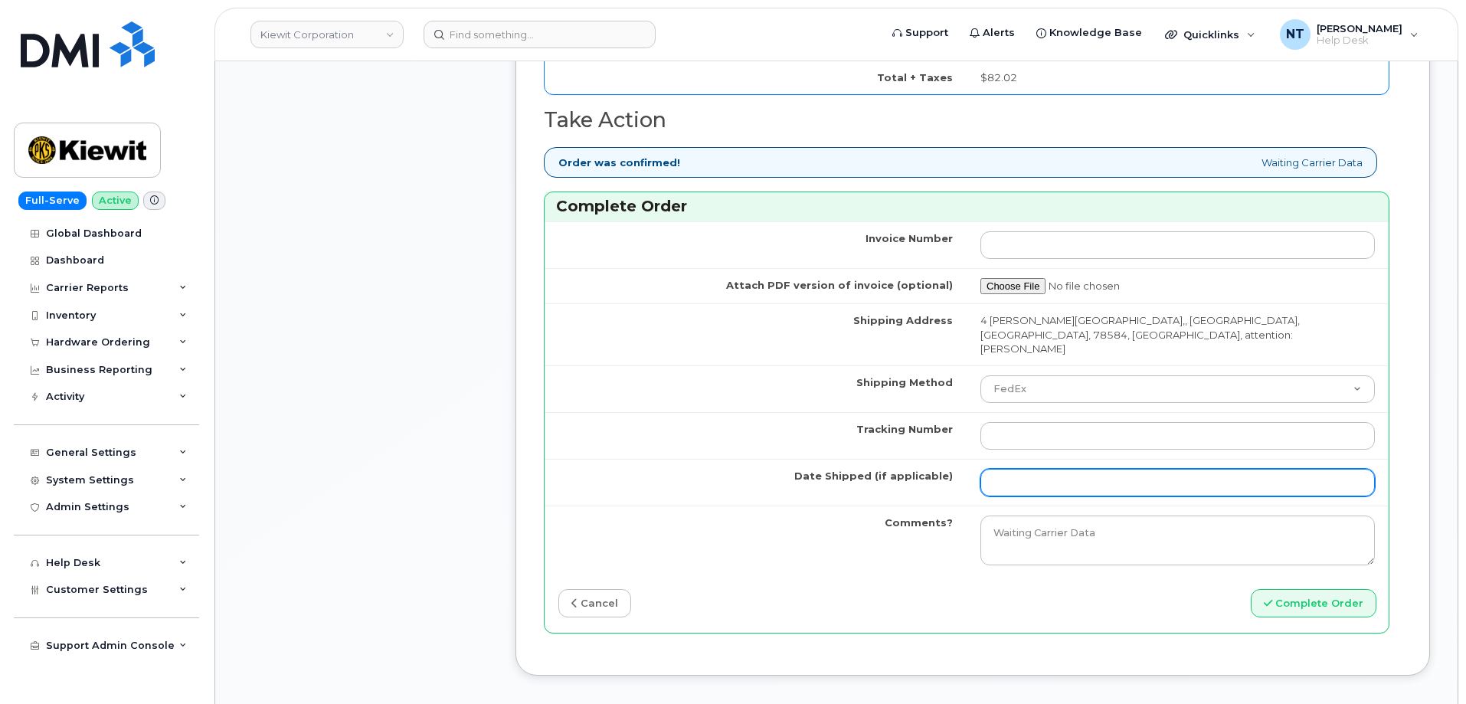
click at [1035, 469] on input "Date Shipped (if applicable)" at bounding box center [1177, 483] width 394 height 28
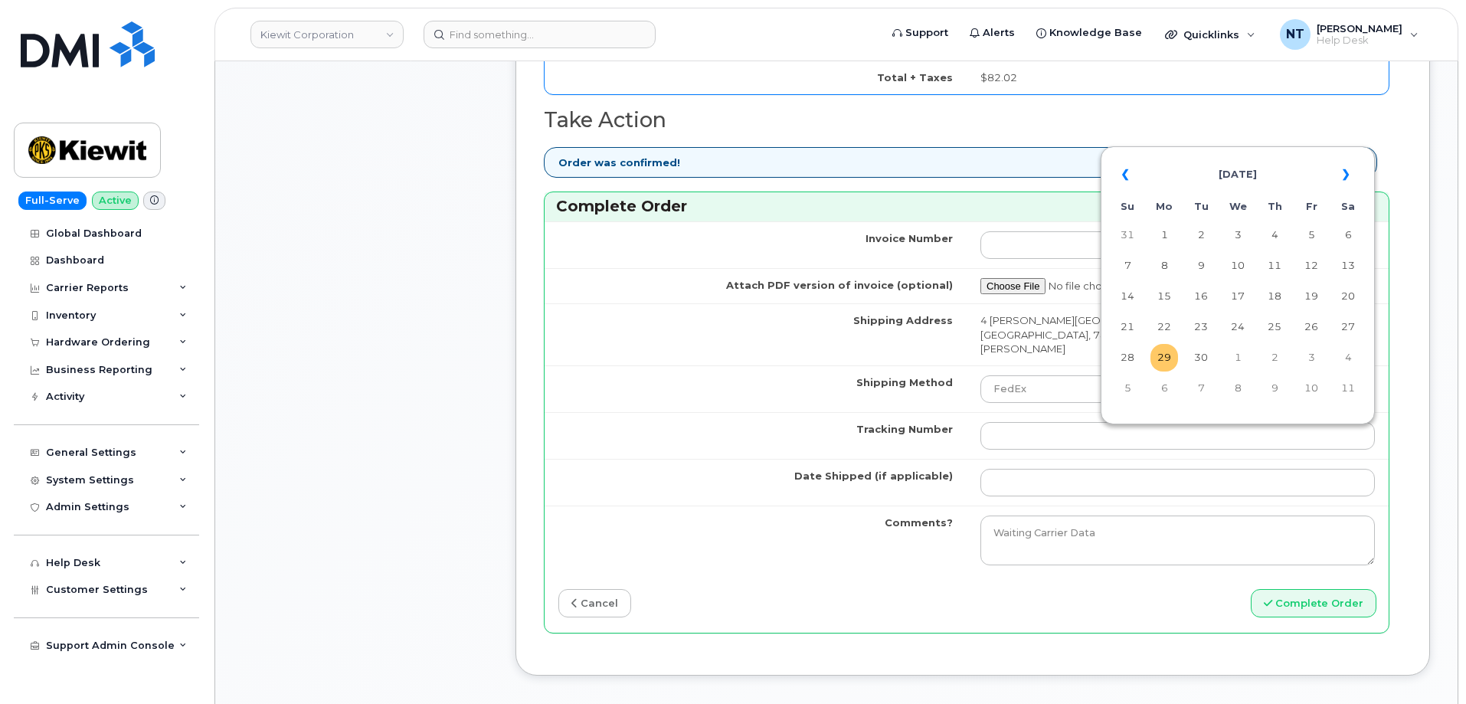
click at [1166, 353] on td "29" at bounding box center [1164, 358] width 28 height 28
type input "[DATE]"
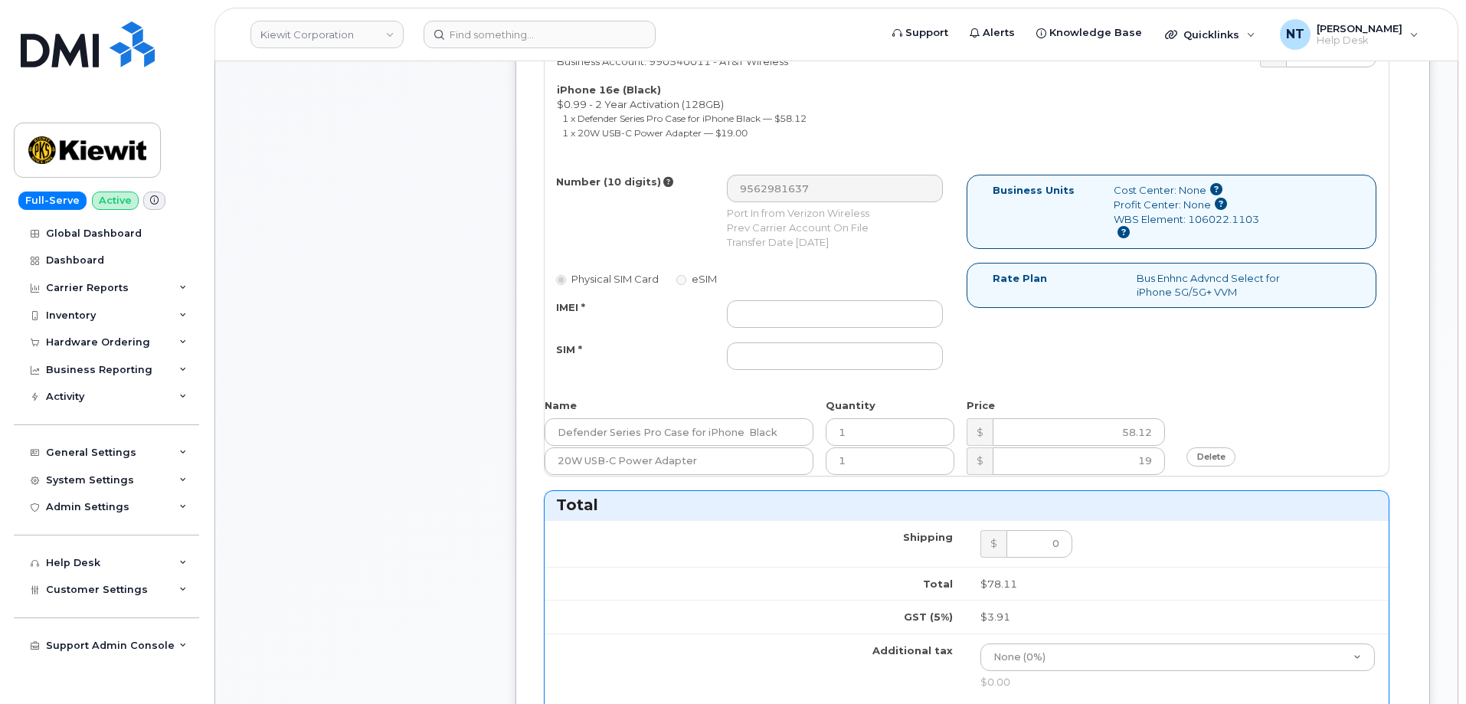
scroll to position [689, 0]
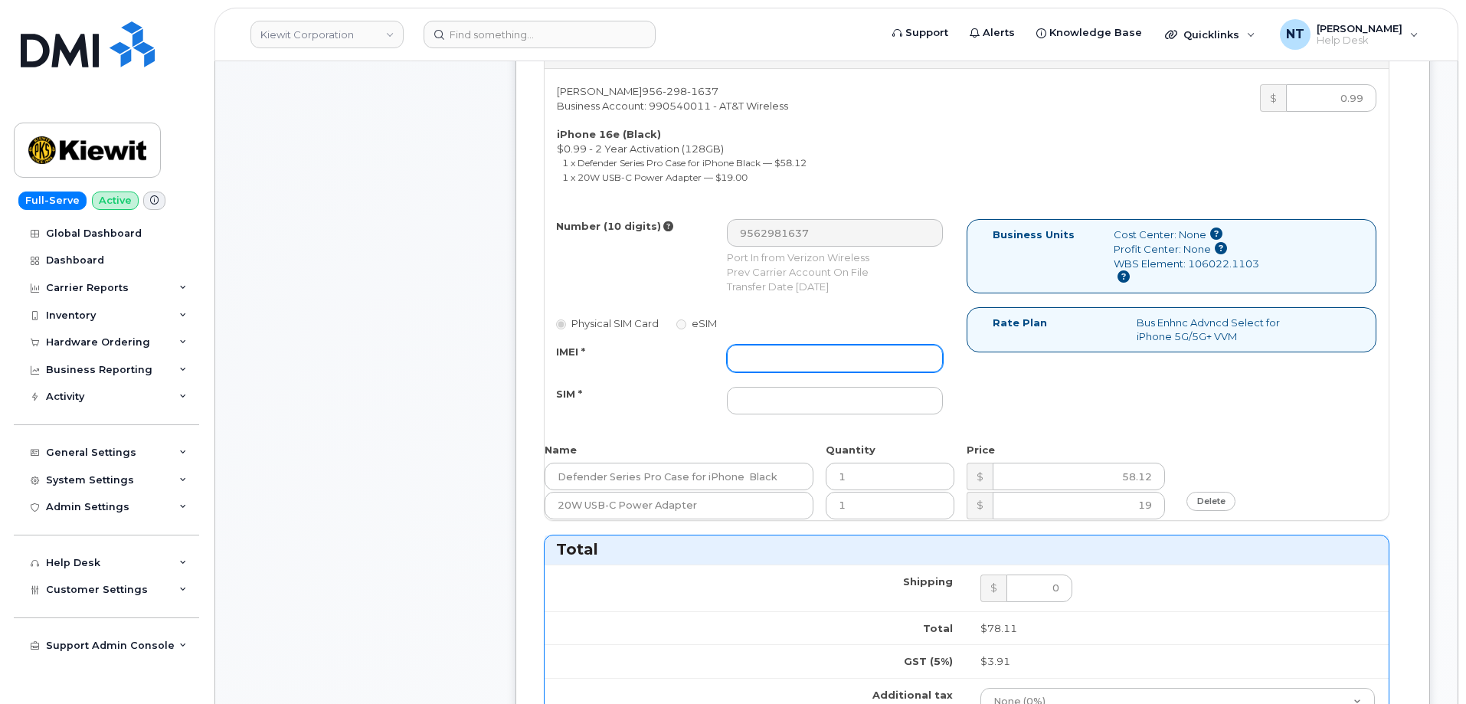
click at [786, 345] on input "IMEI *" at bounding box center [835, 359] width 216 height 28
paste input "357491838989853"
type input "357491838989853"
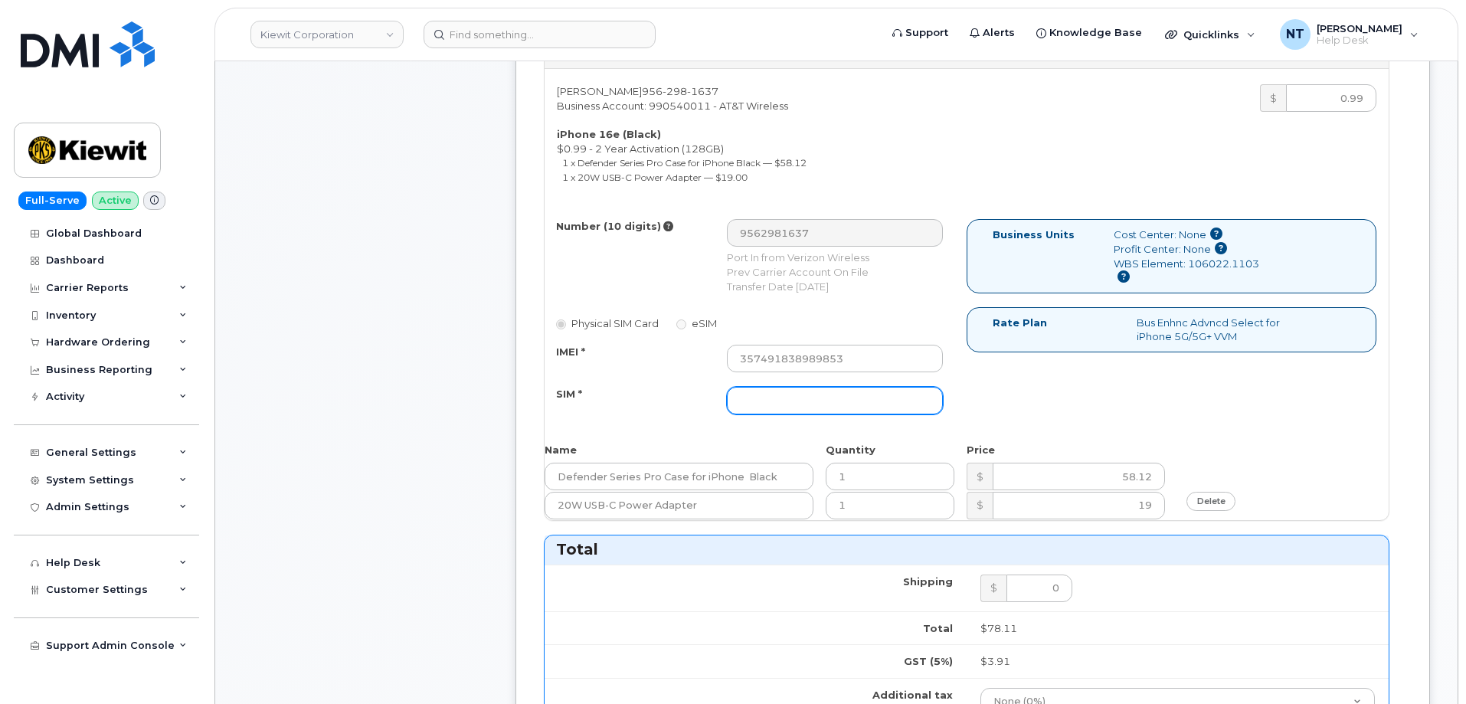
click at [842, 387] on input "SIM *" at bounding box center [835, 401] width 216 height 28
paste input "89049032007208888800192833070389"
type input "89049032007208888800192833070389"
click at [355, 391] on div "Comments Leave Comment" at bounding box center [365, 498] width 245 height 1779
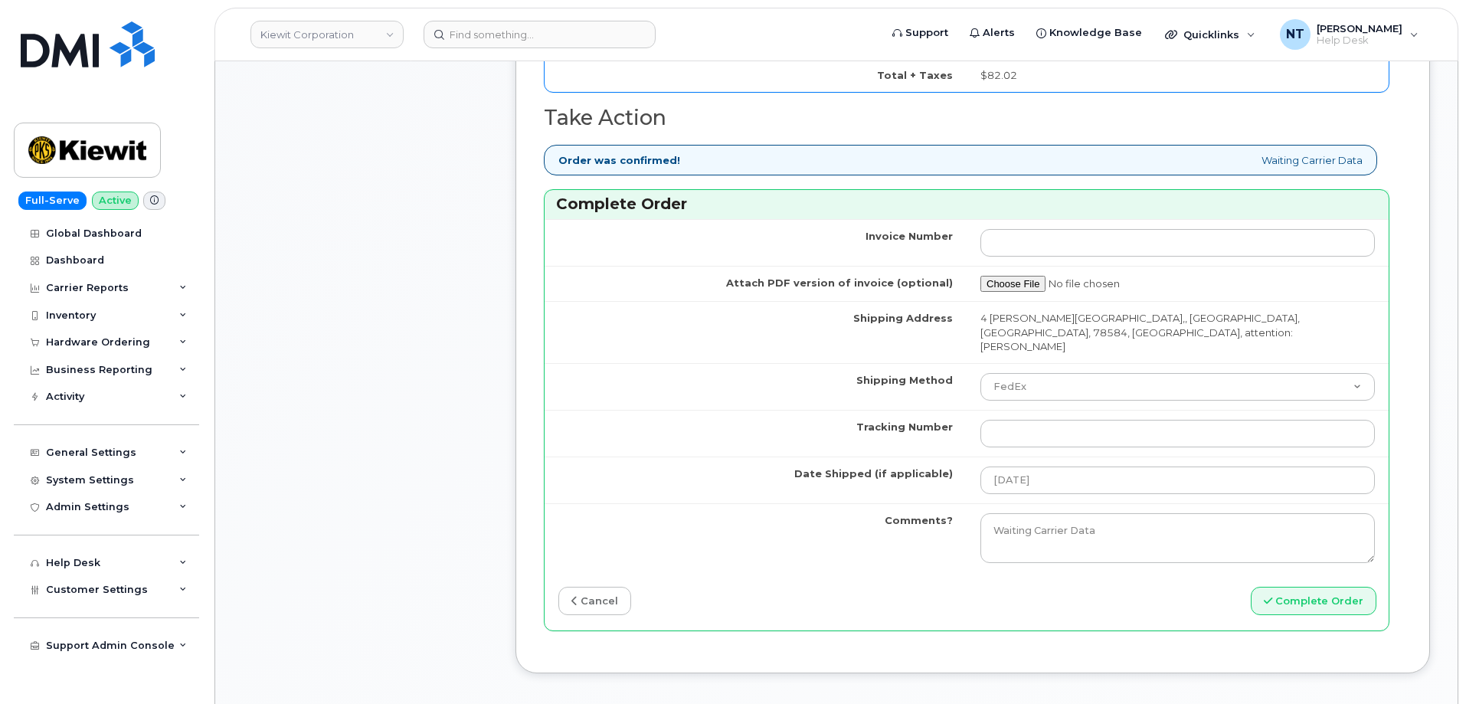
scroll to position [1455, 0]
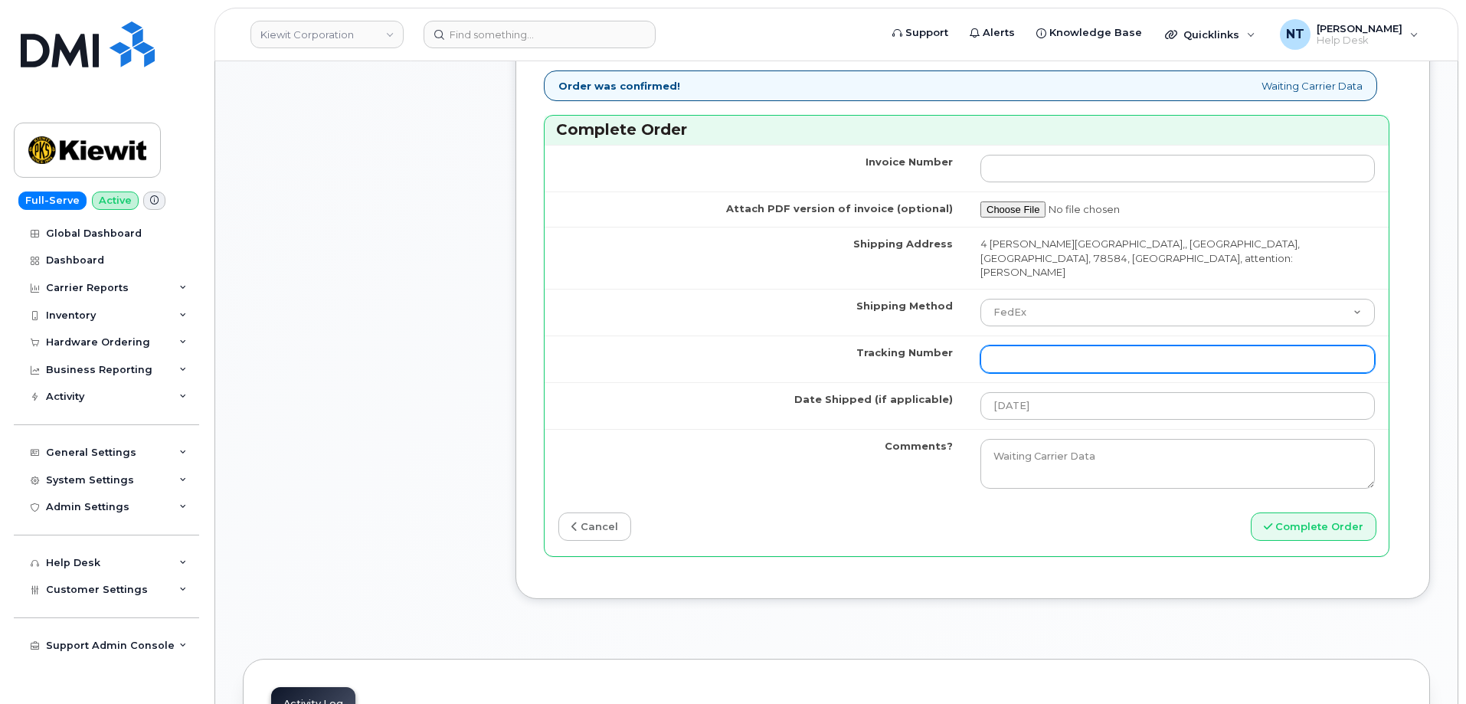
click at [1022, 345] on input "Tracking Number" at bounding box center [1177, 359] width 394 height 28
paste input "444401120220"
type input "444401120220"
drag, startPoint x: 1085, startPoint y: 319, endPoint x: 773, endPoint y: 293, distance: 313.6
click at [773, 335] on tr "Tracking Number 444401120220" at bounding box center [967, 358] width 844 height 47
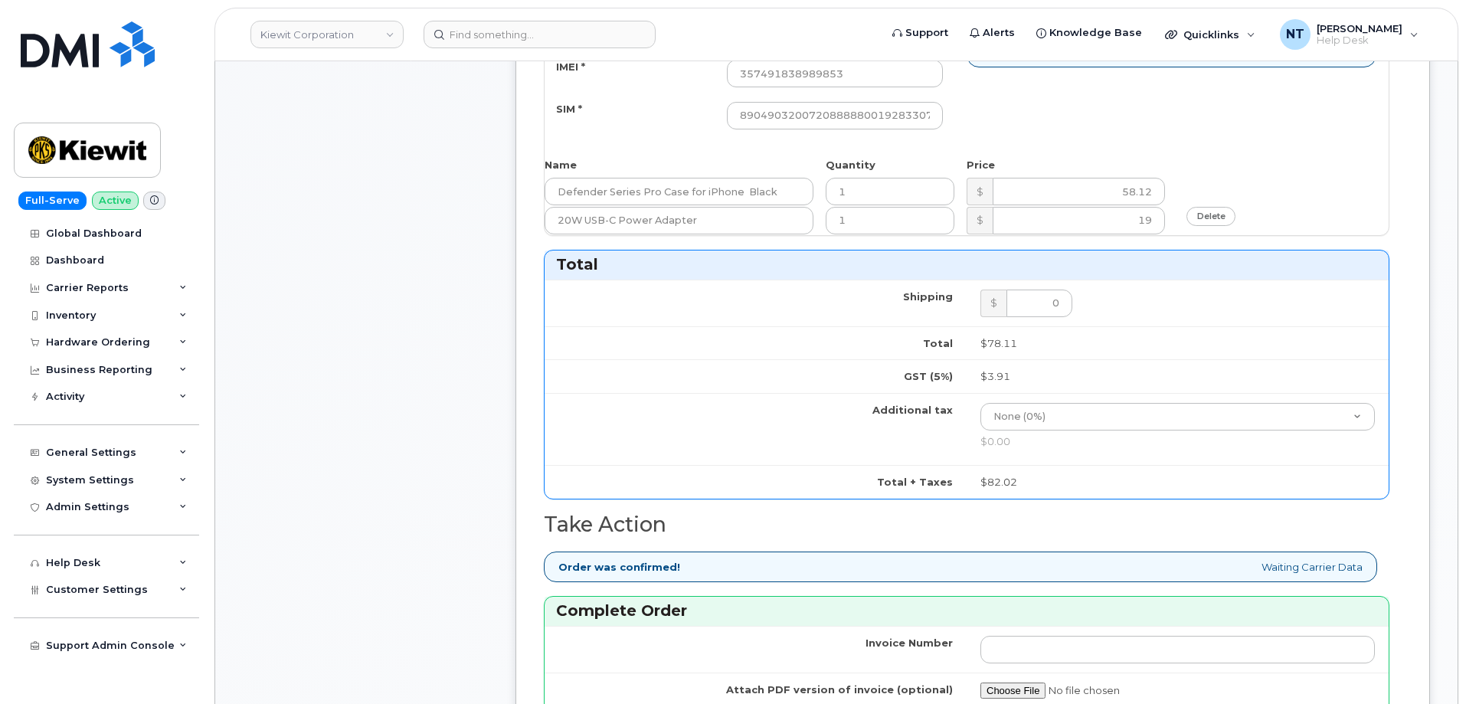
scroll to position [766, 0]
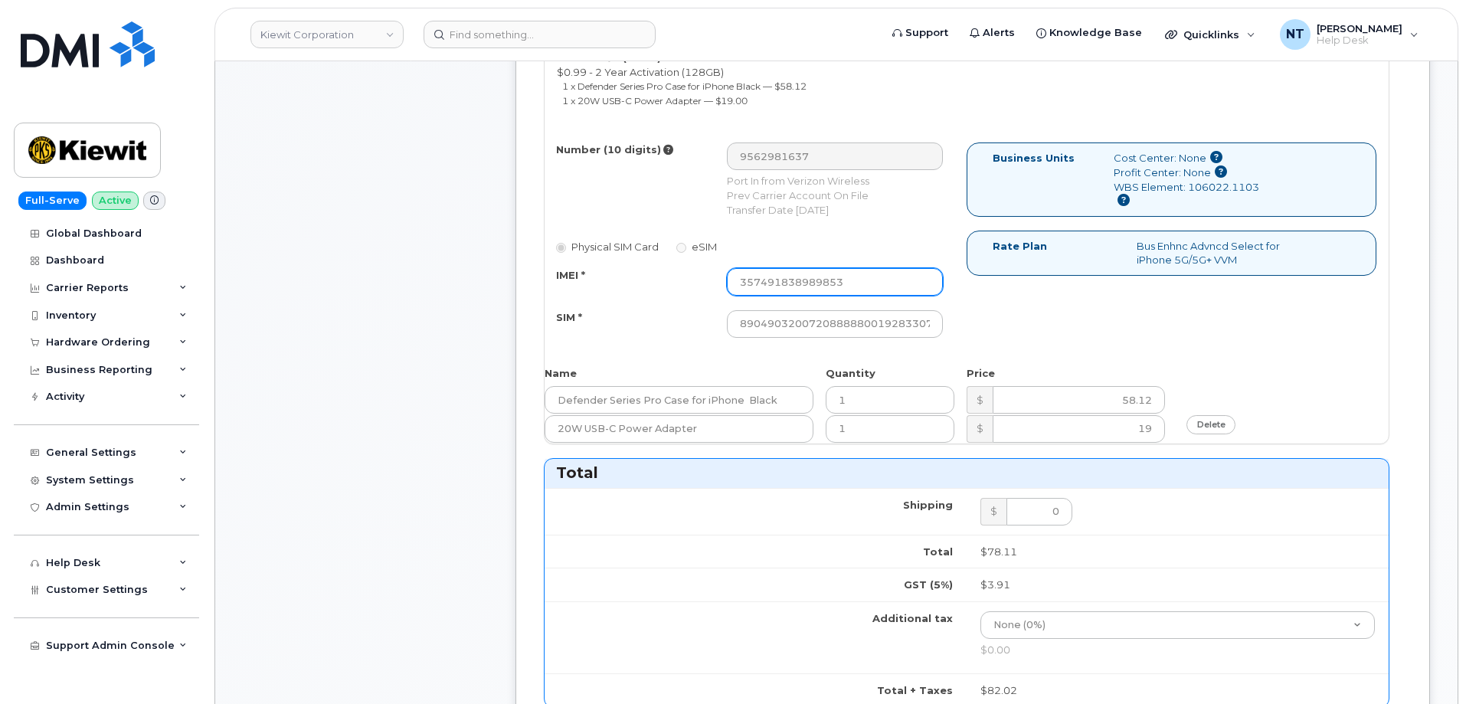
drag, startPoint x: 866, startPoint y: 264, endPoint x: 633, endPoint y: 275, distance: 233.8
click at [633, 275] on div "IMEI * 357491838989853" at bounding box center [750, 282] width 410 height 28
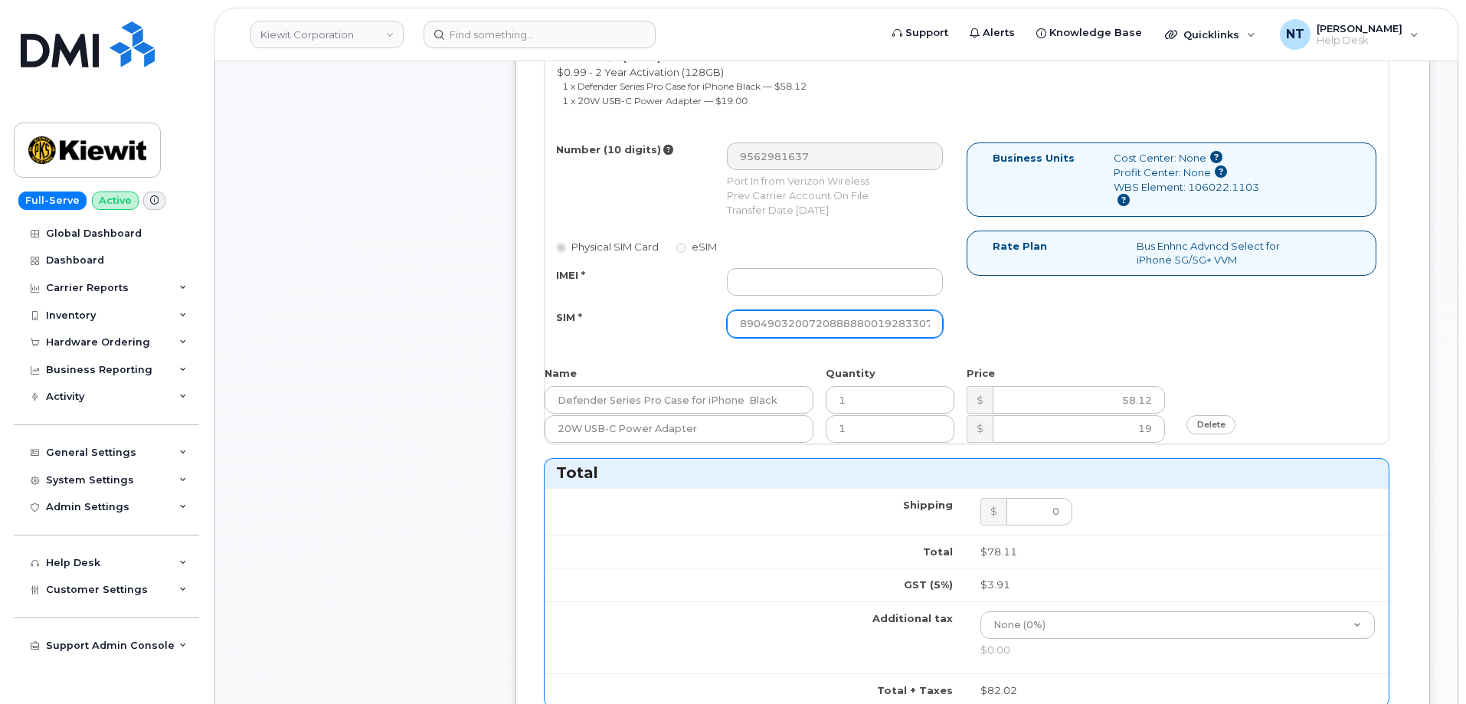
click at [925, 316] on input "89049032007208888800192833070389" at bounding box center [835, 324] width 216 height 28
click at [386, 248] on div "Comments Leave Comment" at bounding box center [365, 421] width 245 height 1779
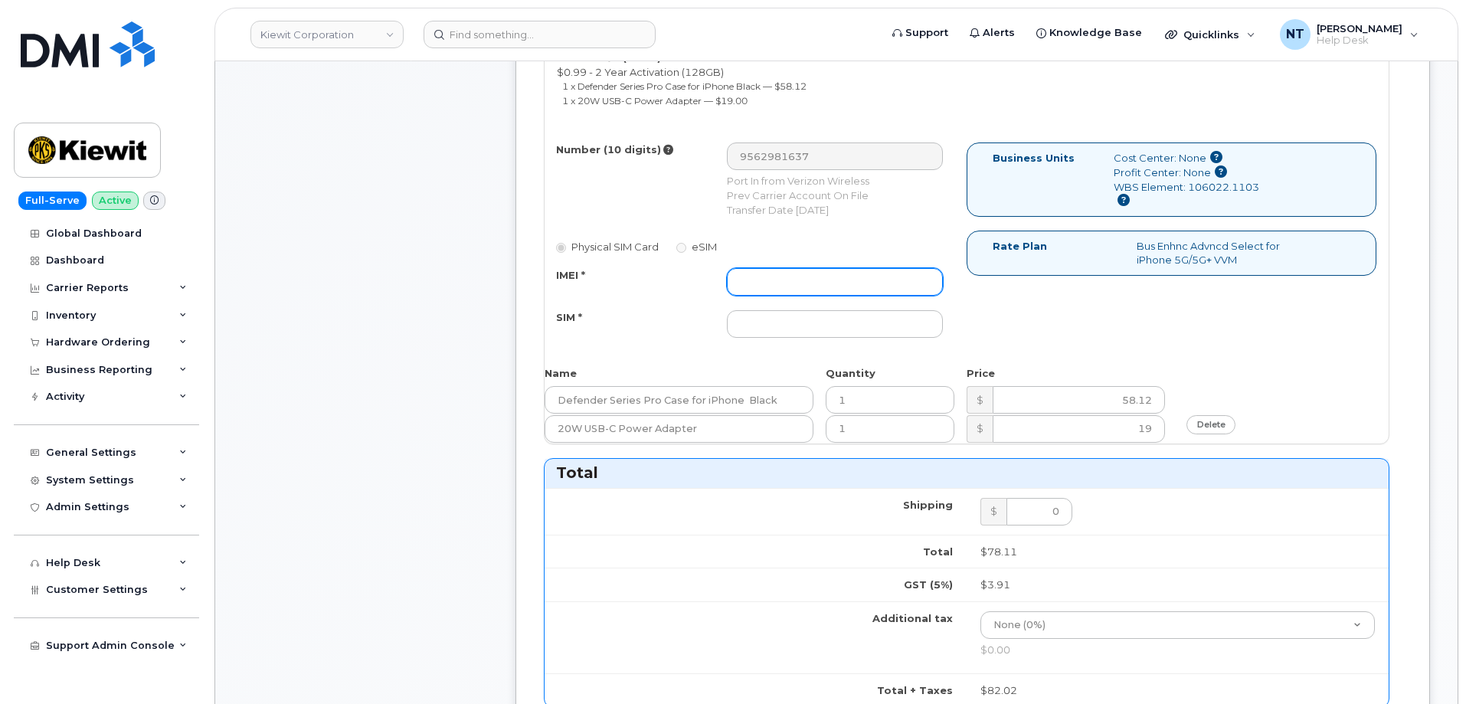
click at [780, 268] on input "IMEI *" at bounding box center [835, 282] width 216 height 28
paste input "357612111036811"
type input "357612111036811"
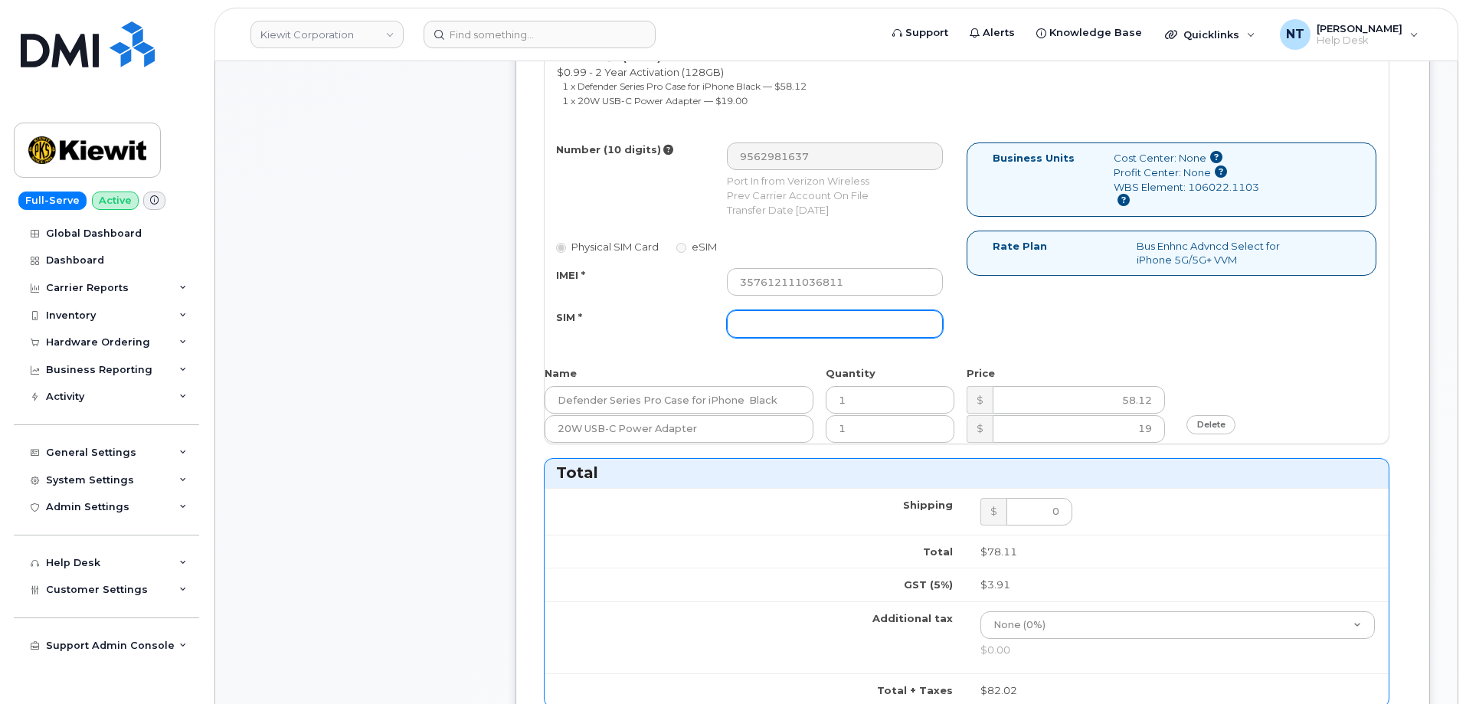
click at [811, 319] on input "SIM *" at bounding box center [835, 324] width 216 height 28
paste input "89043052010008889725002445265595"
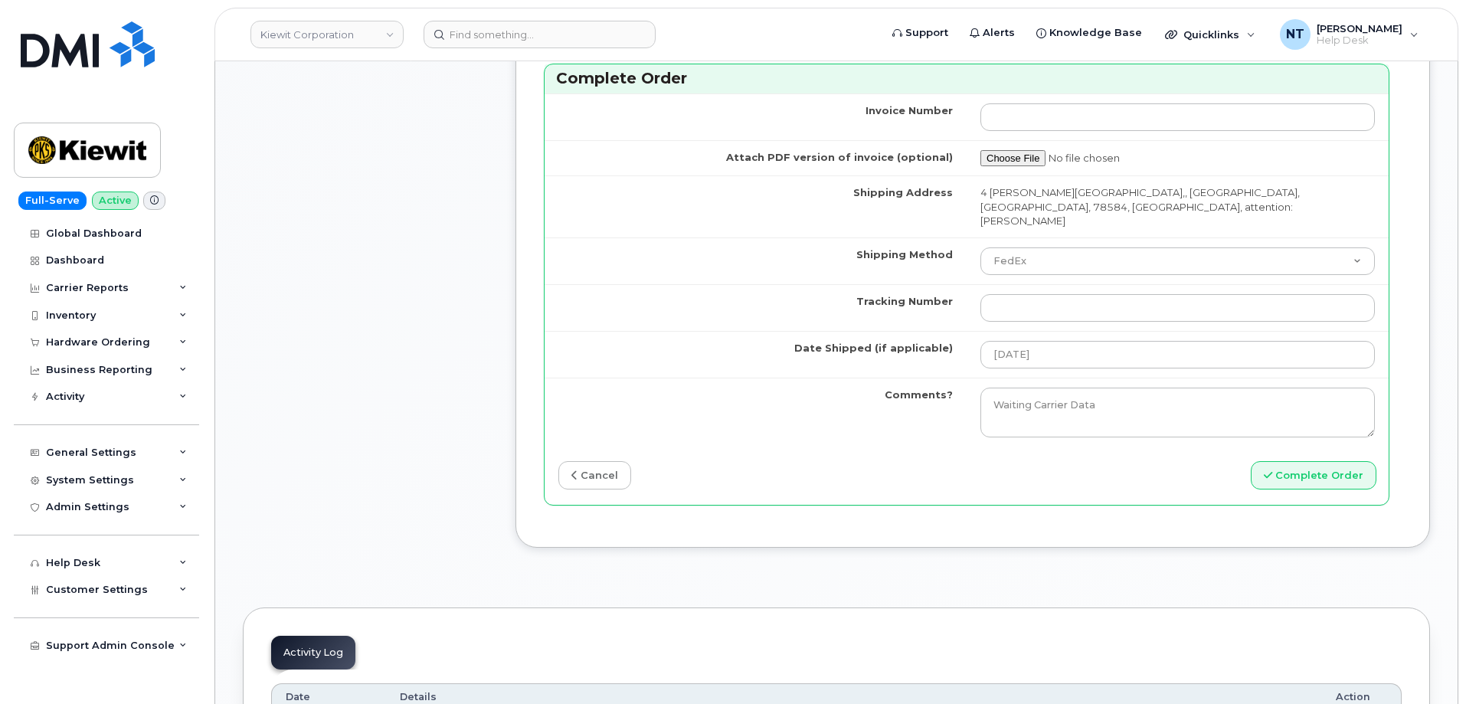
scroll to position [1532, 0]
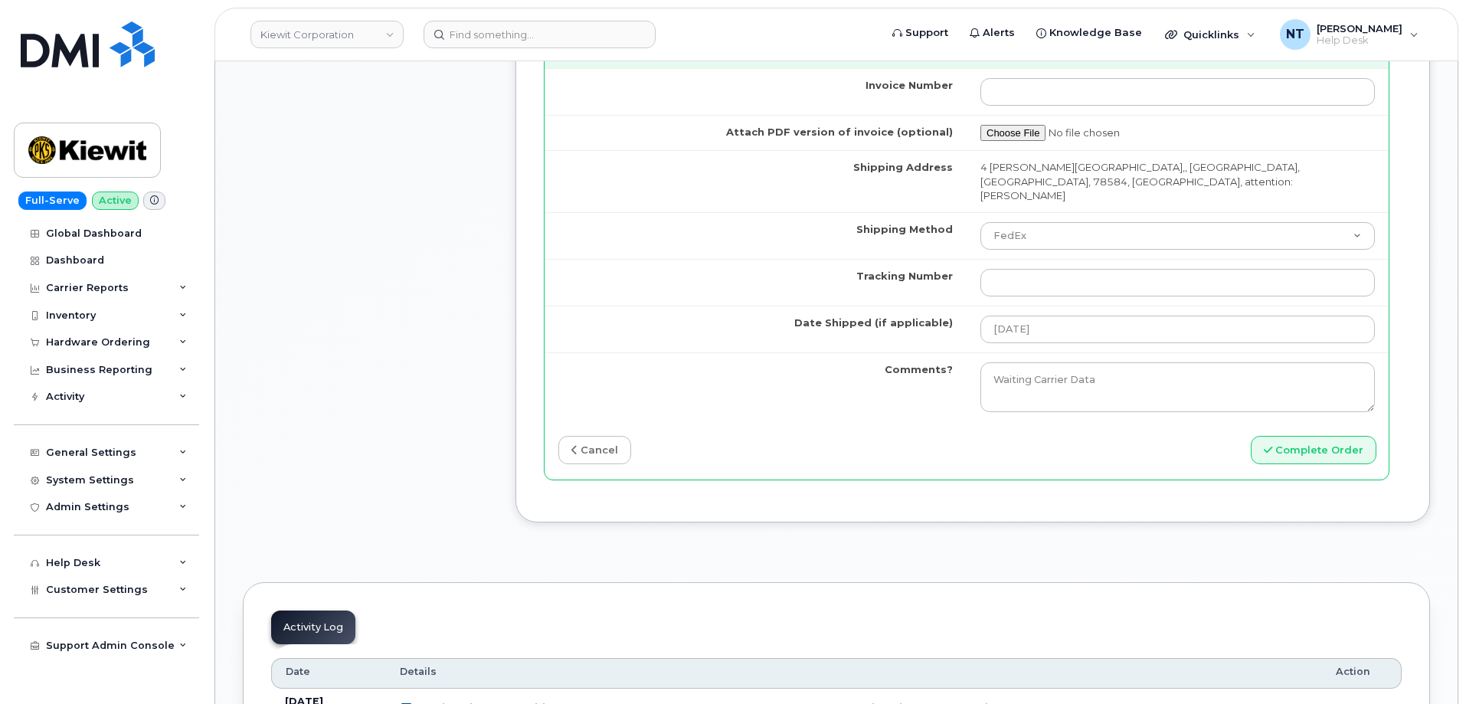
type input "89043052010008889725002445265595"
click at [1018, 269] on input "Tracking Number" at bounding box center [1177, 283] width 394 height 28
paste input "444401120230"
type input "444401120230"
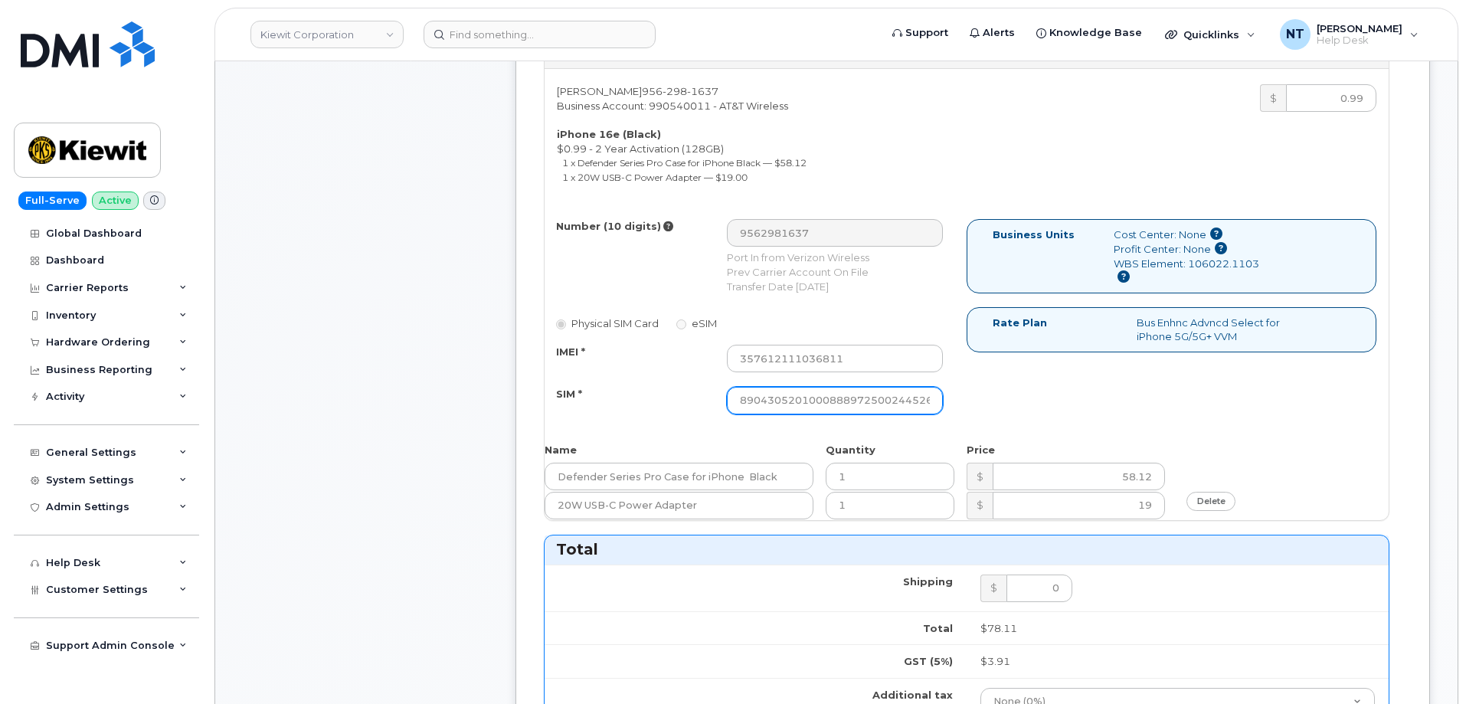
scroll to position [0, 30]
drag, startPoint x: 861, startPoint y: 384, endPoint x: 1015, endPoint y: 388, distance: 154.0
click at [1015, 388] on div "Number (10 digits) 9562981637 Port In from Verizon Wireless Prev Carrier Accoun…" at bounding box center [967, 323] width 844 height 209
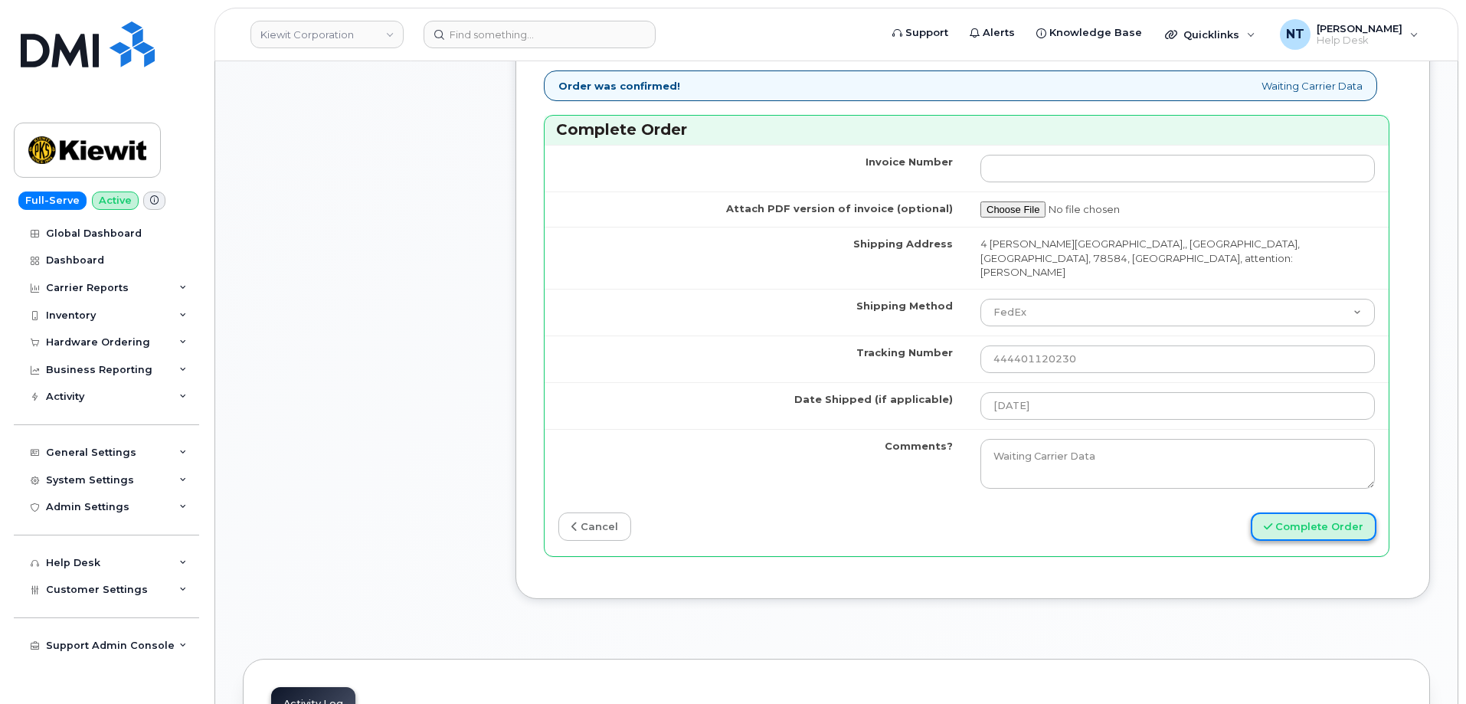
scroll to position [0, 0]
click at [1309, 512] on button "Complete Order" at bounding box center [1314, 526] width 126 height 28
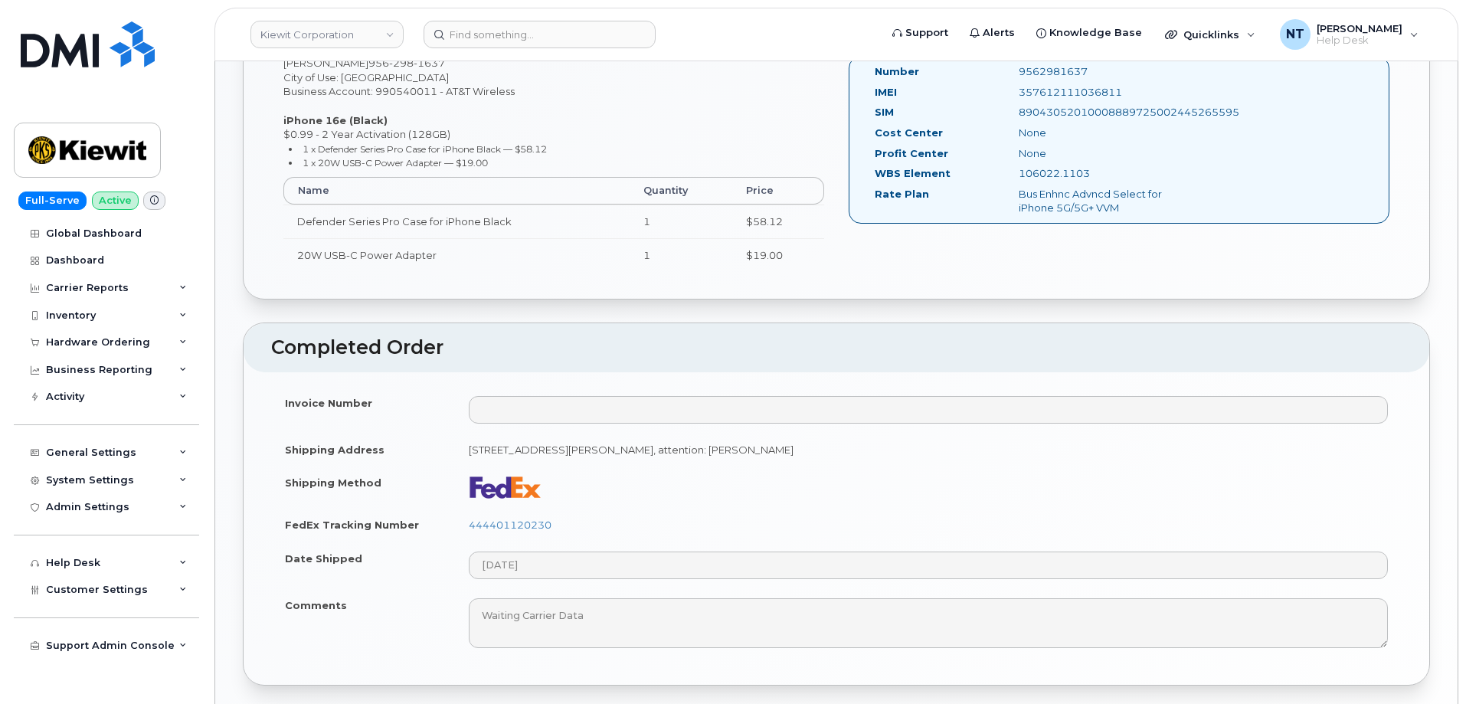
scroll to position [614, 0]
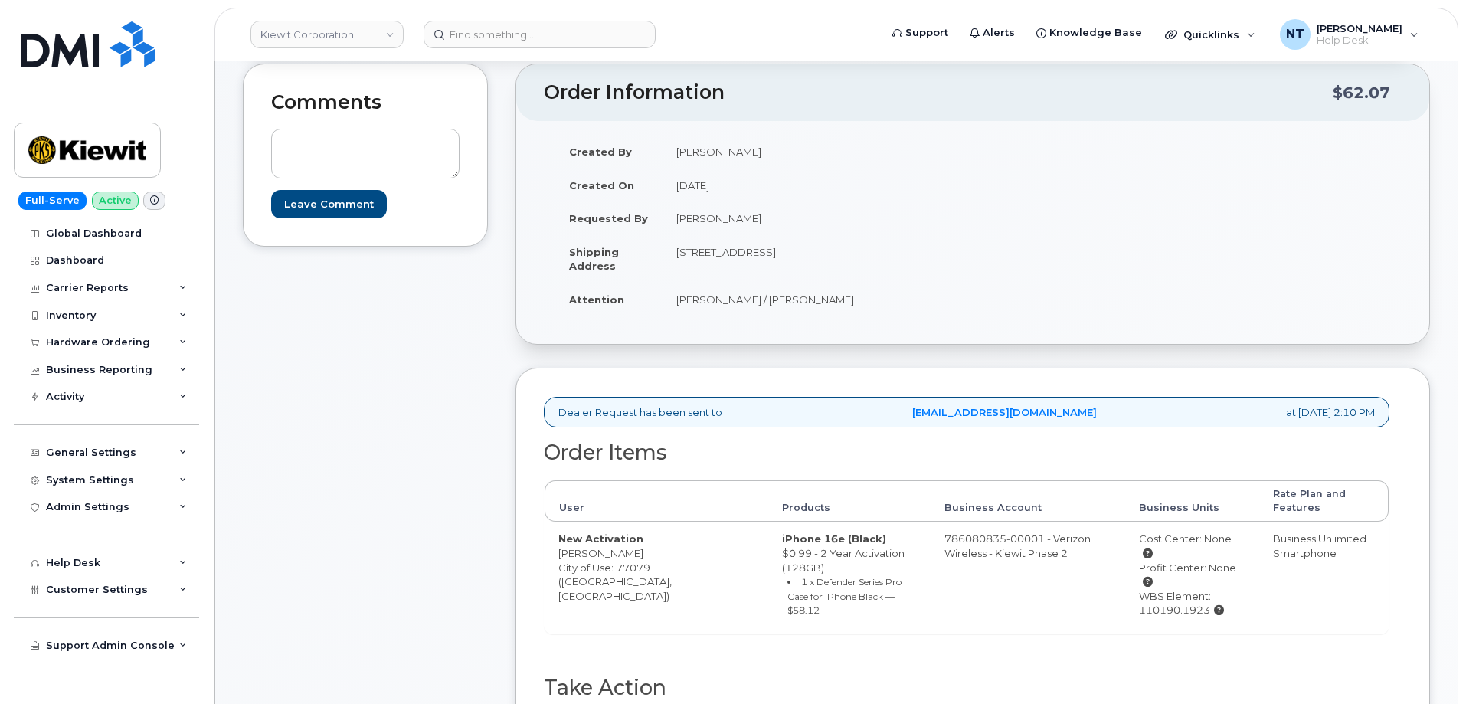
scroll to position [460, 0]
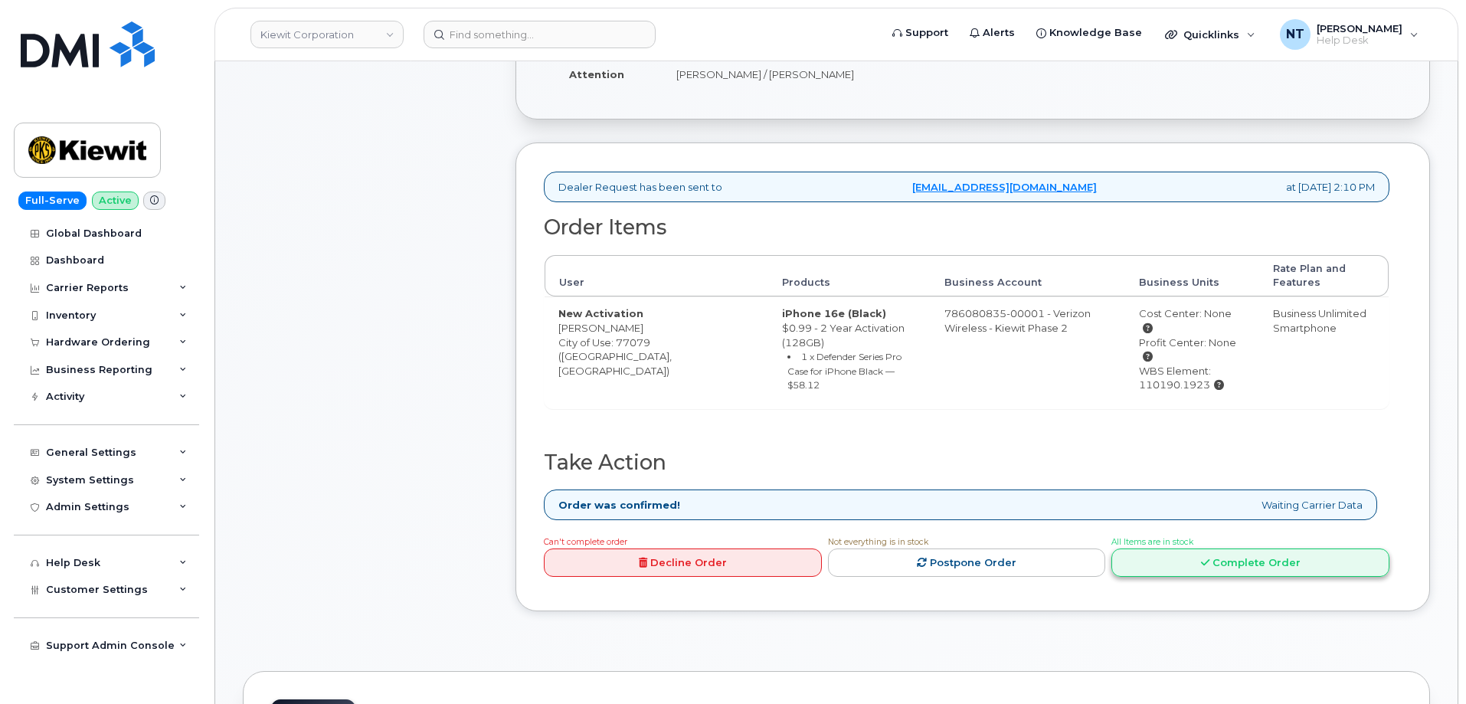
click at [1258, 548] on link "Complete Order" at bounding box center [1250, 562] width 278 height 28
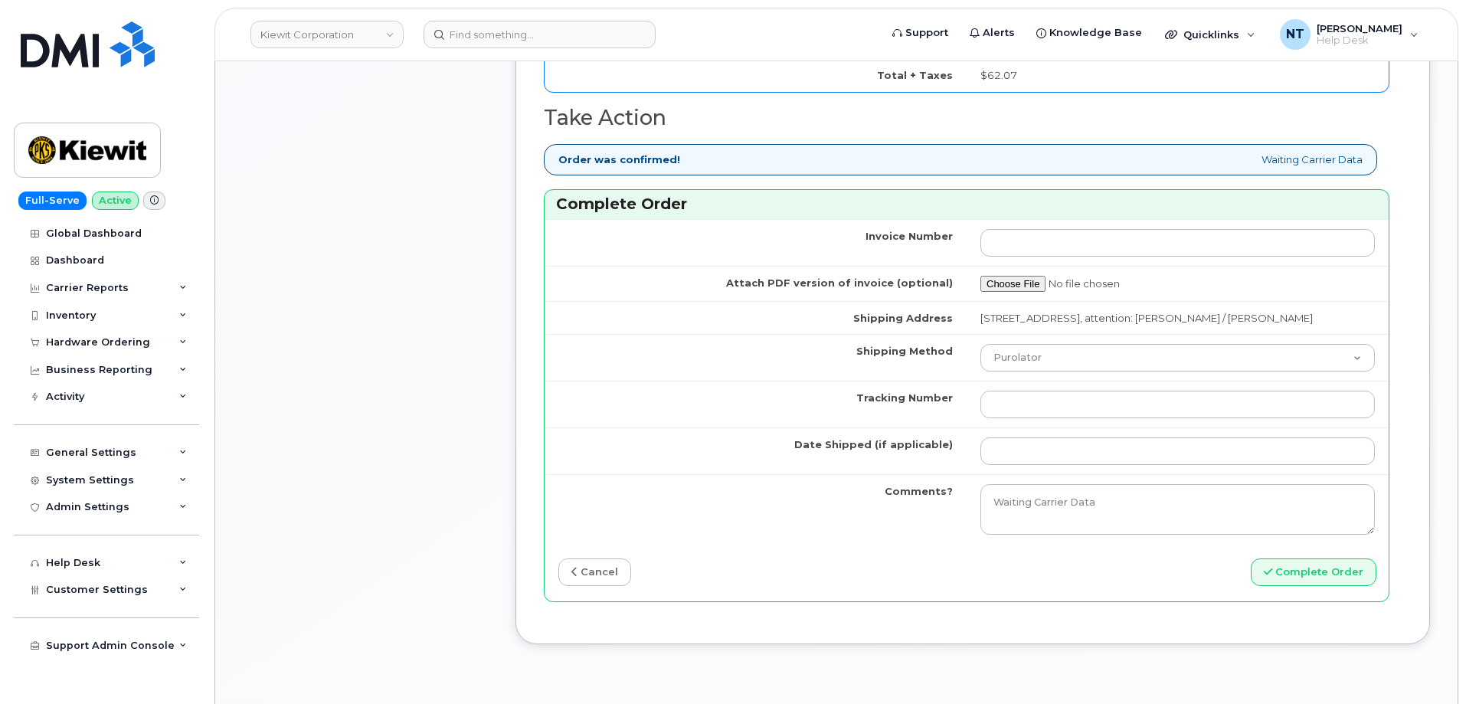
scroll to position [1302, 0]
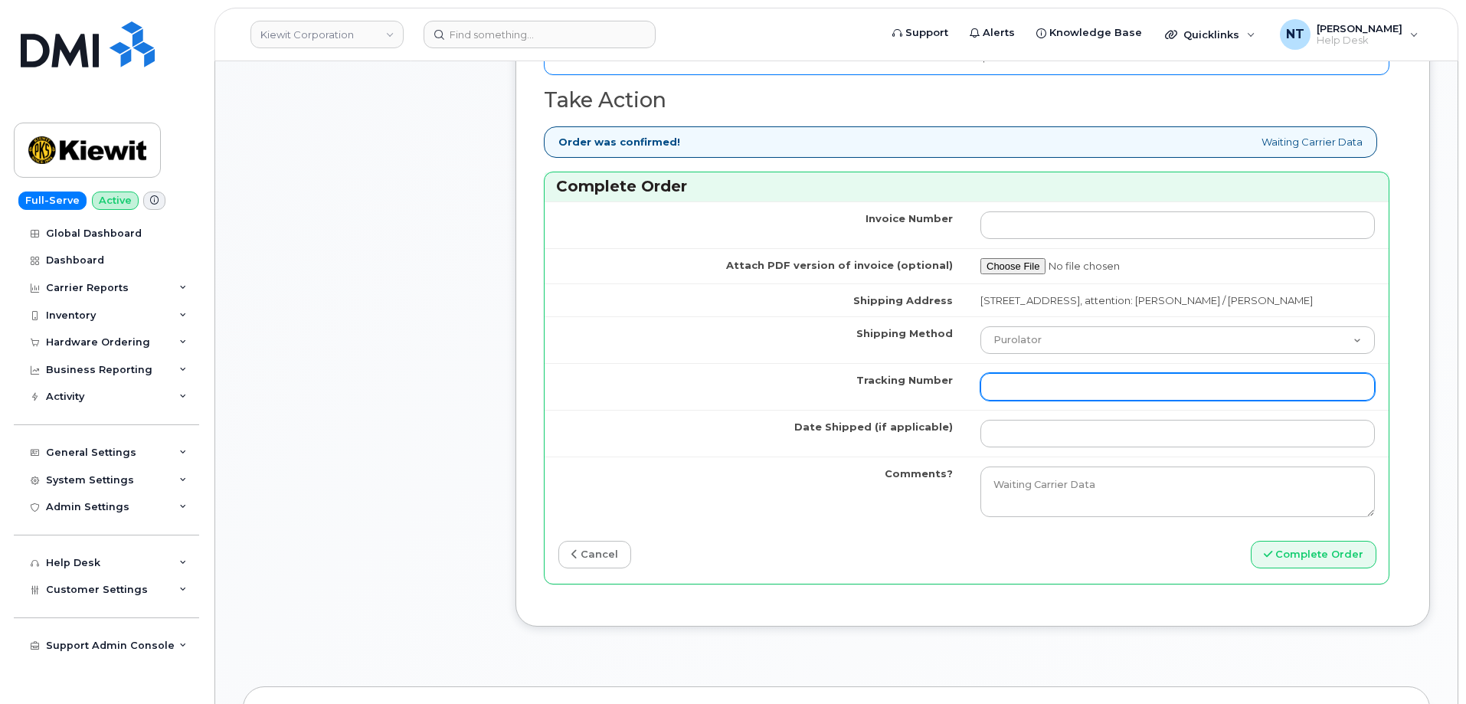
click at [1043, 400] on input "Tracking Number" at bounding box center [1177, 387] width 394 height 28
paste input "444401120252"
type input "444401120252"
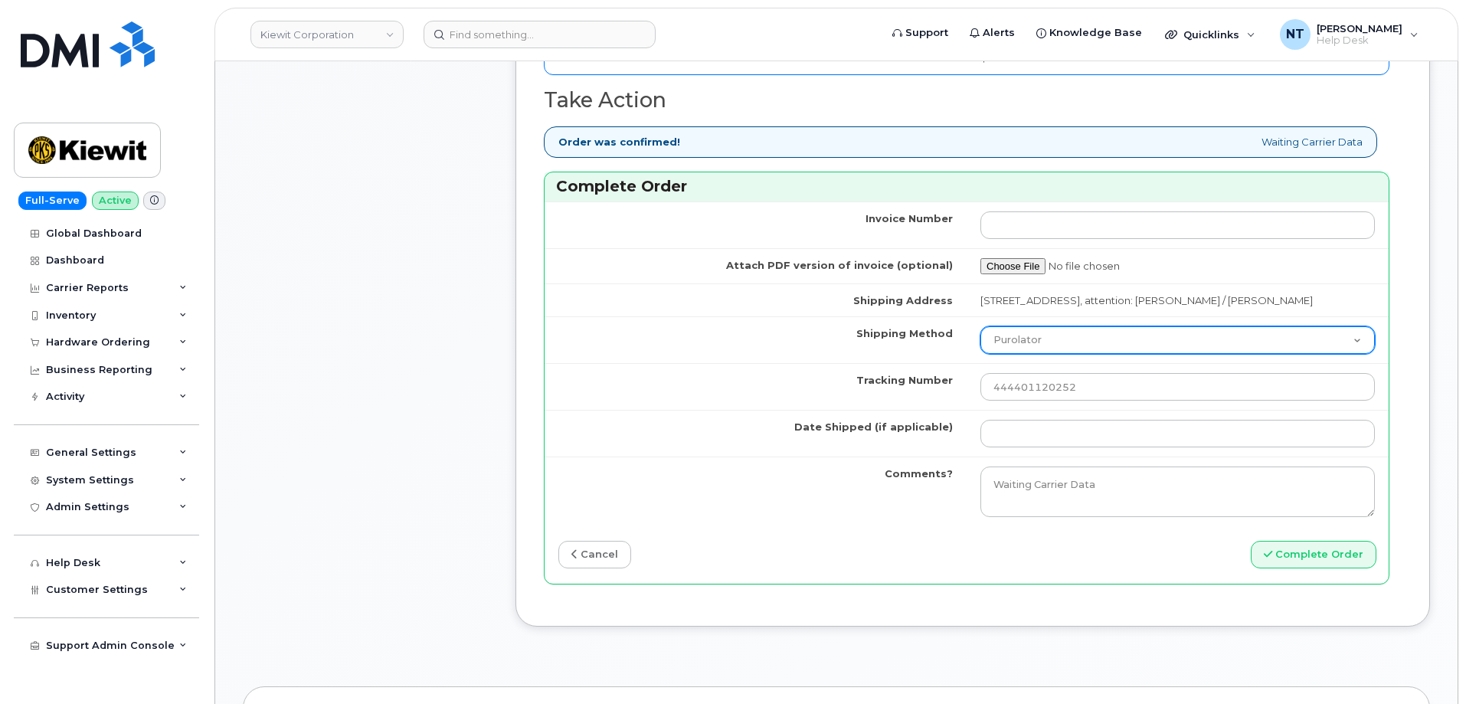
drag, startPoint x: 1042, startPoint y: 371, endPoint x: 1042, endPoint y: 362, distance: 9.2
click at [1042, 363] on td "Purolator UPS FedEx Canada Post Courier Other Drop Off Pick Up" at bounding box center [1178, 339] width 422 height 47
click at [1042, 354] on select "Purolator UPS FedEx Canada Post Courier Other Drop Off Pick Up" at bounding box center [1177, 340] width 394 height 28
select select "FedEx"
click at [980, 340] on select "Purolator UPS FedEx Canada Post Courier Other Drop Off Pick Up" at bounding box center [1177, 340] width 394 height 28
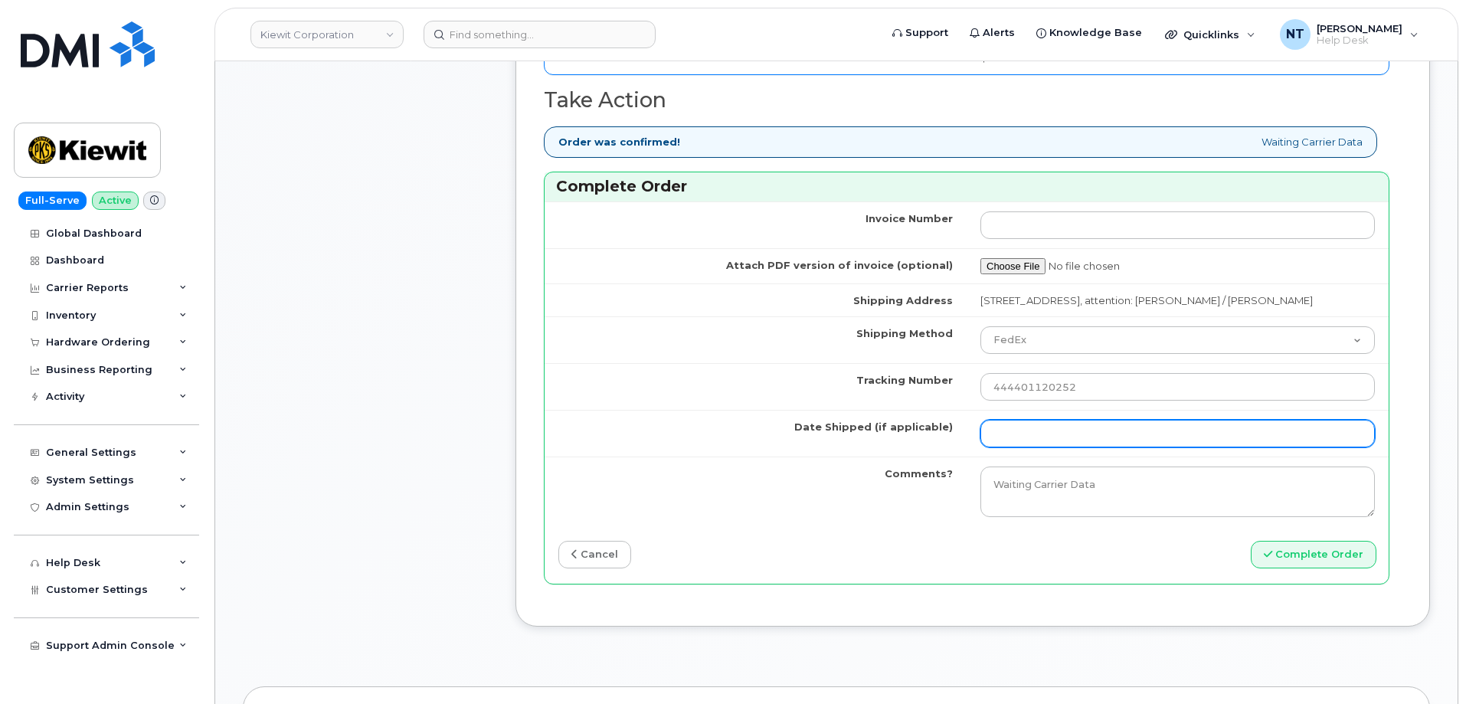
click at [1019, 447] on input "Date Shipped (if applicable)" at bounding box center [1177, 434] width 394 height 28
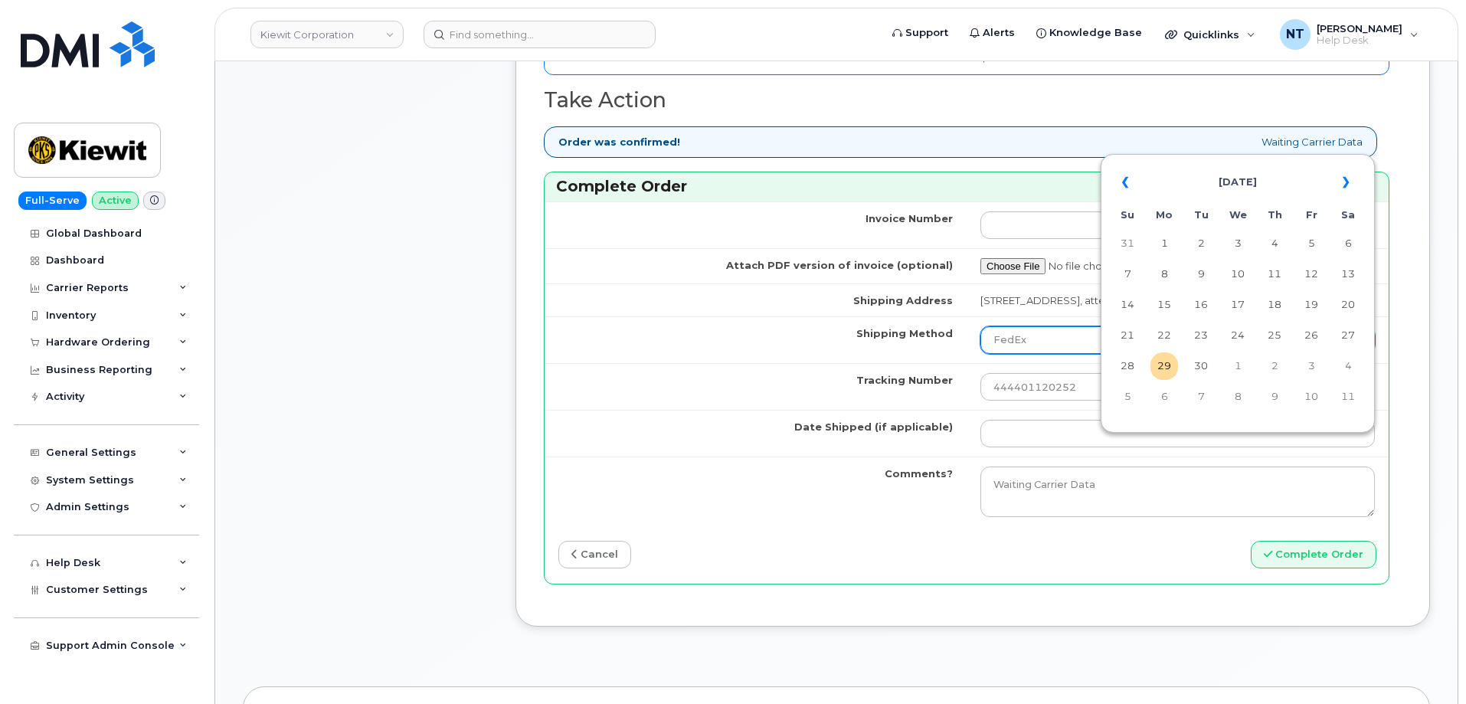
click at [1168, 358] on td "29" at bounding box center [1164, 366] width 28 height 28
type input "[DATE]"
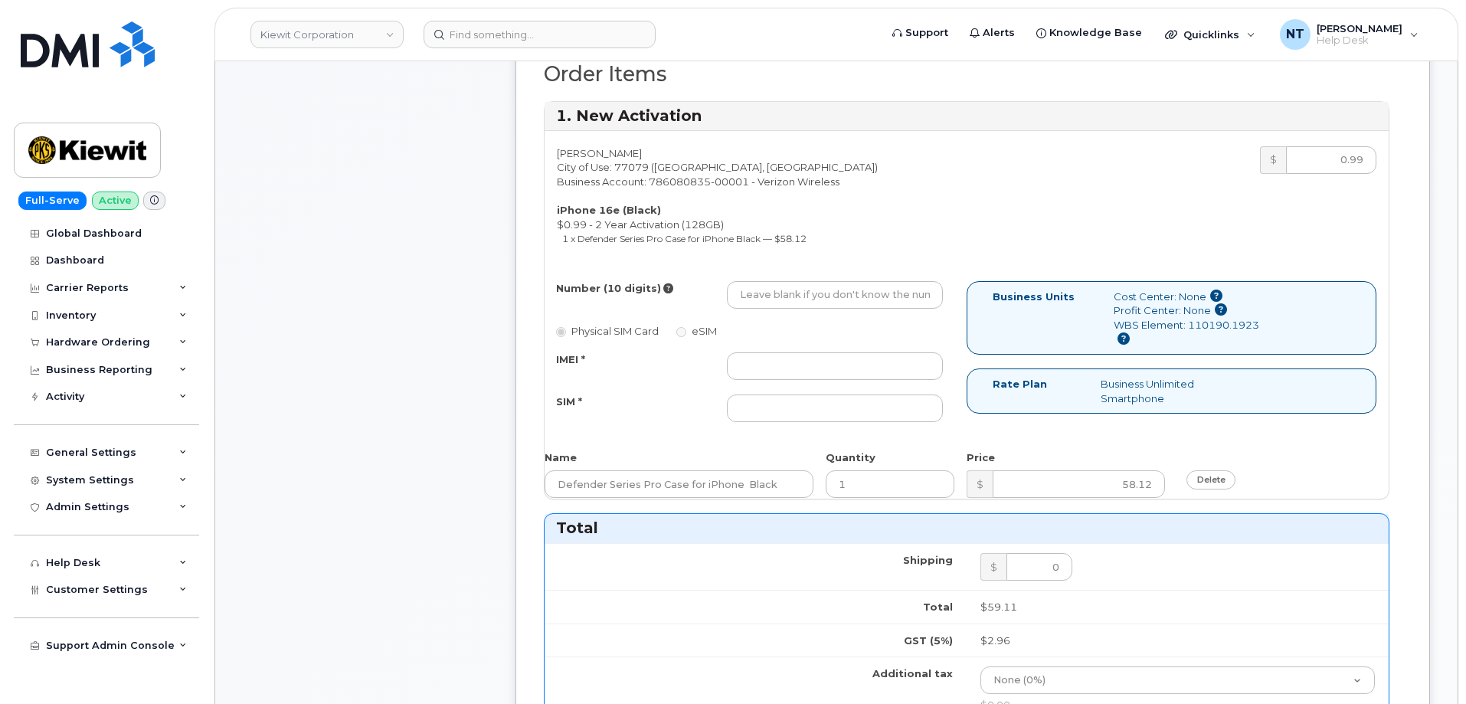
scroll to position [613, 0]
click at [825, 295] on input "Number (10 digits)" at bounding box center [835, 296] width 216 height 28
paste input "346-806-5669"
click at [788, 297] on input "346-806-5669" at bounding box center [835, 296] width 216 height 28
drag, startPoint x: 761, startPoint y: 296, endPoint x: 781, endPoint y: 298, distance: 20.0
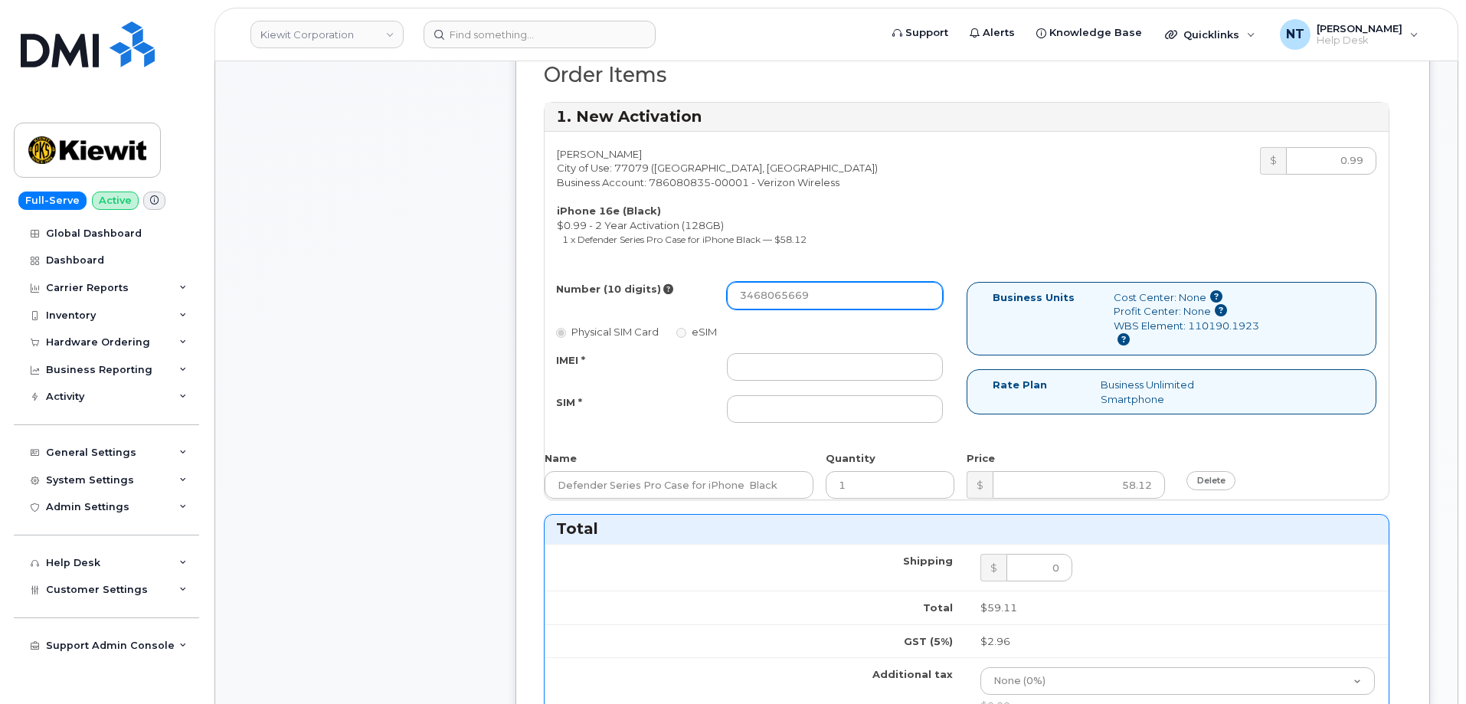
click at [781, 298] on input "3468065669" at bounding box center [835, 296] width 216 height 28
type input "3468065669"
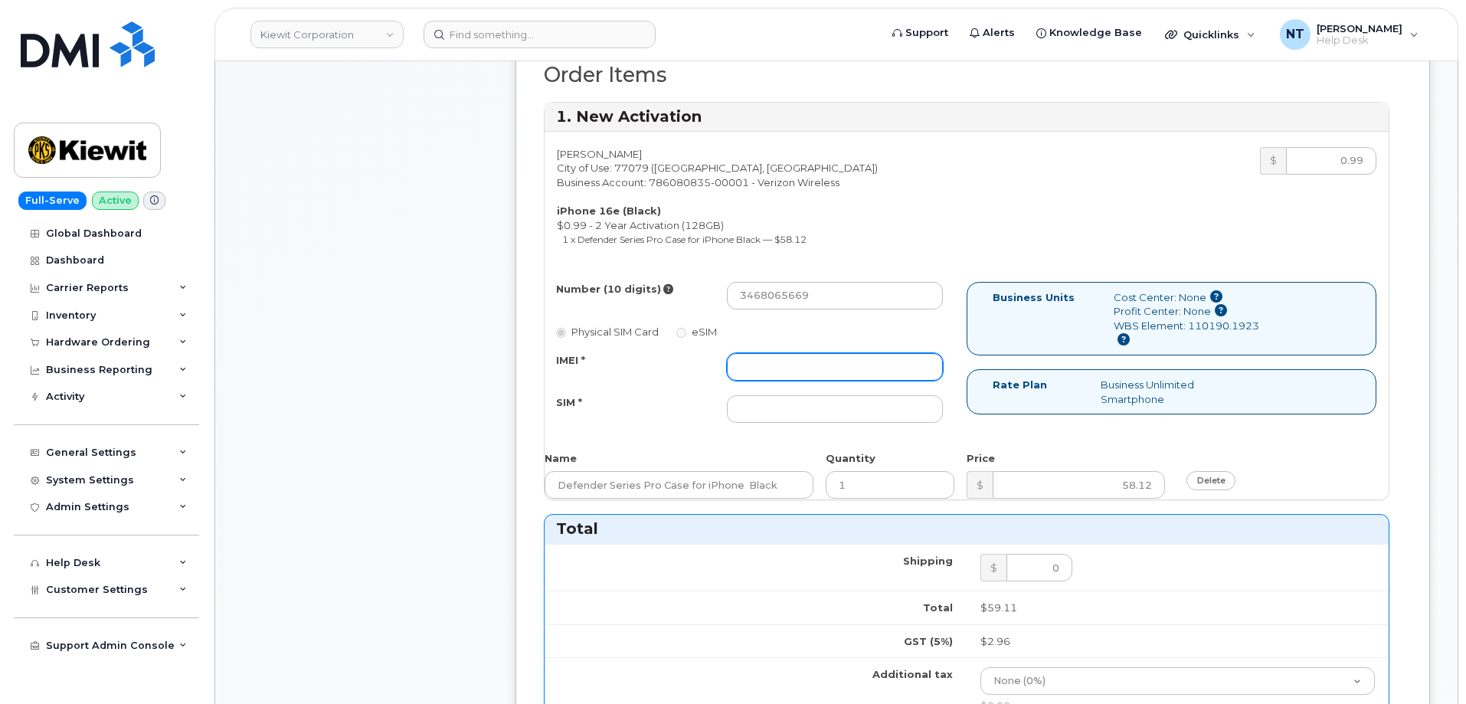
click at [805, 369] on input "IMEI *" at bounding box center [835, 367] width 216 height 28
paste input "357612110894731"
type input "357612110894731"
click at [811, 395] on input "SIM *" at bounding box center [835, 409] width 216 height 28
paste input "89043052010008889725001340937473"
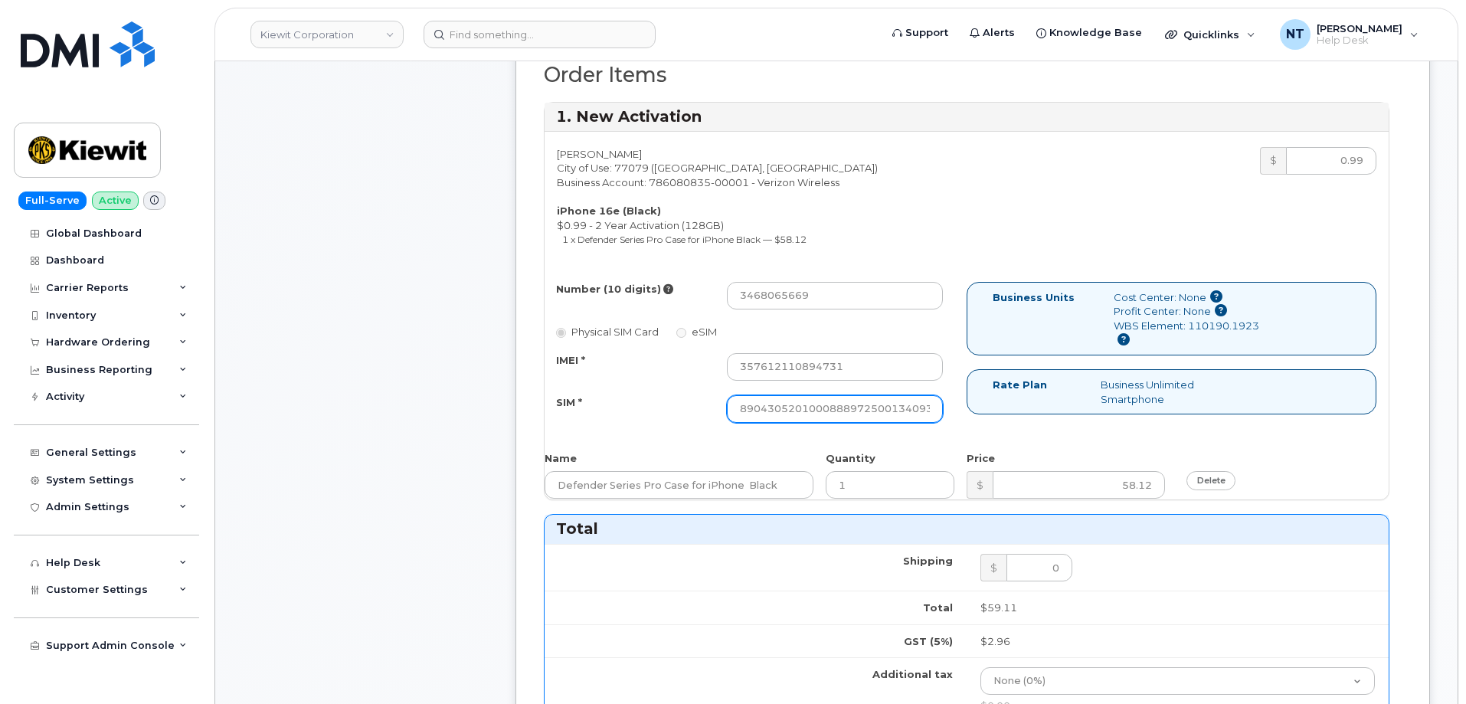
scroll to position [0, 29]
type input "89043052010008889725001340937473"
click at [401, 363] on div "Comments Leave Comment" at bounding box center [365, 512] width 245 height 1654
drag, startPoint x: 890, startPoint y: 413, endPoint x: 939, endPoint y: 408, distance: 49.2
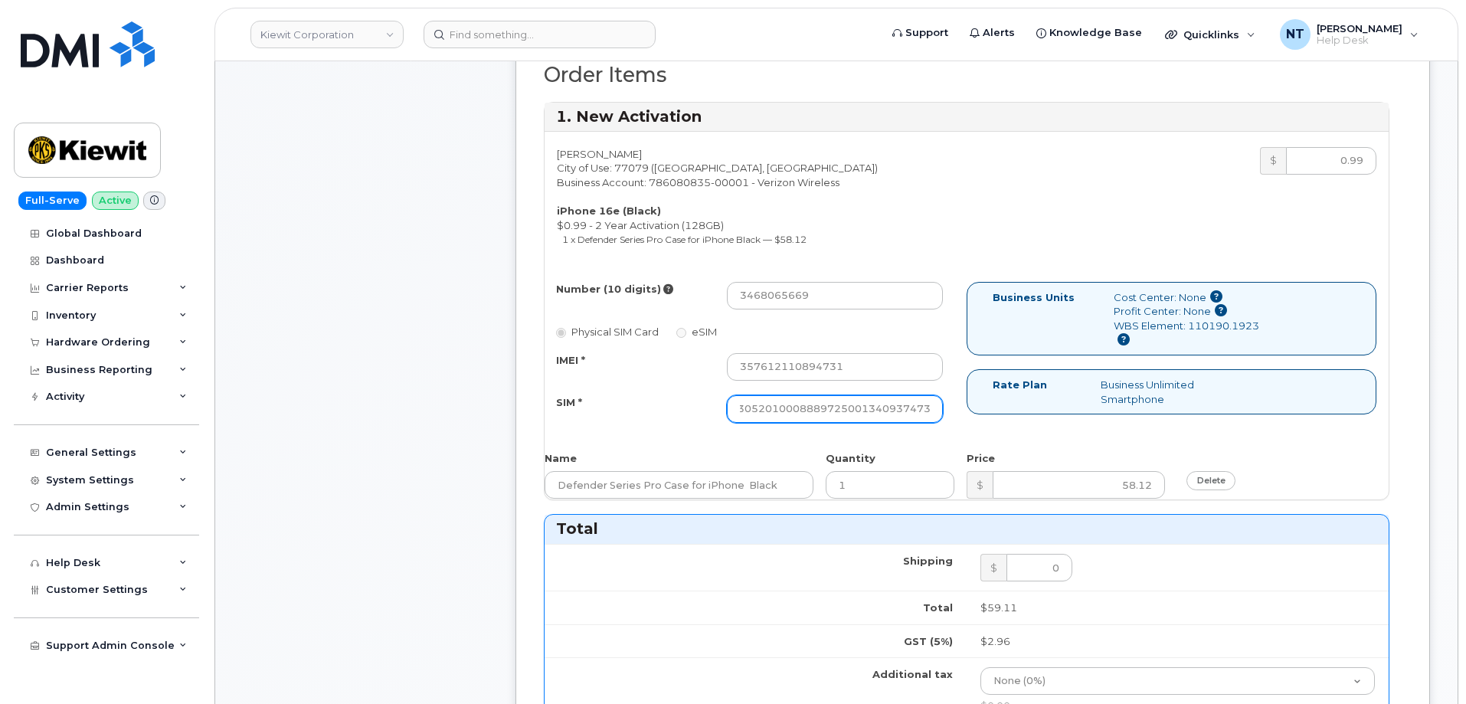
click at [939, 408] on input "89043052010008889725001340937473" at bounding box center [835, 409] width 216 height 28
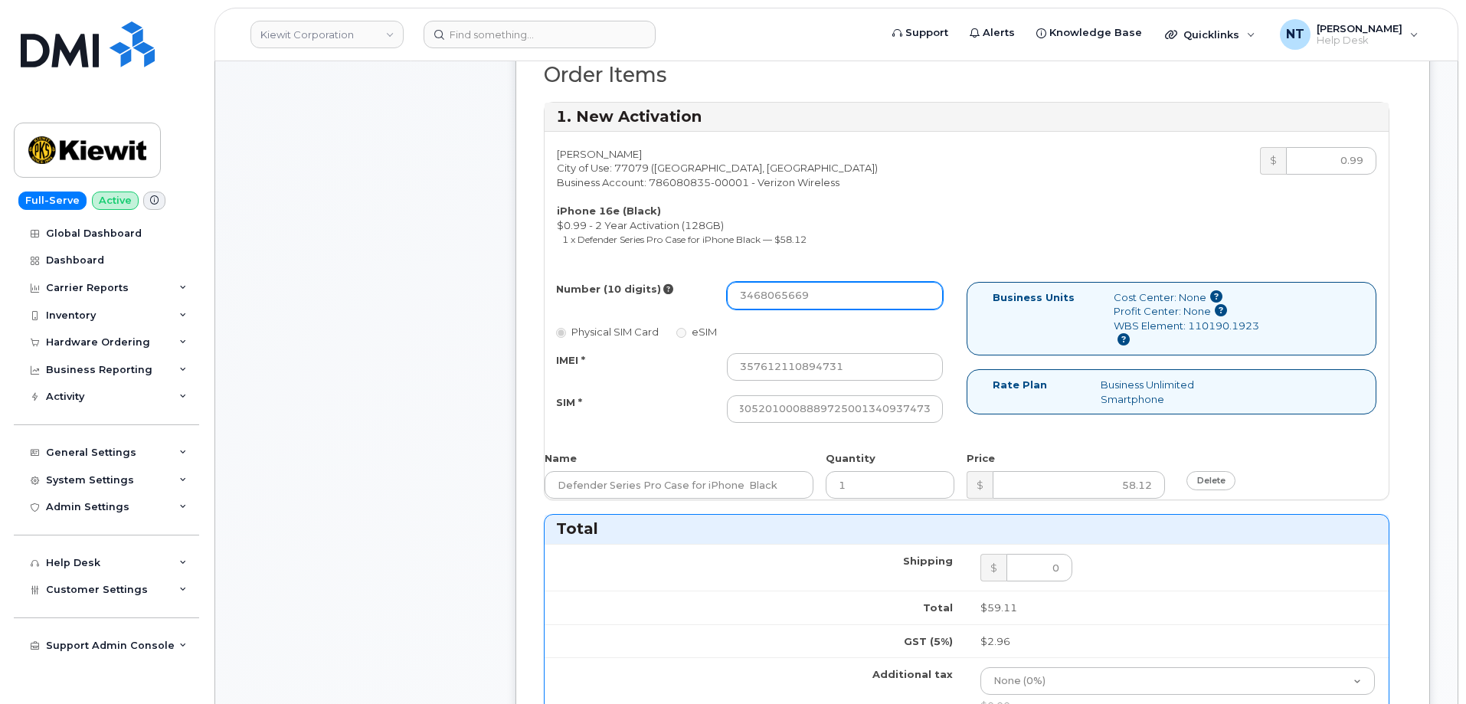
scroll to position [0, 0]
drag, startPoint x: 762, startPoint y: 298, endPoint x: 779, endPoint y: 299, distance: 16.9
click at [779, 299] on input "3468065669" at bounding box center [835, 296] width 216 height 28
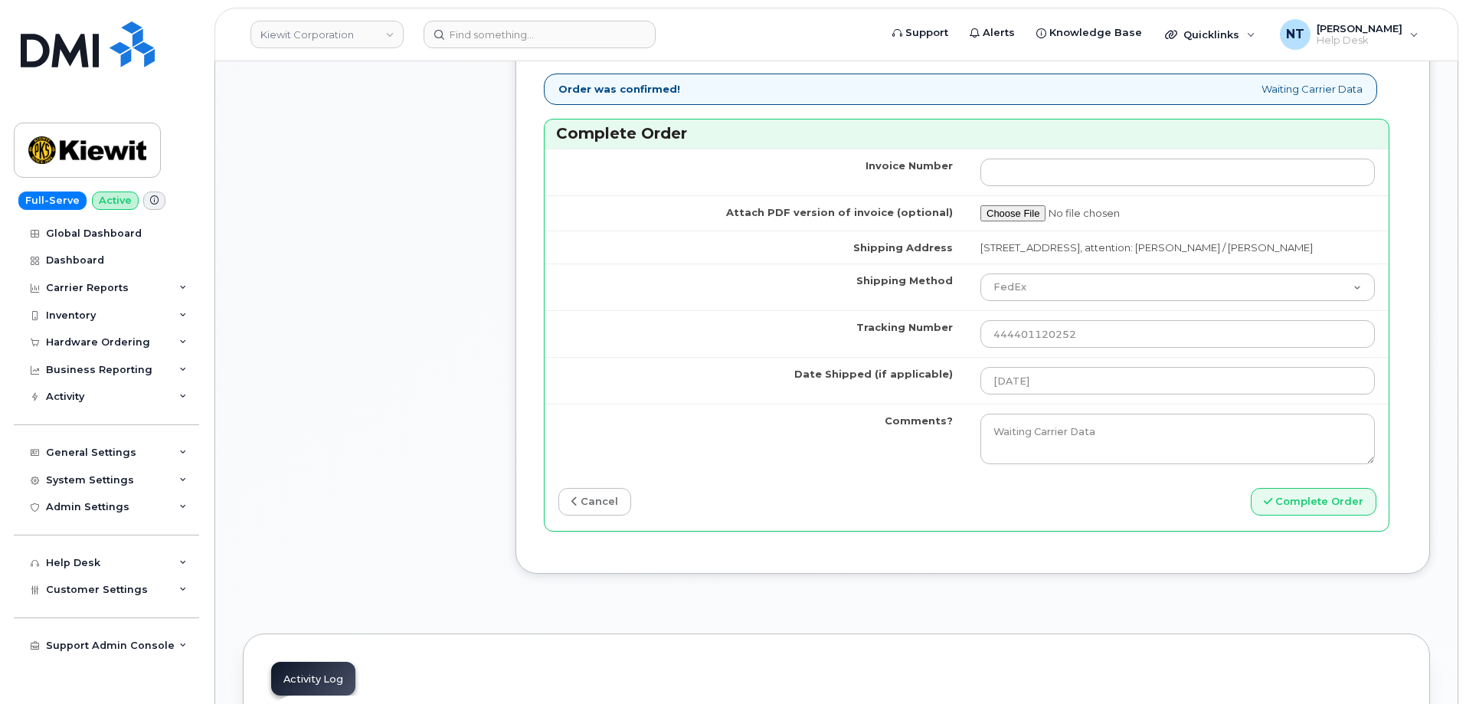
scroll to position [1379, 0]
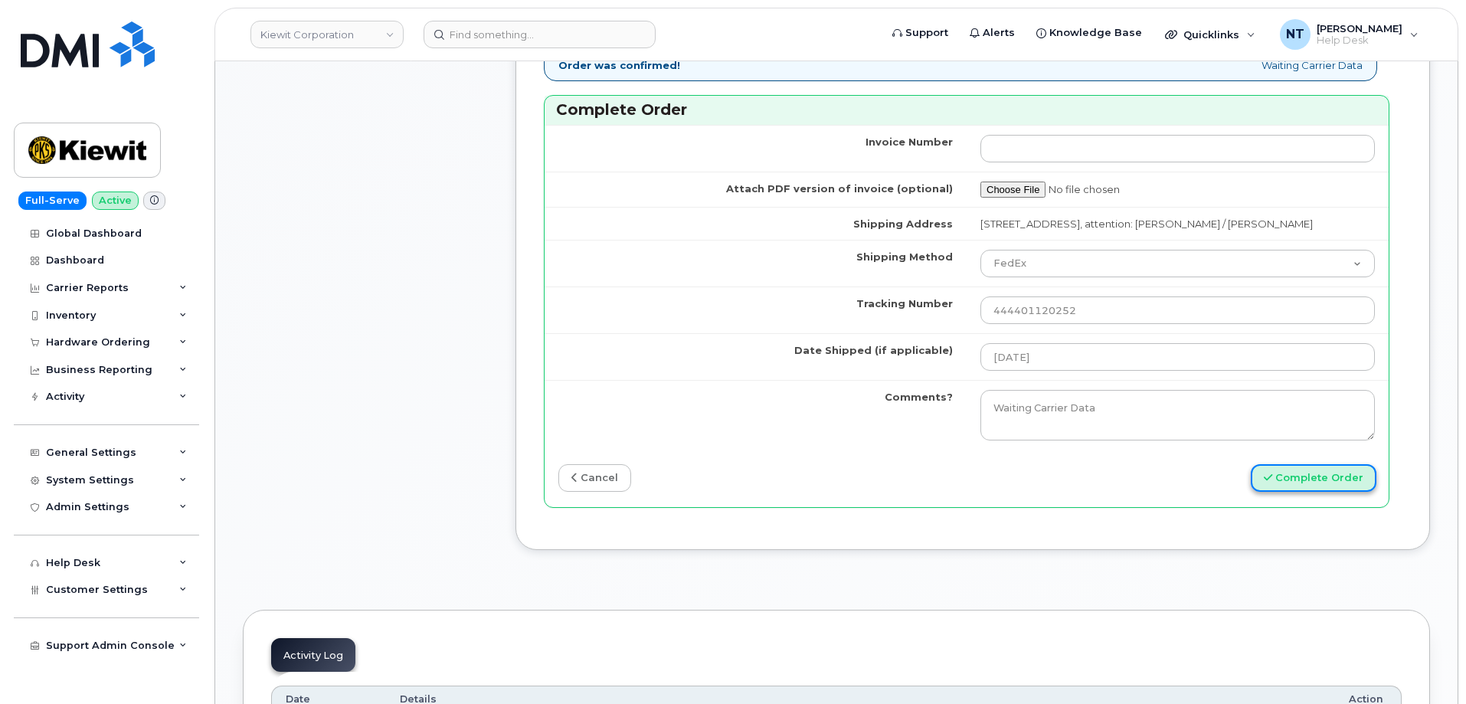
click at [1331, 492] on button "Complete Order" at bounding box center [1314, 478] width 126 height 28
